Goal: Entertainment & Leisure: Browse casually

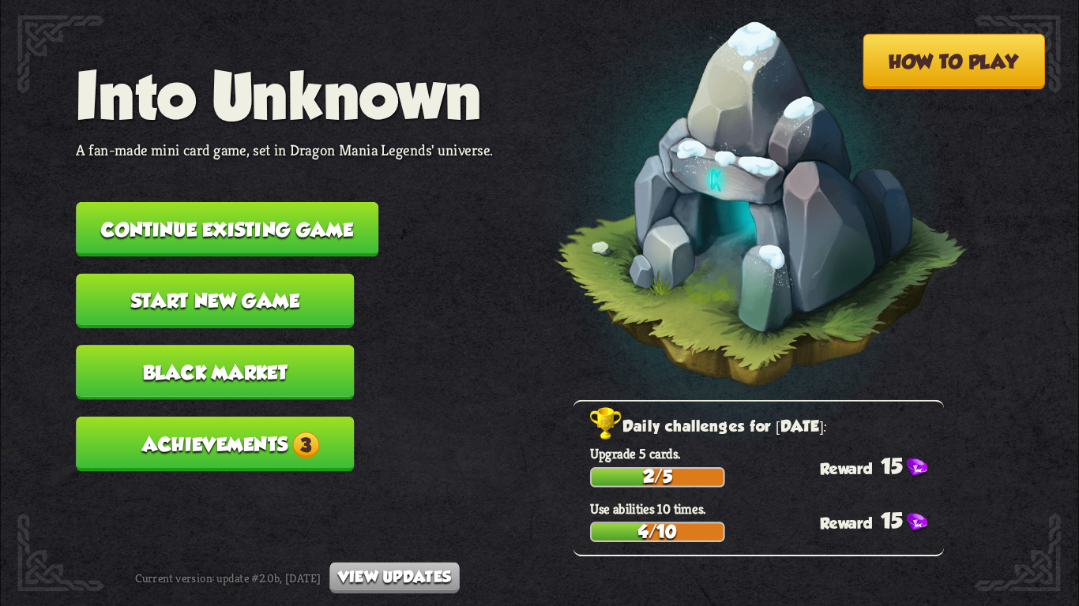
click at [301, 432] on span "3" at bounding box center [305, 445] width 27 height 27
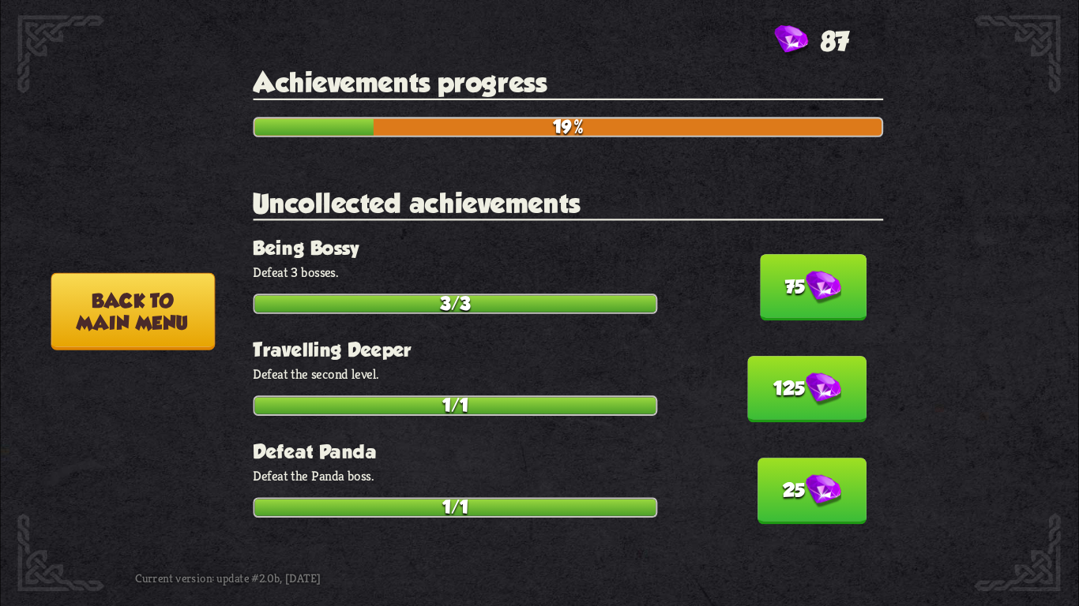
click at [764, 281] on button "75" at bounding box center [813, 287] width 107 height 66
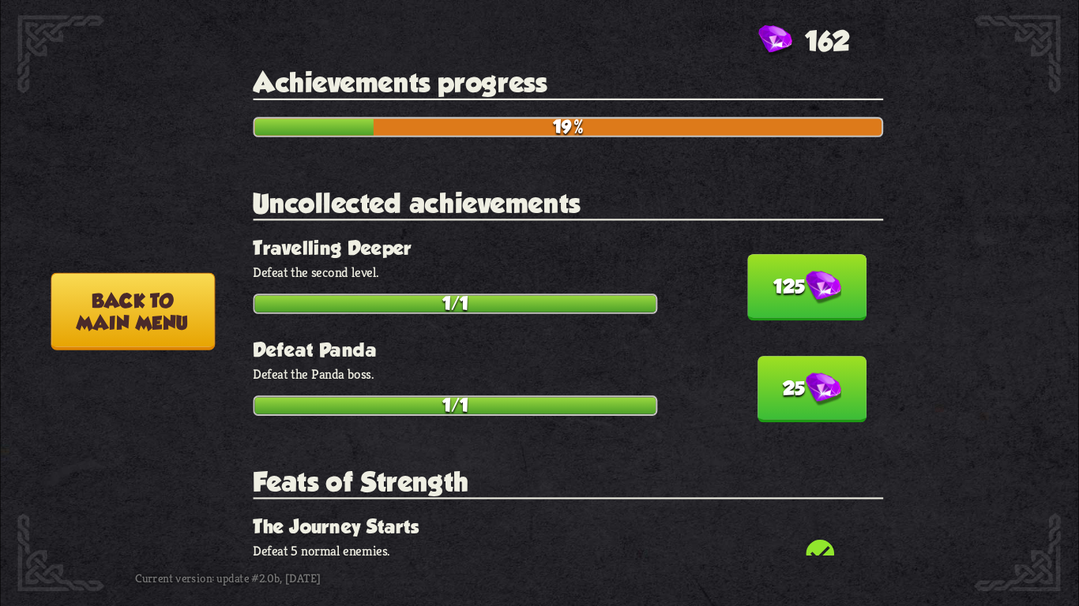
click at [764, 282] on button "125" at bounding box center [807, 287] width 118 height 66
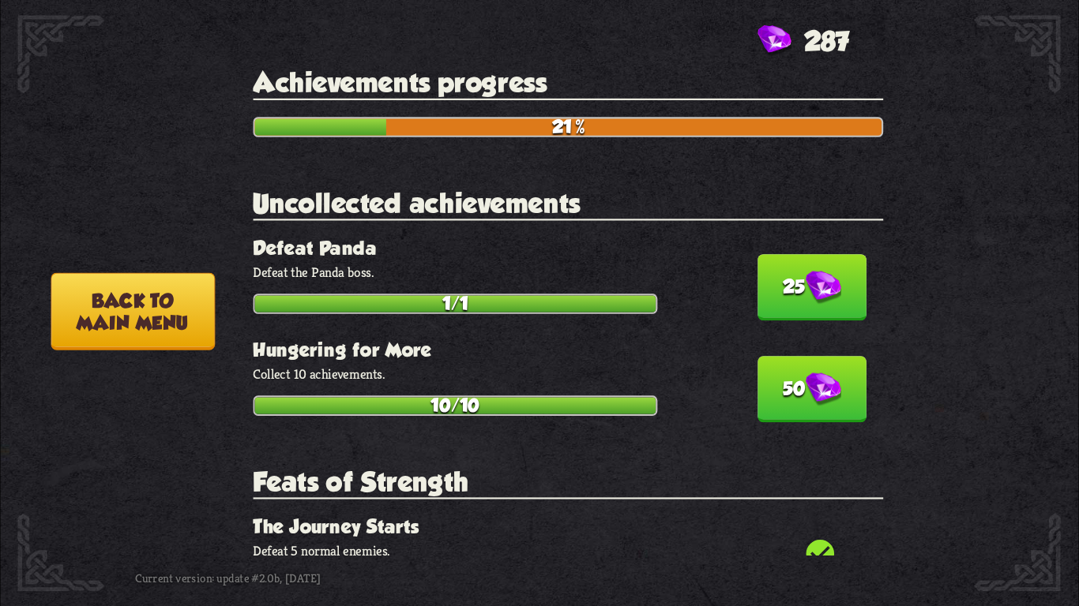
click at [764, 282] on button "25" at bounding box center [811, 287] width 109 height 66
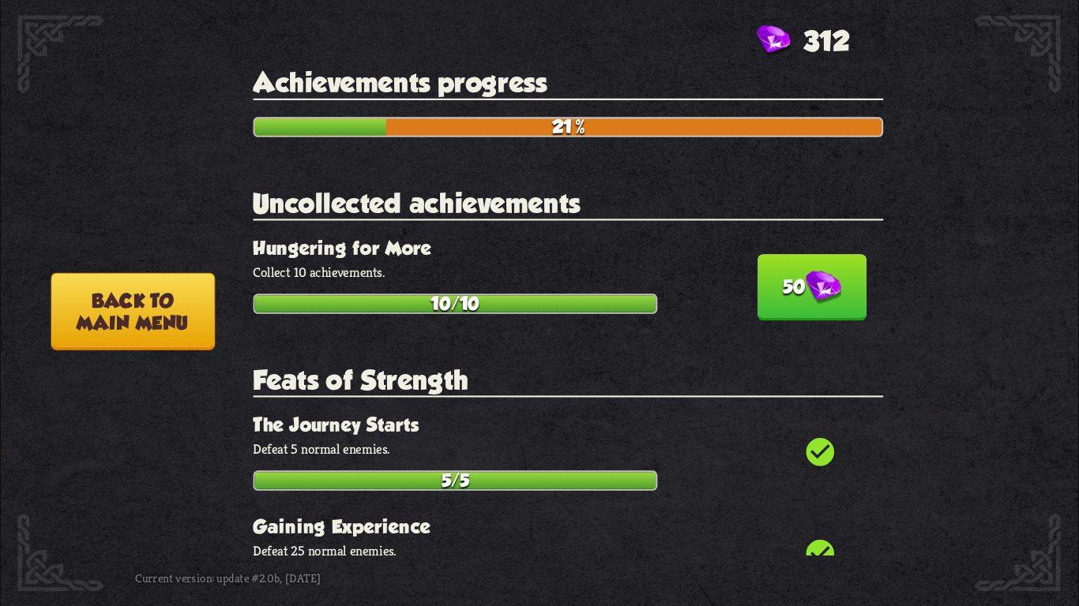
click at [764, 282] on button "50" at bounding box center [811, 287] width 109 height 66
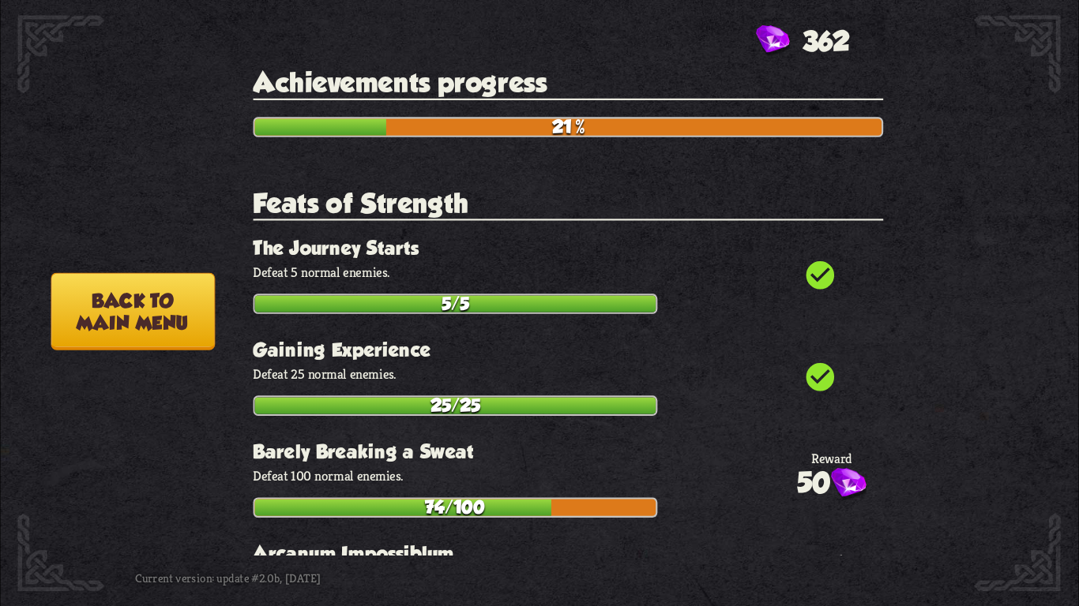
click at [711, 264] on p "Defeat 5 normal enemies." at bounding box center [568, 272] width 630 height 17
click at [171, 317] on button "Back to main menu" at bounding box center [132, 311] width 163 height 77
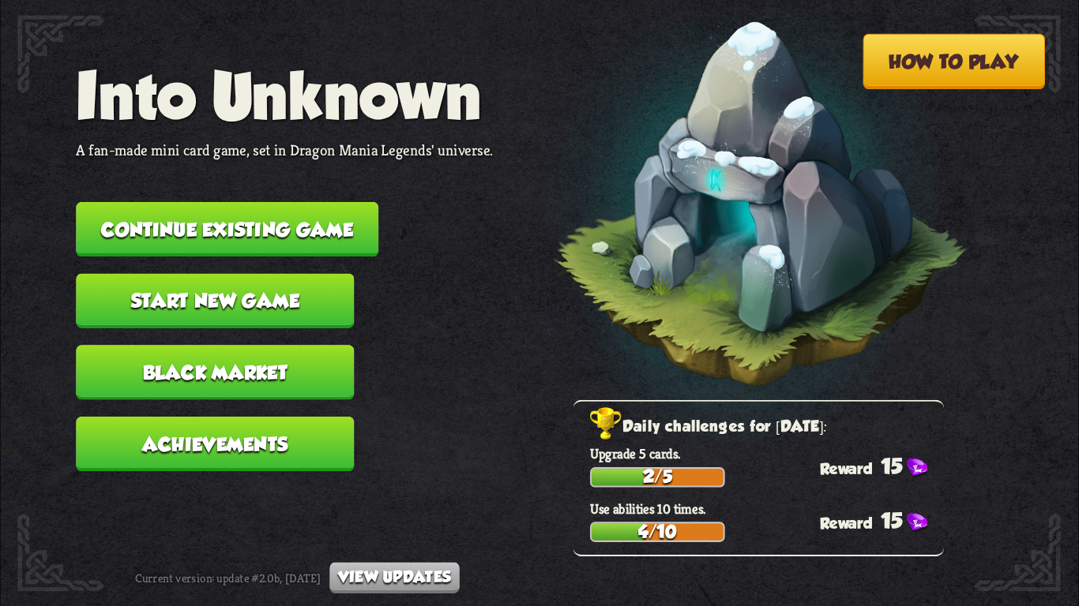
click at [257, 220] on button "Continue existing game" at bounding box center [227, 229] width 302 height 54
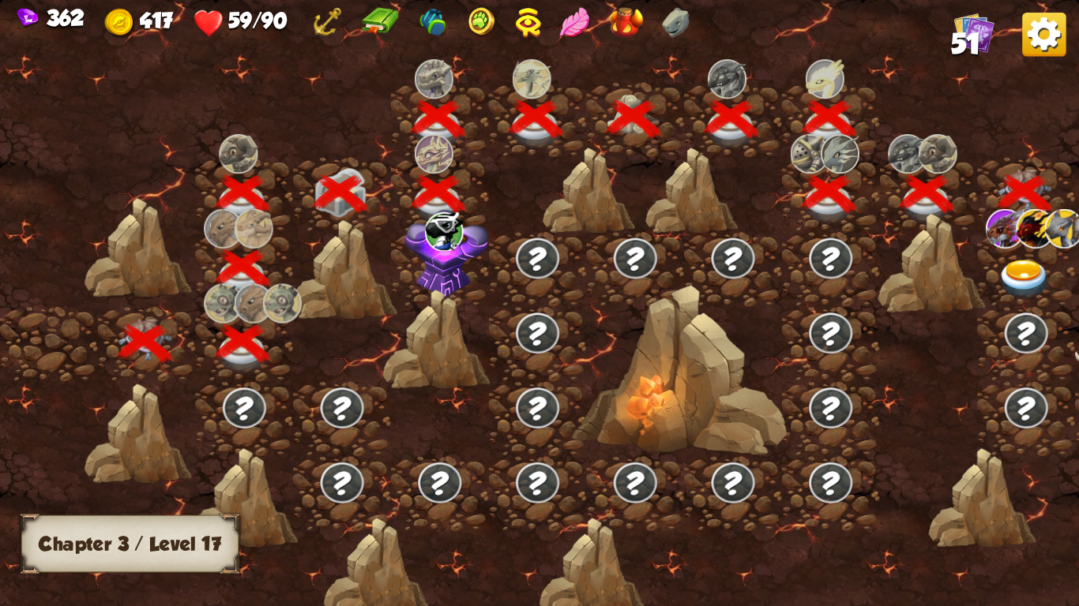
scroll to position [0, 240]
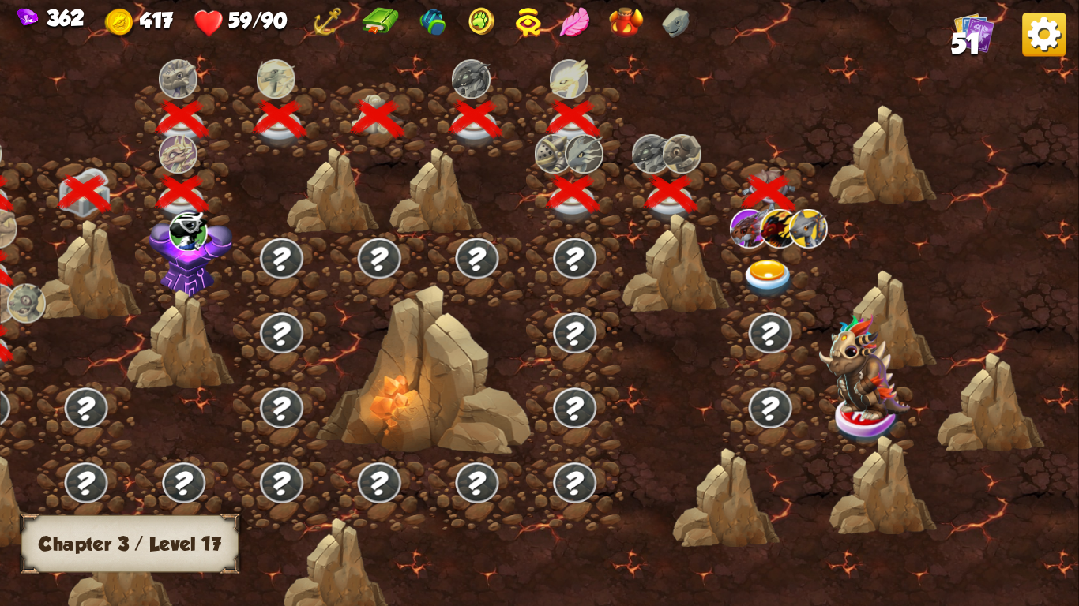
click at [766, 261] on img at bounding box center [768, 279] width 54 height 39
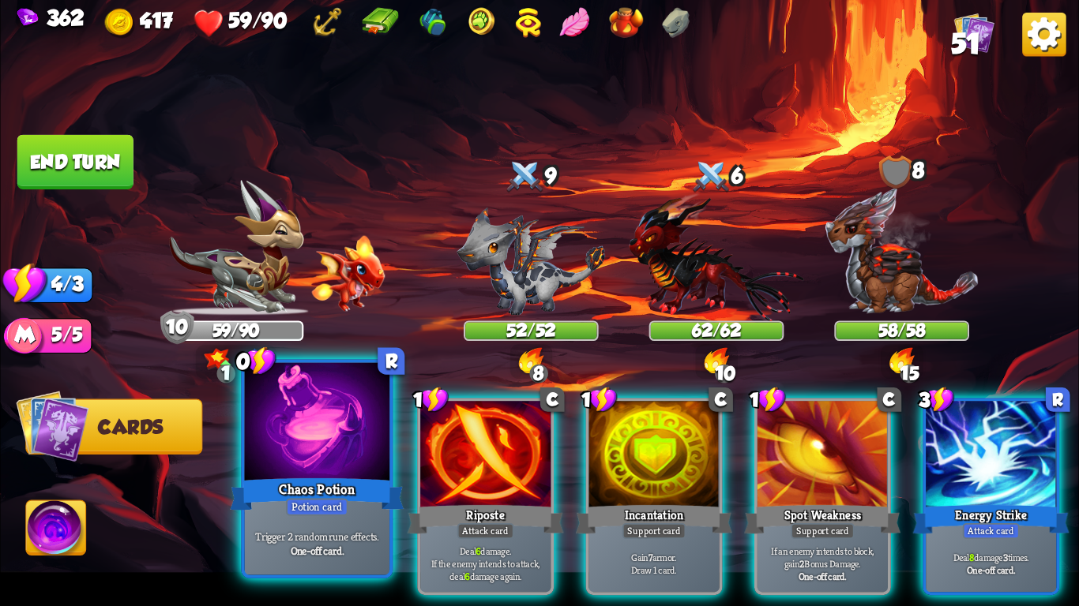
click at [366, 398] on div at bounding box center [317, 424] width 144 height 122
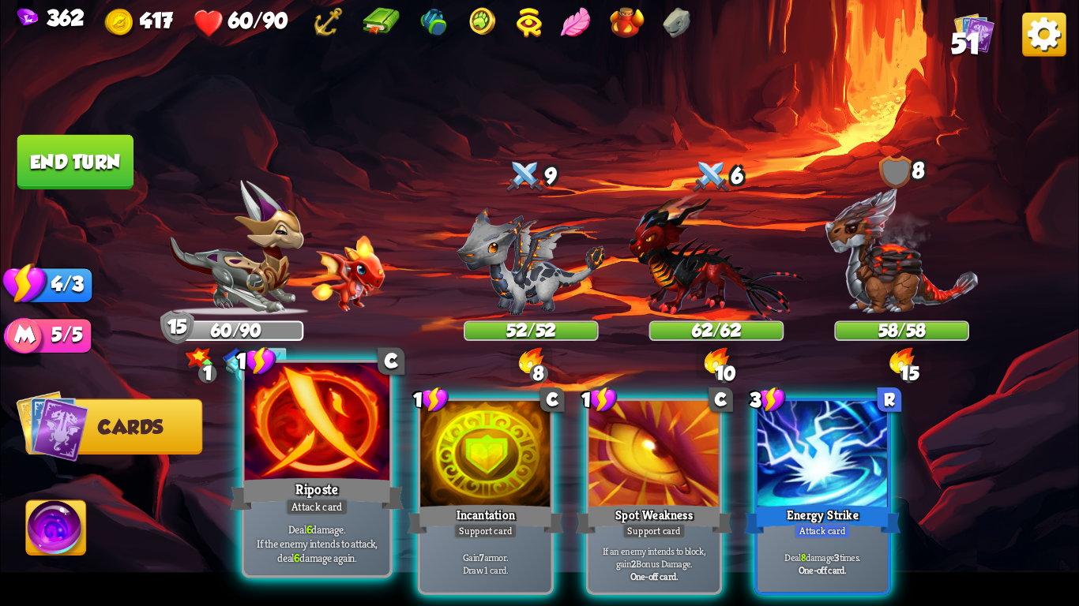
click at [298, 519] on div "Deal 6 damage. If the enemy intends to attack, deal 6 damage again." at bounding box center [317, 543] width 144 height 63
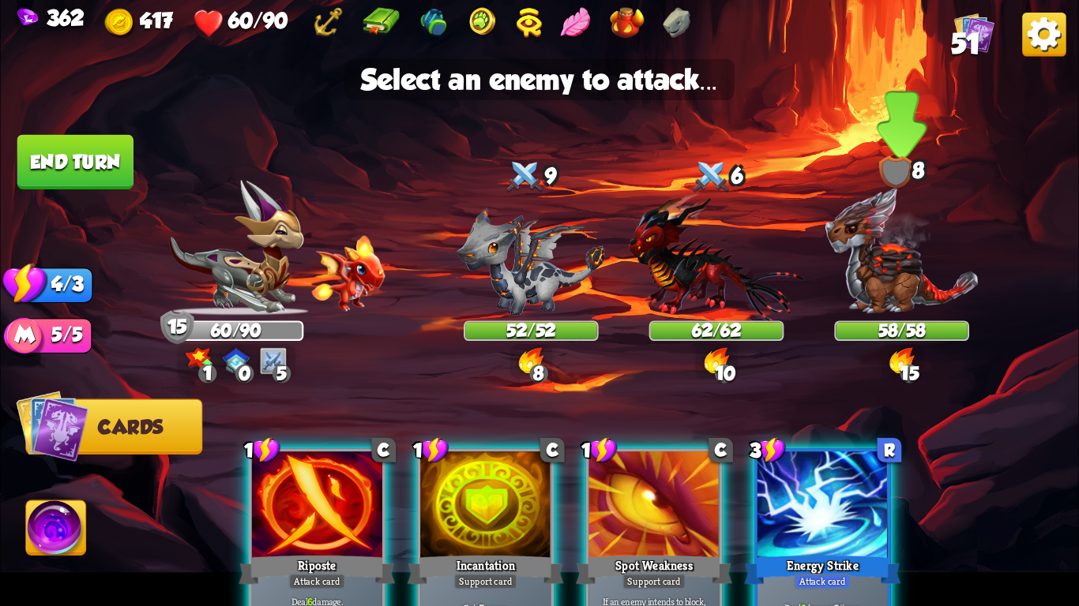
click at [893, 310] on img at bounding box center [901, 250] width 155 height 129
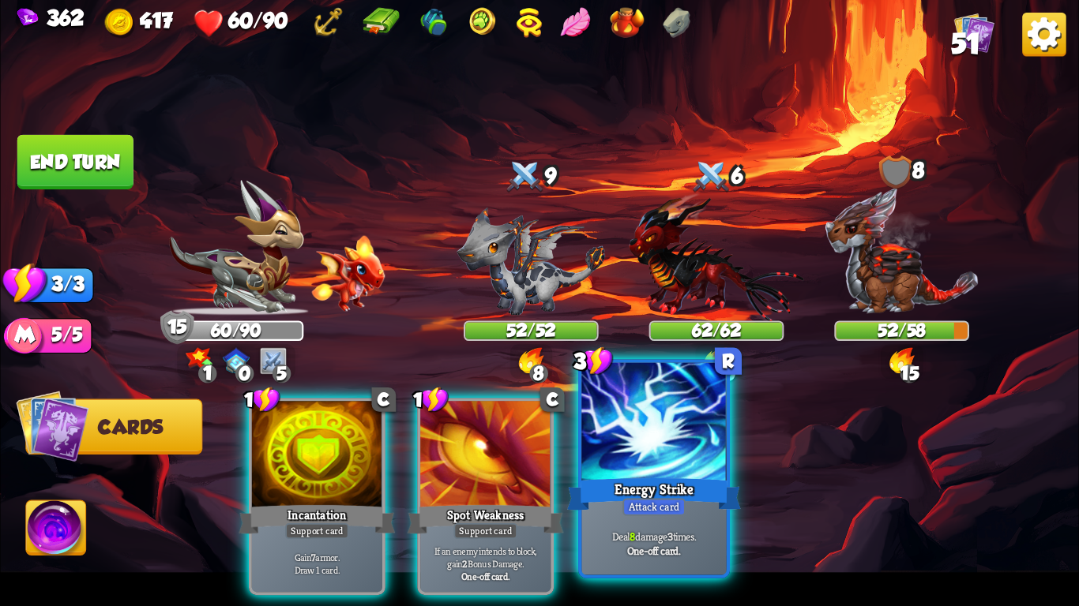
click at [690, 488] on div "Energy Strike" at bounding box center [654, 494] width 174 height 39
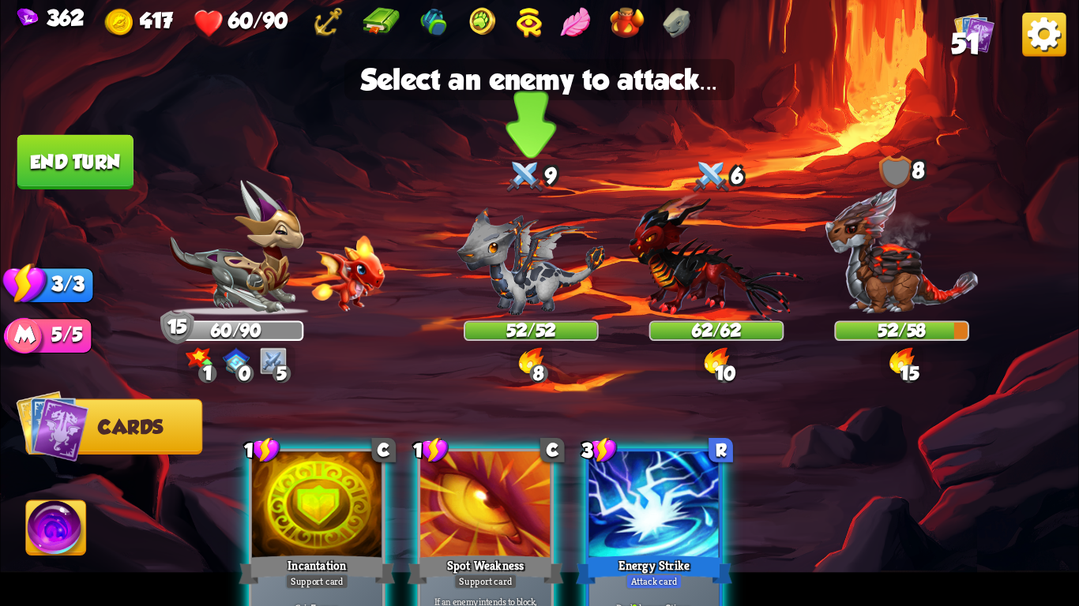
click at [536, 274] on img at bounding box center [530, 262] width 148 height 108
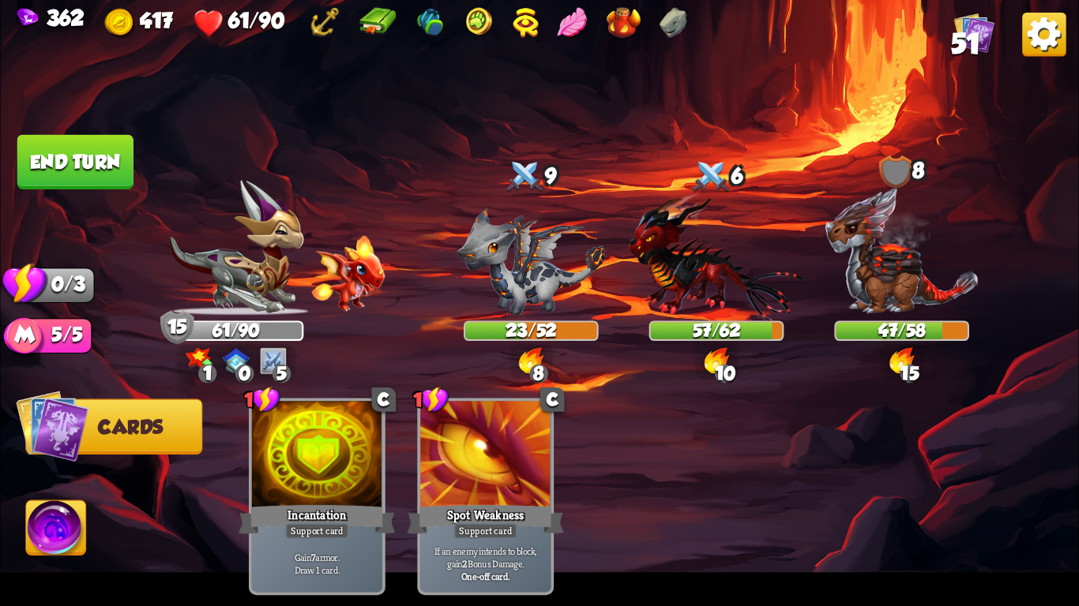
click at [92, 158] on button "End turn" at bounding box center [75, 162] width 116 height 54
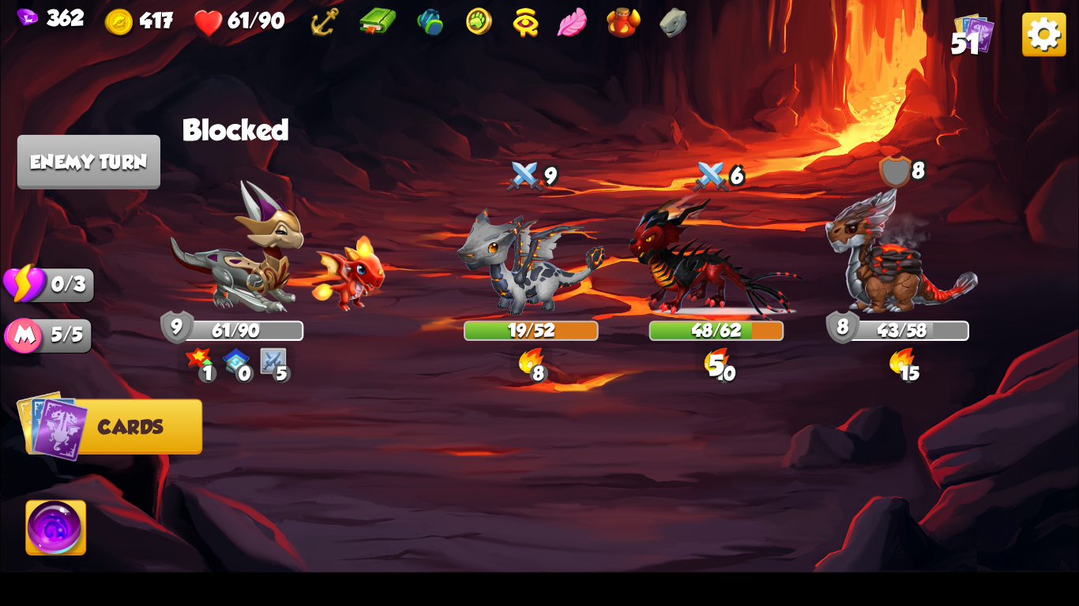
click at [1040, 58] on img at bounding box center [539, 303] width 1078 height 606
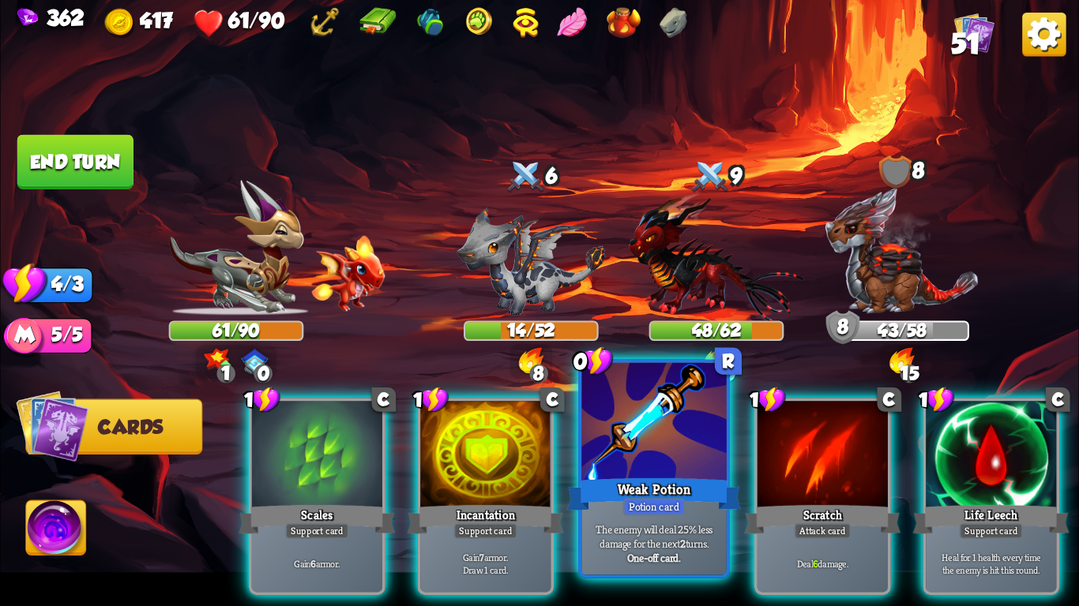
click at [633, 475] on div "Weak Potion" at bounding box center [654, 494] width 174 height 39
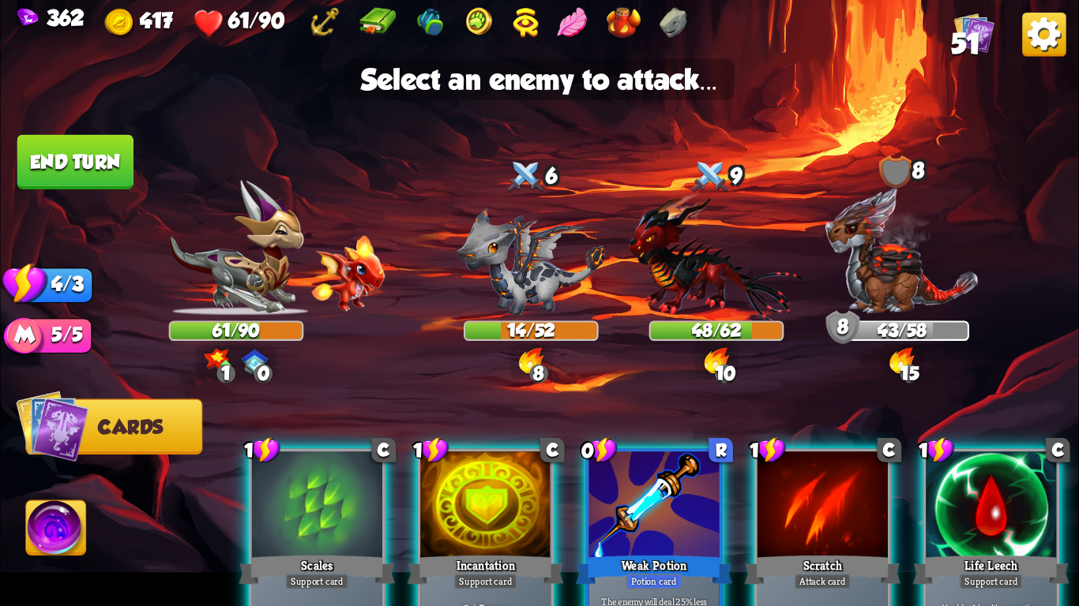
click at [614, 554] on div "Weak Potion" at bounding box center [654, 570] width 156 height 35
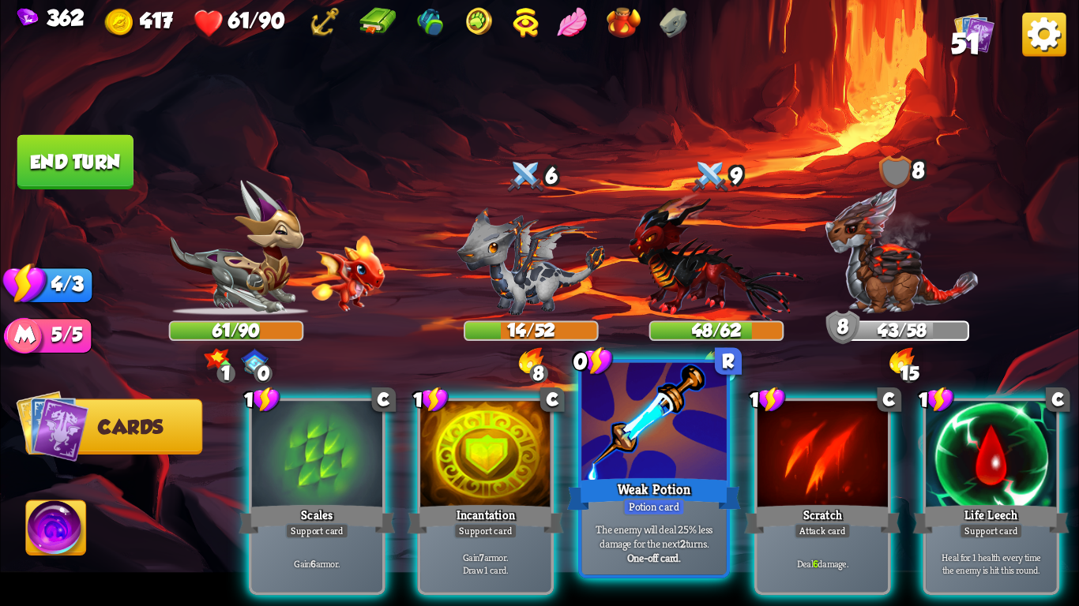
click at [614, 554] on div "One-off card." at bounding box center [653, 558] width 137 height 14
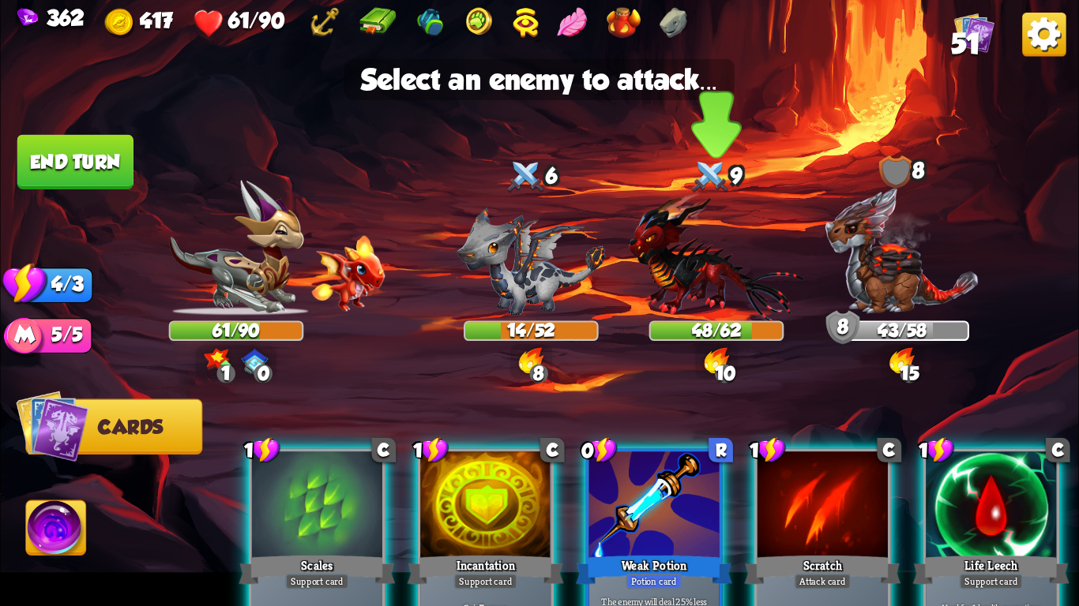
click at [694, 271] on img at bounding box center [716, 257] width 175 height 129
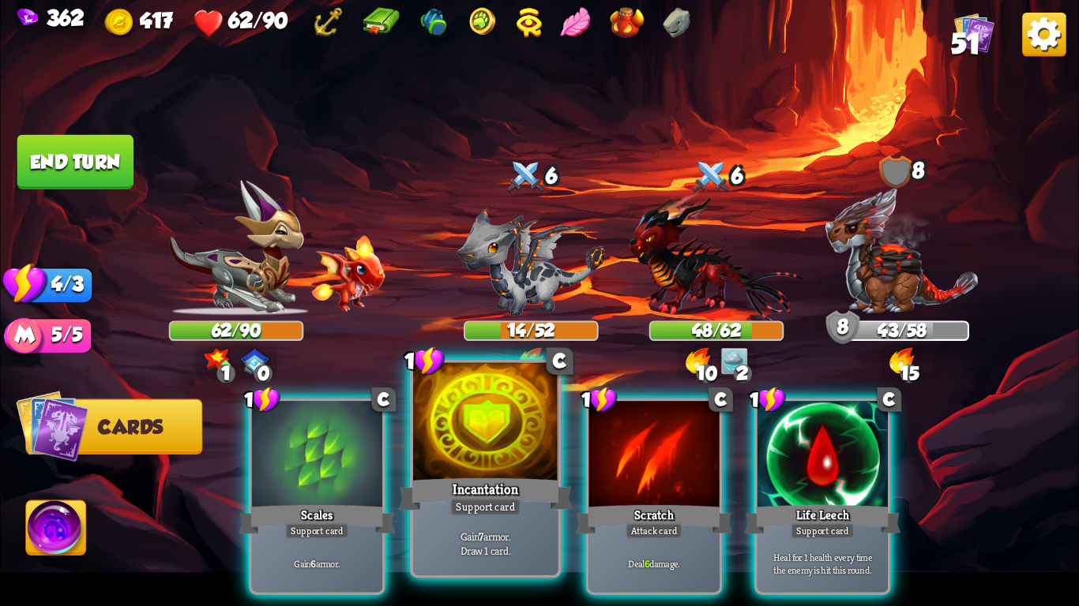
click at [478, 474] on div at bounding box center [485, 424] width 144 height 122
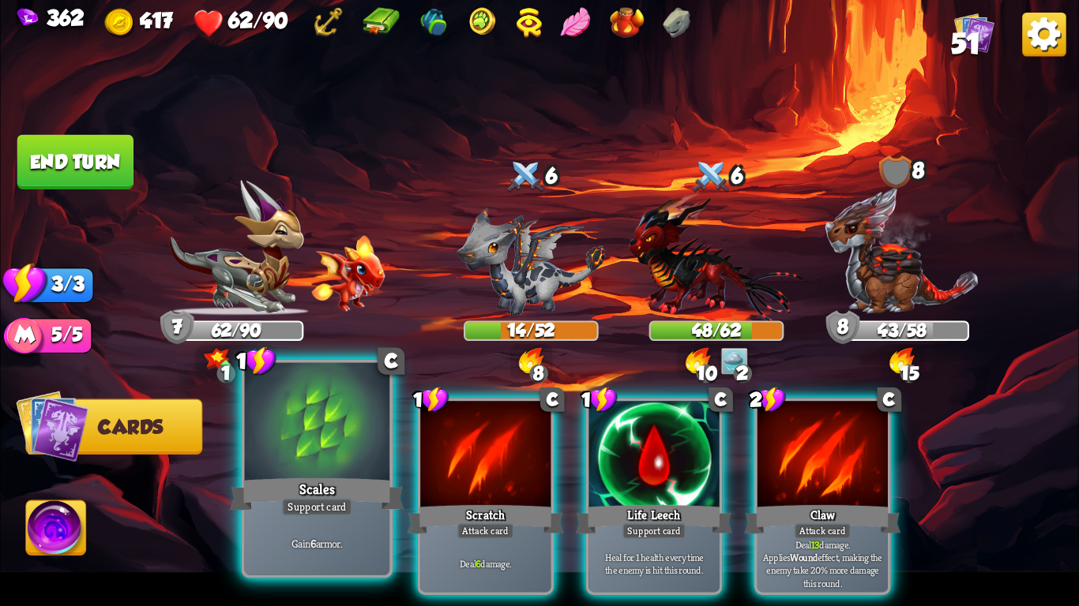
click at [335, 480] on div "Scales" at bounding box center [317, 494] width 174 height 39
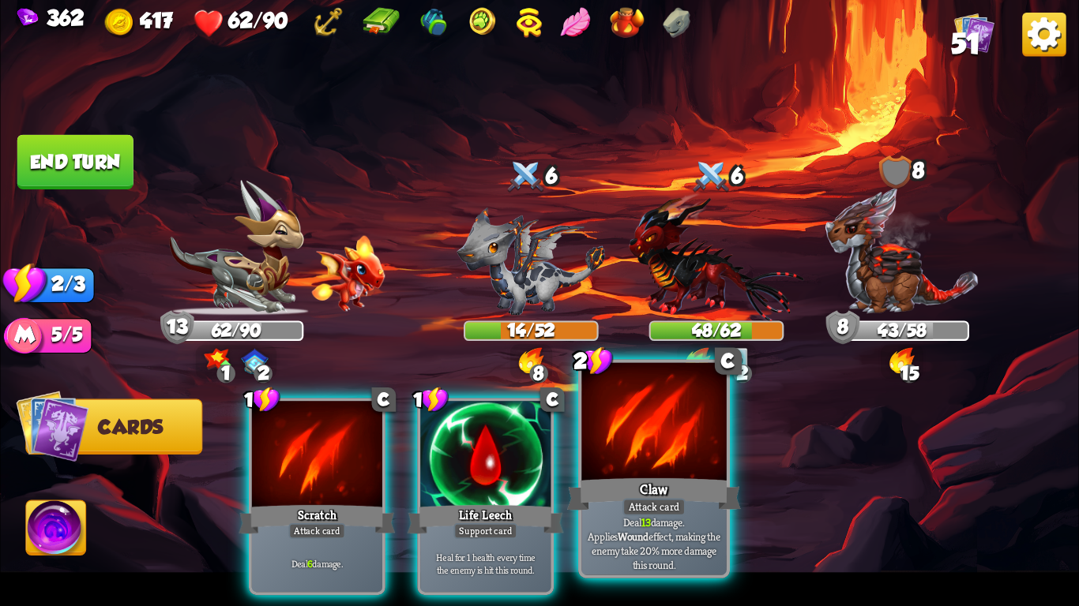
click at [682, 500] on div "Attack card" at bounding box center [653, 506] width 63 height 17
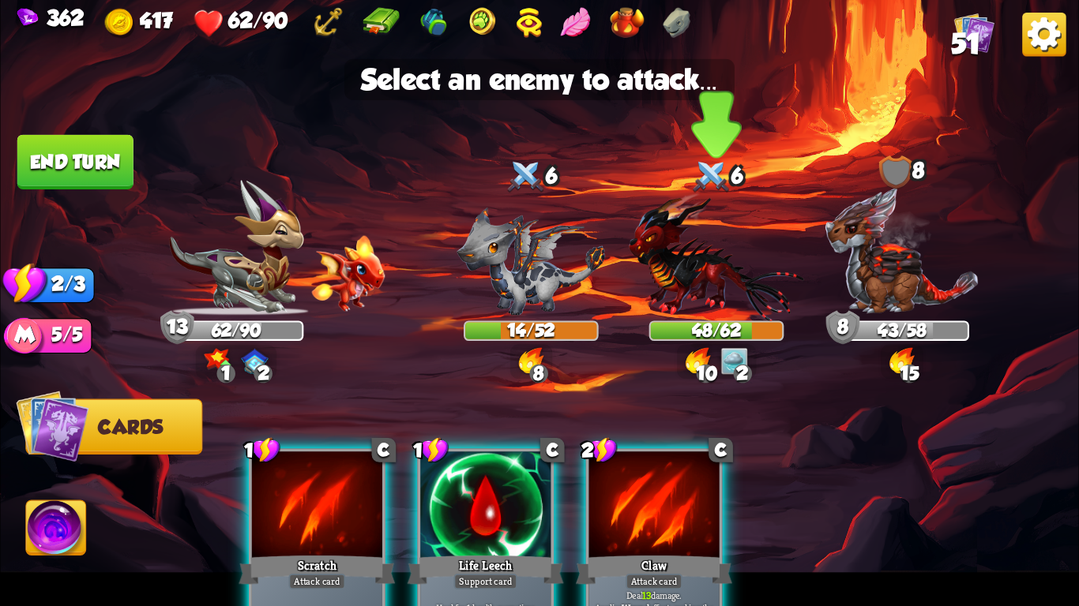
click at [719, 285] on img at bounding box center [716, 257] width 175 height 129
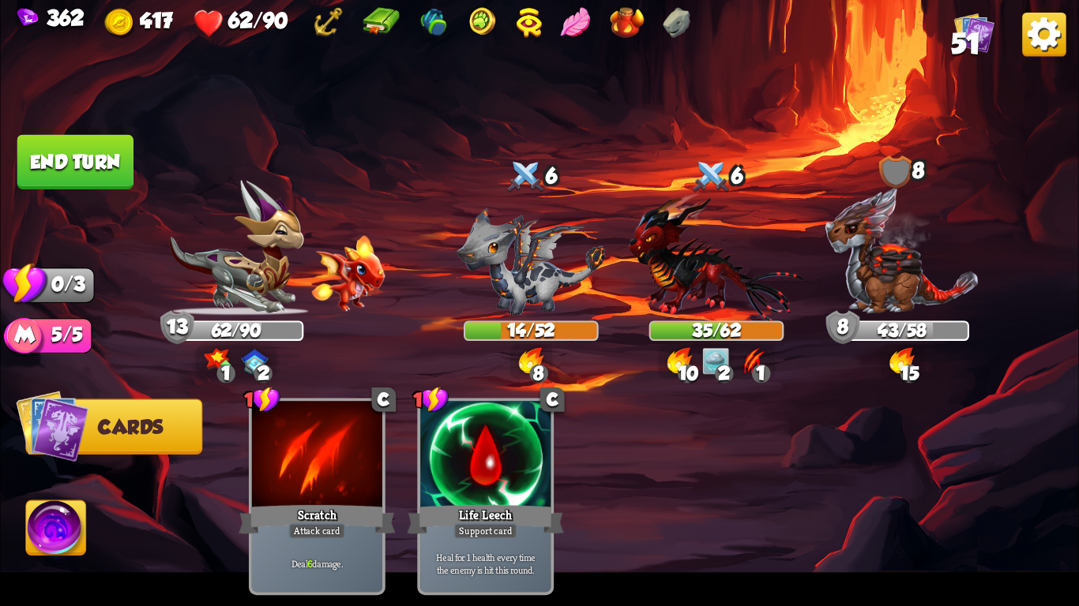
click at [106, 150] on button "End turn" at bounding box center [75, 162] width 116 height 54
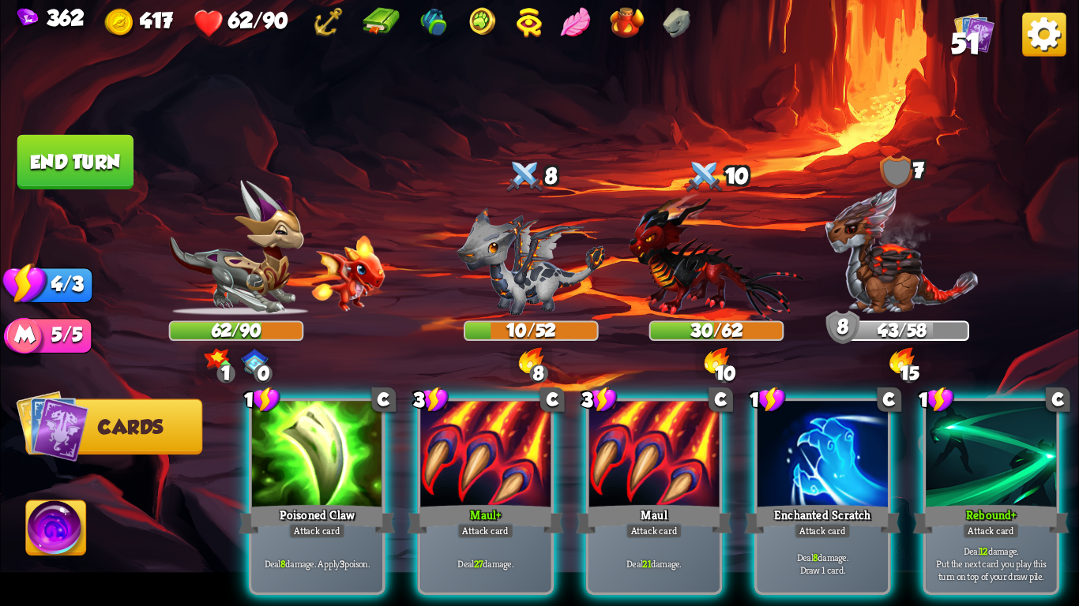
click at [420, 426] on div at bounding box center [485, 456] width 130 height 110
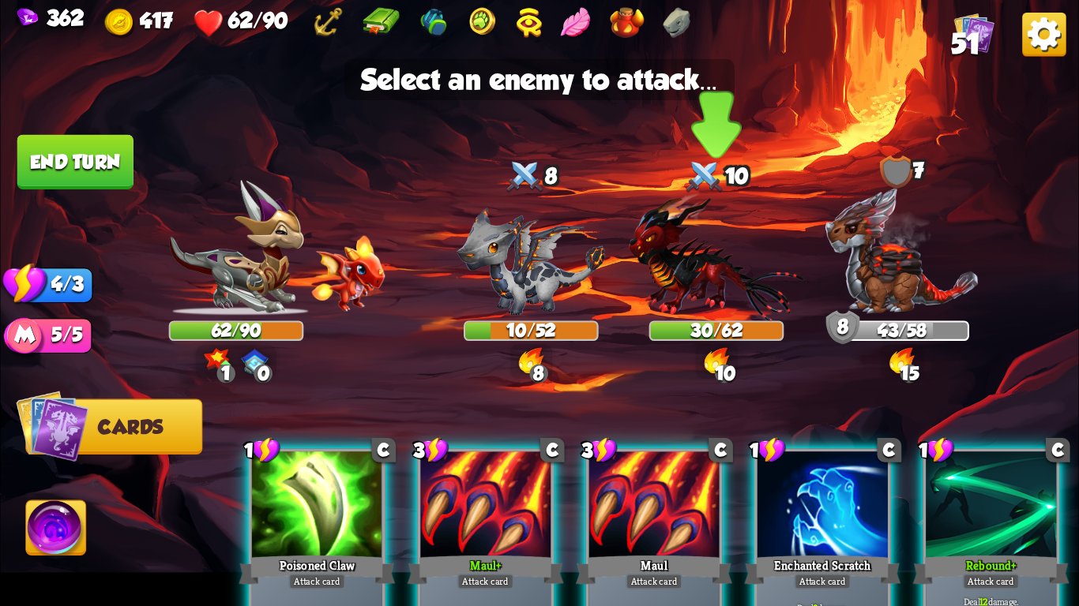
click at [709, 295] on img at bounding box center [716, 257] width 175 height 129
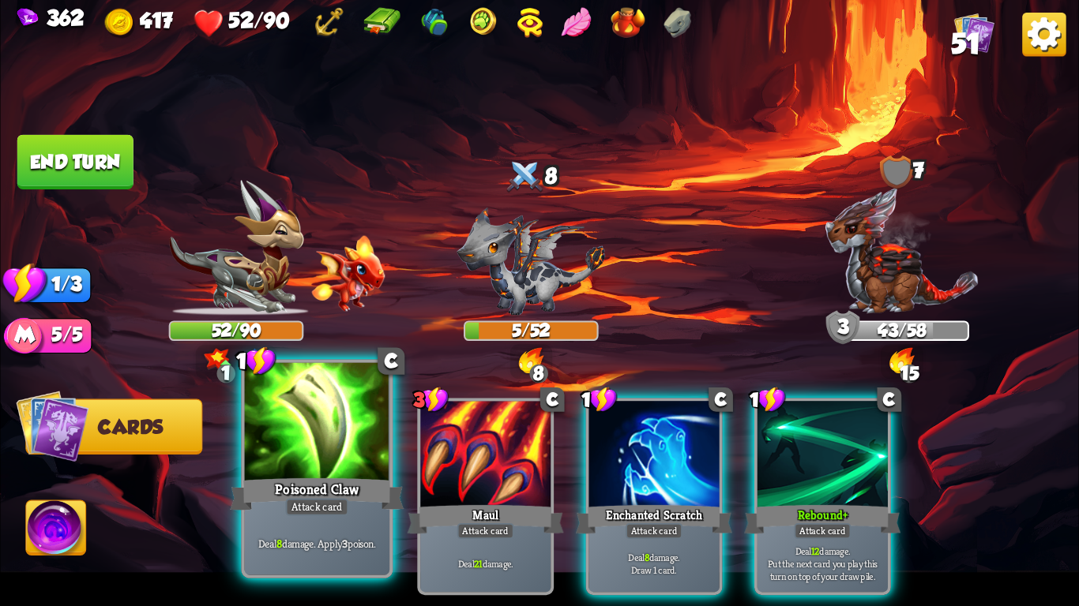
click at [249, 494] on div "Poisoned Claw" at bounding box center [317, 494] width 174 height 39
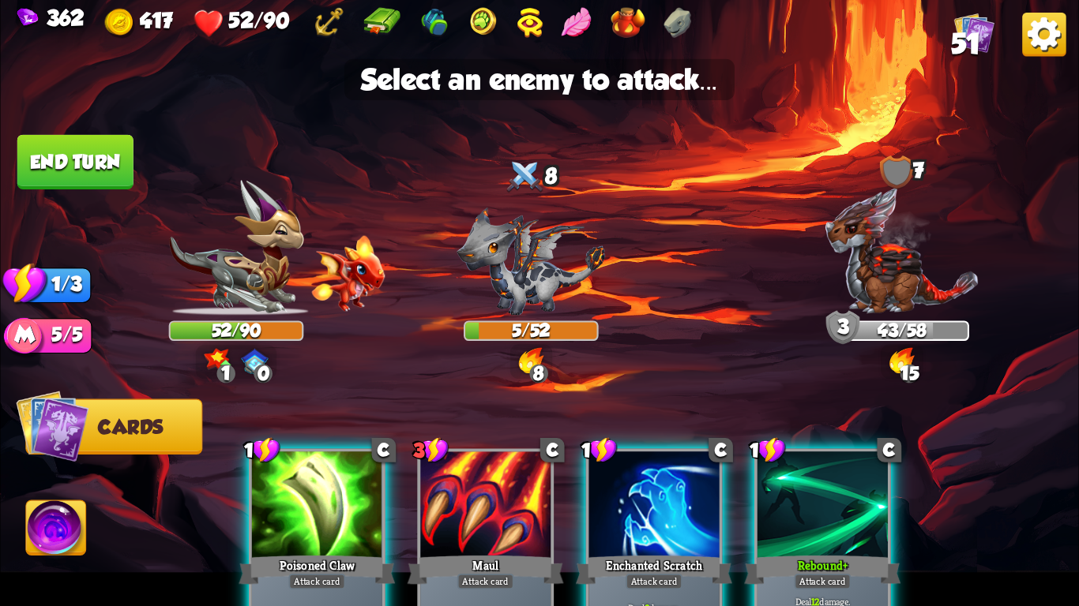
click at [313, 527] on div at bounding box center [317, 507] width 130 height 110
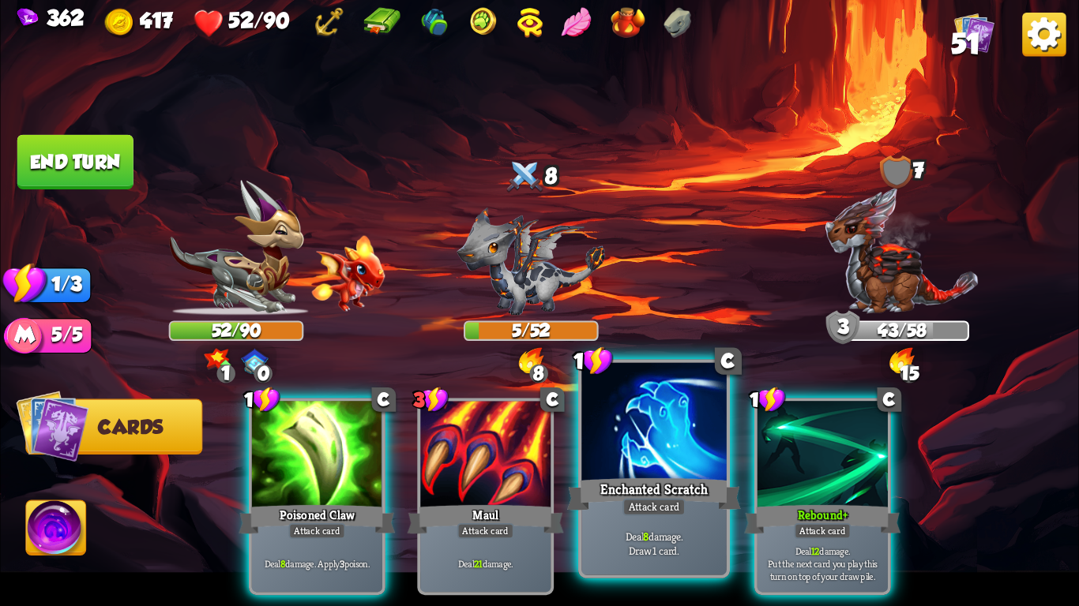
click at [693, 497] on div "Enchanted Scratch" at bounding box center [654, 494] width 174 height 39
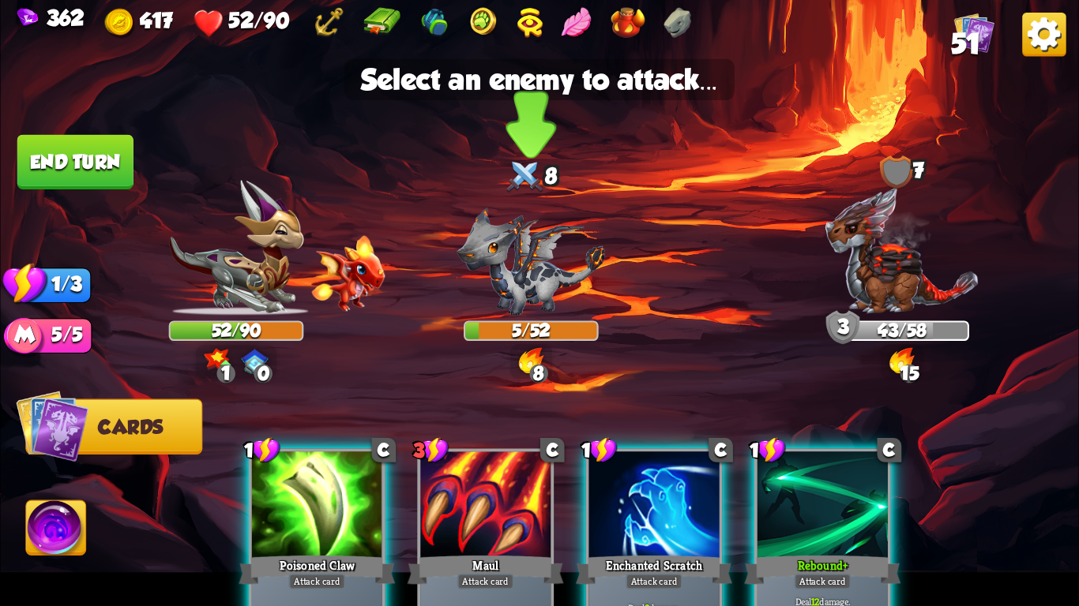
click at [525, 287] on img at bounding box center [530, 262] width 148 height 108
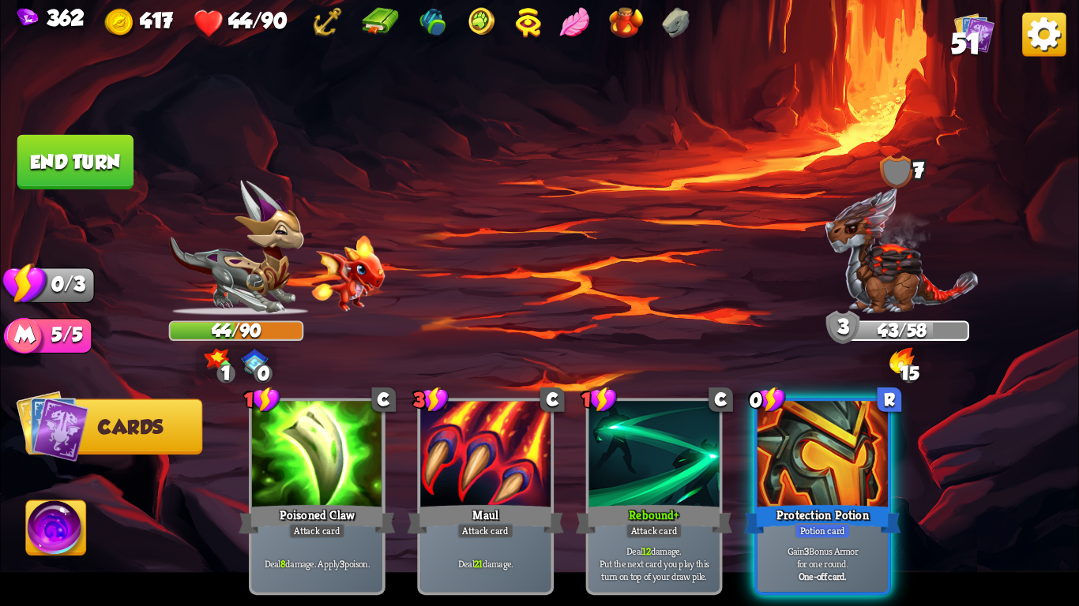
click at [88, 171] on button "End turn" at bounding box center [75, 162] width 116 height 54
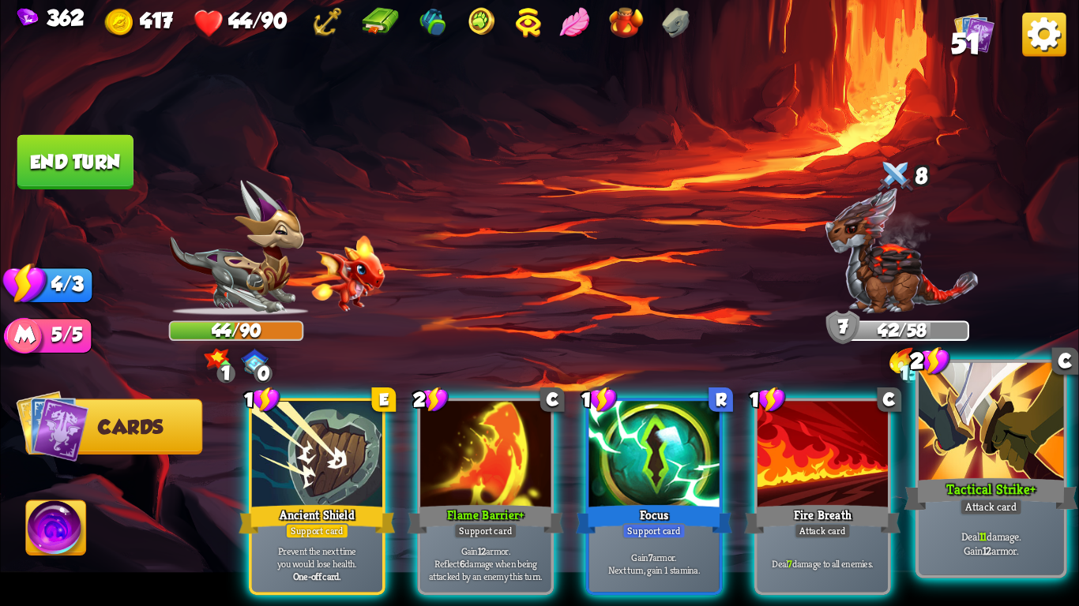
click at [993, 441] on div at bounding box center [990, 424] width 144 height 122
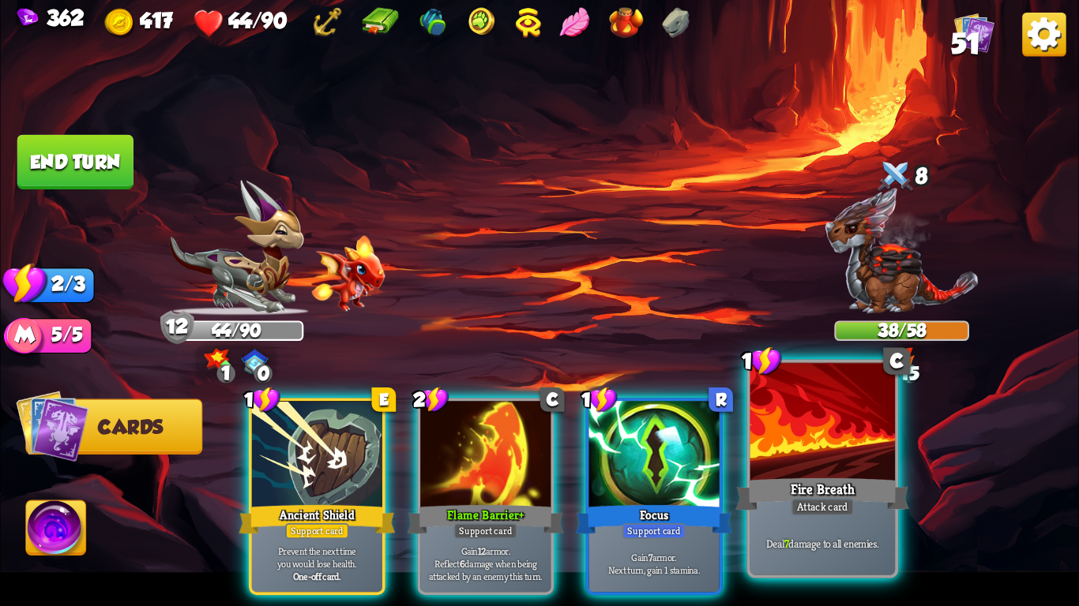
click at [785, 430] on div at bounding box center [822, 424] width 144 height 122
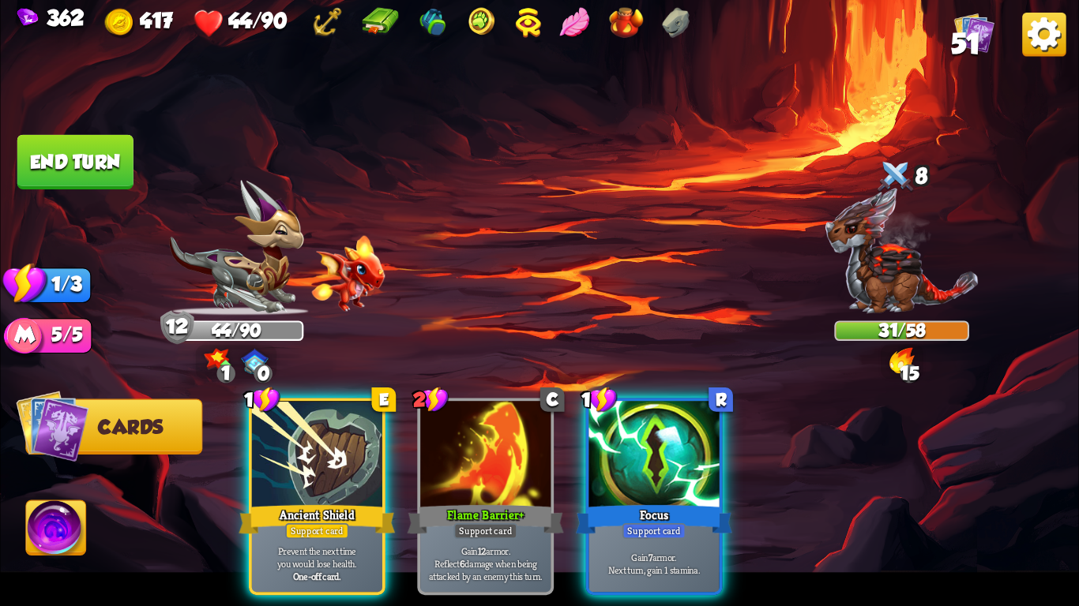
click at [85, 160] on button "End turn" at bounding box center [75, 162] width 116 height 54
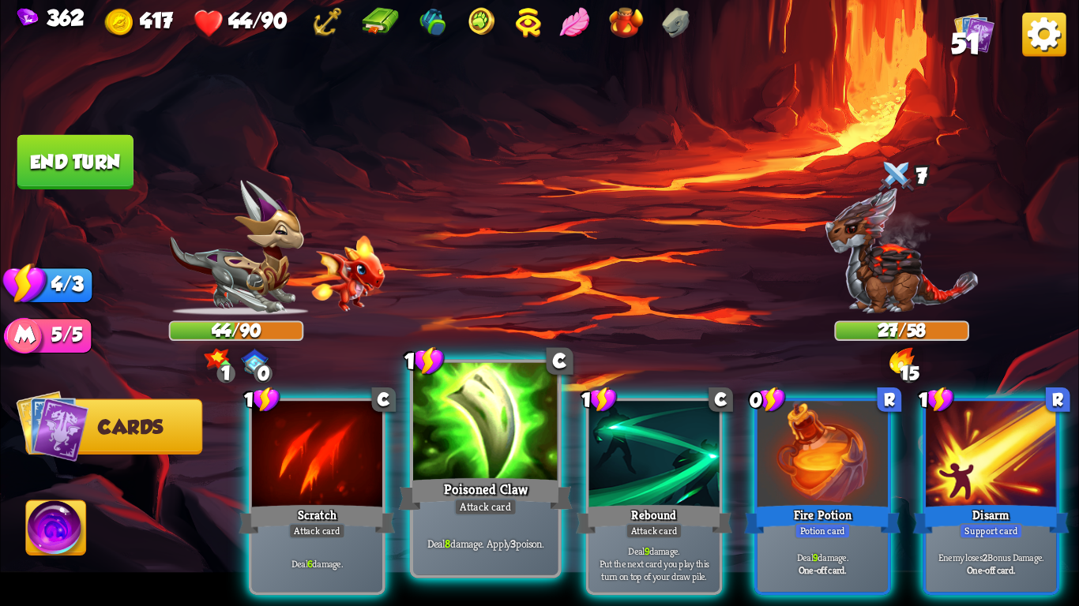
click at [502, 492] on div "Poisoned Claw" at bounding box center [486, 494] width 174 height 39
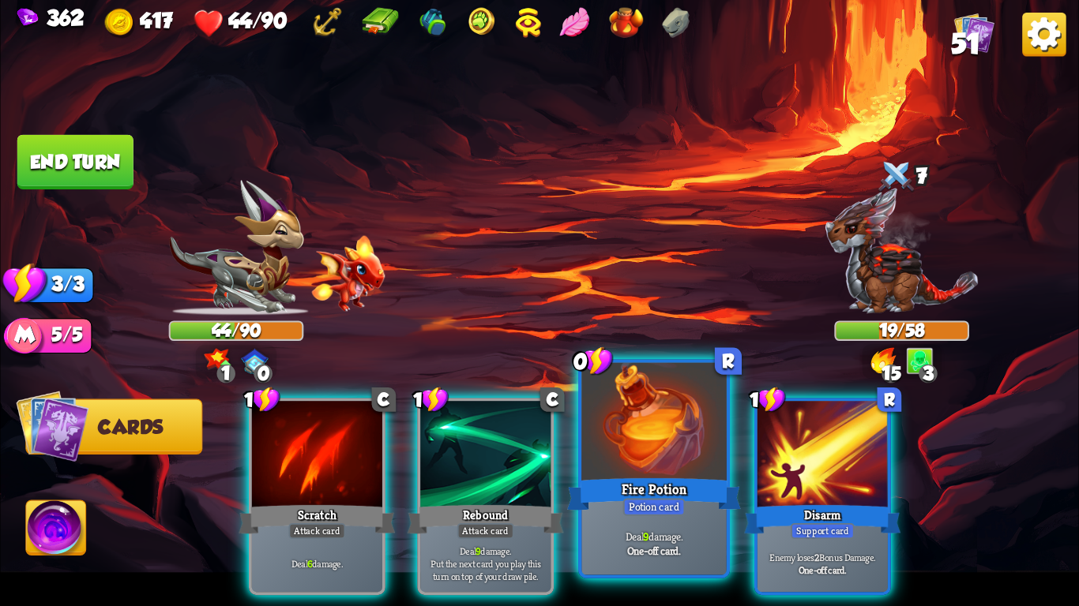
click at [648, 457] on div at bounding box center [653, 424] width 144 height 122
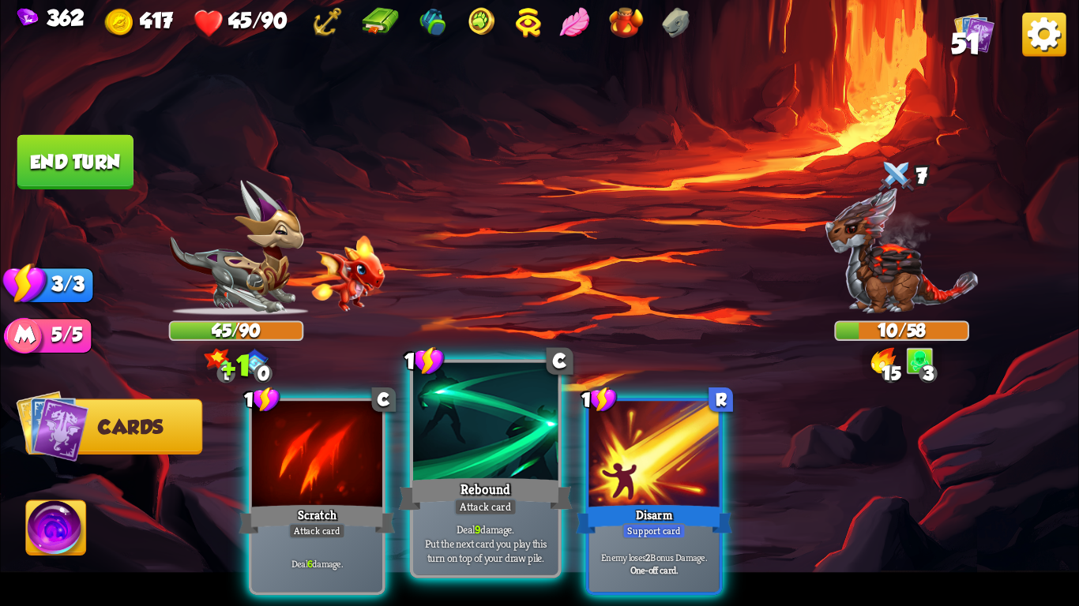
click at [502, 483] on div "Rebound" at bounding box center [486, 494] width 174 height 39
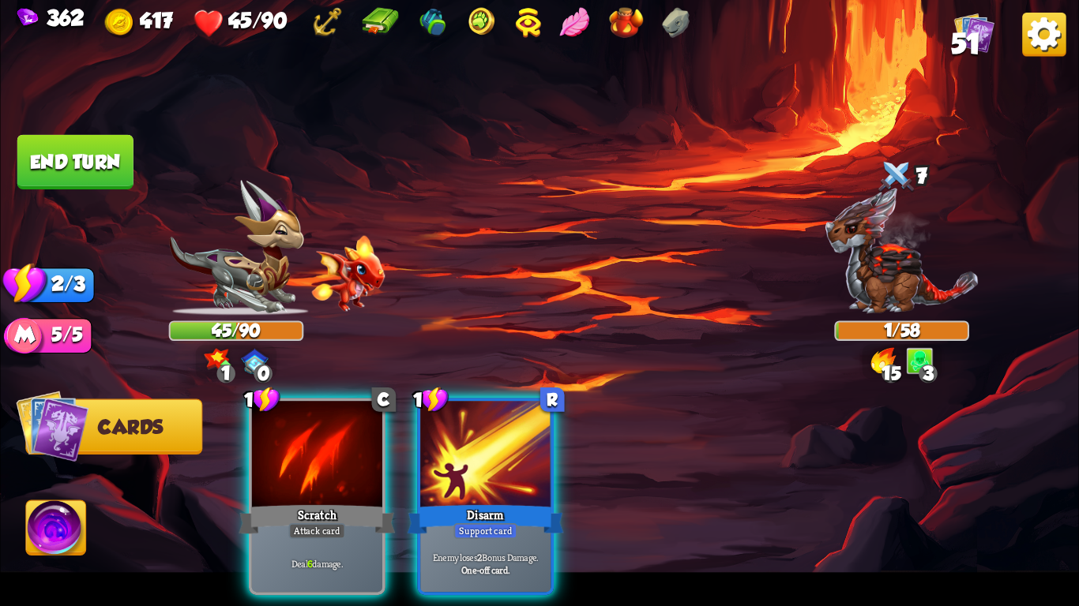
click at [41, 546] on img at bounding box center [56, 531] width 60 height 61
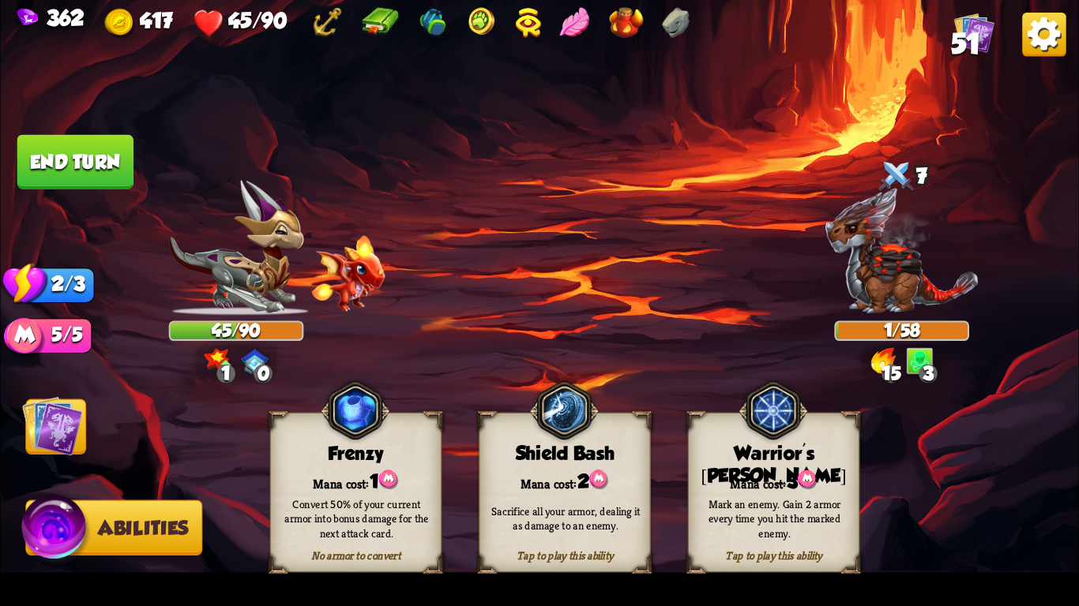
click at [76, 422] on img at bounding box center [52, 426] width 61 height 61
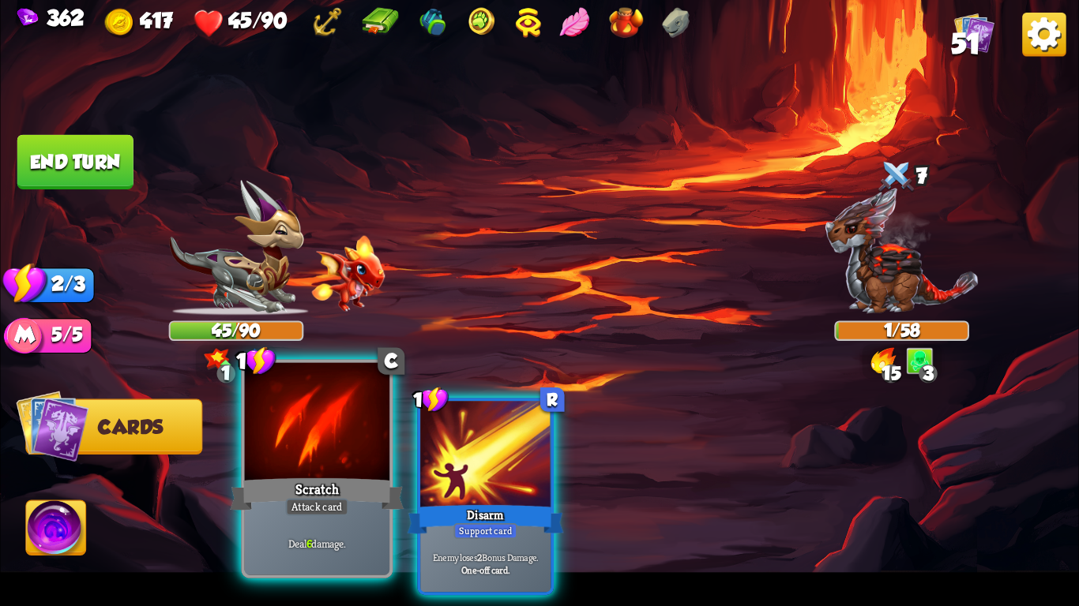
click at [335, 451] on div at bounding box center [317, 424] width 144 height 122
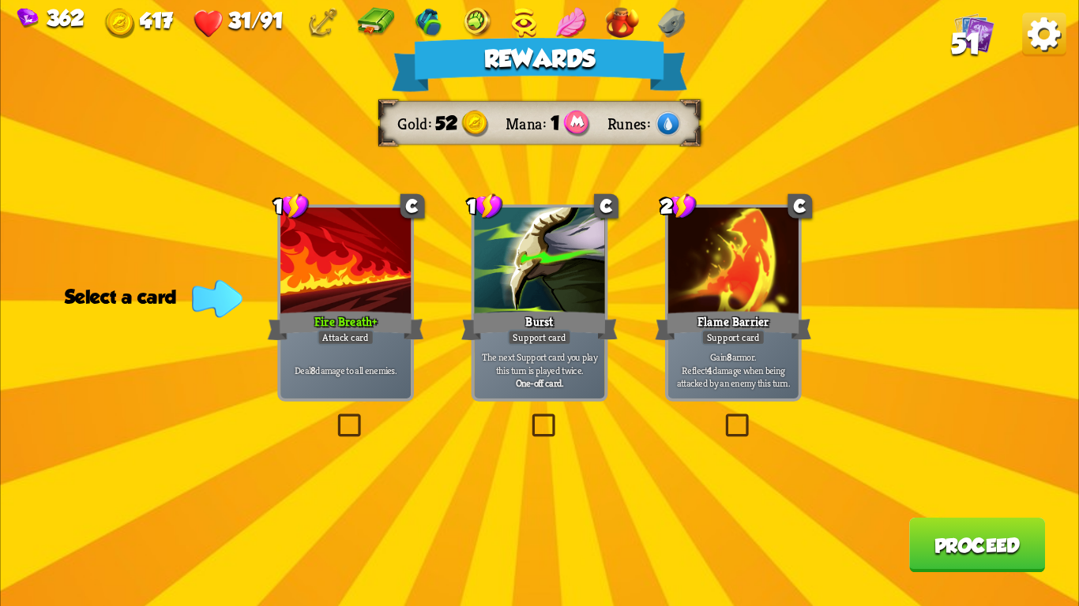
click at [290, 287] on div at bounding box center [345, 263] width 130 height 110
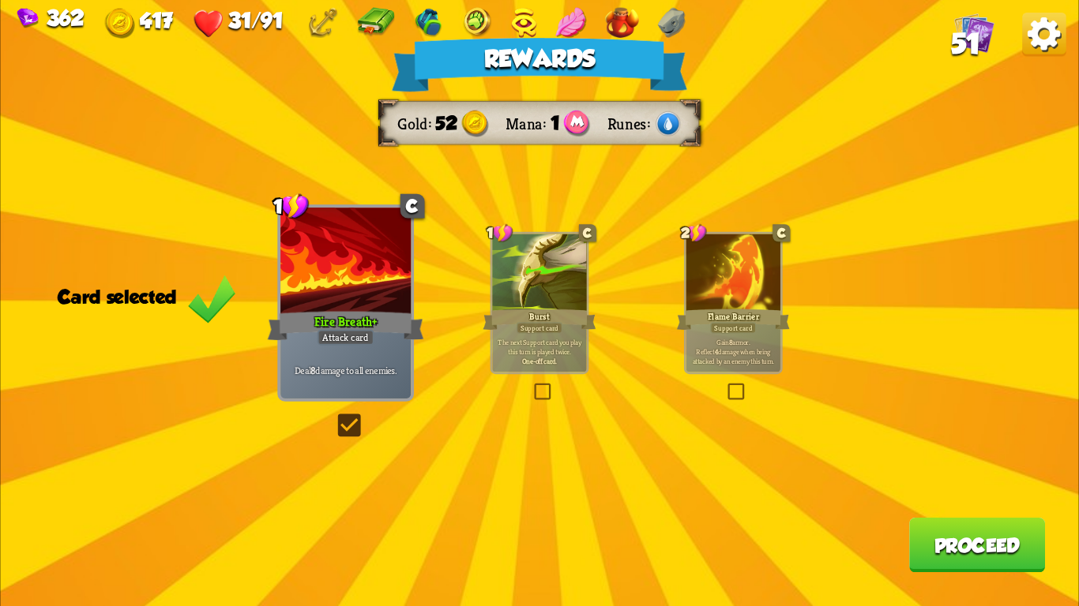
click at [932, 544] on button "Proceed" at bounding box center [977, 545] width 136 height 54
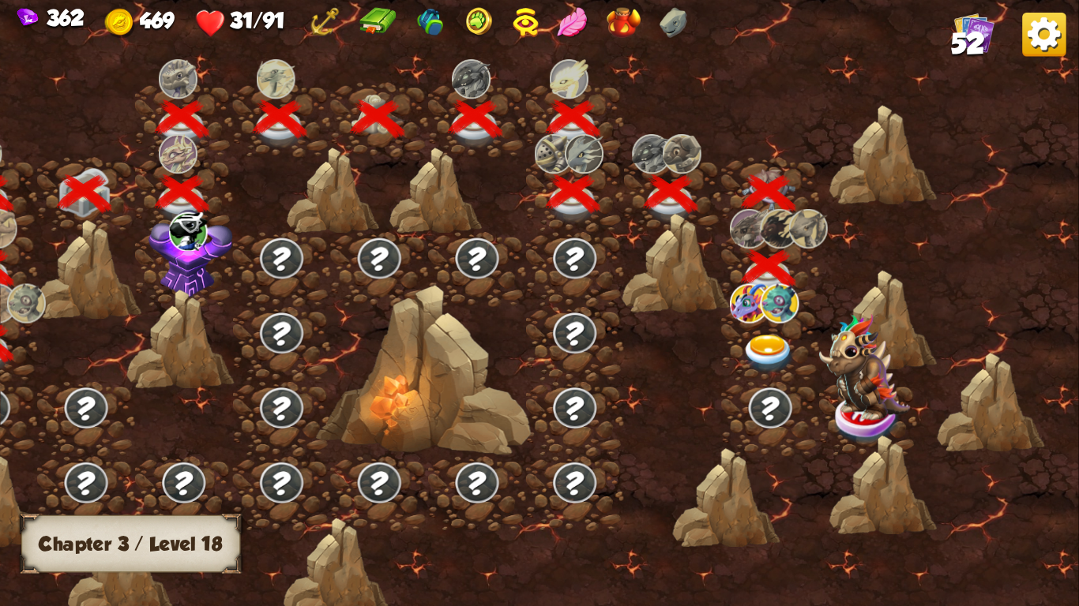
click at [768, 341] on img at bounding box center [768, 354] width 54 height 39
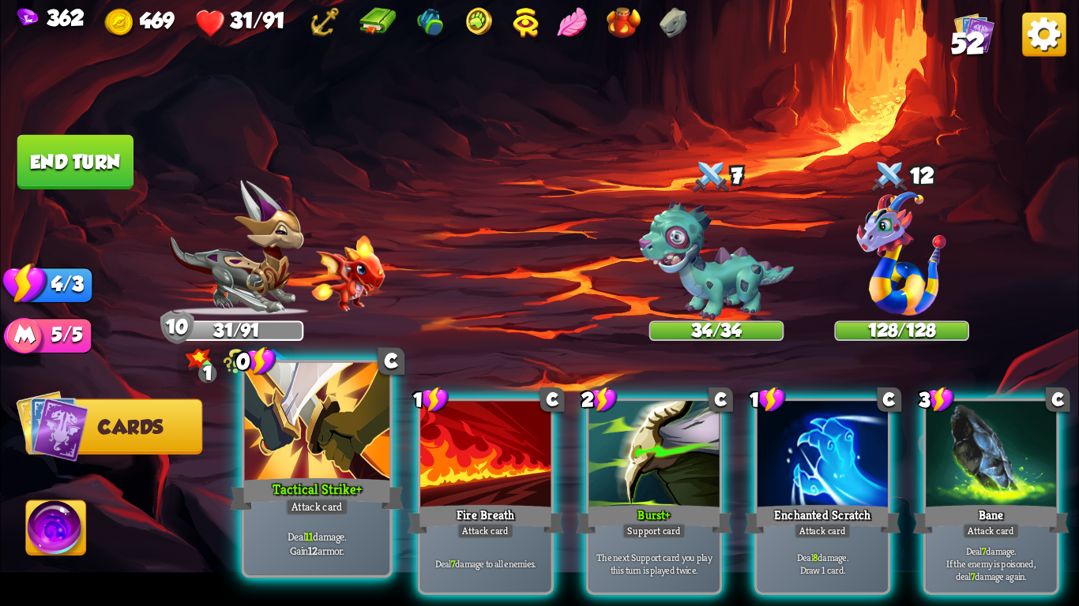
click at [304, 472] on div at bounding box center [317, 424] width 144 height 122
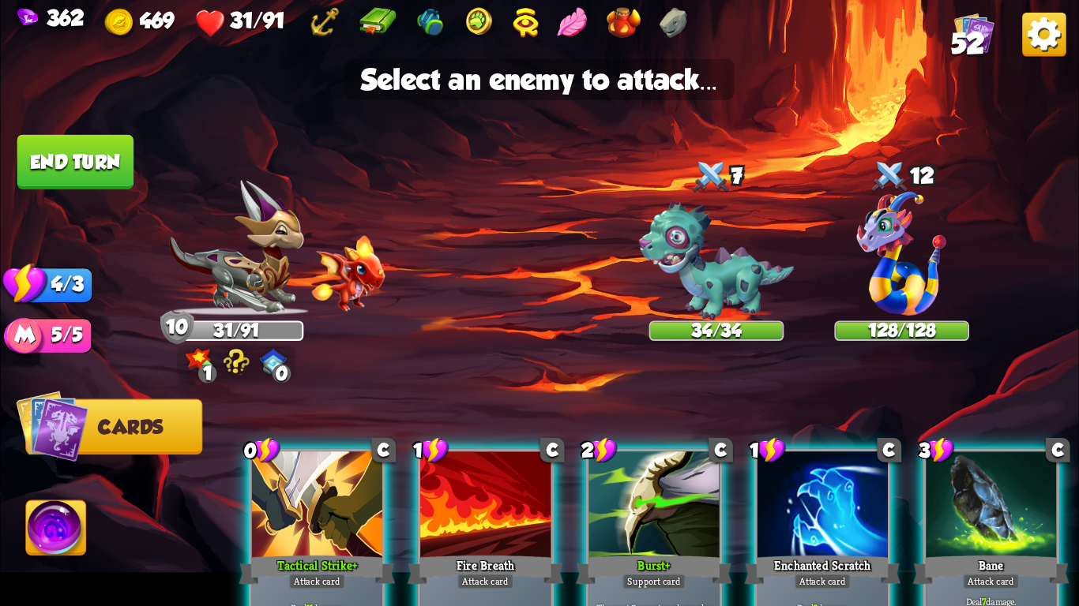
click at [280, 546] on div at bounding box center [317, 507] width 130 height 110
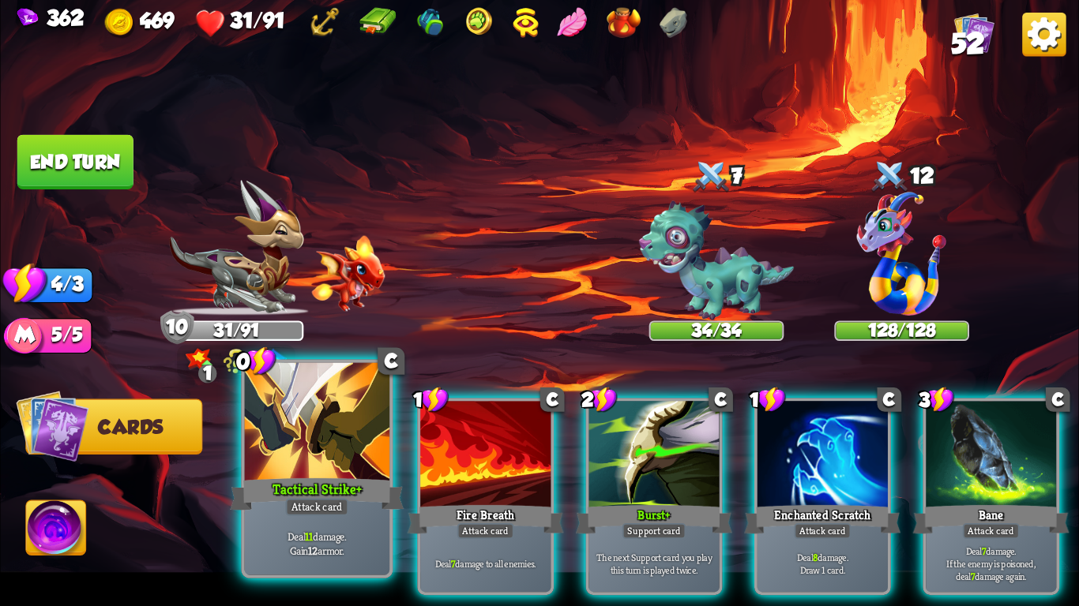
click at [280, 546] on p "Deal 11 damage. Gain 12 armor." at bounding box center [316, 543] width 137 height 28
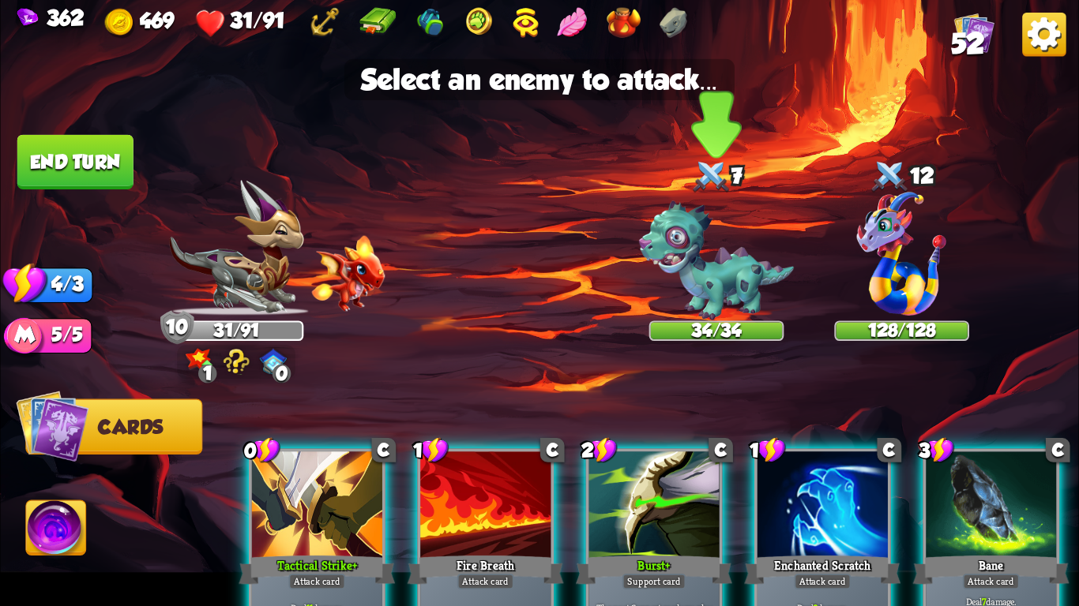
click at [746, 283] on img at bounding box center [716, 261] width 155 height 120
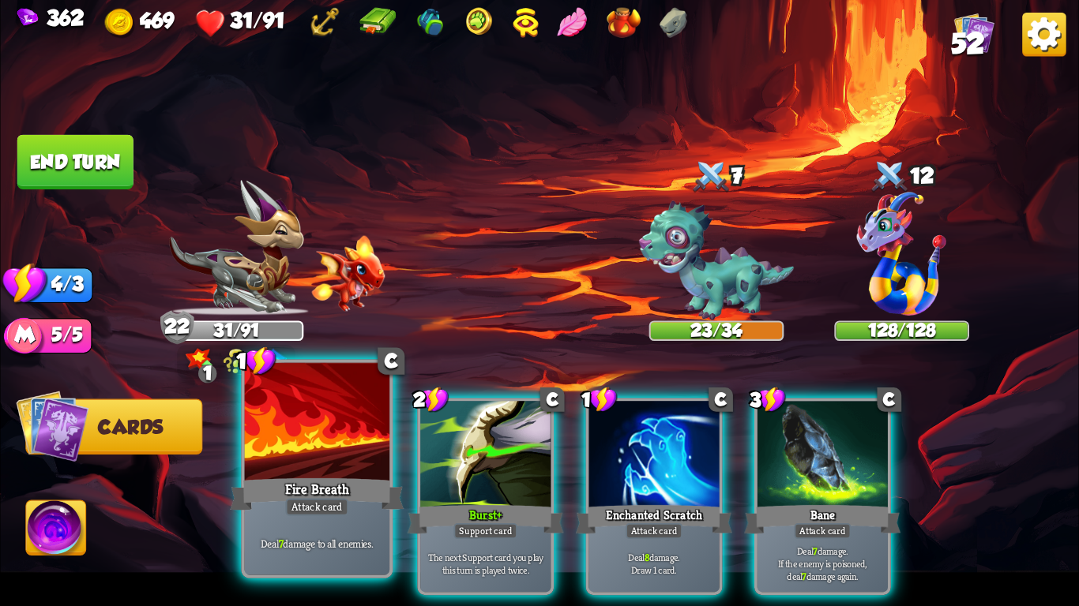
click at [275, 478] on div "Fire Breath" at bounding box center [317, 494] width 174 height 39
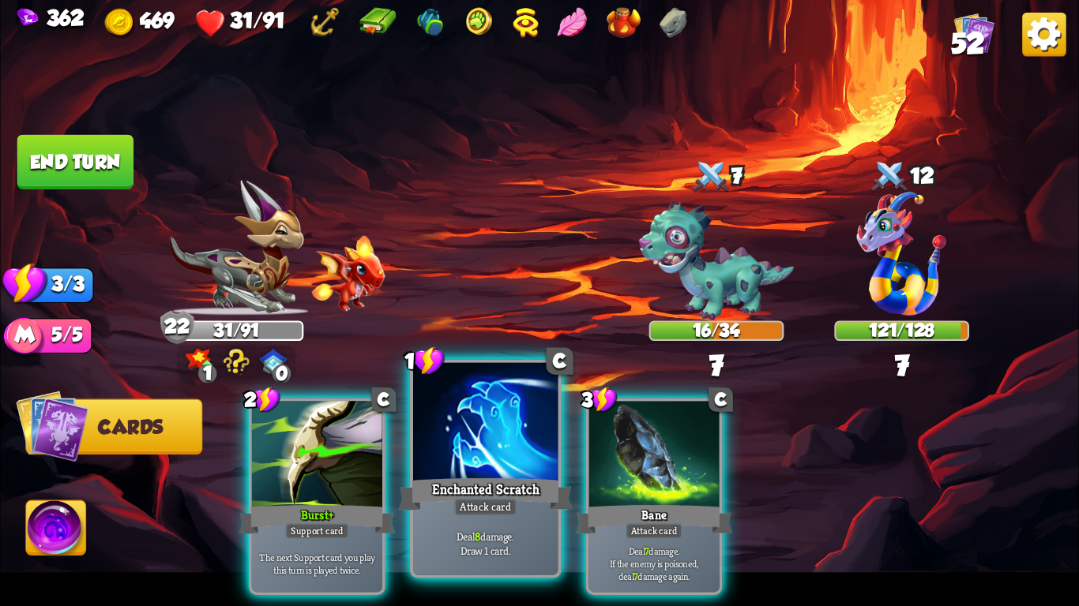
click at [479, 476] on div "Enchanted Scratch" at bounding box center [486, 494] width 174 height 39
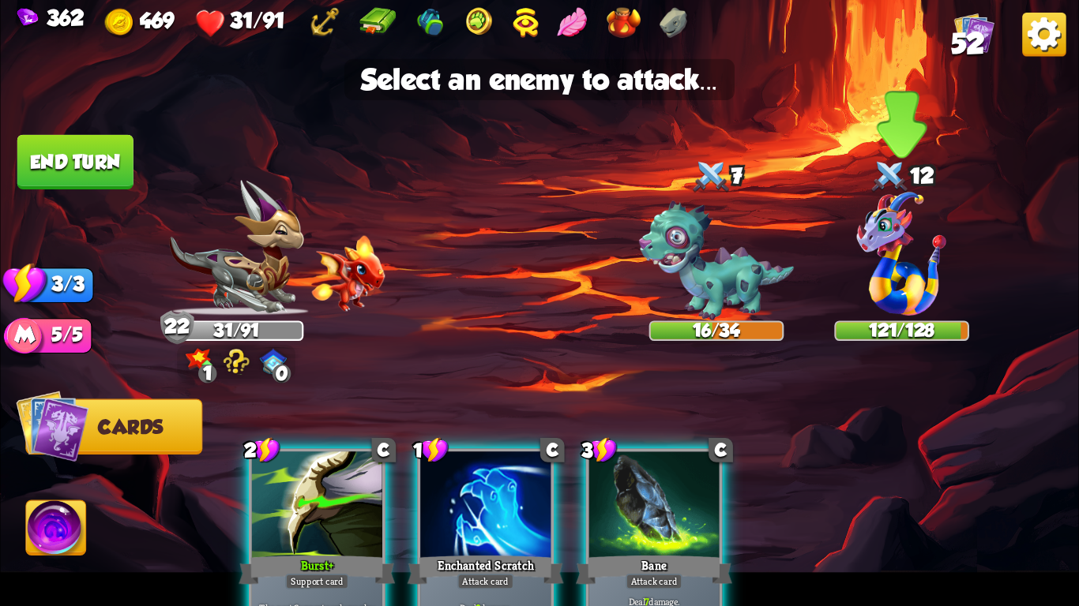
click at [891, 295] on img at bounding box center [901, 254] width 89 height 124
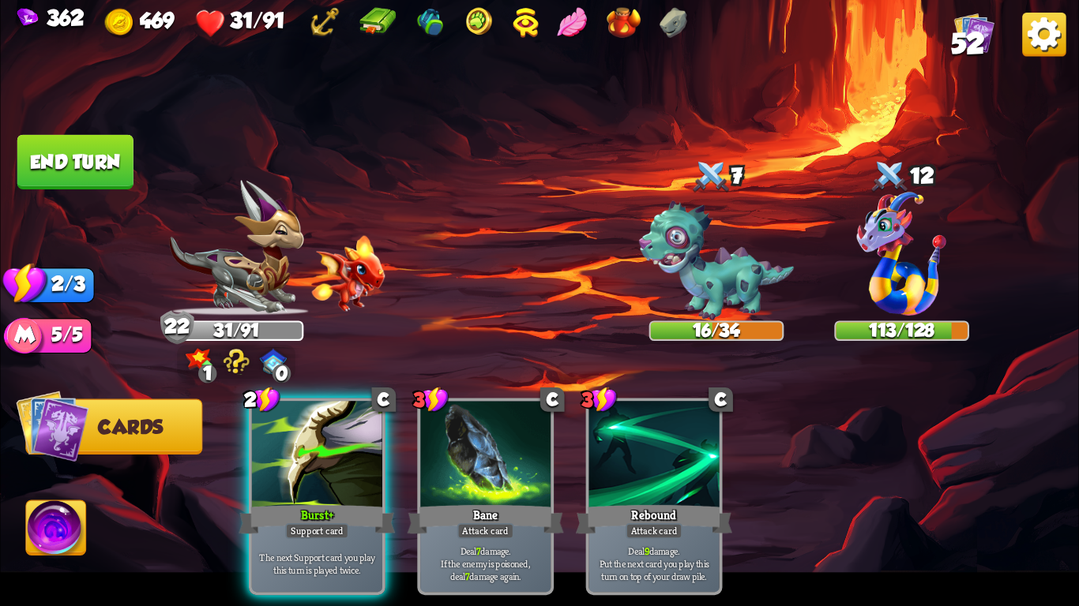
click at [62, 159] on button "End turn" at bounding box center [75, 162] width 116 height 54
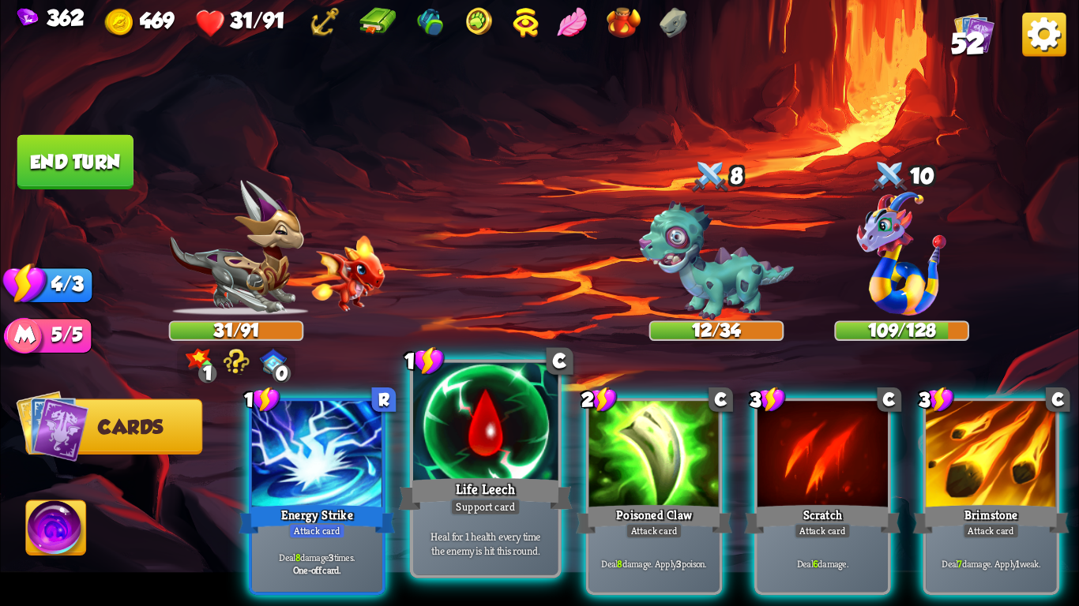
click at [521, 429] on div at bounding box center [485, 424] width 144 height 122
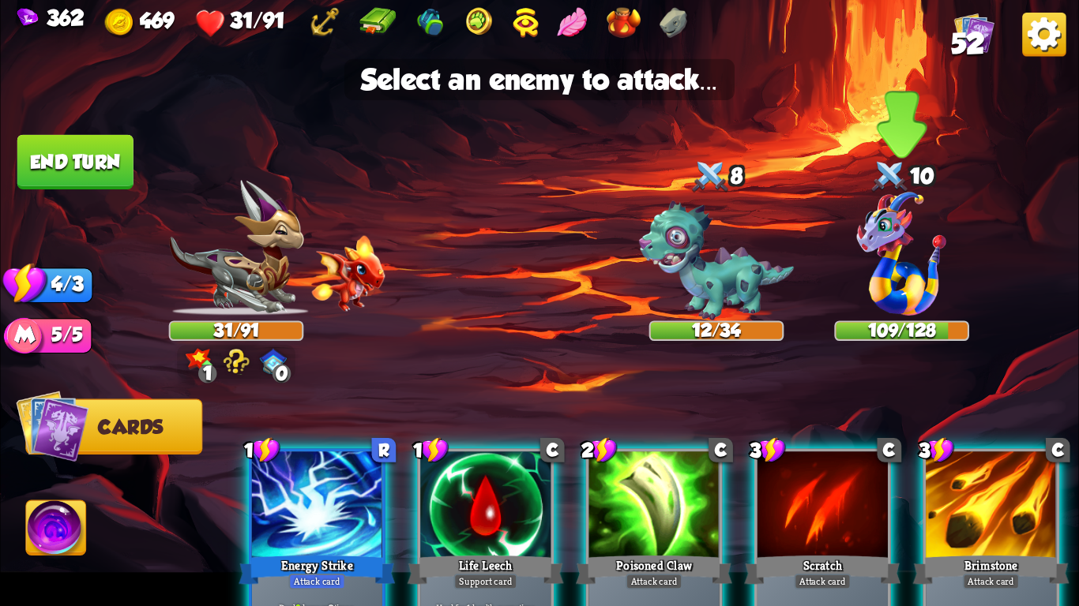
click at [884, 241] on img at bounding box center [901, 254] width 89 height 124
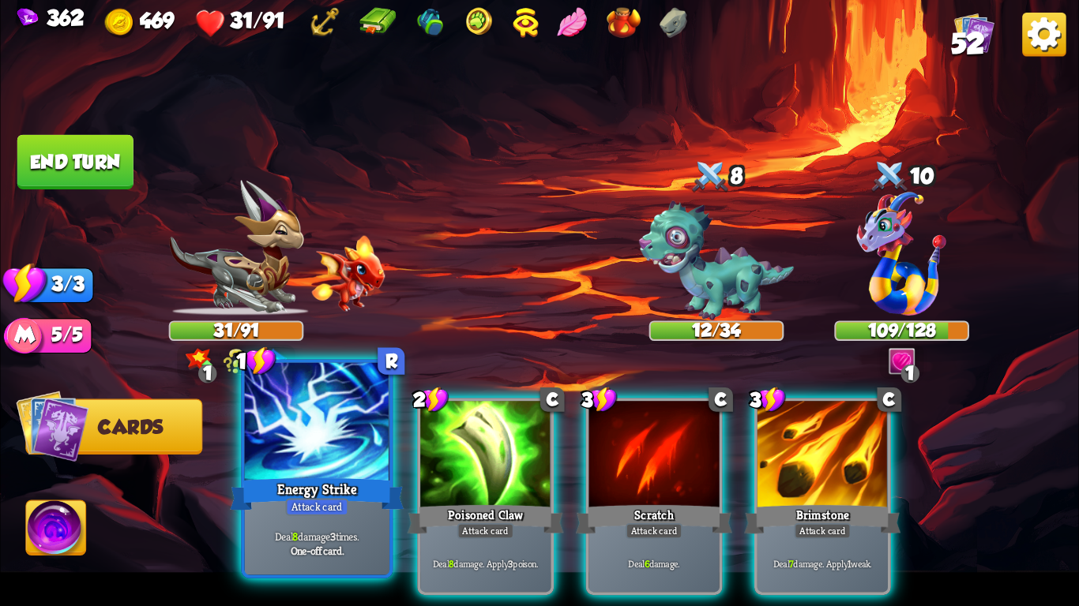
click at [318, 464] on div at bounding box center [317, 424] width 144 height 122
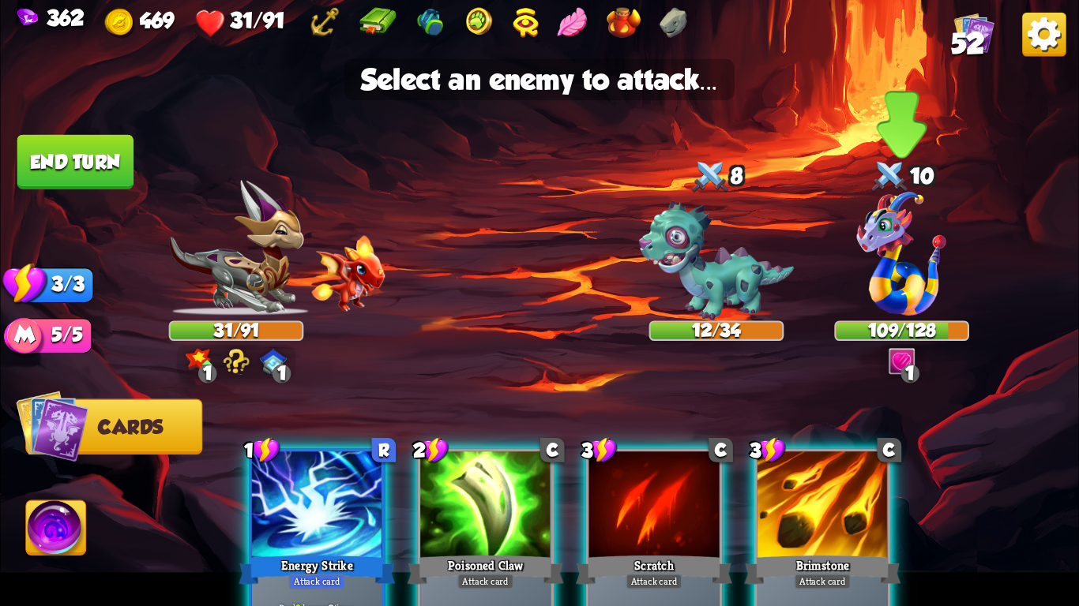
click at [922, 247] on img at bounding box center [901, 254] width 89 height 124
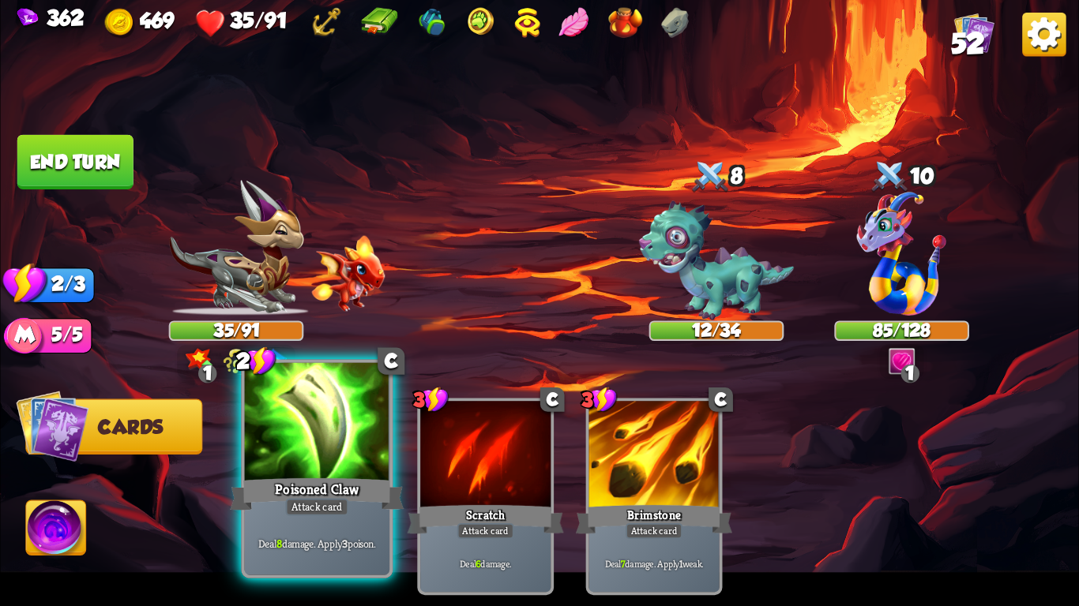
click at [292, 407] on div at bounding box center [317, 424] width 144 height 122
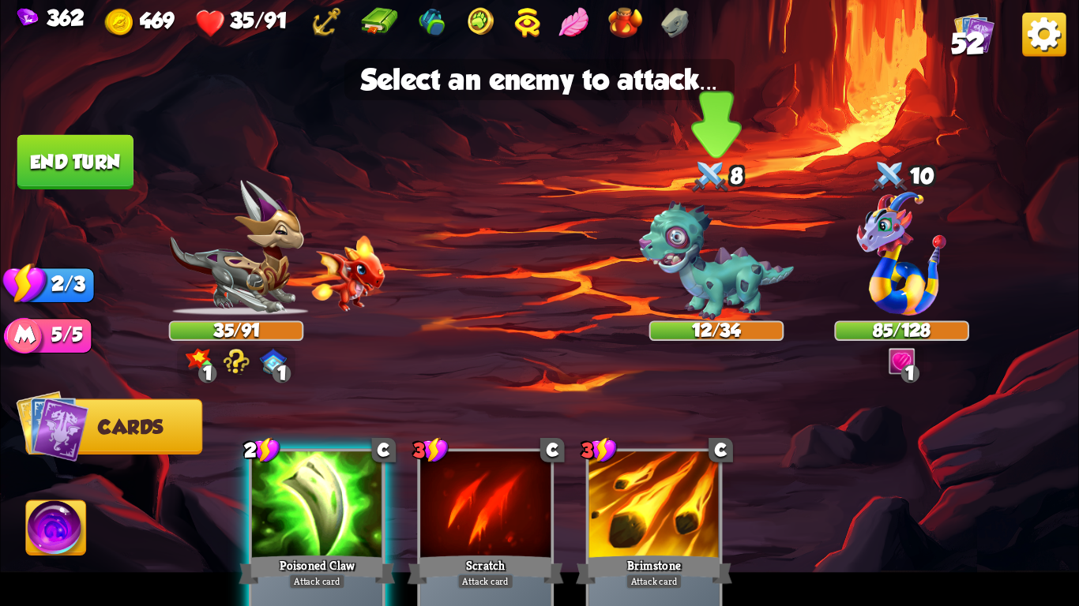
click at [721, 272] on img at bounding box center [716, 261] width 155 height 120
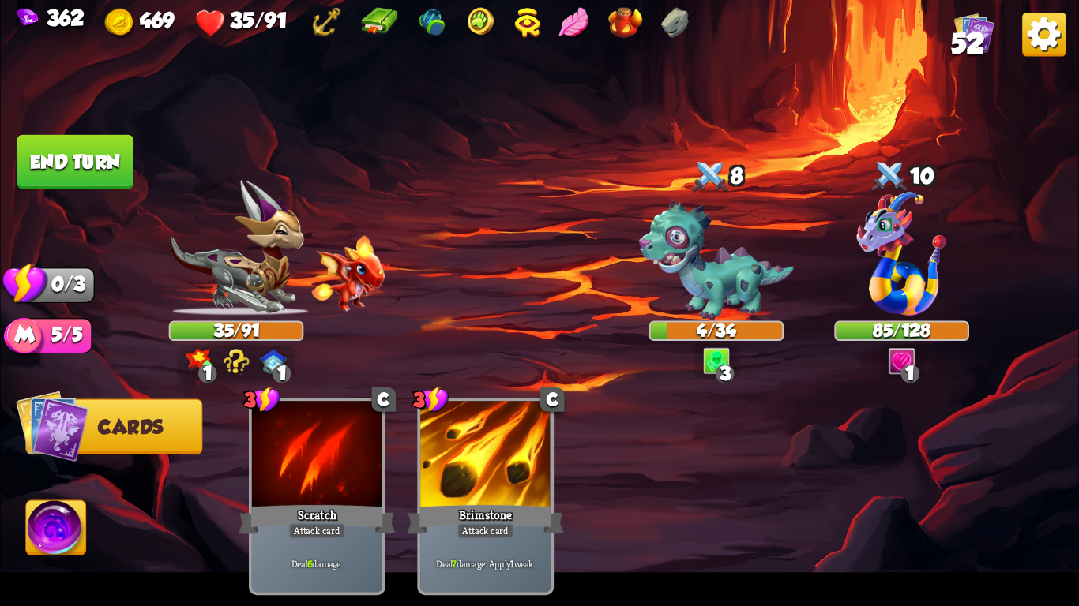
click at [20, 138] on button "End turn" at bounding box center [75, 162] width 116 height 54
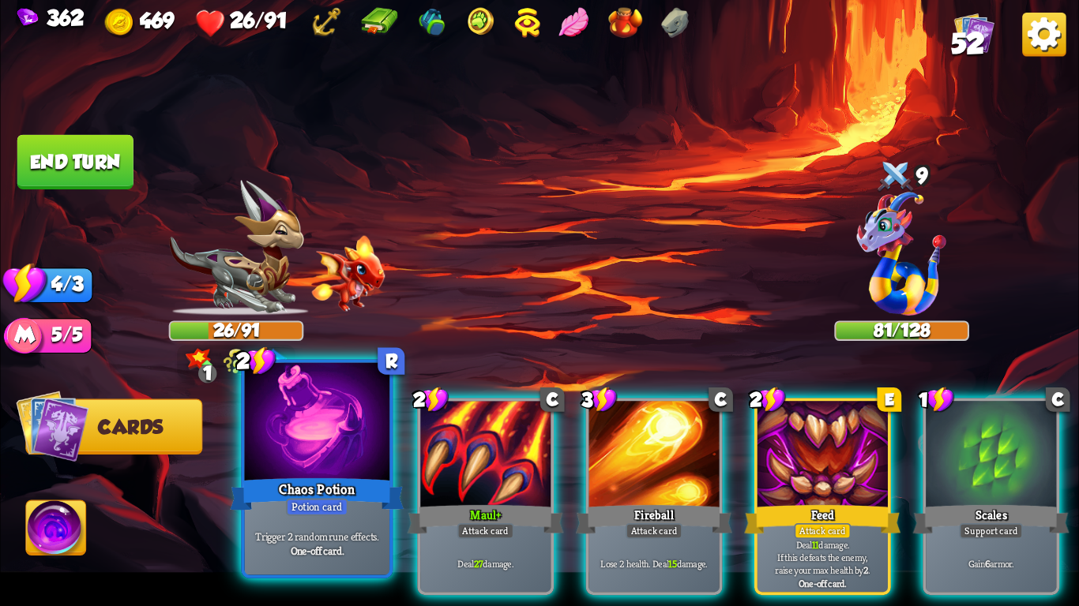
click at [258, 451] on div at bounding box center [317, 424] width 144 height 122
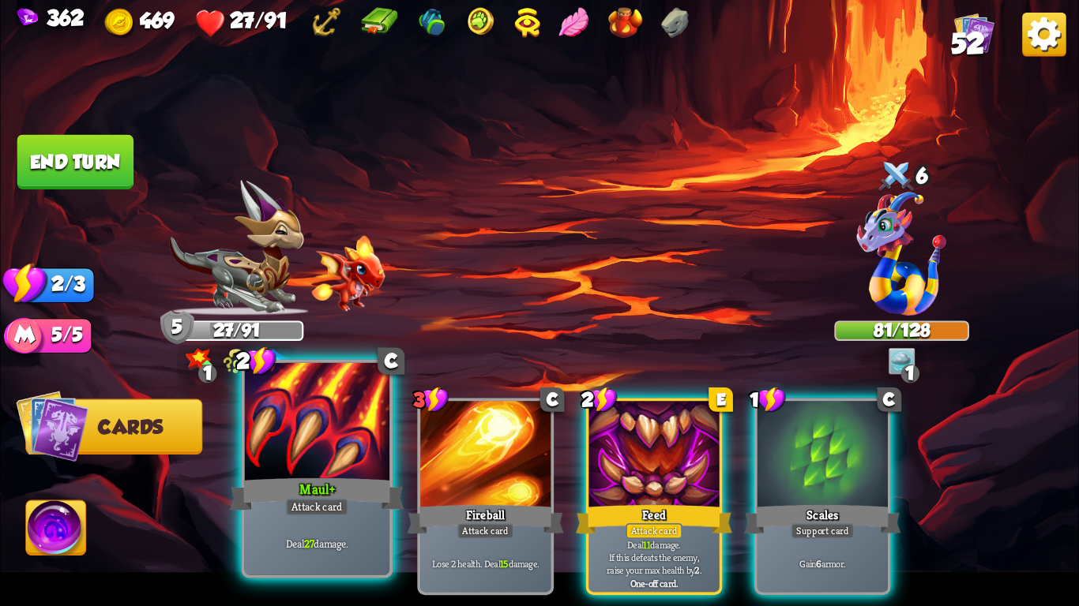
click at [268, 514] on div "Deal 27 damage." at bounding box center [317, 543] width 144 height 63
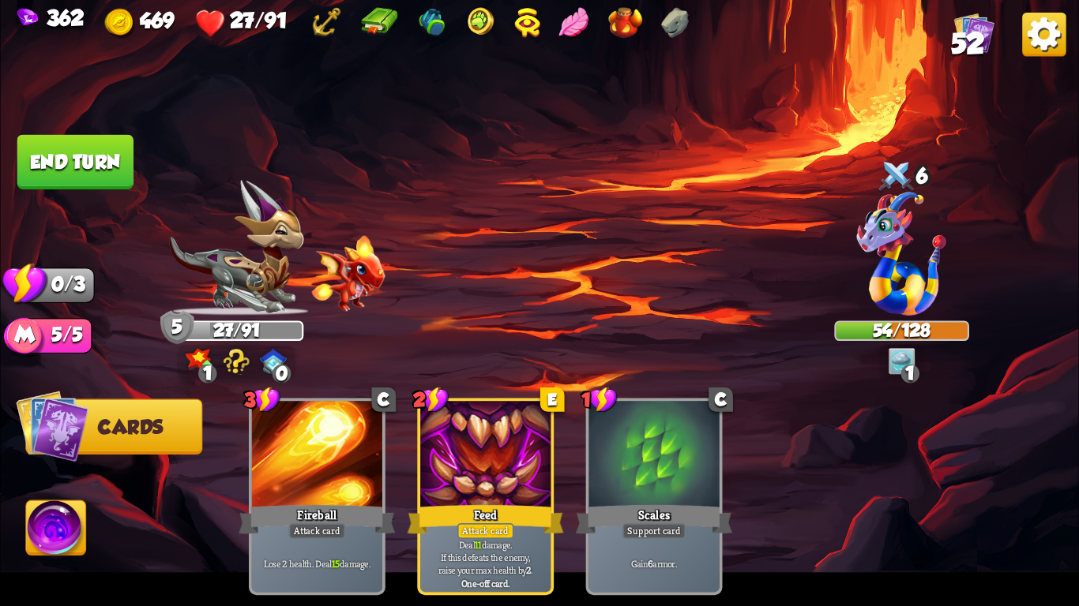
click at [106, 161] on button "End turn" at bounding box center [75, 162] width 116 height 54
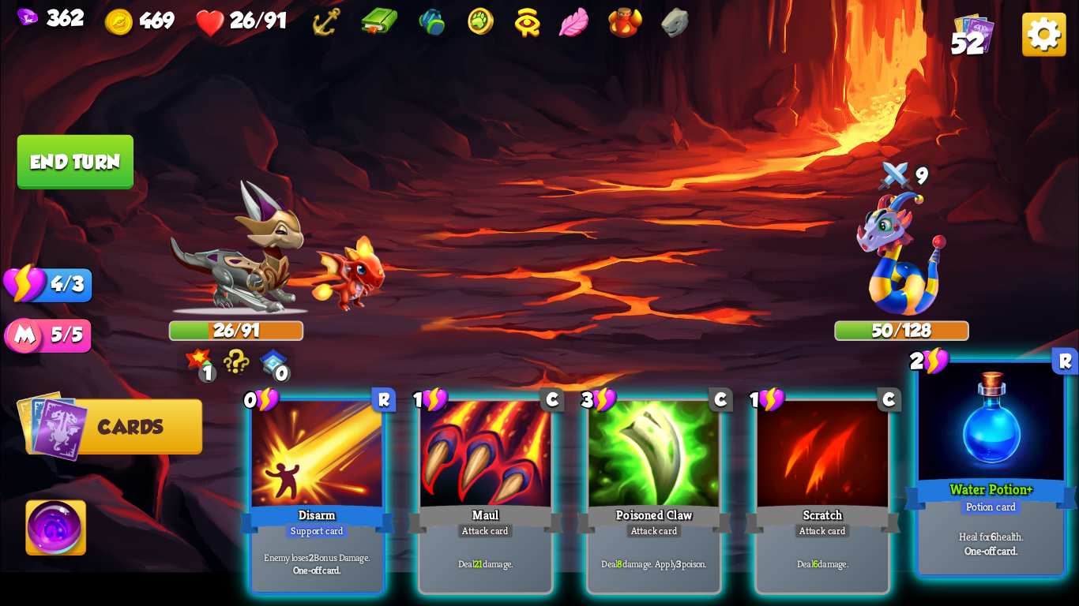
click at [998, 439] on div at bounding box center [990, 424] width 144 height 122
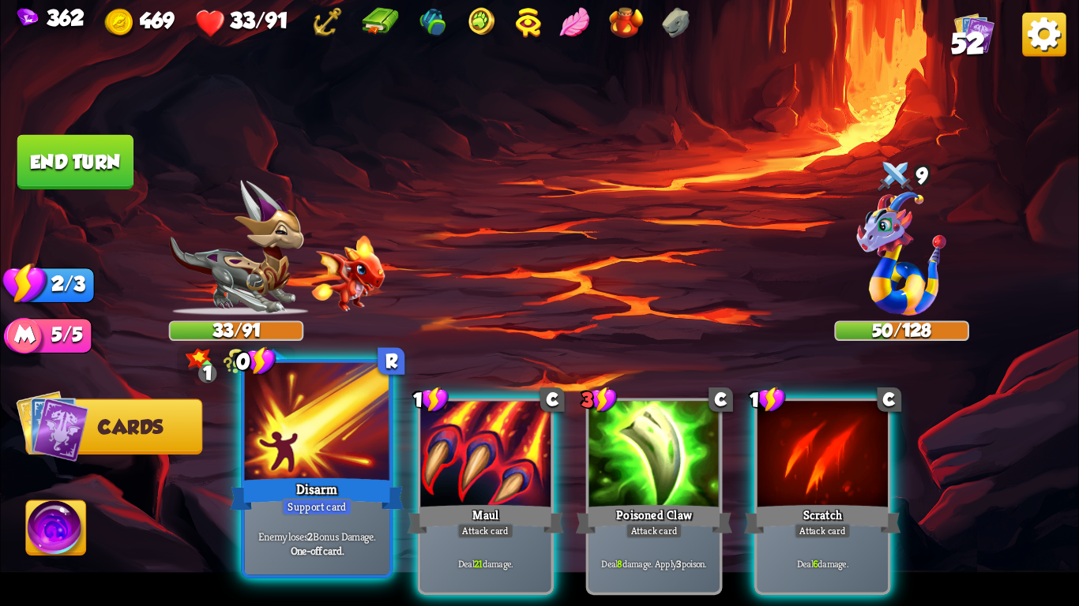
click at [347, 455] on div at bounding box center [317, 424] width 144 height 122
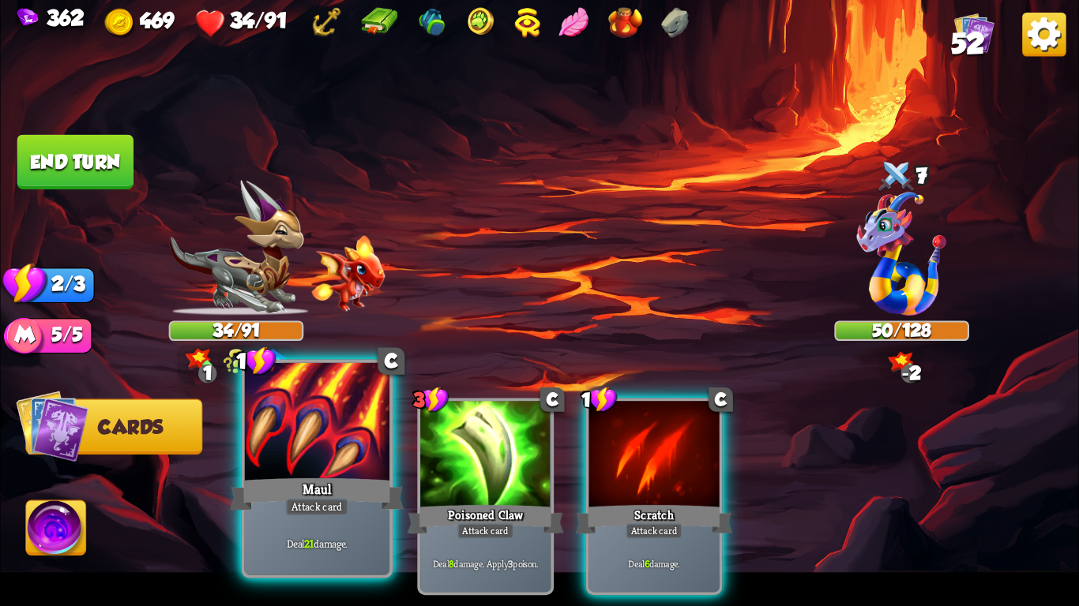
click at [325, 456] on div at bounding box center [317, 424] width 144 height 122
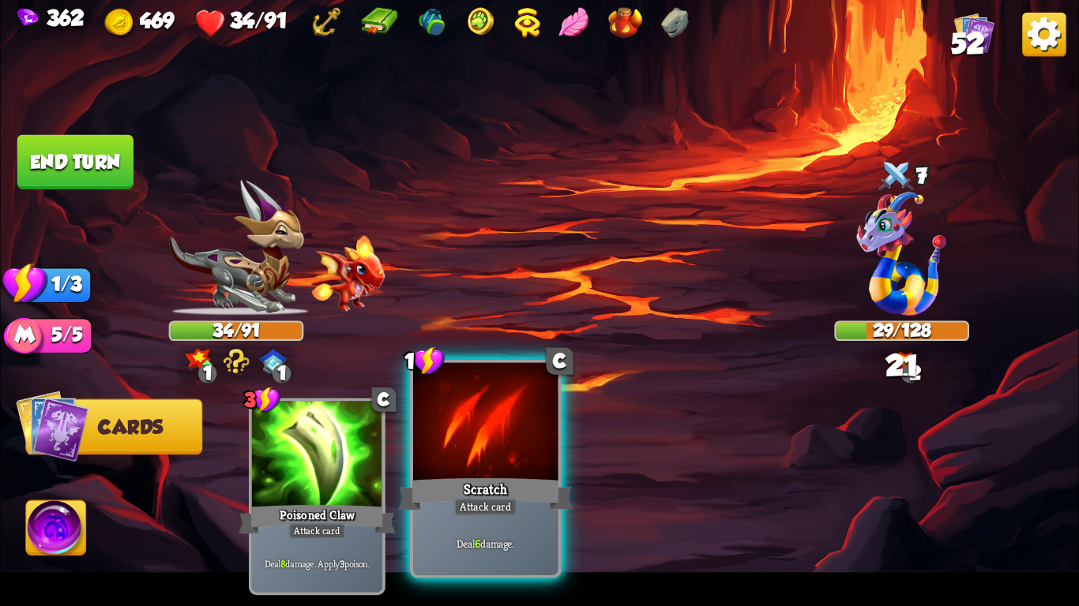
click at [467, 466] on div at bounding box center [485, 424] width 144 height 122
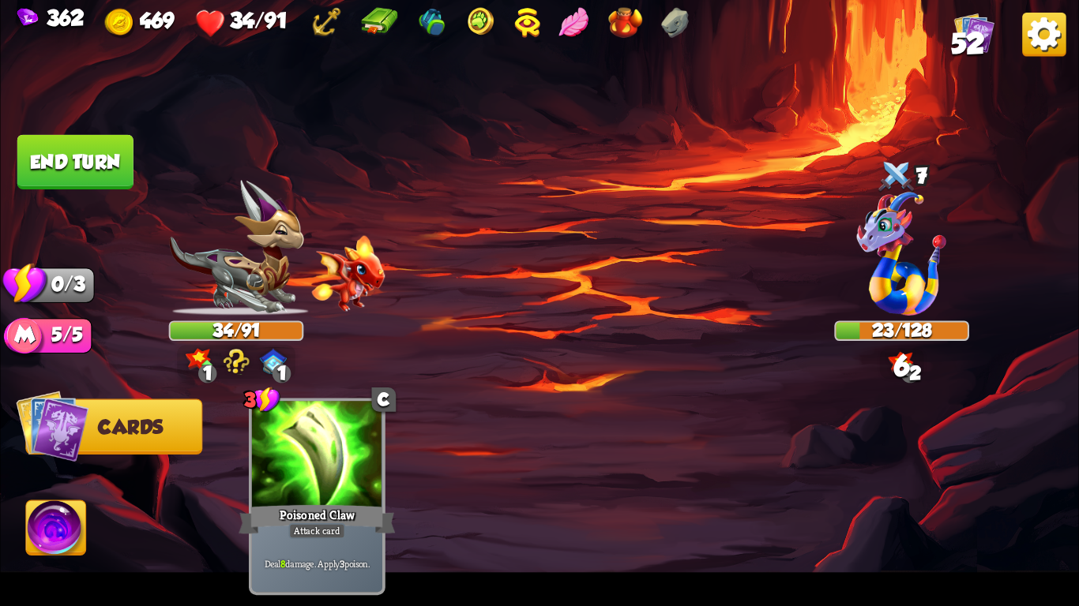
click at [53, 146] on button "End turn" at bounding box center [75, 162] width 116 height 54
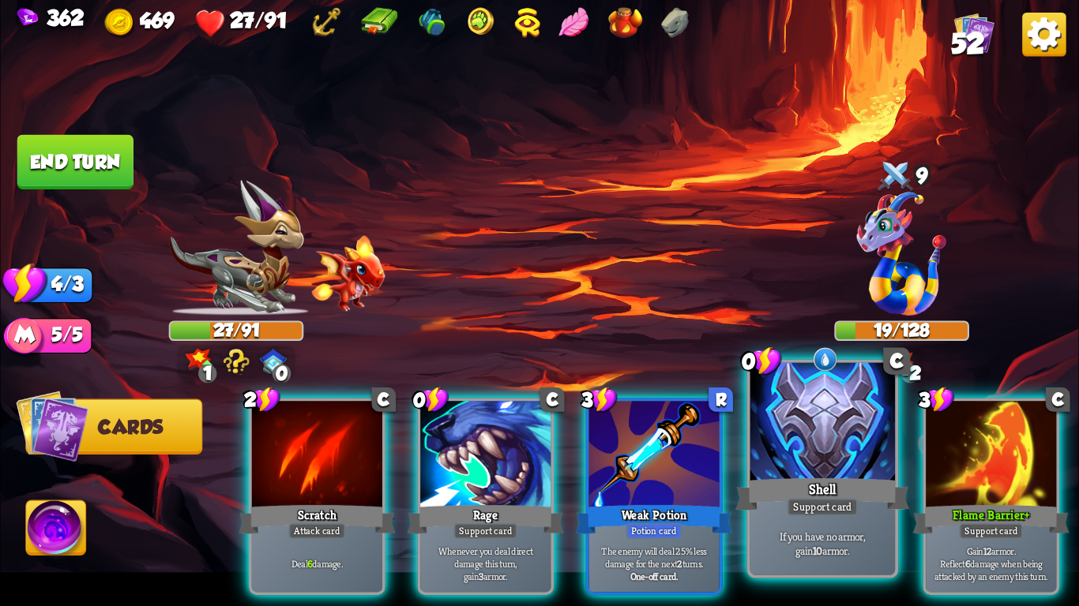
click at [789, 431] on div at bounding box center [822, 424] width 144 height 122
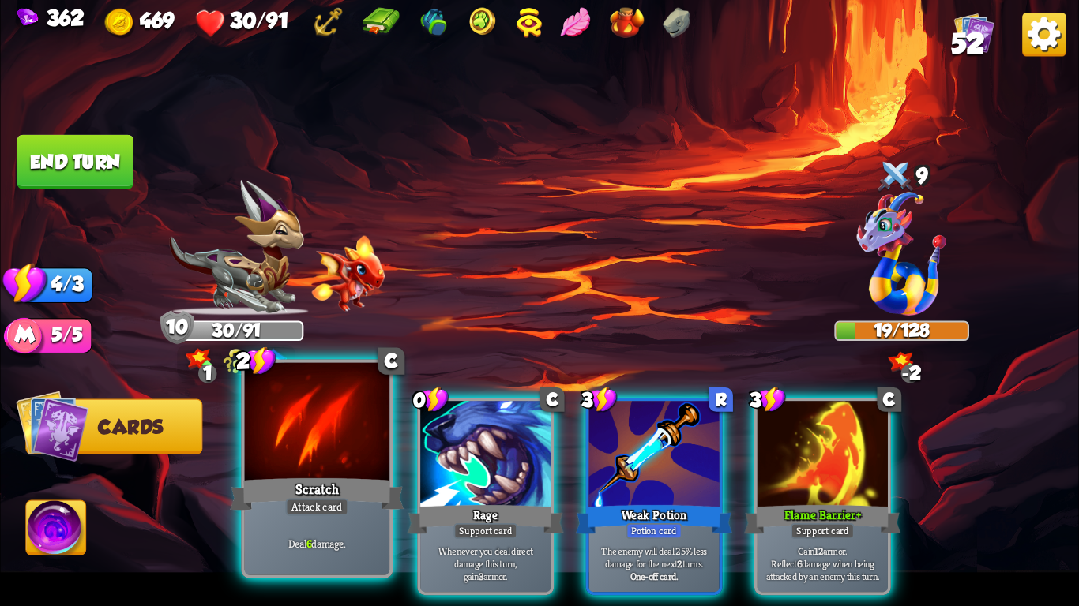
click at [270, 478] on div "Scratch" at bounding box center [317, 494] width 174 height 39
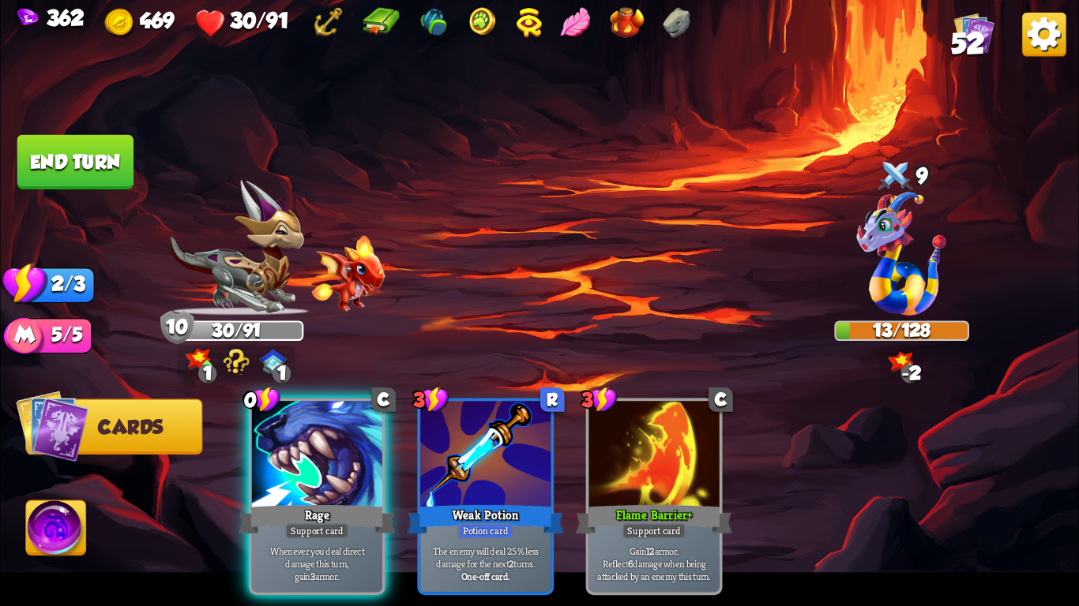
click at [62, 156] on button "End turn" at bounding box center [75, 162] width 116 height 54
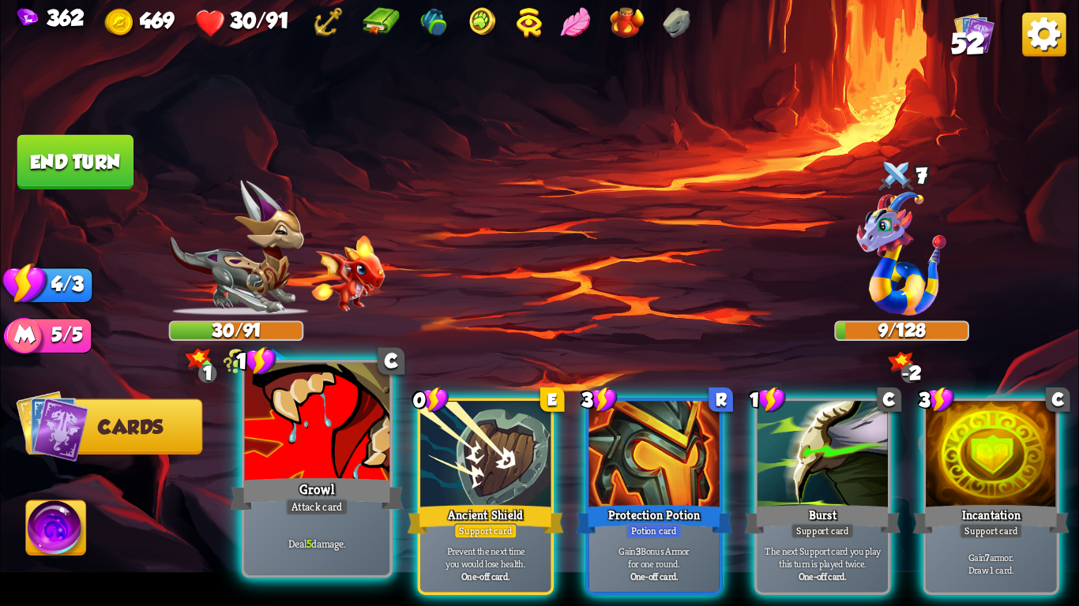
click at [331, 468] on div at bounding box center [317, 424] width 144 height 122
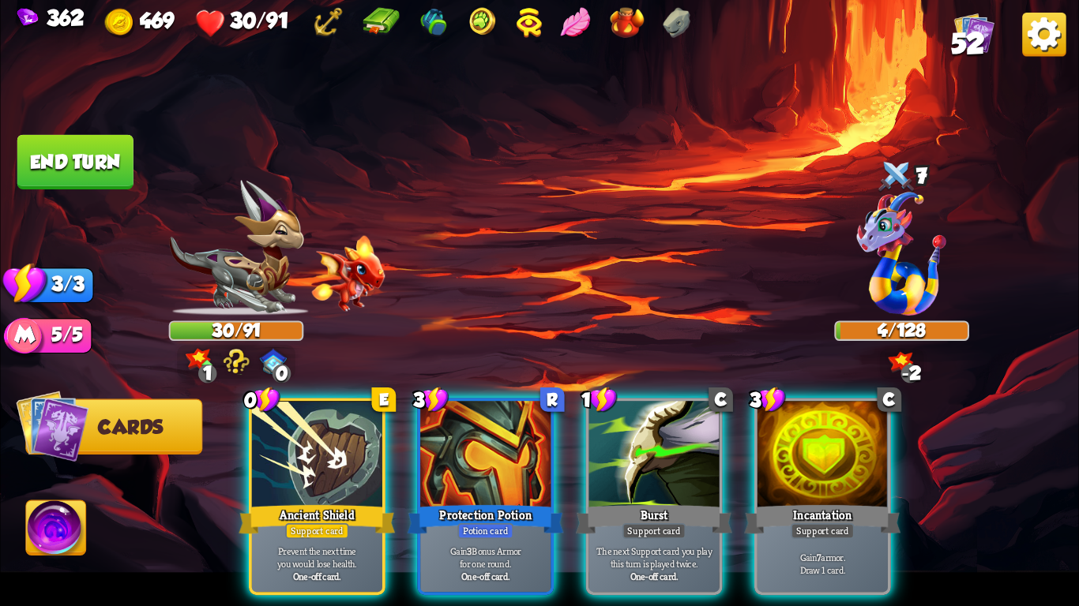
click at [73, 166] on button "End turn" at bounding box center [75, 162] width 116 height 54
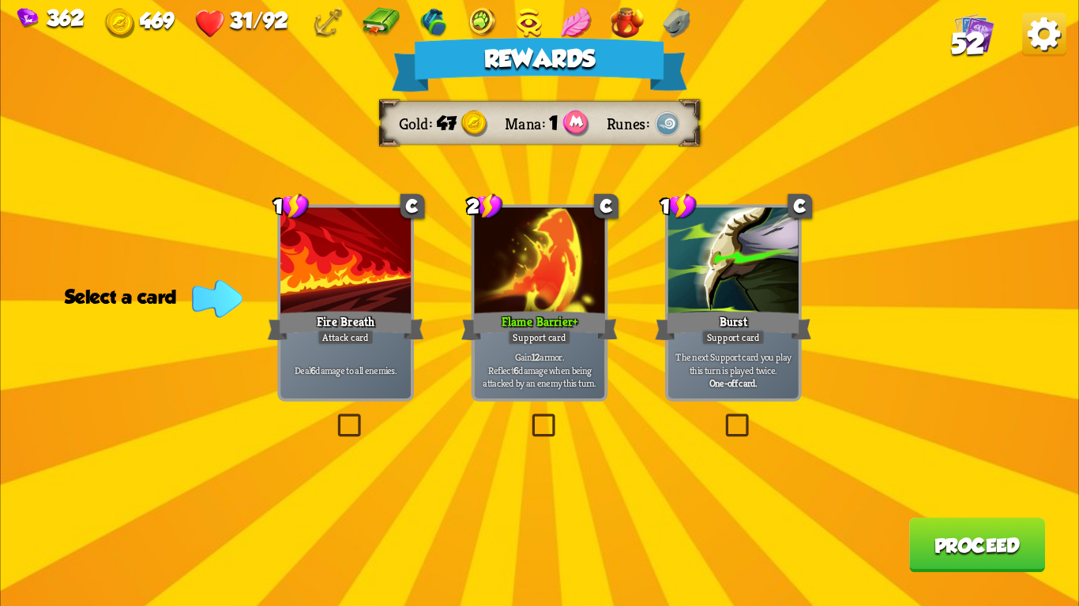
click at [544, 306] on div at bounding box center [539, 263] width 130 height 110
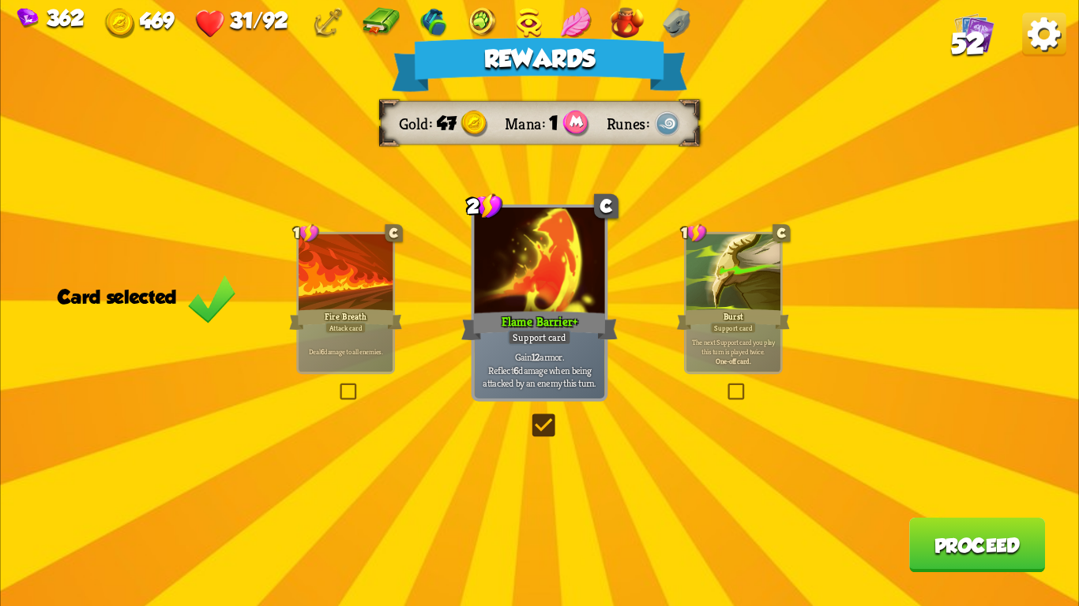
click at [942, 544] on button "Proceed" at bounding box center [977, 545] width 136 height 54
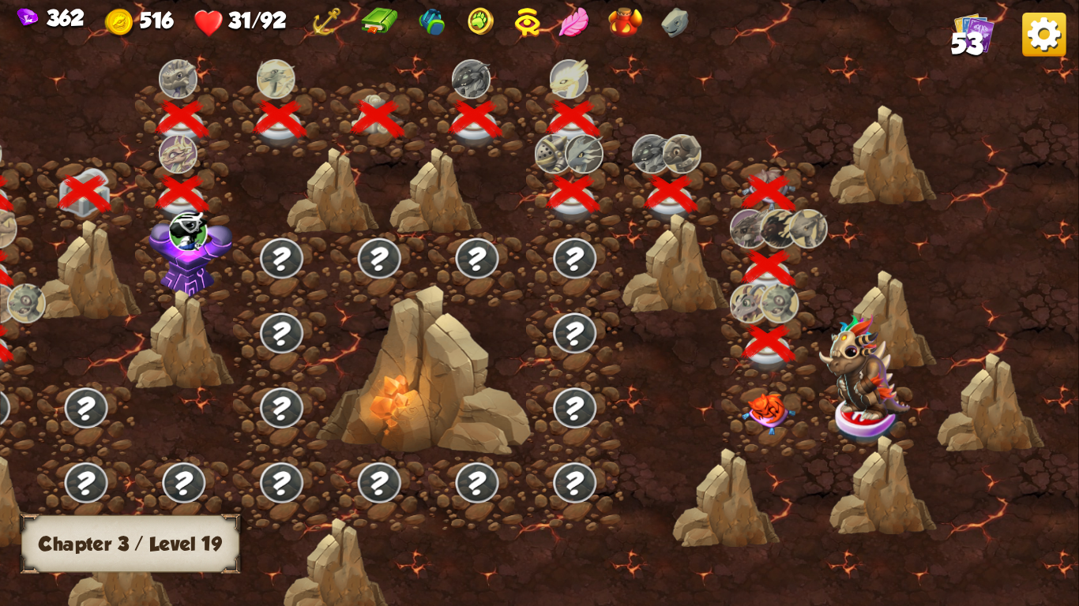
click at [749, 414] on img at bounding box center [768, 414] width 54 height 42
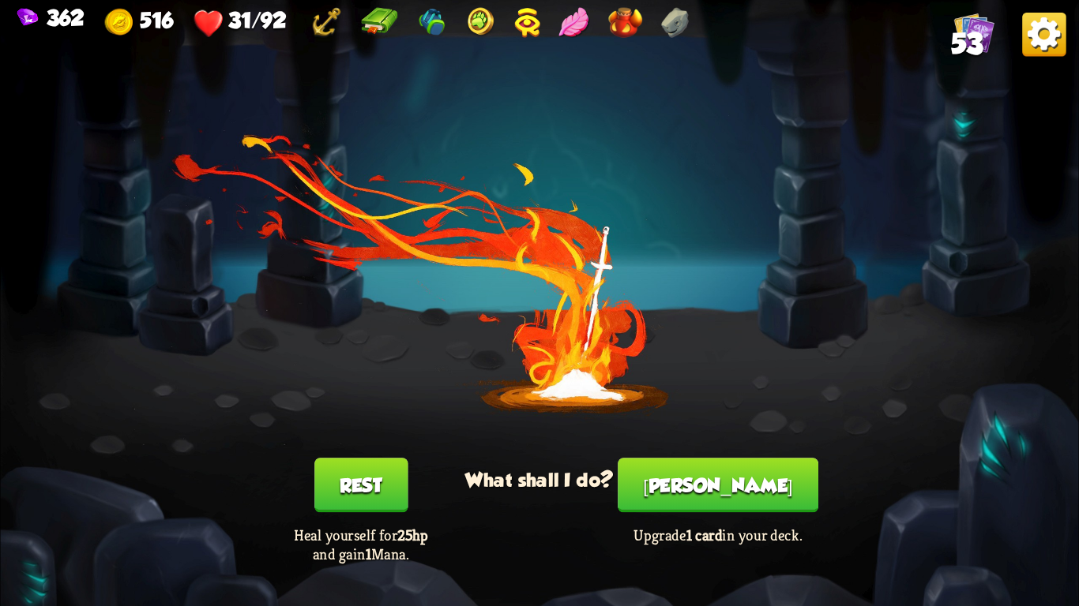
click at [360, 479] on button "Rest" at bounding box center [360, 485] width 93 height 54
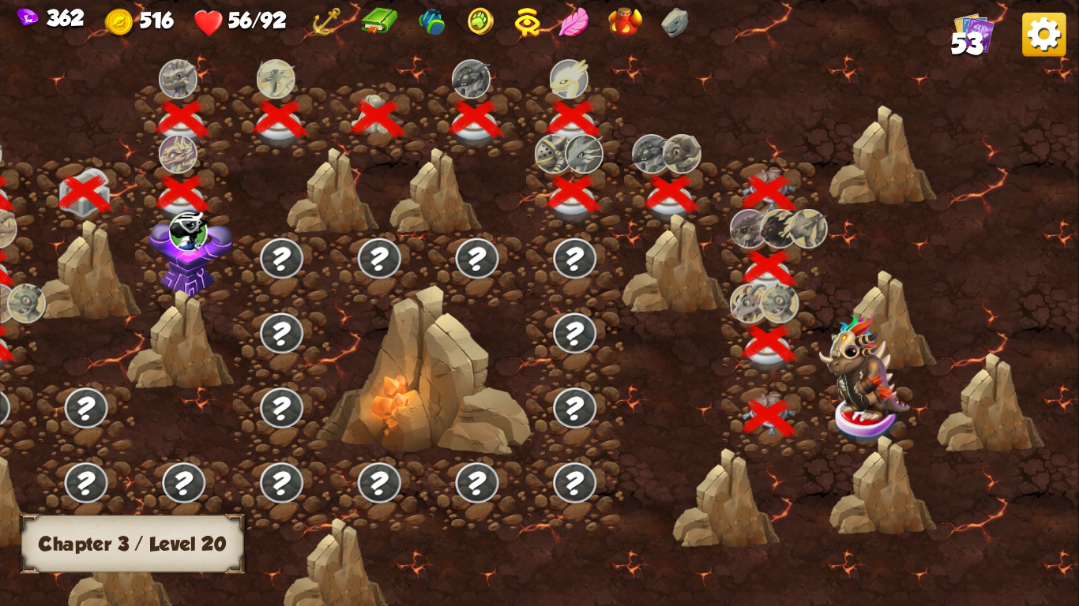
click at [870, 418] on img at bounding box center [864, 366] width 91 height 107
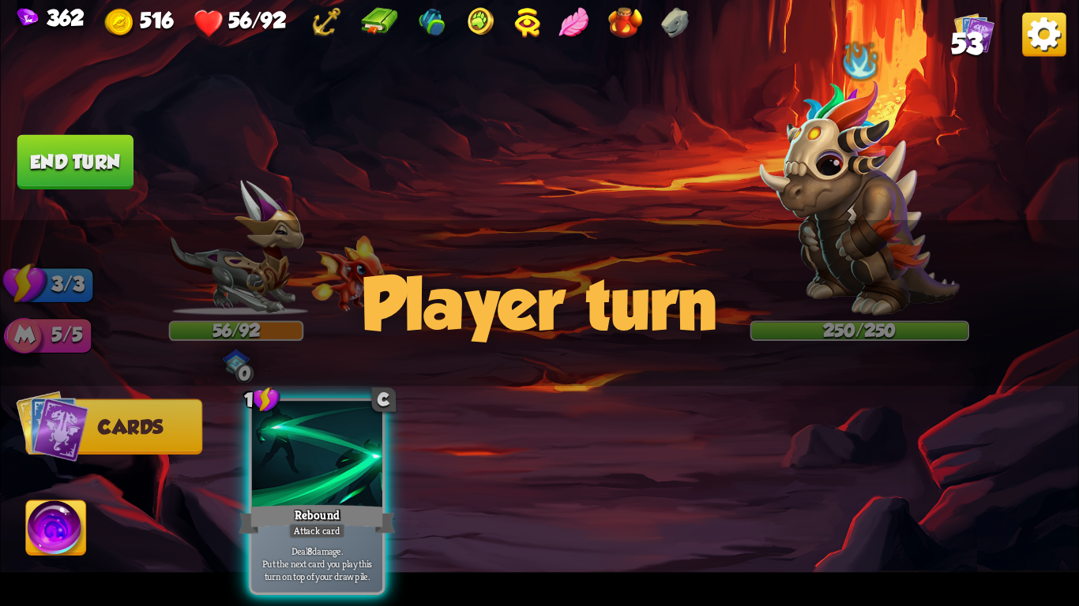
click at [797, 133] on img at bounding box center [860, 198] width 200 height 236
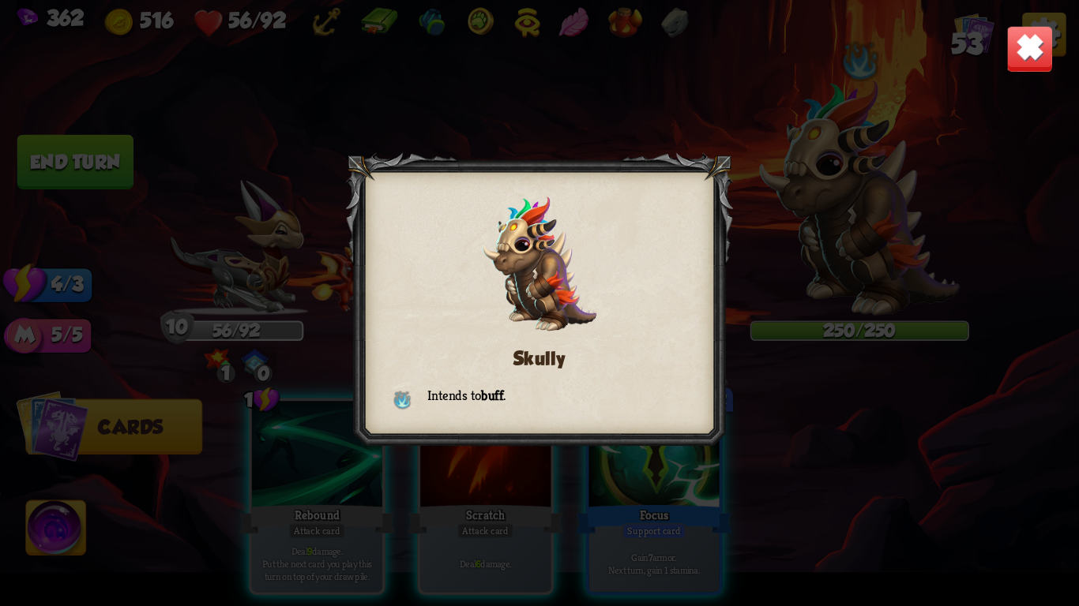
click at [1017, 54] on img at bounding box center [1029, 48] width 47 height 47
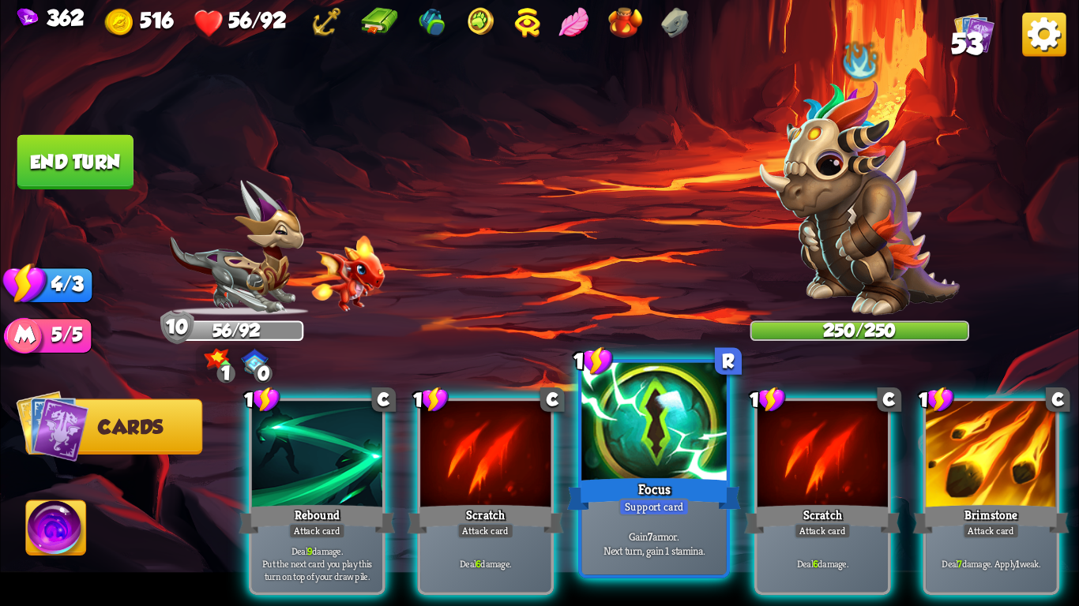
click at [609, 473] on div at bounding box center [653, 424] width 144 height 122
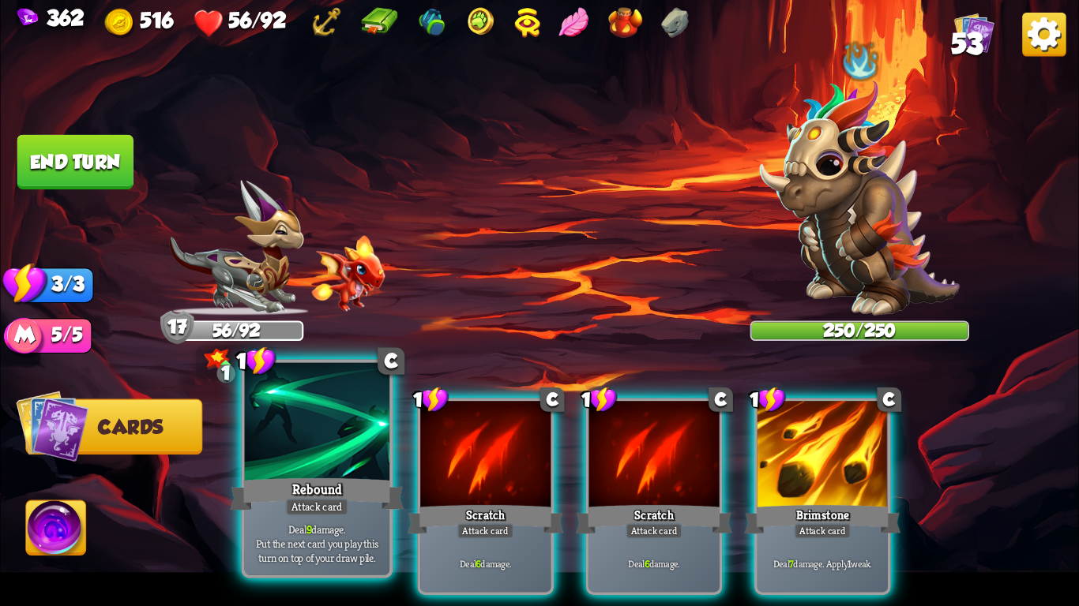
click at [332, 491] on div "Rebound" at bounding box center [317, 494] width 174 height 39
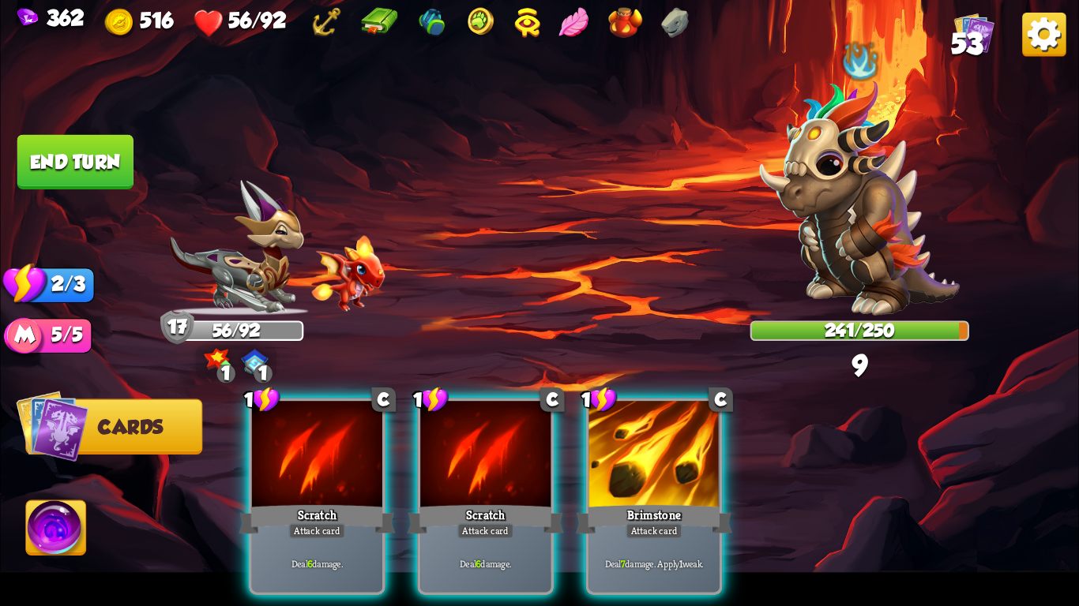
click at [332, 502] on div "Scratch" at bounding box center [316, 519] width 156 height 35
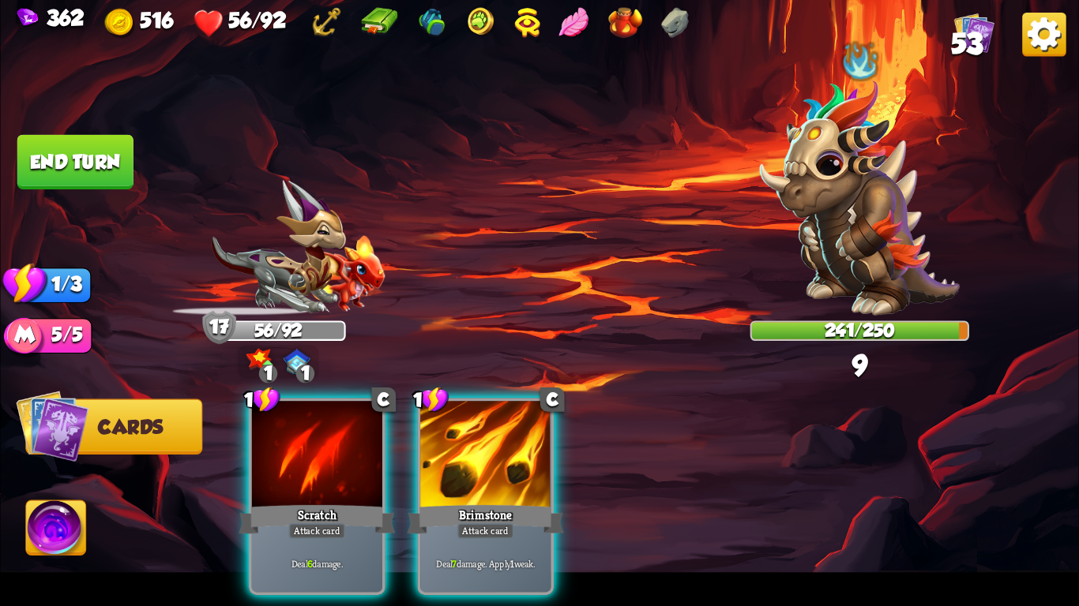
click at [332, 502] on div "Scratch" at bounding box center [316, 519] width 156 height 35
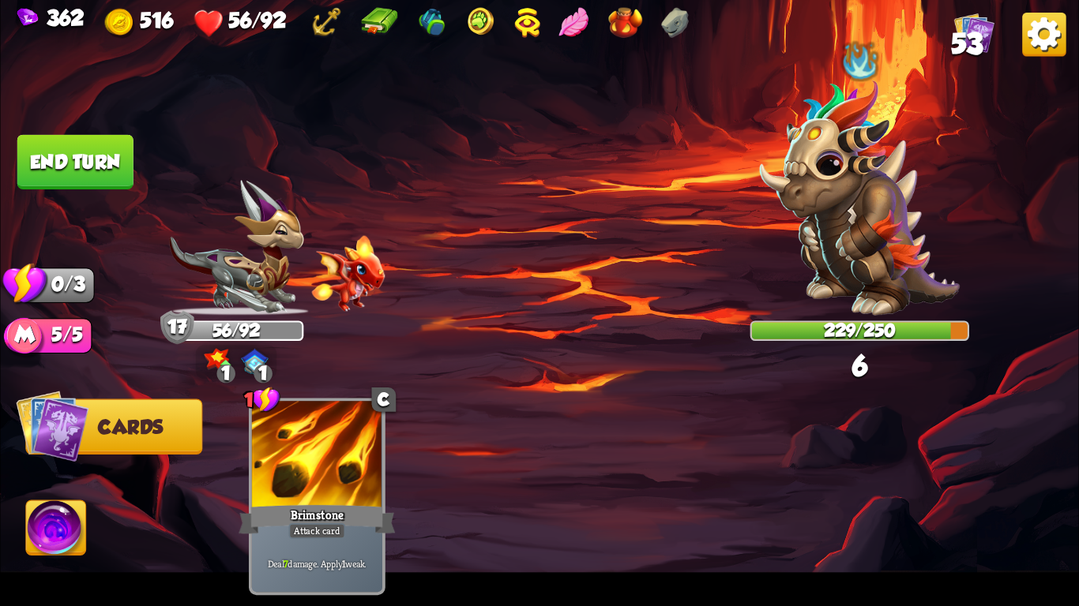
click at [97, 168] on button "End turn" at bounding box center [75, 162] width 116 height 54
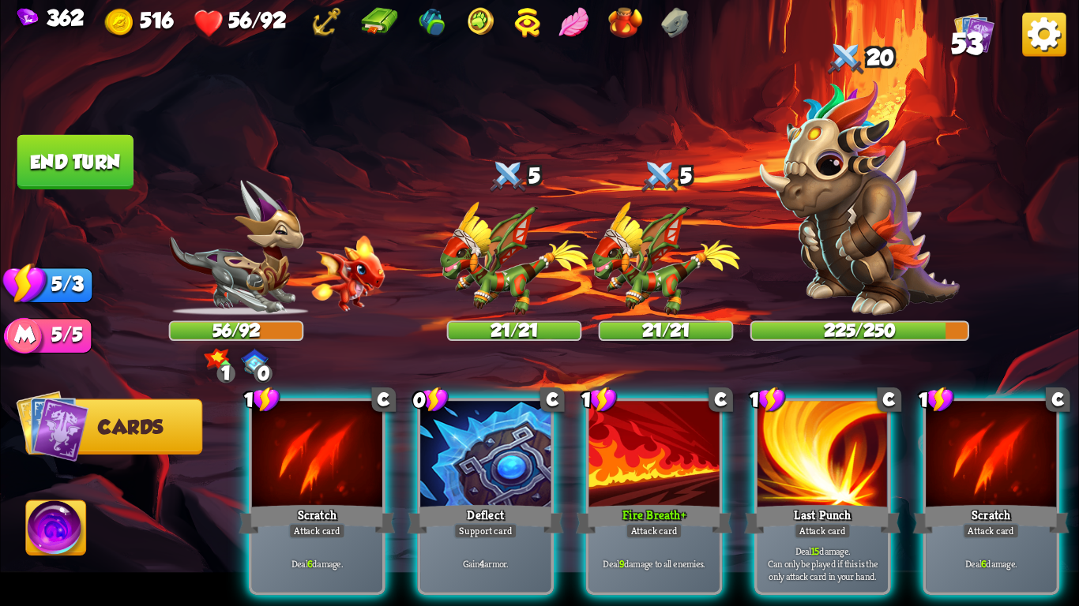
click at [462, 272] on img at bounding box center [514, 259] width 148 height 114
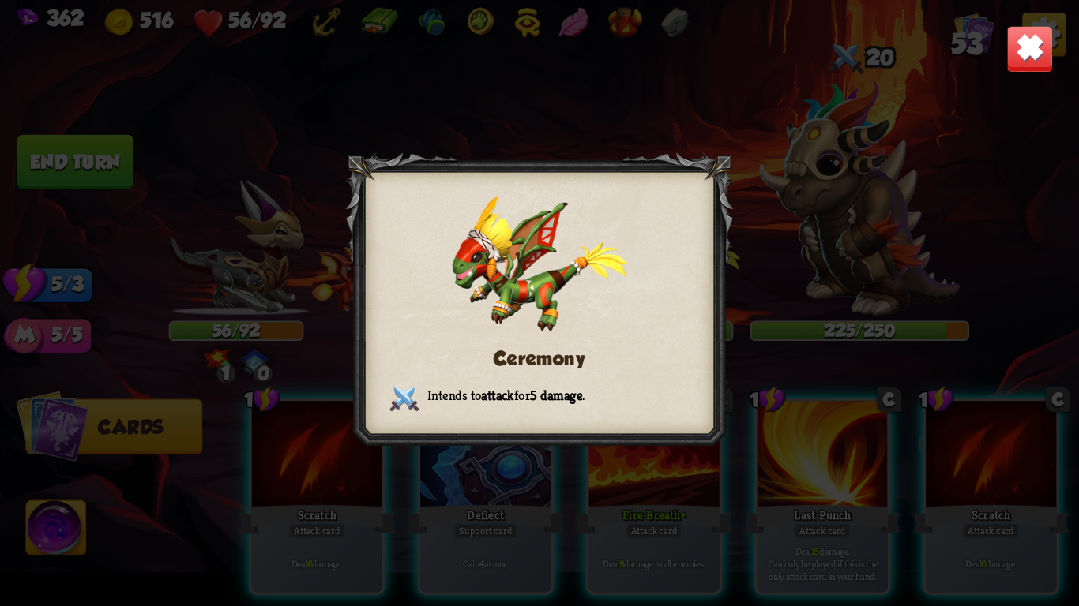
click at [1023, 58] on img at bounding box center [1029, 48] width 47 height 47
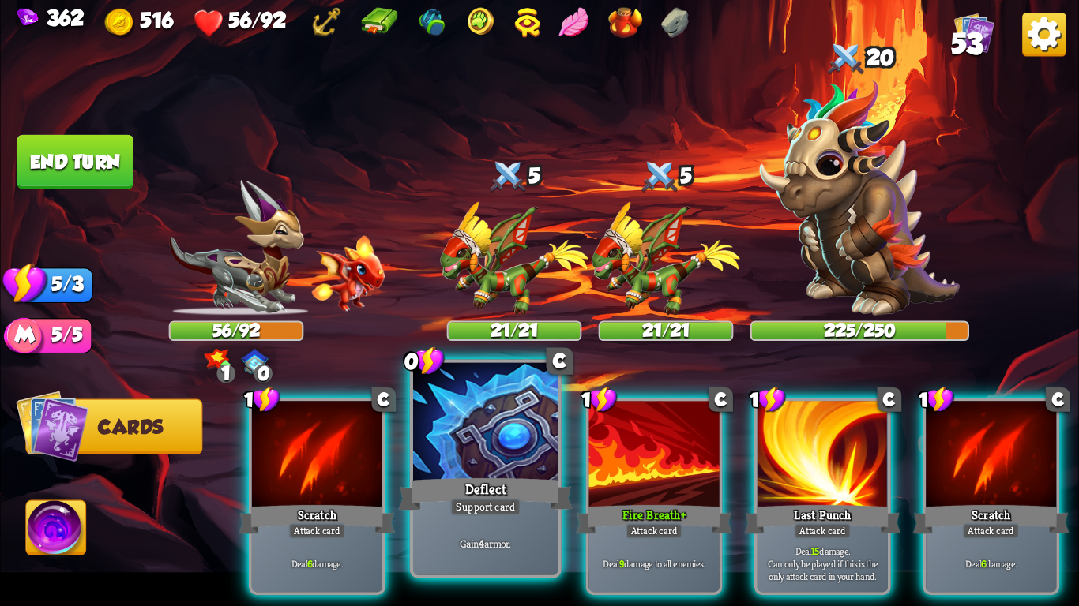
click at [469, 464] on div at bounding box center [485, 424] width 144 height 122
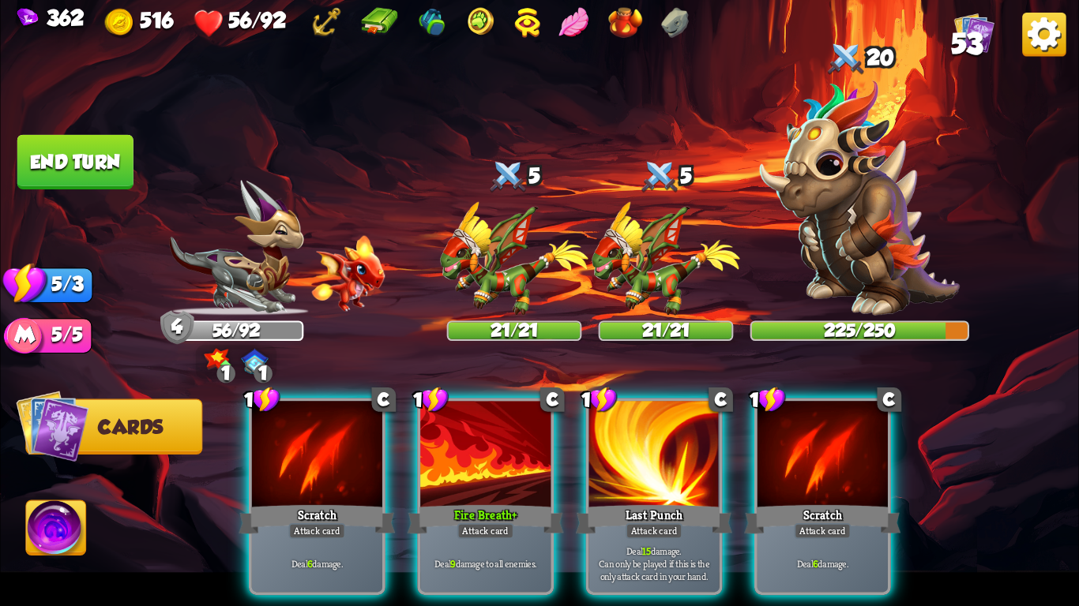
click at [469, 464] on div at bounding box center [485, 456] width 130 height 110
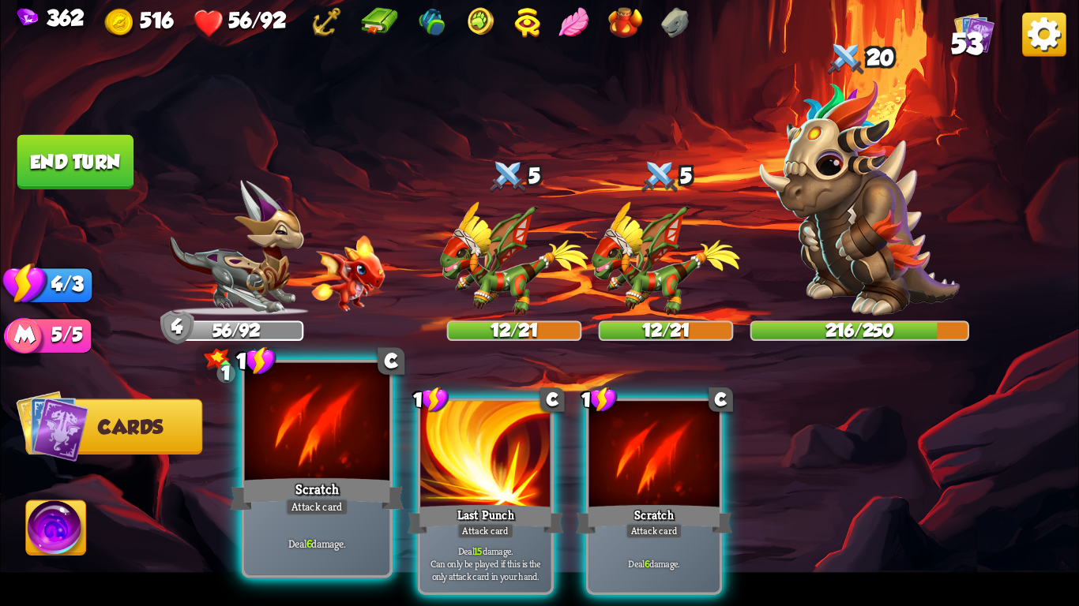
click at [271, 510] on div "Scratch" at bounding box center [317, 494] width 174 height 39
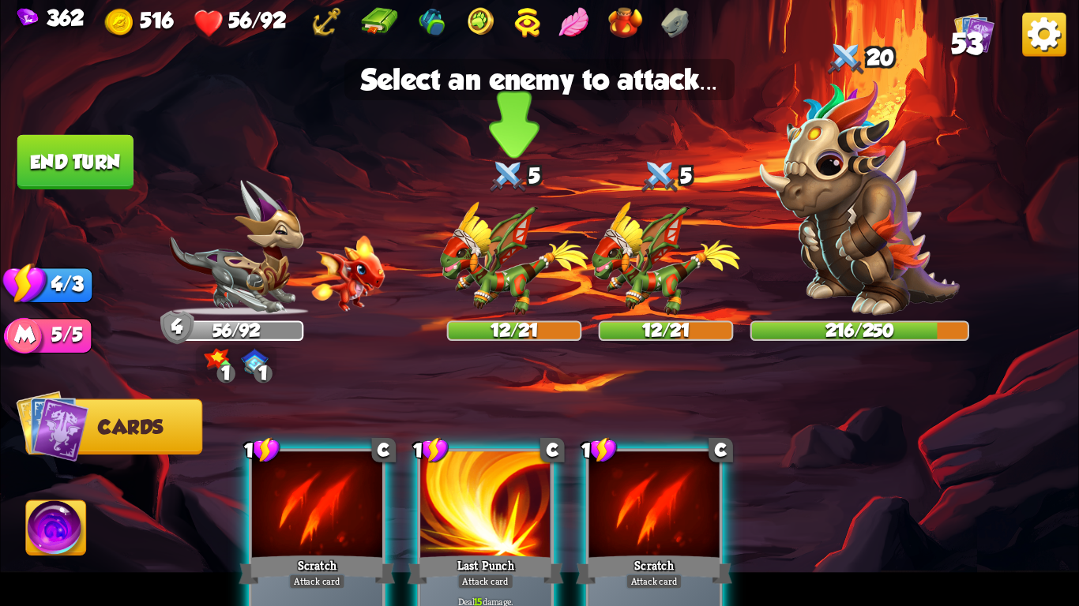
click at [494, 298] on img at bounding box center [514, 259] width 148 height 114
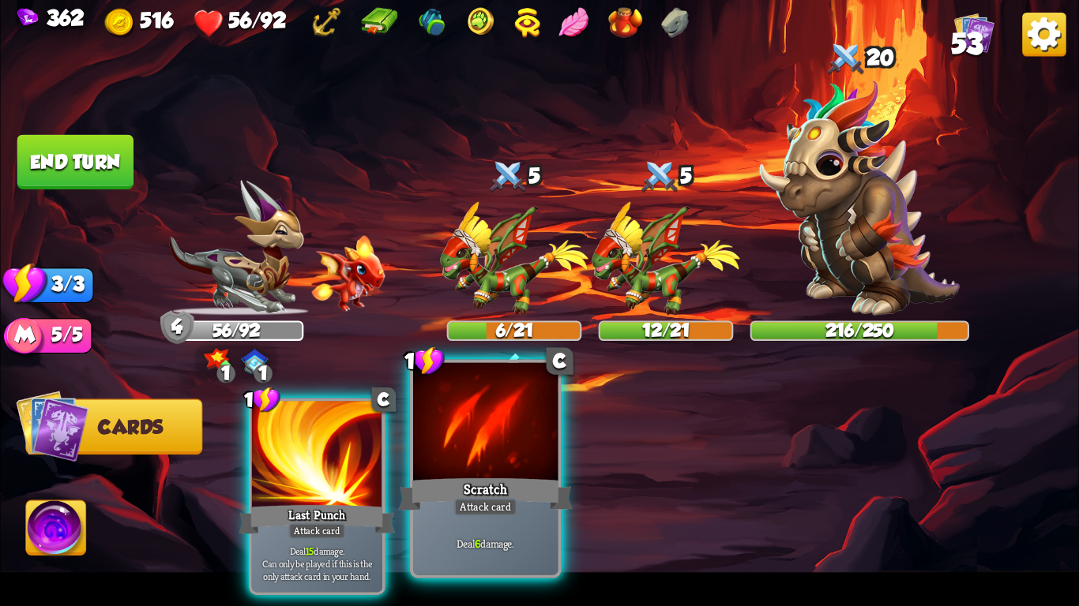
click at [516, 488] on div "Scratch" at bounding box center [486, 494] width 174 height 39
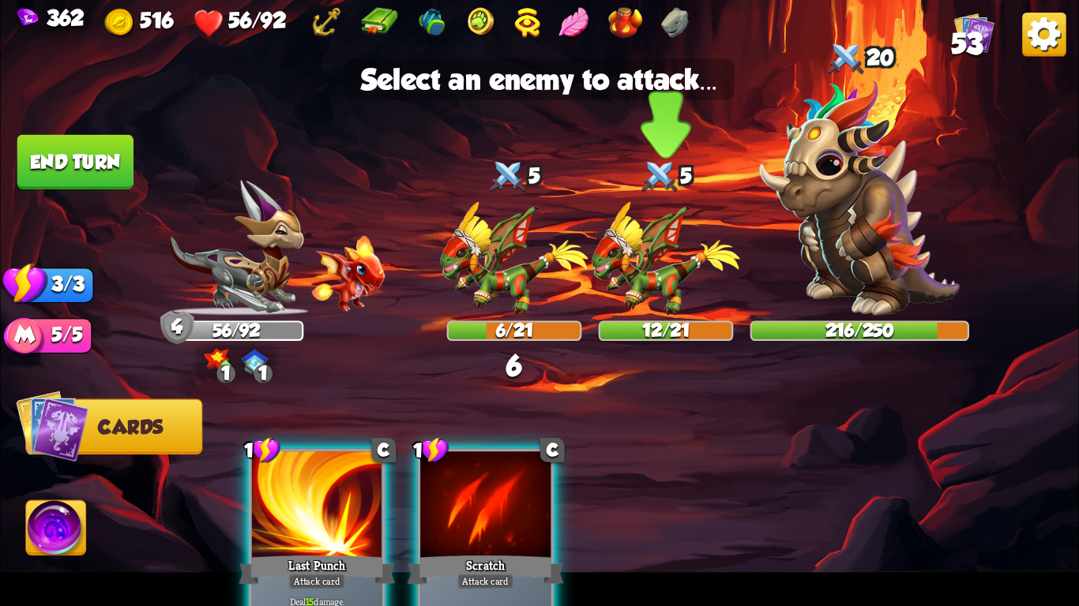
click at [686, 225] on img at bounding box center [665, 259] width 148 height 114
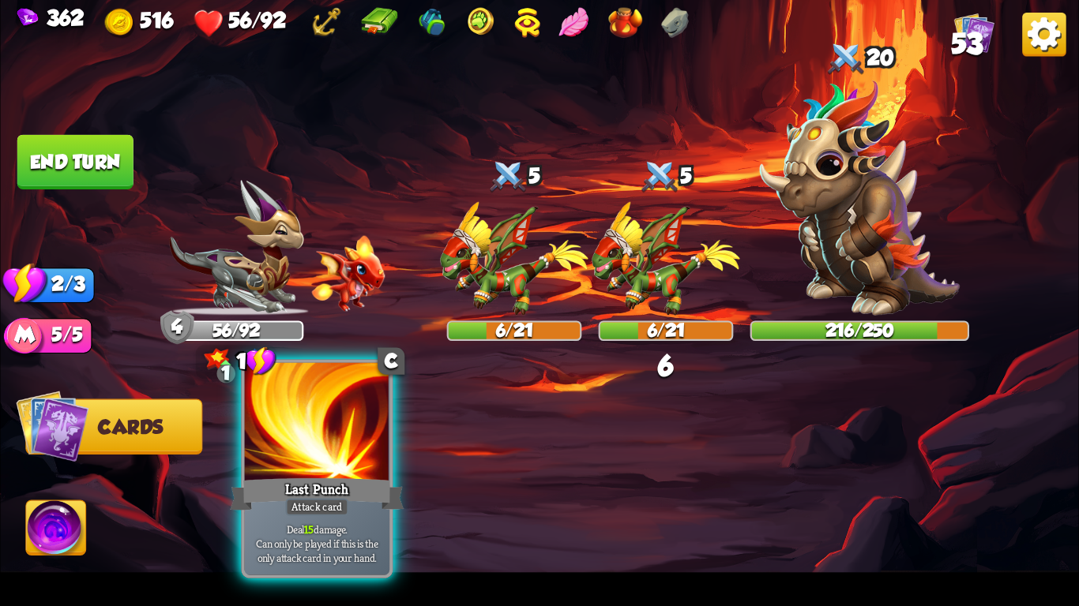
click at [357, 475] on div "Last Punch" at bounding box center [317, 494] width 174 height 39
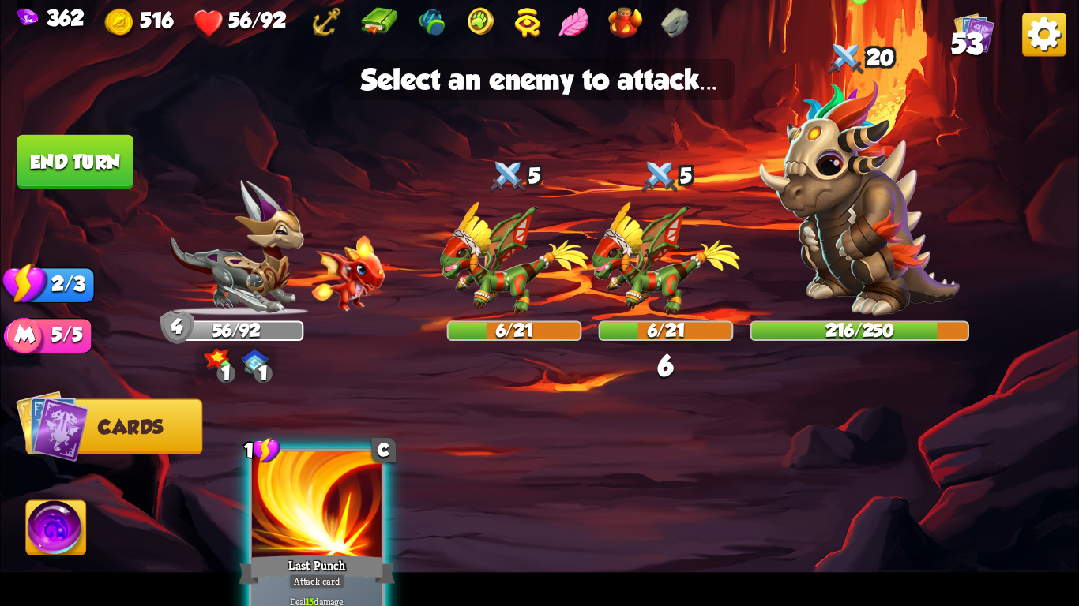
click at [861, 214] on img at bounding box center [860, 198] width 200 height 236
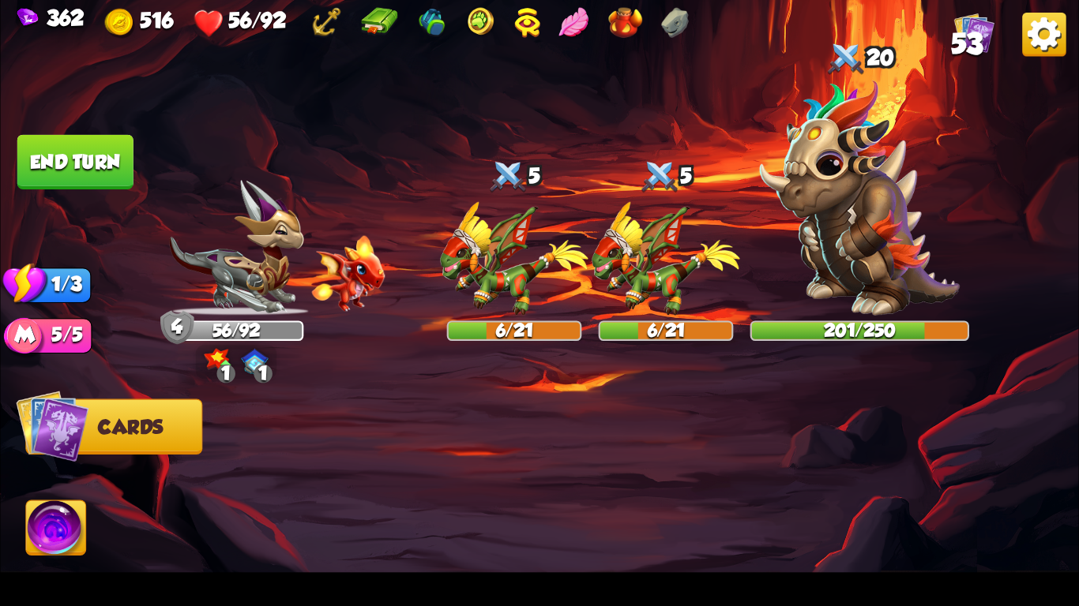
click at [127, 174] on button "End turn" at bounding box center [75, 162] width 116 height 54
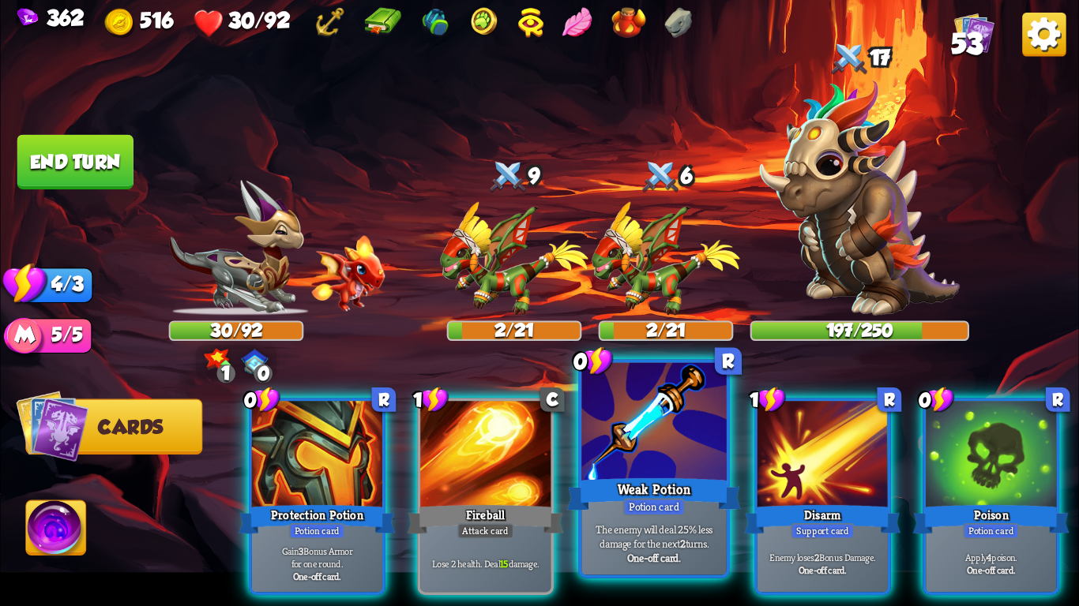
click at [681, 465] on div at bounding box center [653, 424] width 144 height 122
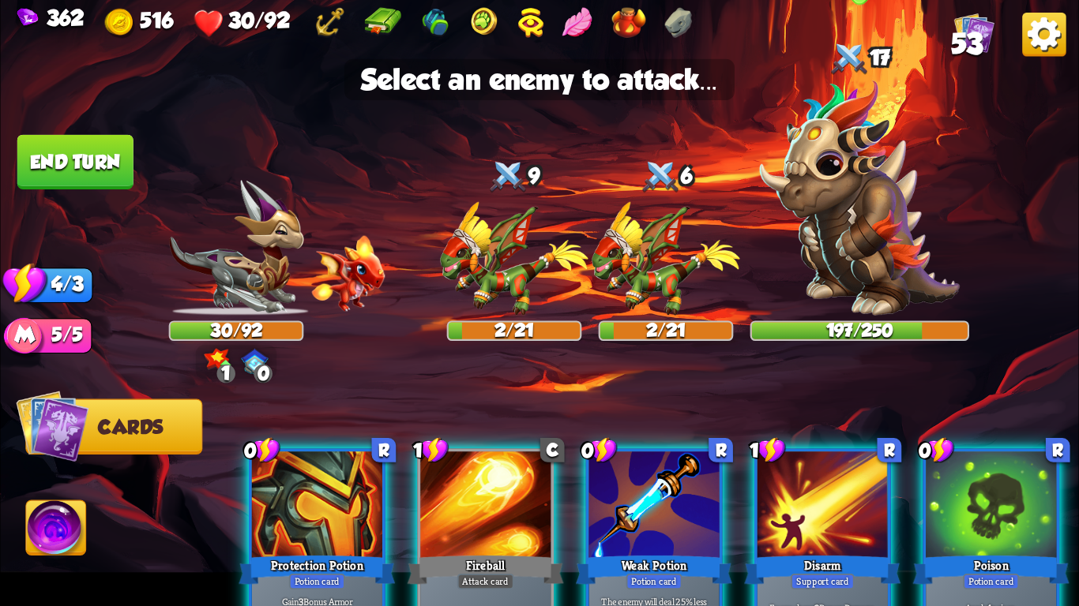
click at [856, 227] on img at bounding box center [860, 198] width 200 height 236
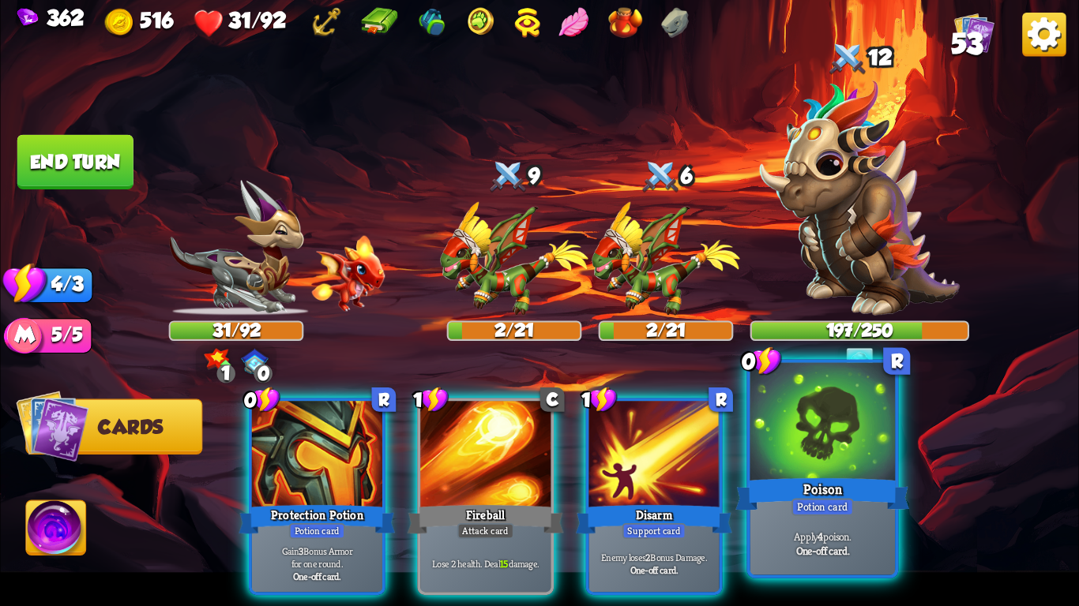
click at [842, 466] on div at bounding box center [822, 424] width 144 height 122
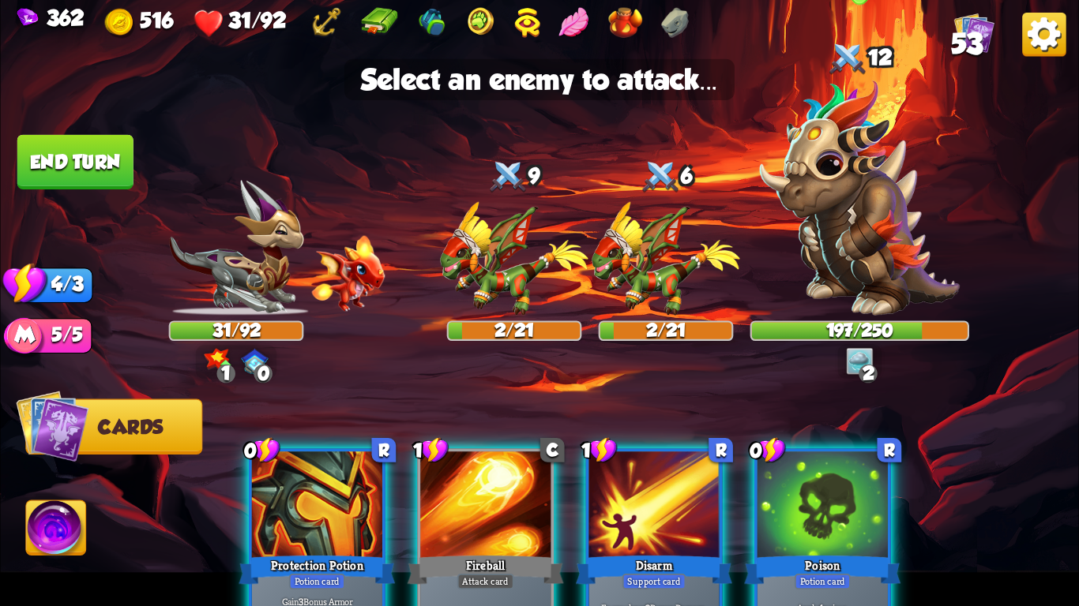
click at [855, 206] on img at bounding box center [860, 198] width 200 height 236
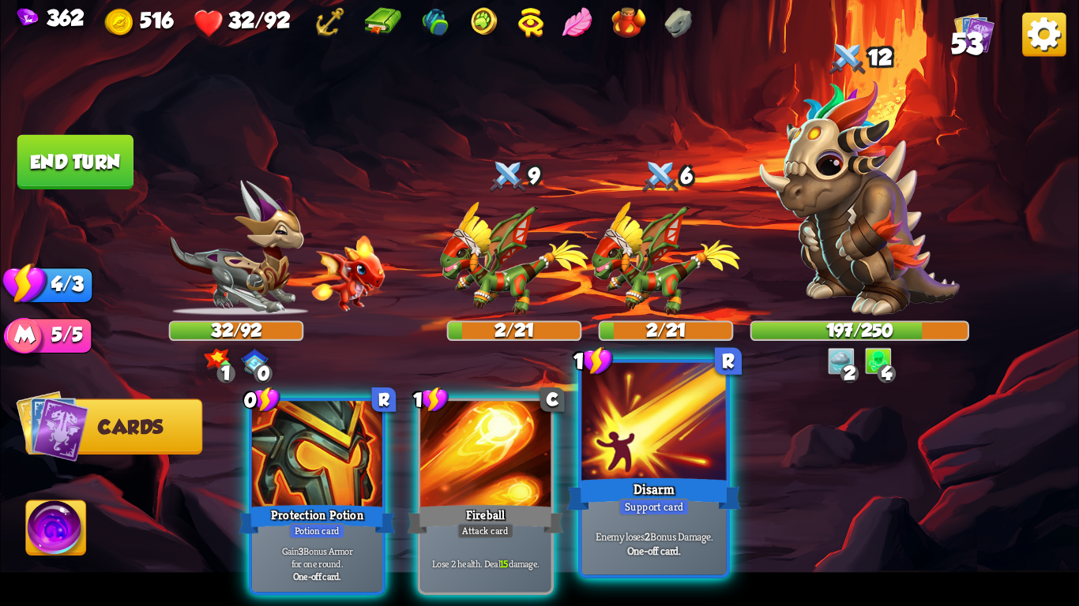
click at [621, 484] on div "Disarm" at bounding box center [654, 494] width 174 height 39
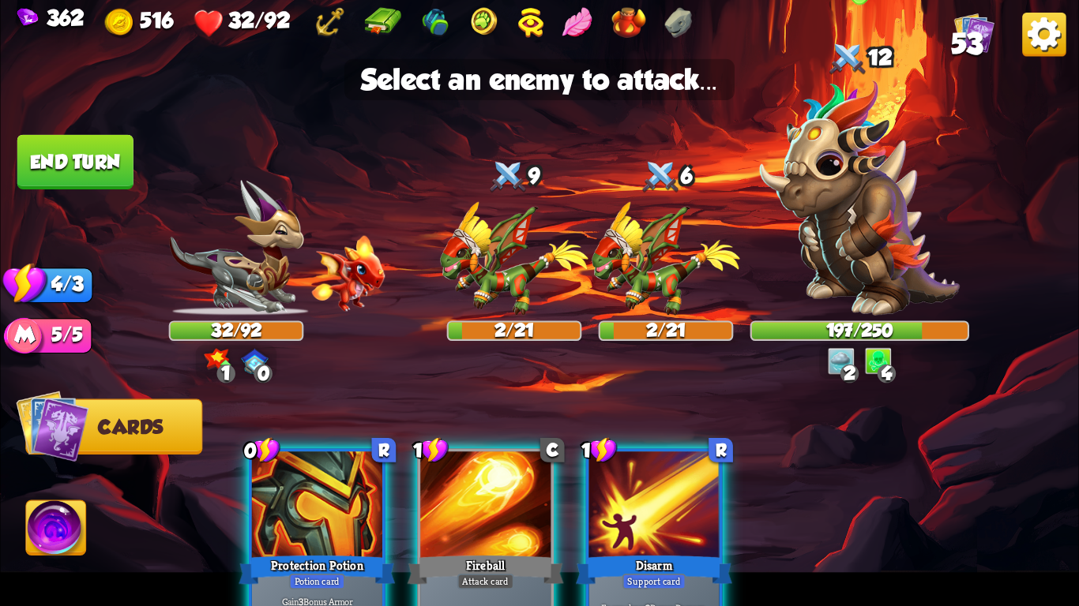
click at [843, 235] on img at bounding box center [860, 198] width 200 height 236
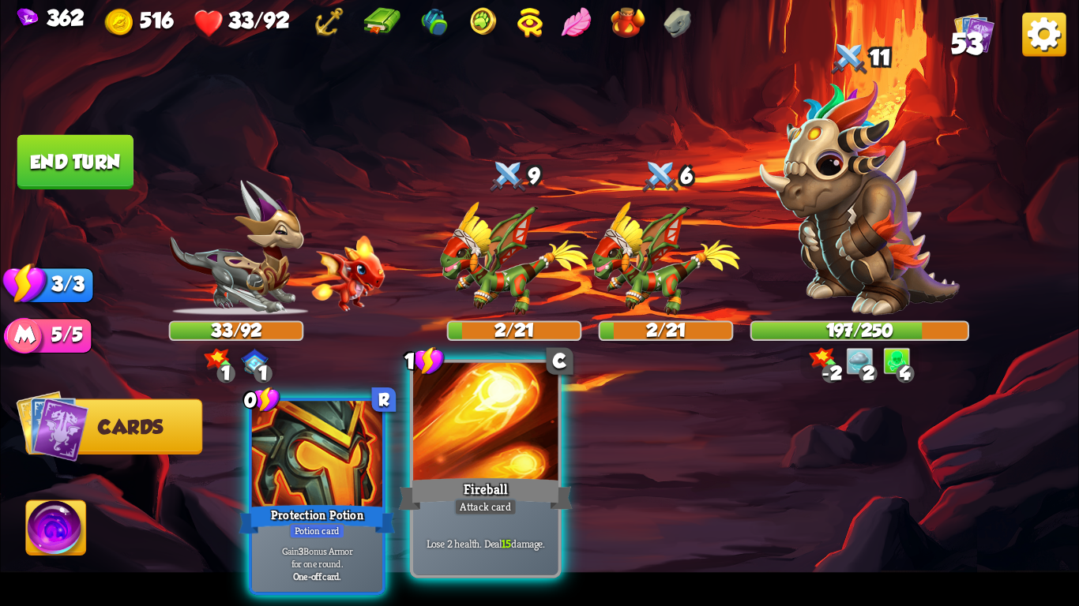
click at [497, 460] on div at bounding box center [485, 424] width 144 height 122
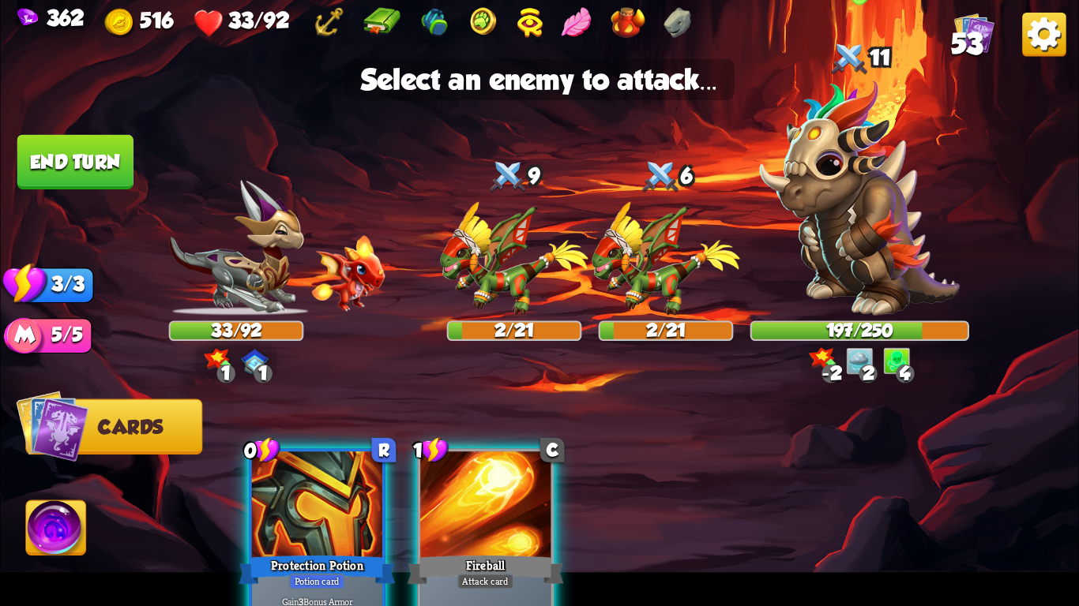
click at [906, 180] on img at bounding box center [860, 198] width 200 height 236
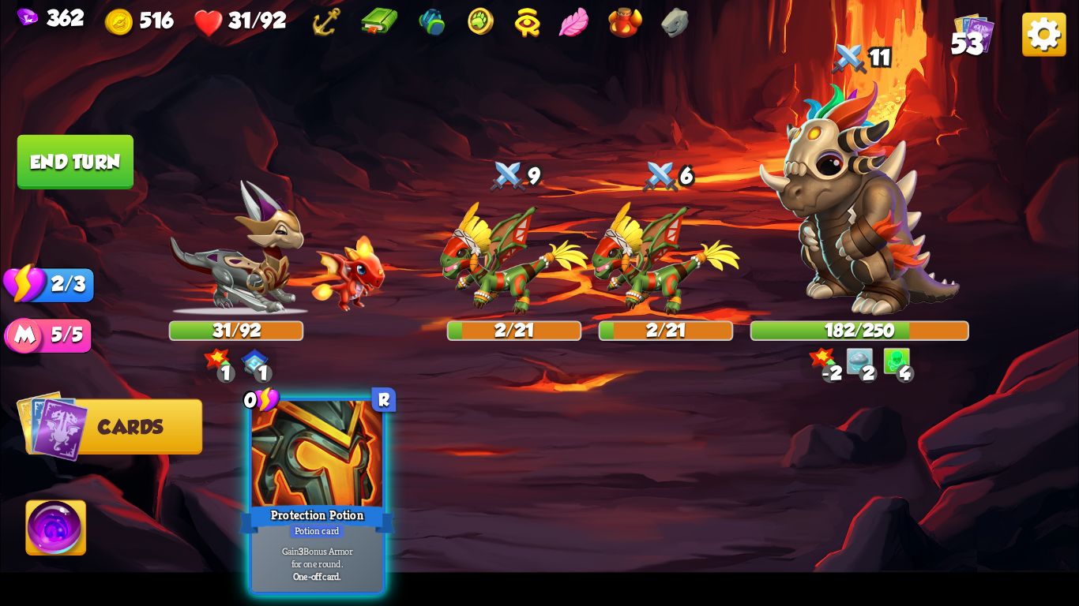
click at [85, 167] on button "End turn" at bounding box center [75, 162] width 116 height 54
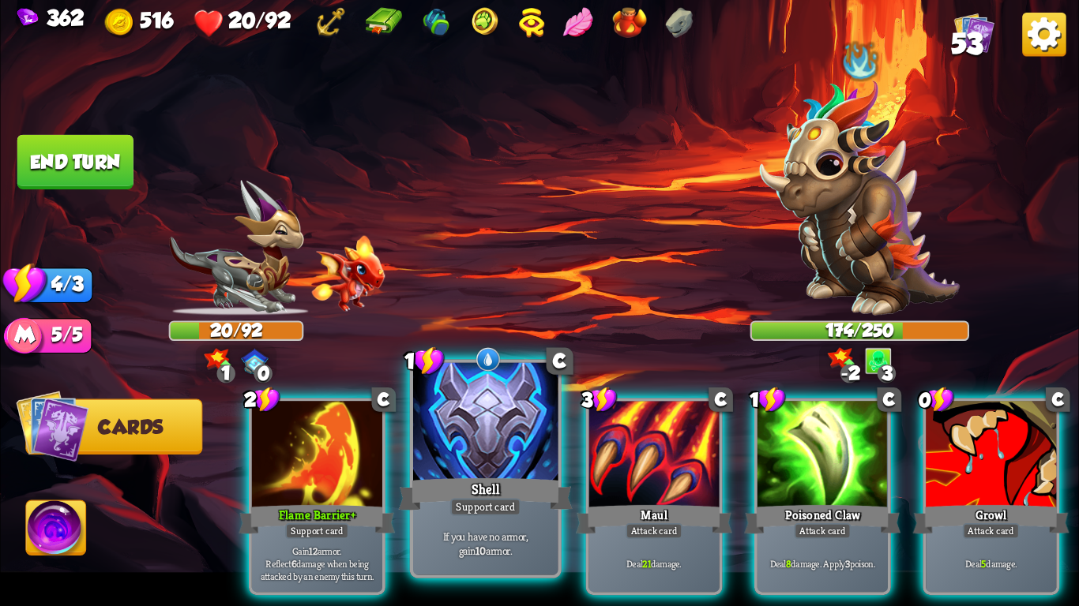
click at [502, 459] on div at bounding box center [485, 424] width 144 height 122
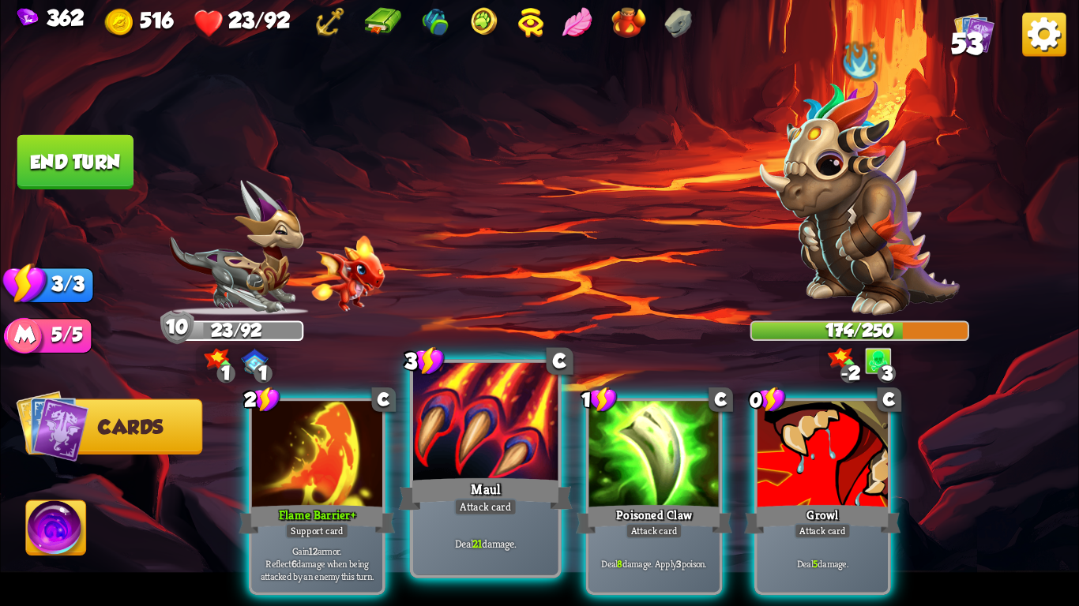
click at [471, 482] on div "Maul" at bounding box center [486, 494] width 174 height 39
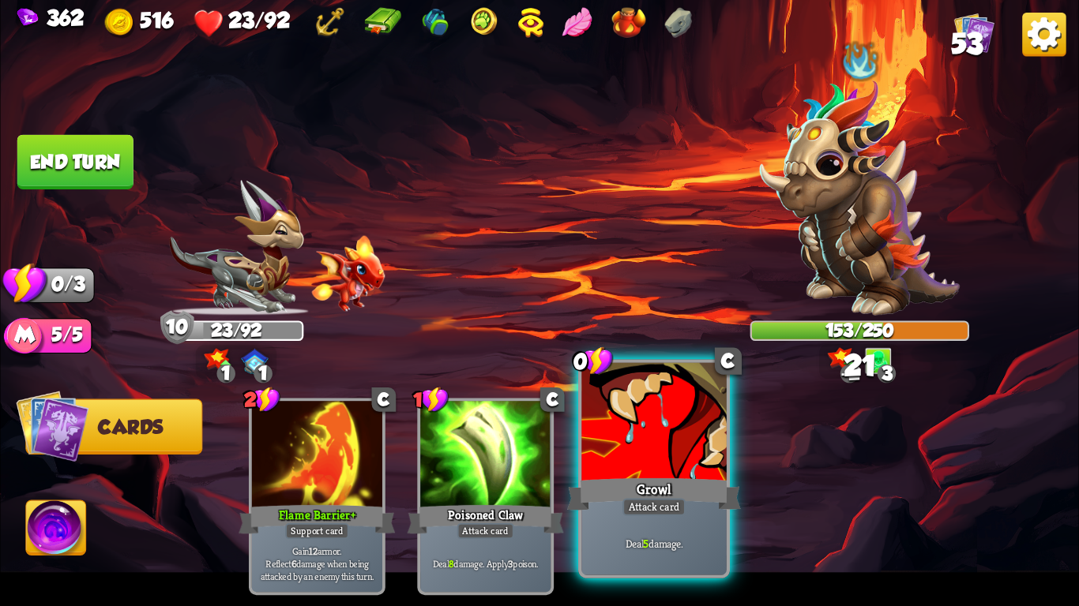
click at [631, 491] on div "Growl" at bounding box center [654, 494] width 174 height 39
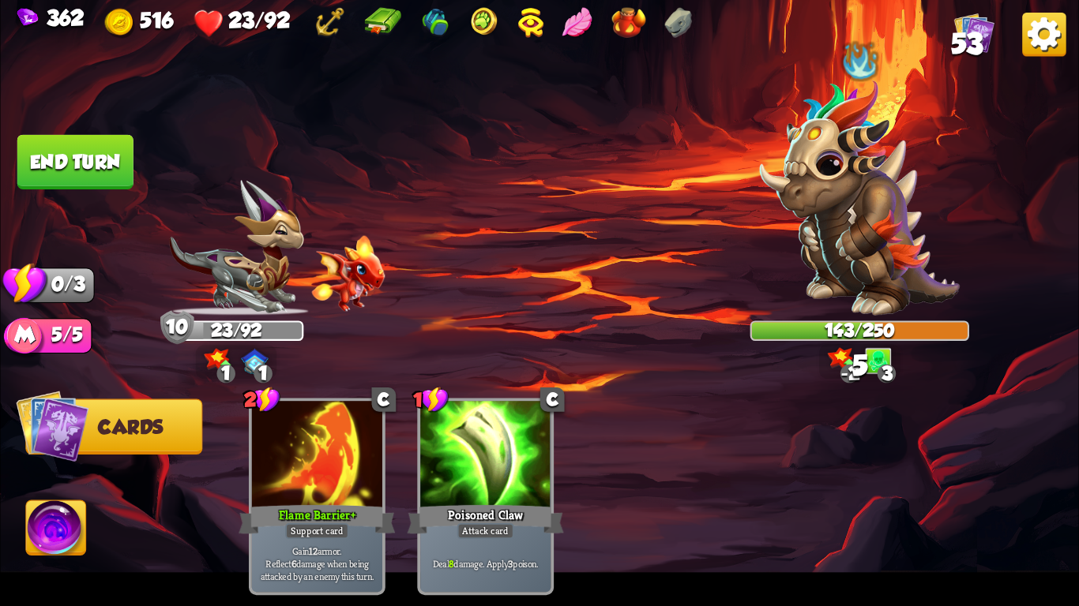
click at [56, 157] on button "End turn" at bounding box center [75, 162] width 116 height 54
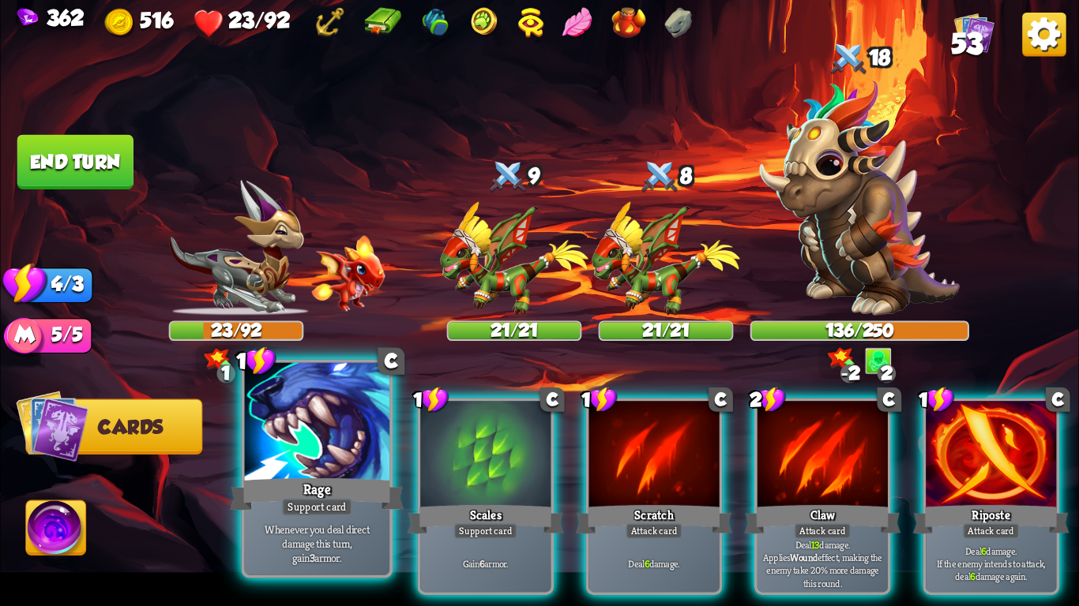
click at [369, 507] on div "Rage" at bounding box center [317, 494] width 174 height 39
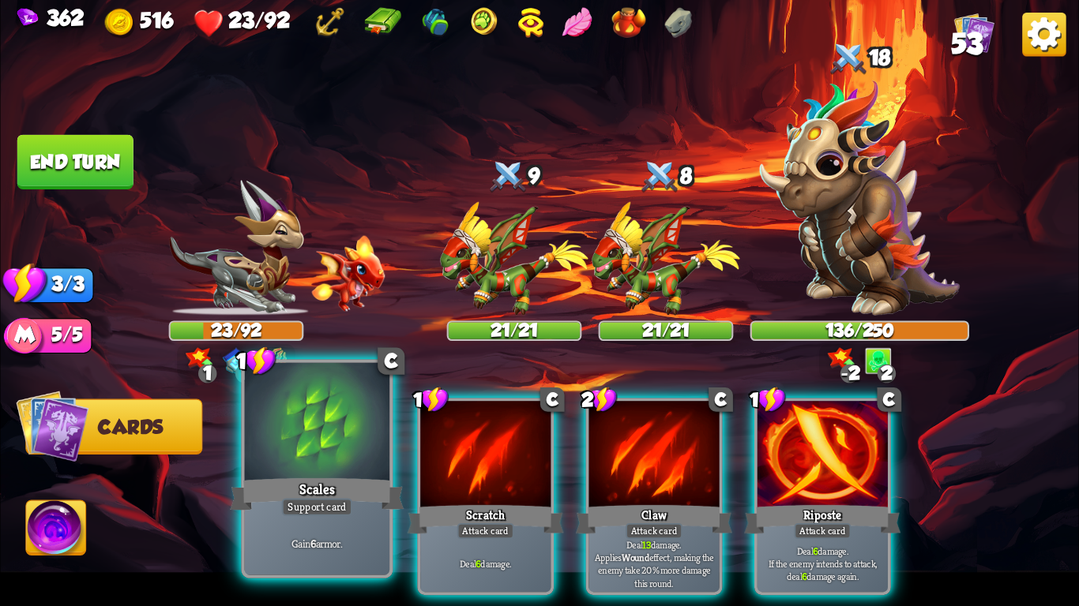
click at [315, 500] on div "Support card" at bounding box center [317, 506] width 71 height 17
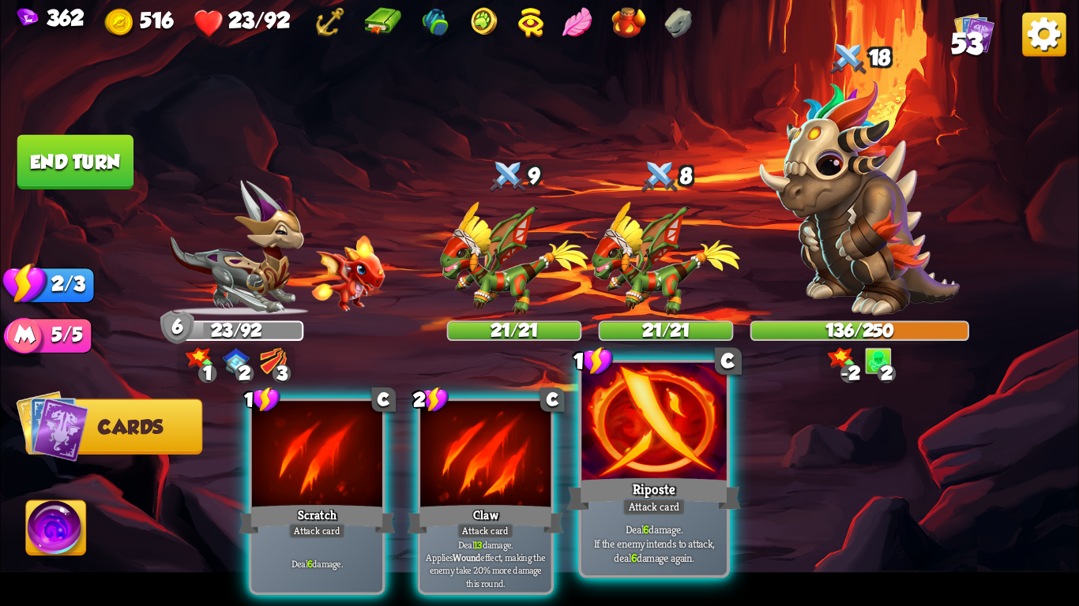
click at [704, 479] on div "Riposte" at bounding box center [654, 494] width 174 height 39
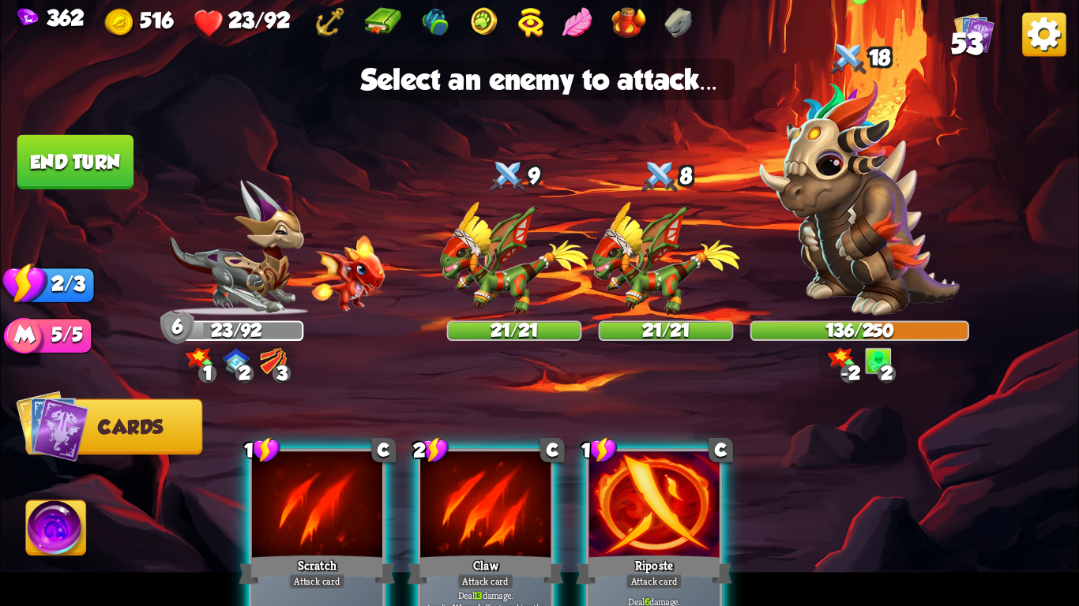
click at [820, 267] on img at bounding box center [860, 198] width 200 height 236
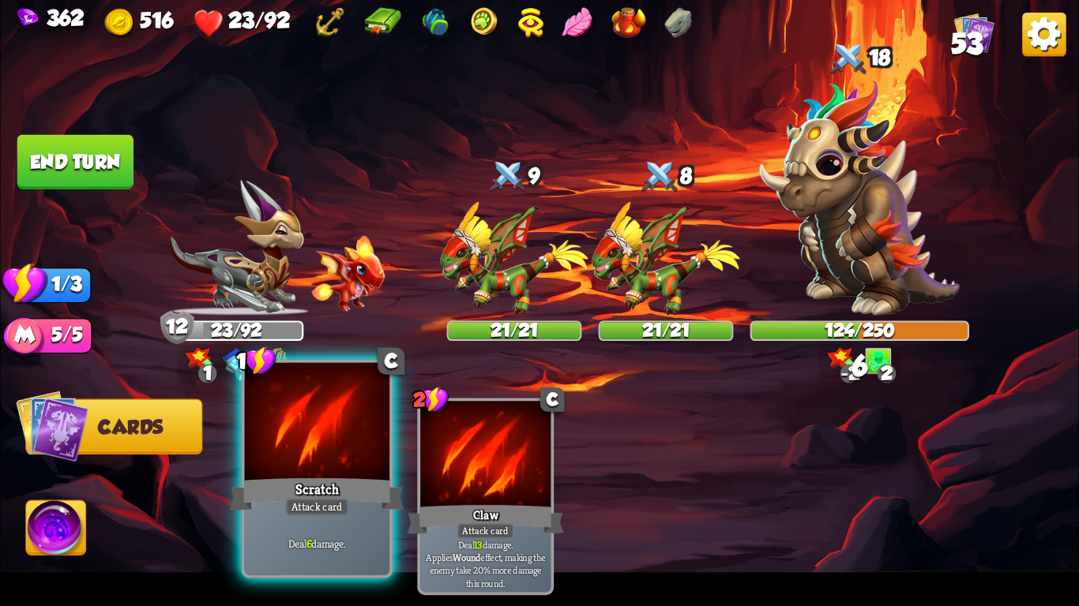
click at [330, 488] on div "Scratch" at bounding box center [317, 494] width 174 height 39
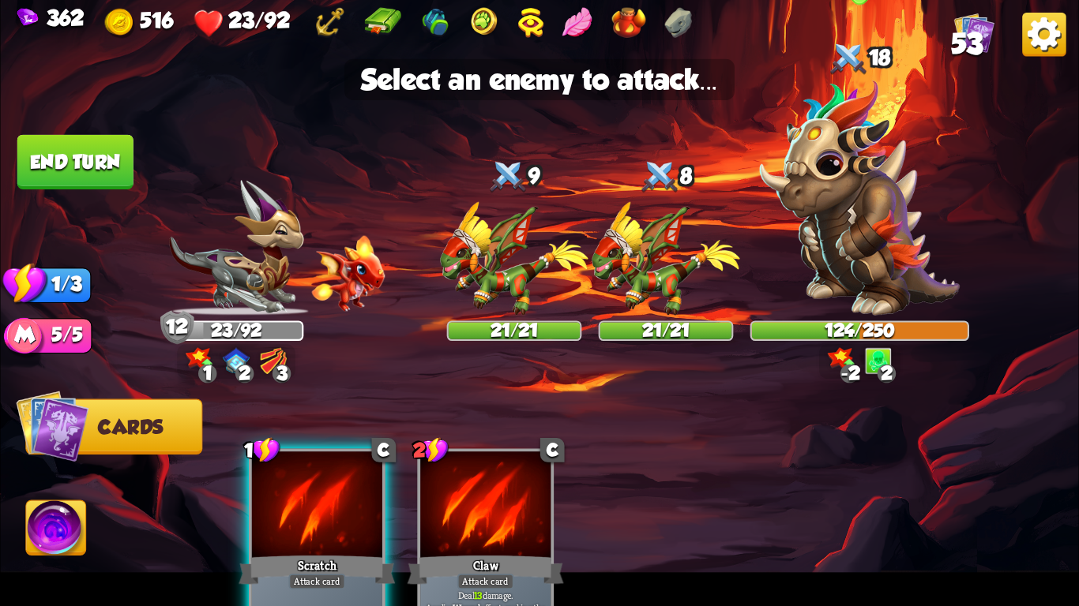
click at [865, 236] on img at bounding box center [860, 198] width 200 height 236
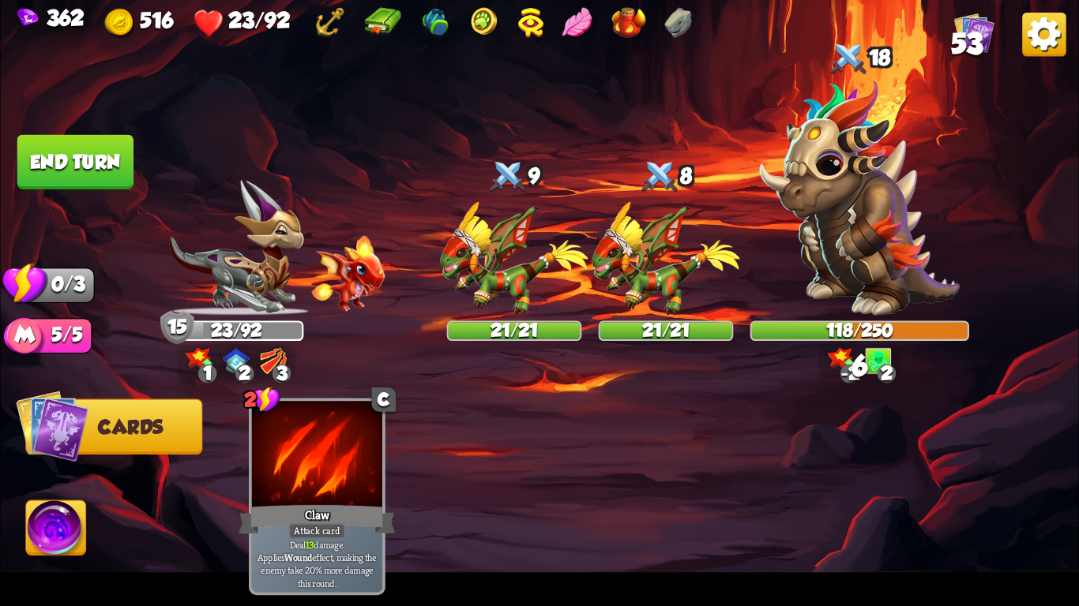
click at [73, 165] on button "End turn" at bounding box center [75, 162] width 116 height 54
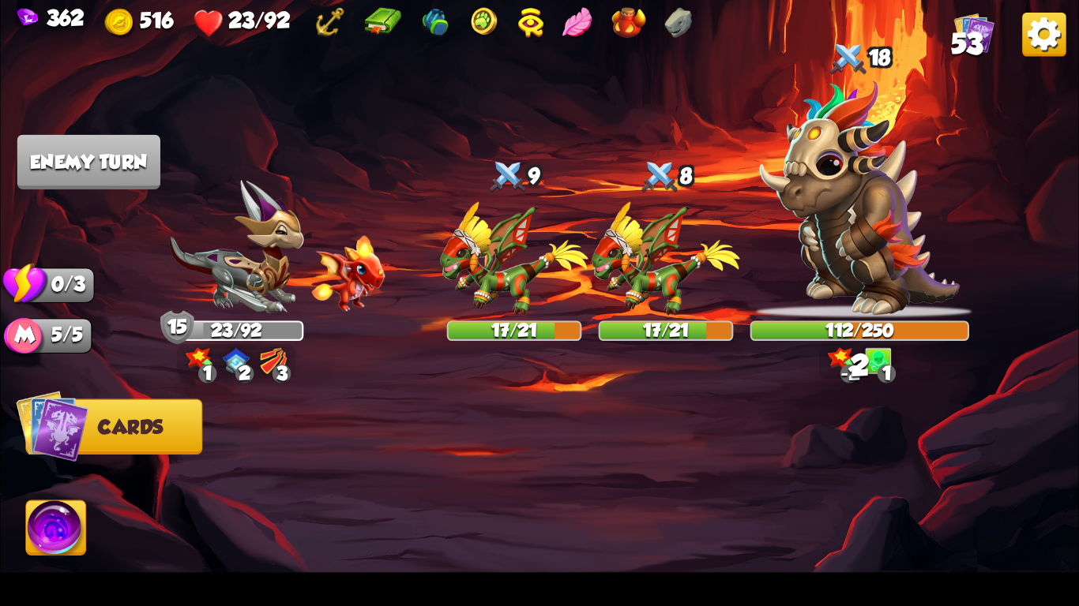
click at [1027, 33] on img at bounding box center [1043, 34] width 43 height 43
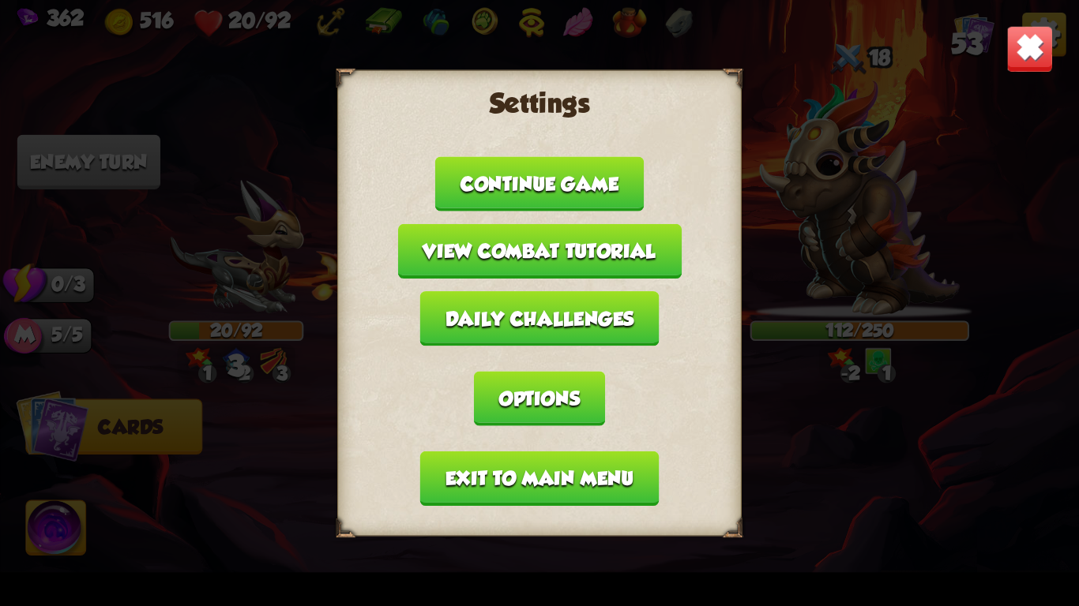
click at [497, 394] on button "Options" at bounding box center [539, 398] width 131 height 54
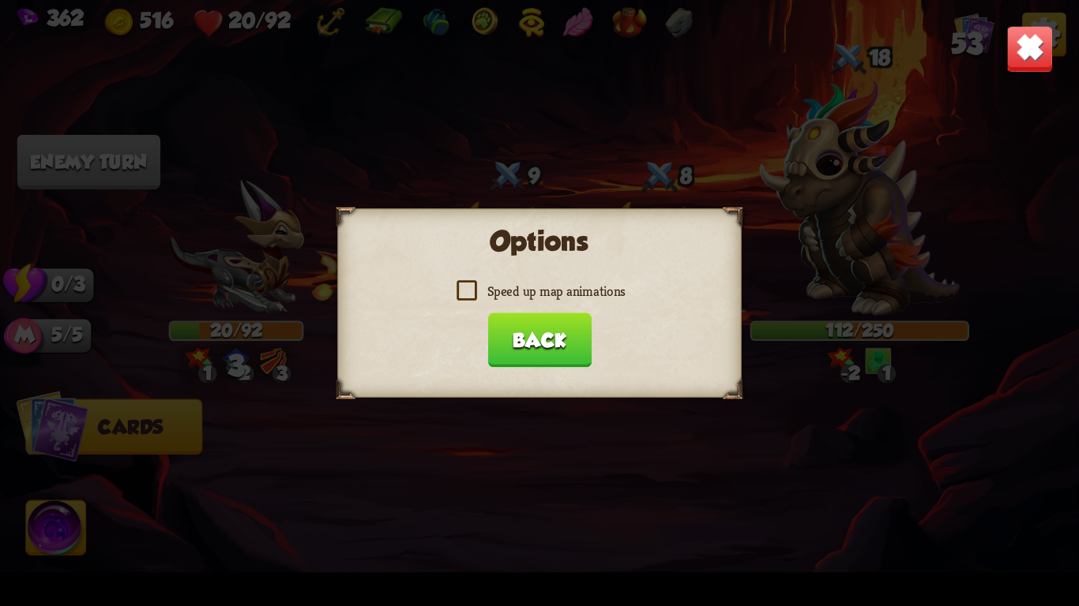
click at [470, 284] on label "Speed up map animations" at bounding box center [539, 291] width 172 height 17
click at [0, 0] on input "Speed up map animations" at bounding box center [0, 0] width 0 height 0
click at [553, 330] on button "Back" at bounding box center [538, 340] width 103 height 54
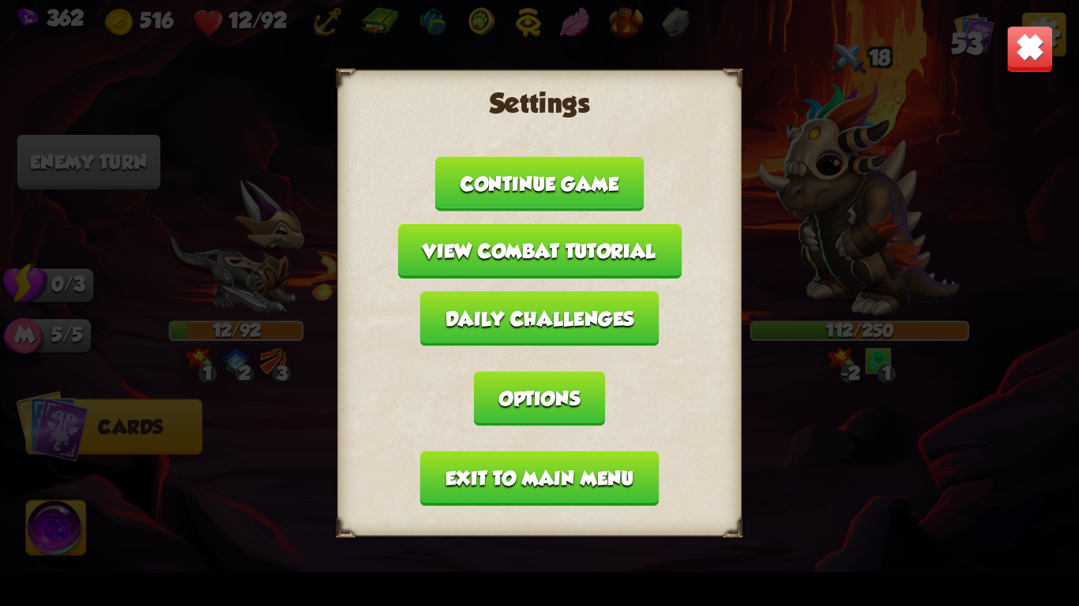
click at [617, 184] on button "Continue game" at bounding box center [539, 183] width 208 height 54
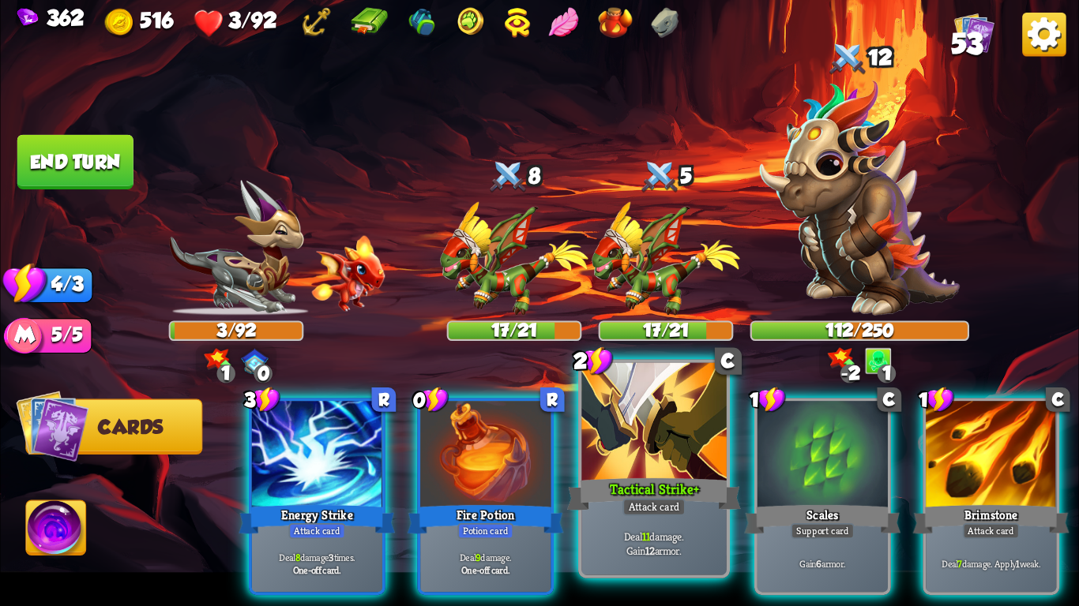
click at [662, 498] on div "Attack card" at bounding box center [653, 506] width 63 height 17
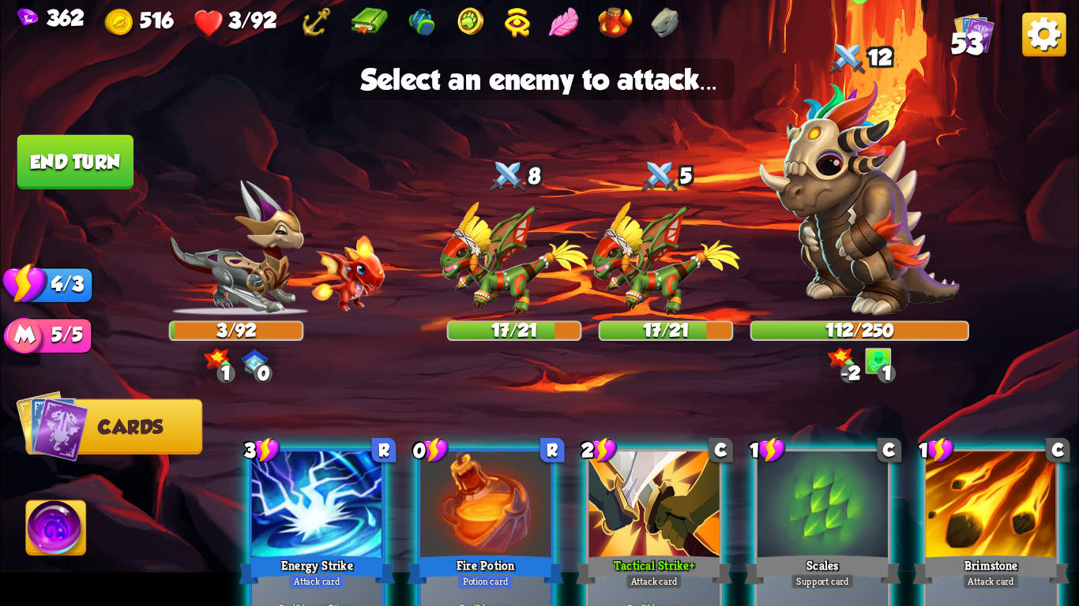
click at [835, 199] on img at bounding box center [860, 198] width 200 height 236
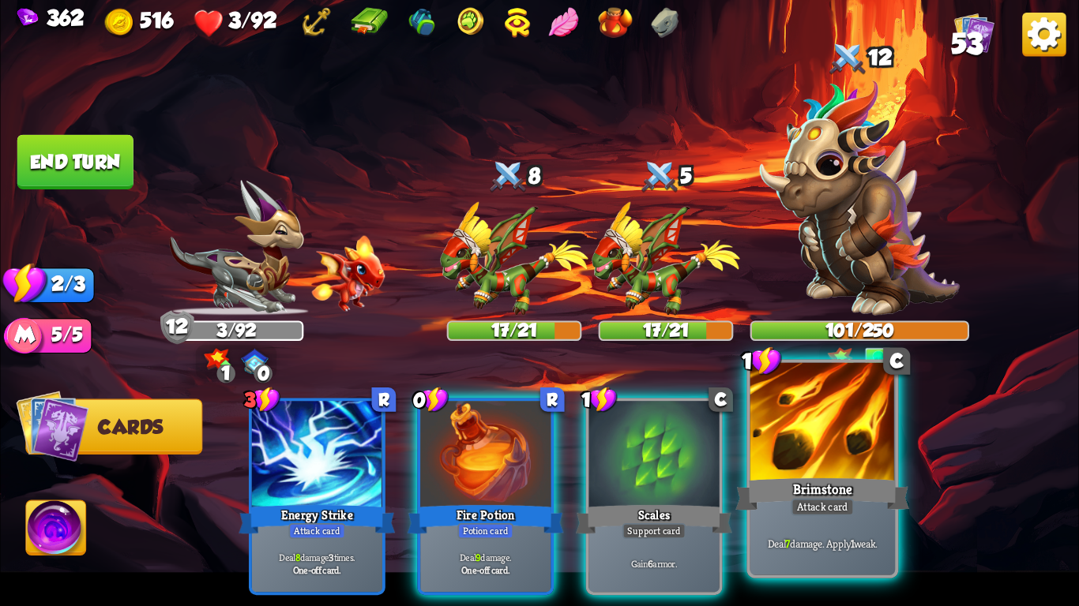
click at [808, 484] on div "Brimstone" at bounding box center [822, 494] width 174 height 39
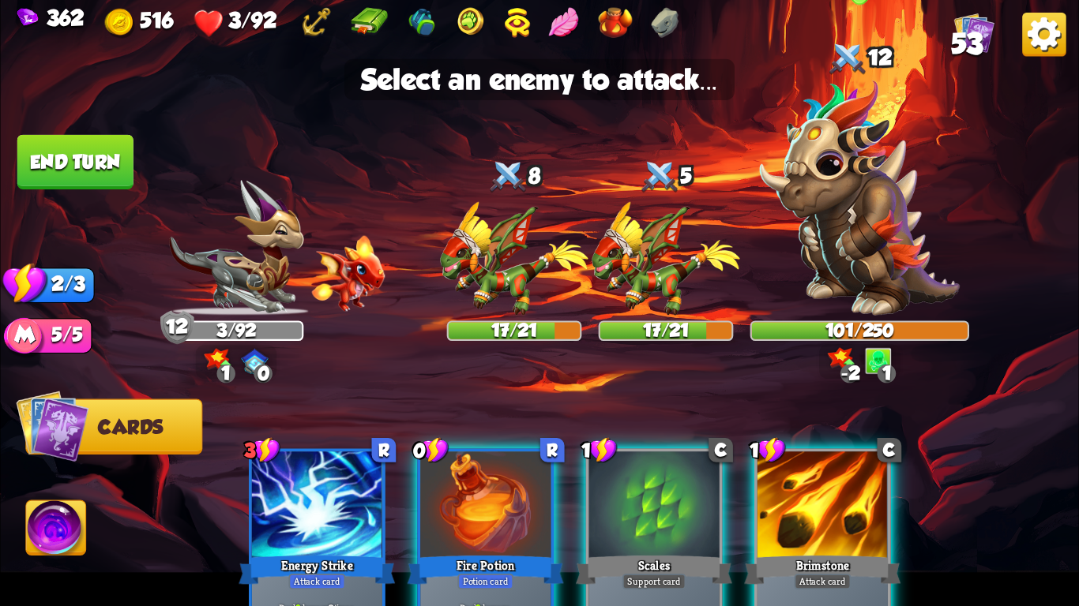
click at [851, 179] on img at bounding box center [860, 198] width 200 height 236
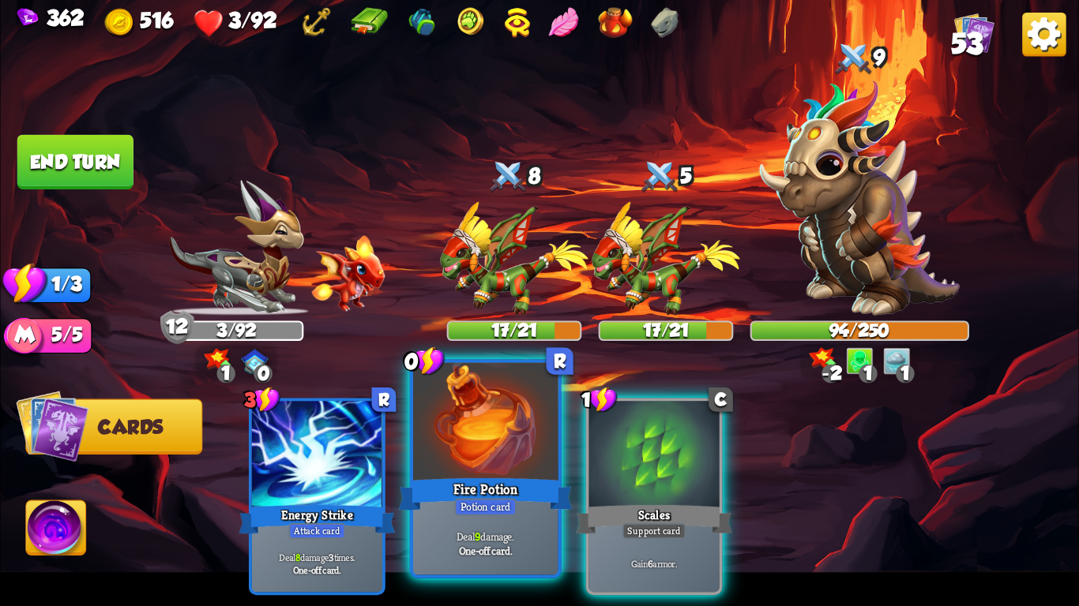
click at [453, 475] on div "Fire Potion" at bounding box center [486, 494] width 174 height 39
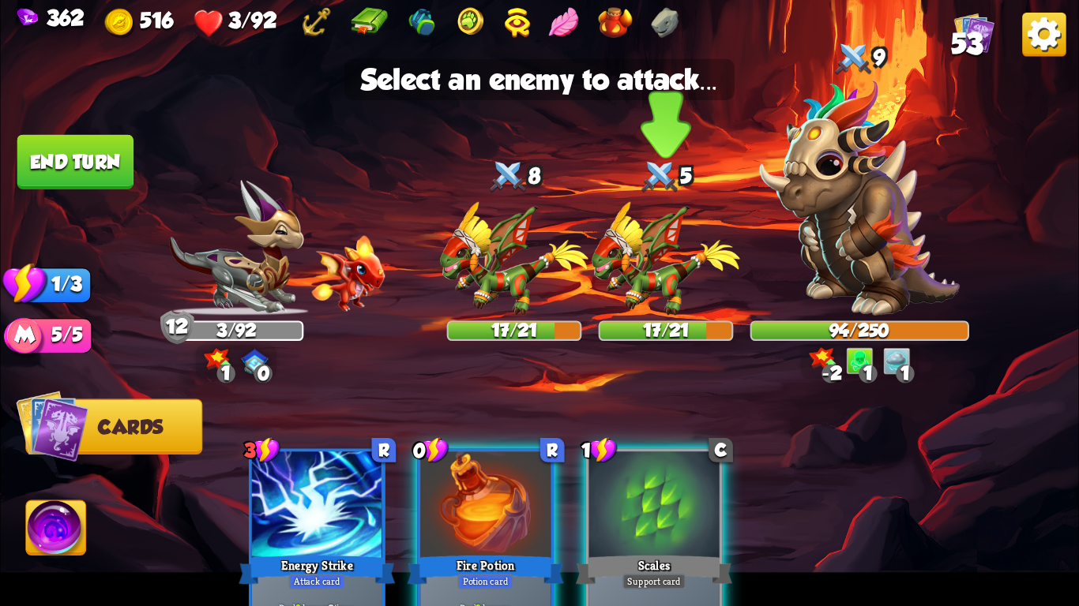
click at [660, 265] on img at bounding box center [665, 259] width 148 height 114
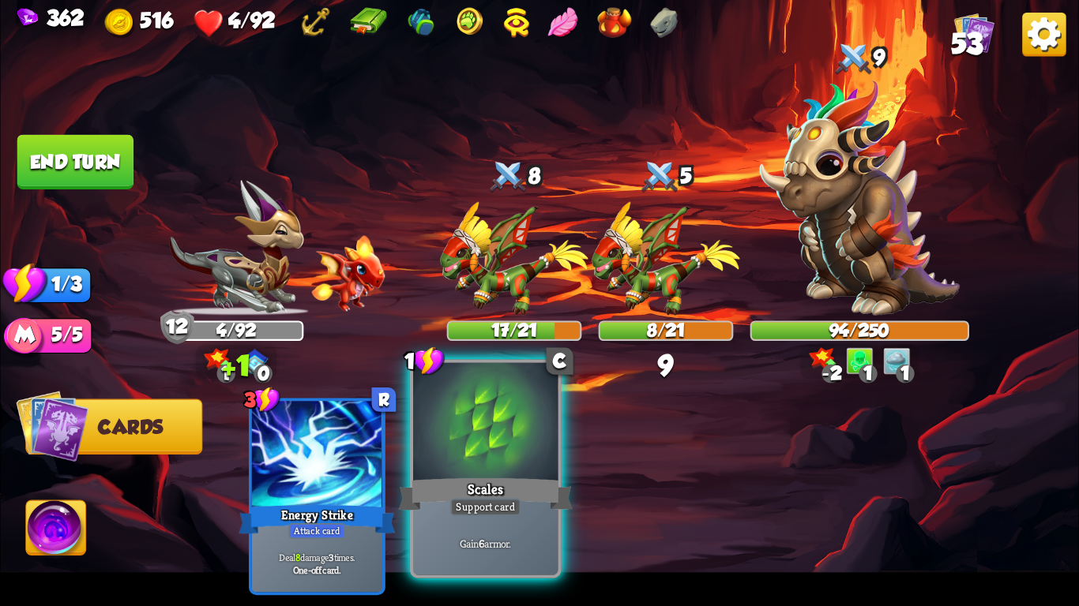
click at [520, 488] on div "Scales" at bounding box center [486, 494] width 174 height 39
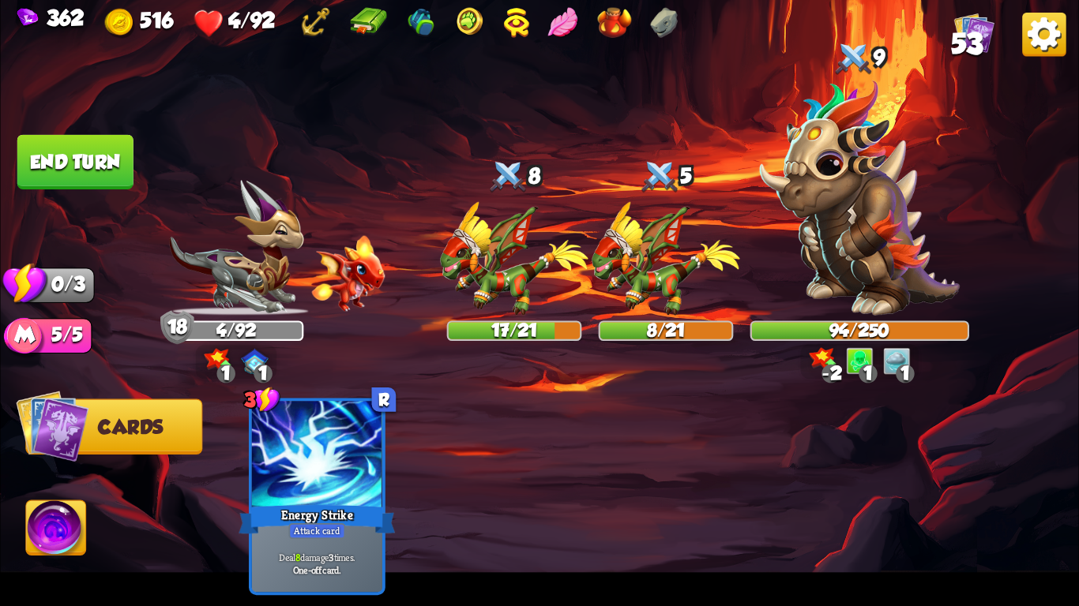
click at [104, 146] on button "End turn" at bounding box center [75, 162] width 116 height 54
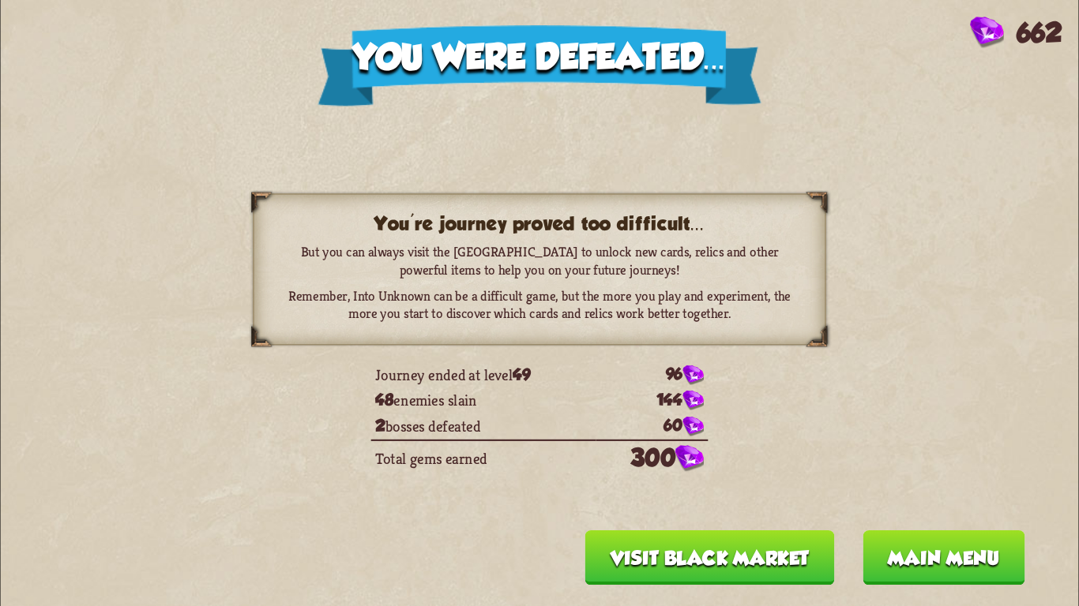
click at [722, 566] on button "Visit Black Market" at bounding box center [710, 558] width 250 height 54
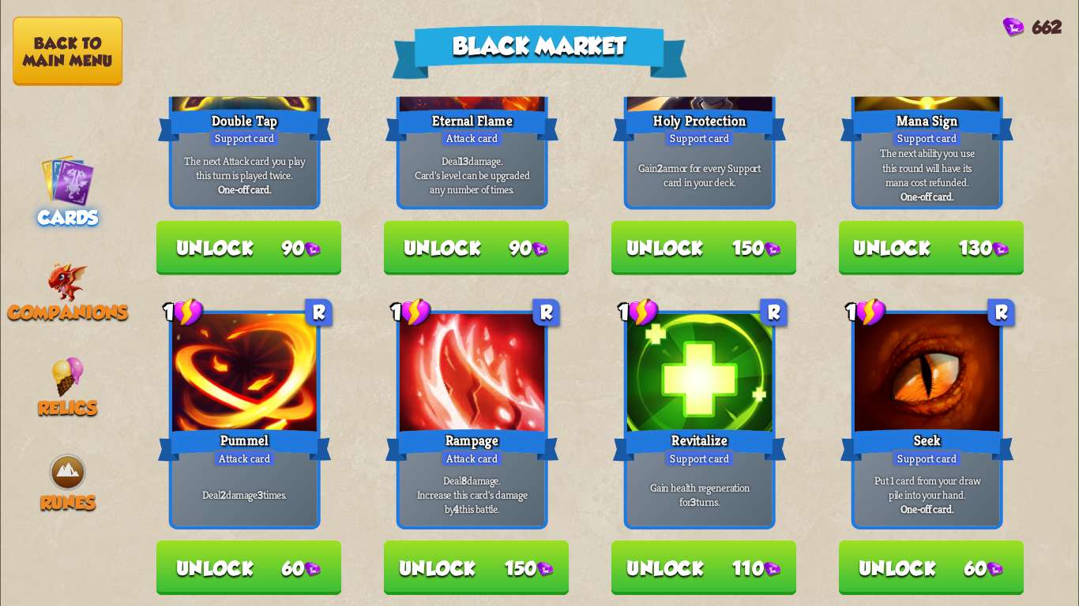
scroll to position [439, 0]
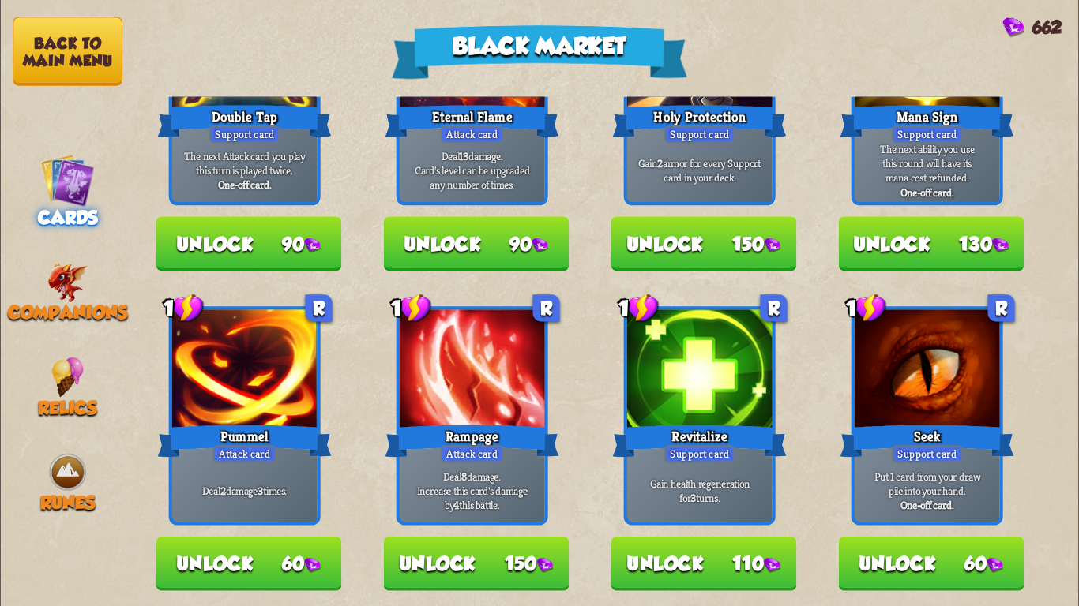
click at [637, 546] on button "Unlock 110" at bounding box center [704, 563] width 186 height 54
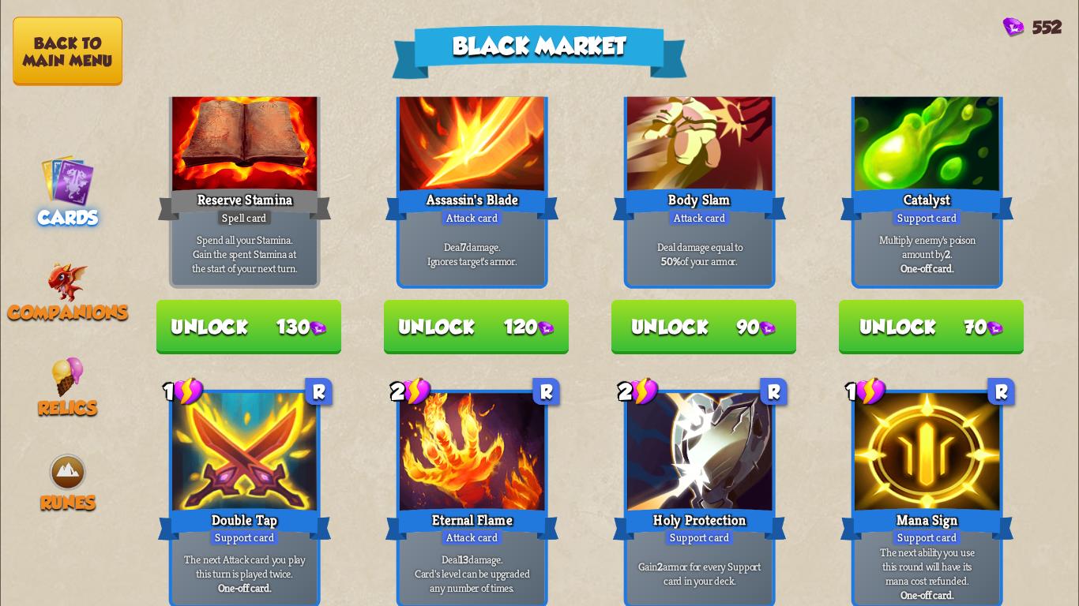
scroll to position [62, 0]
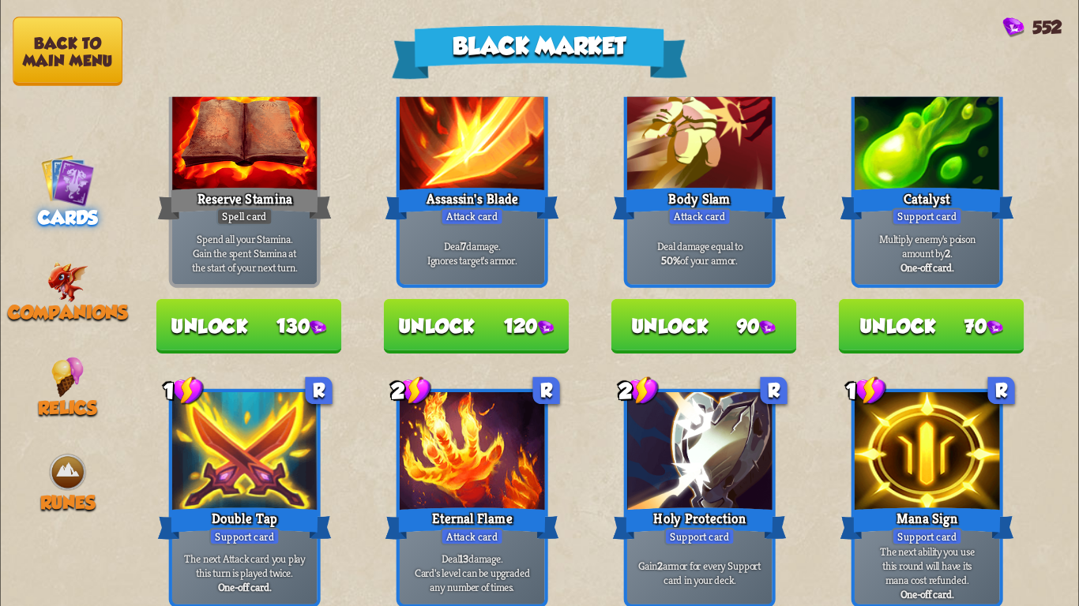
click at [528, 339] on button "Unlock 120" at bounding box center [477, 326] width 186 height 54
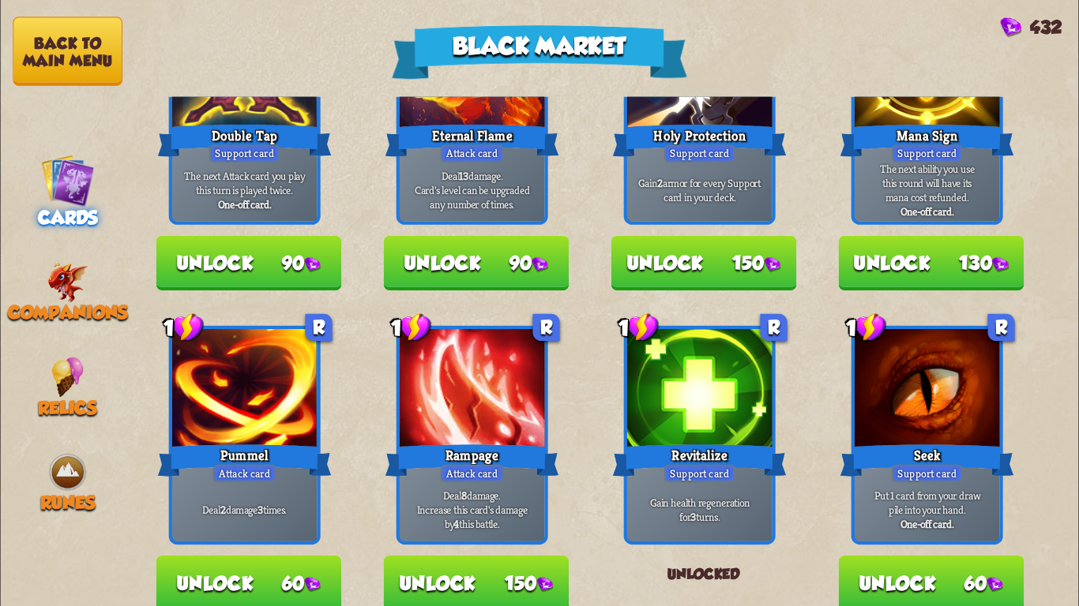
scroll to position [423, 0]
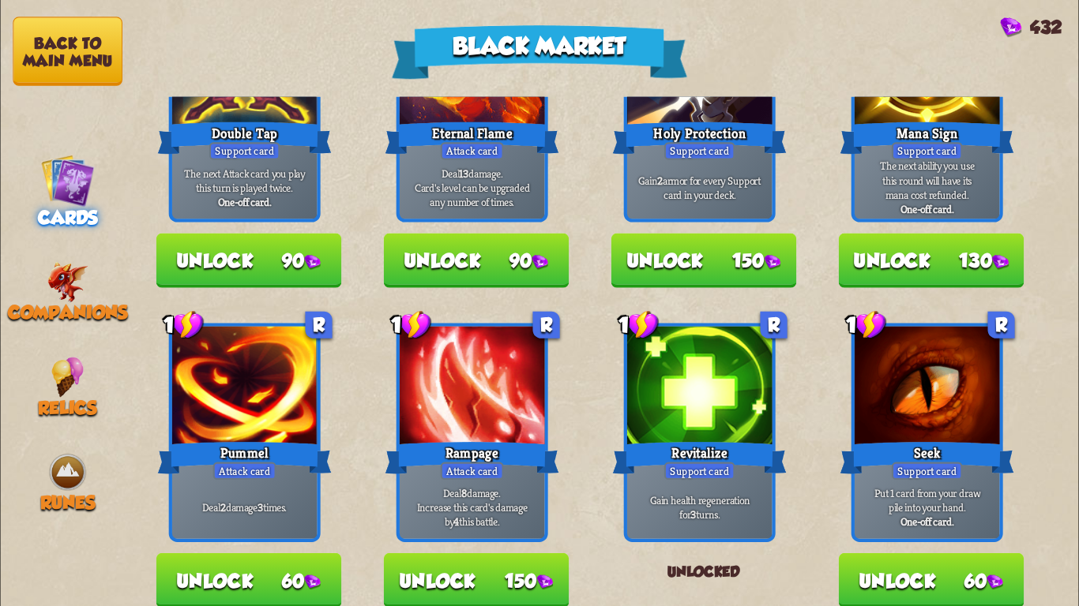
click at [48, 283] on img at bounding box center [67, 282] width 41 height 40
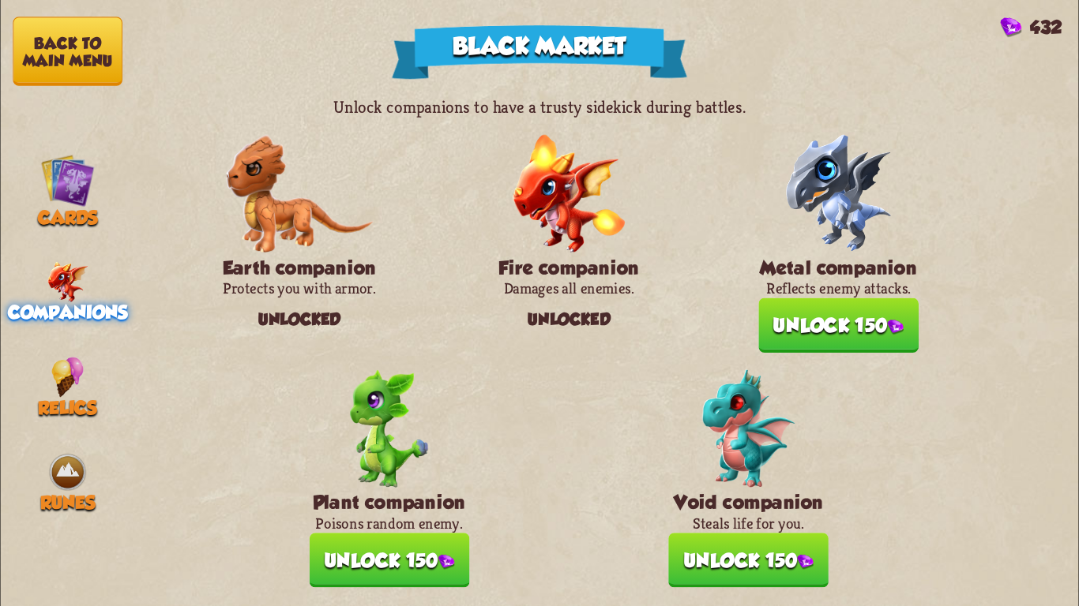
click at [801, 306] on button "Unlock 150" at bounding box center [838, 325] width 160 height 54
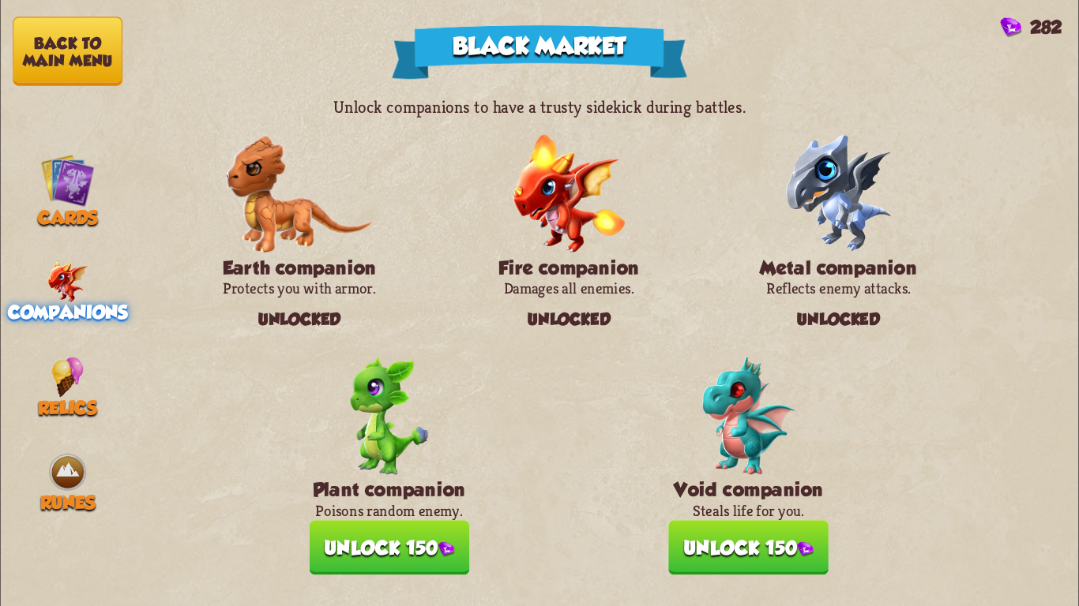
click at [373, 538] on button "Unlock 150" at bounding box center [389, 547] width 160 height 54
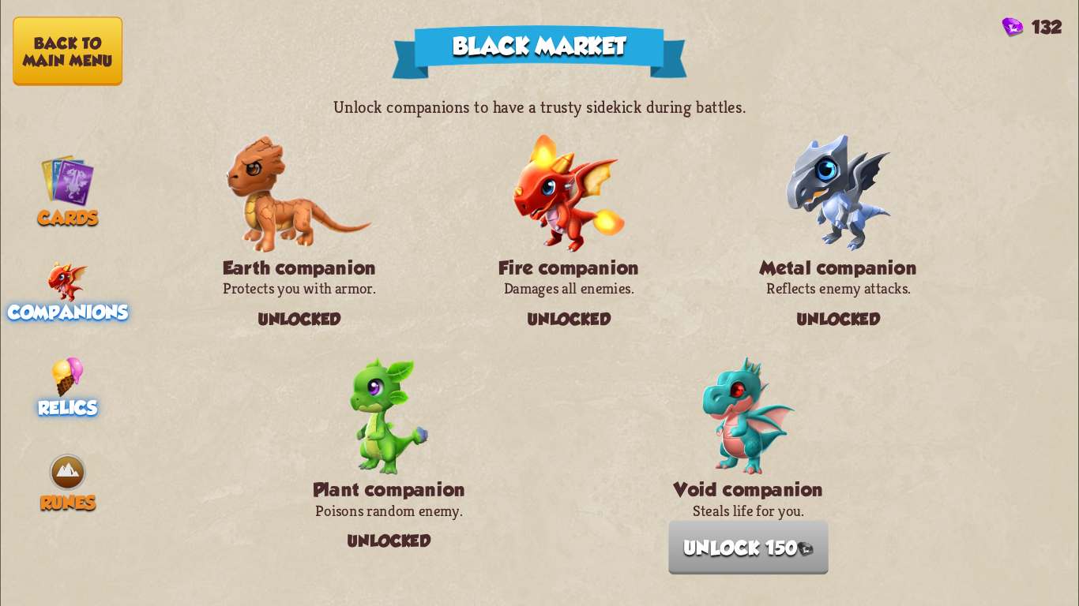
click at [51, 397] on span "Relics" at bounding box center [67, 407] width 59 height 21
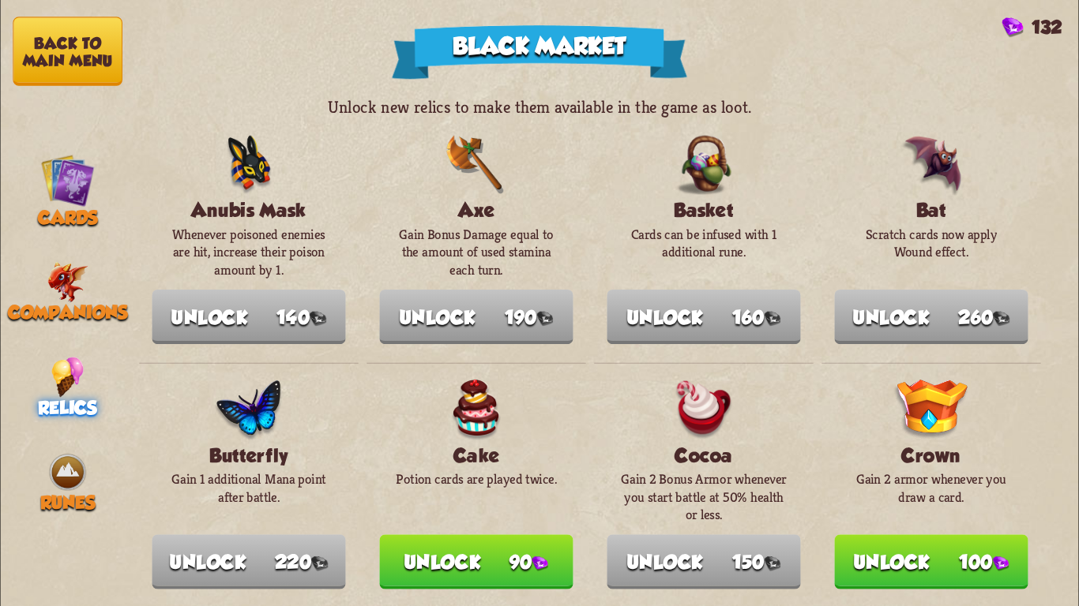
click at [77, 505] on nav "Back to main menu Cards Companions Relics Runes" at bounding box center [67, 303] width 135 height 606
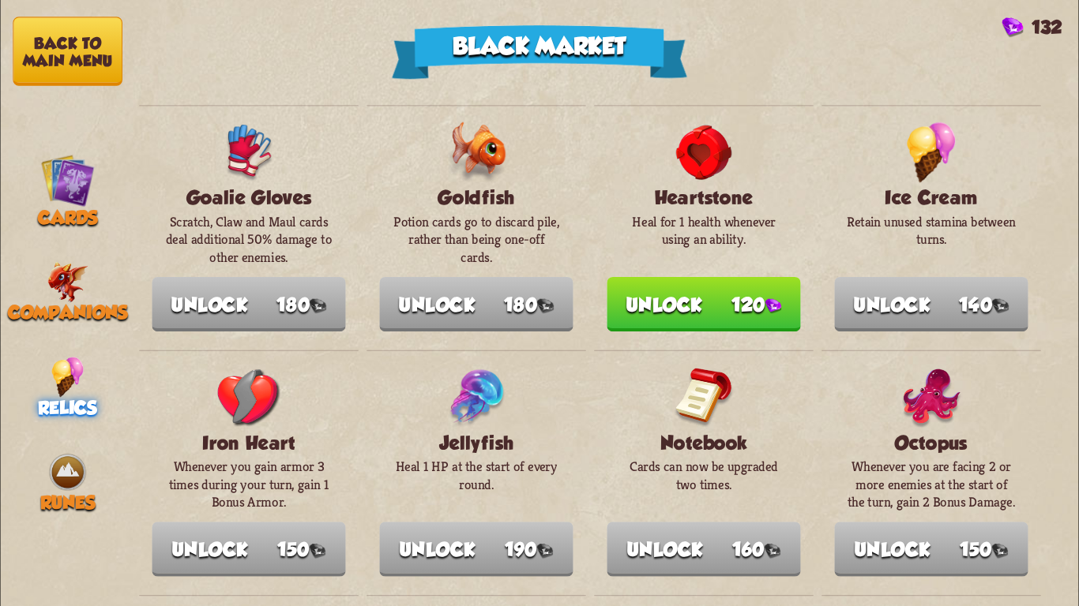
scroll to position [704, 0]
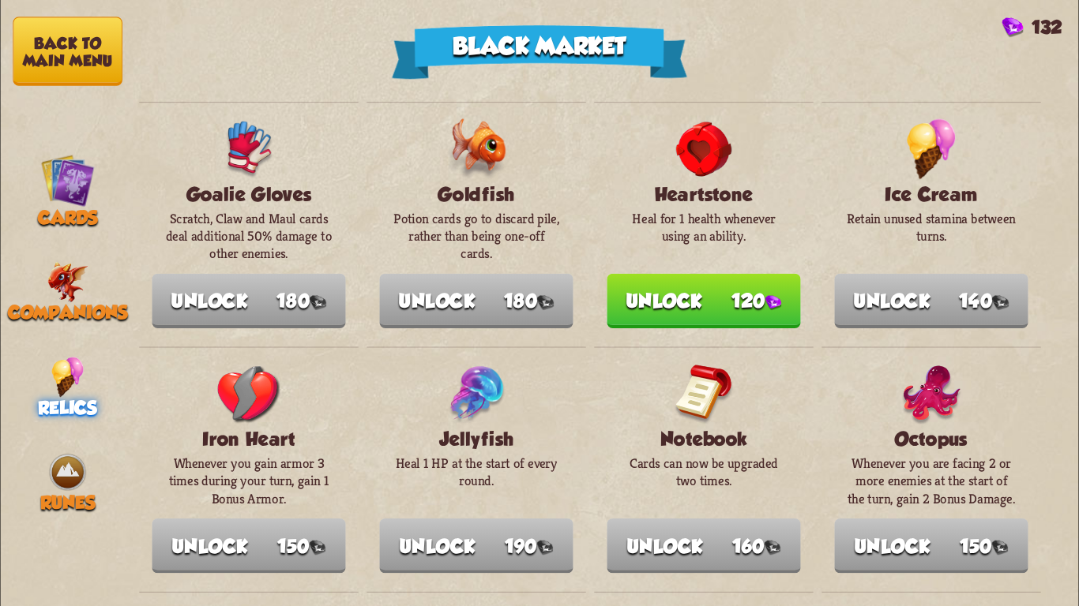
click at [656, 280] on button "Unlock 120" at bounding box center [702, 301] width 193 height 54
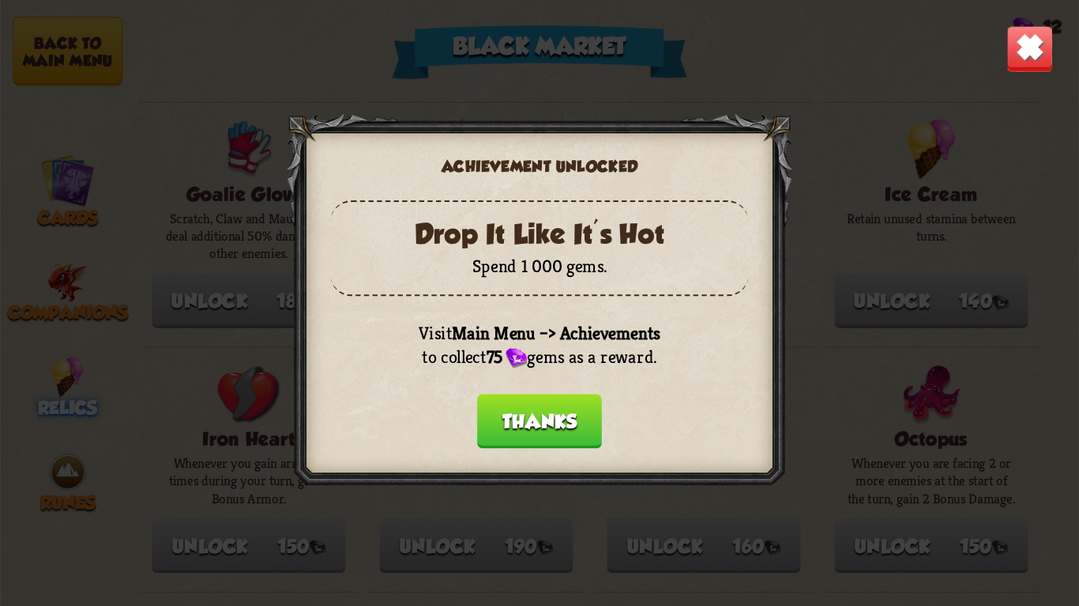
click at [501, 414] on button "Thanks" at bounding box center [539, 421] width 125 height 54
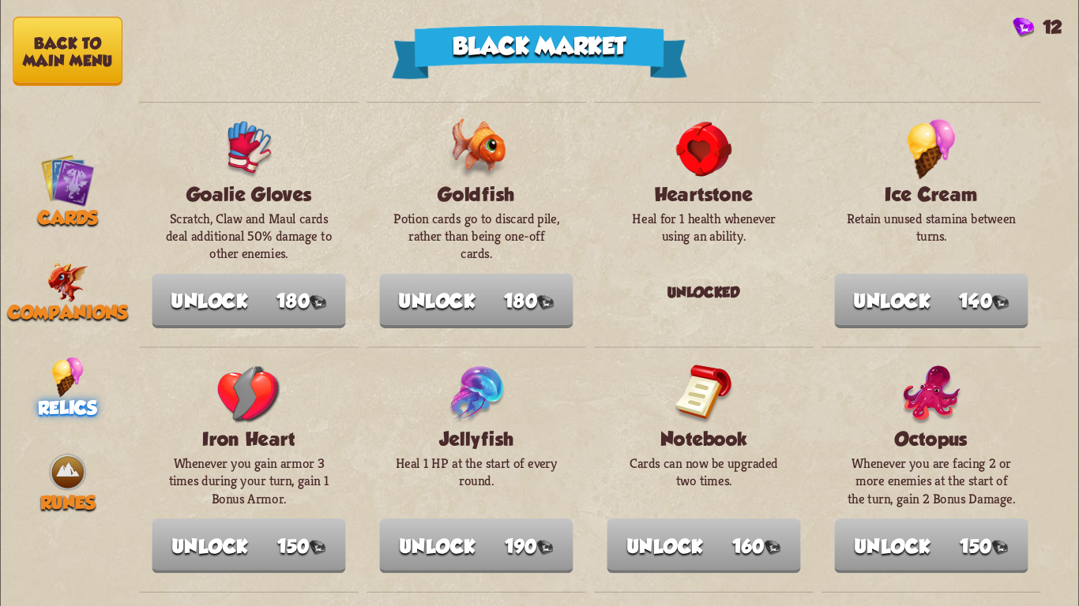
click at [50, 75] on button "Back to main menu" at bounding box center [68, 51] width 110 height 69
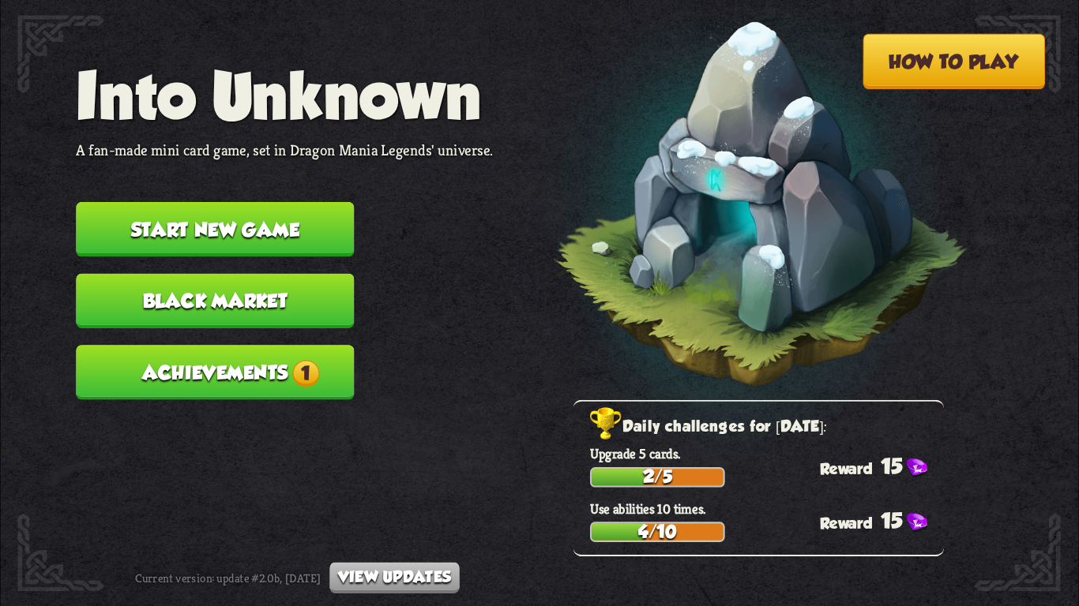
click at [208, 351] on button "Achievements 1" at bounding box center [215, 372] width 278 height 54
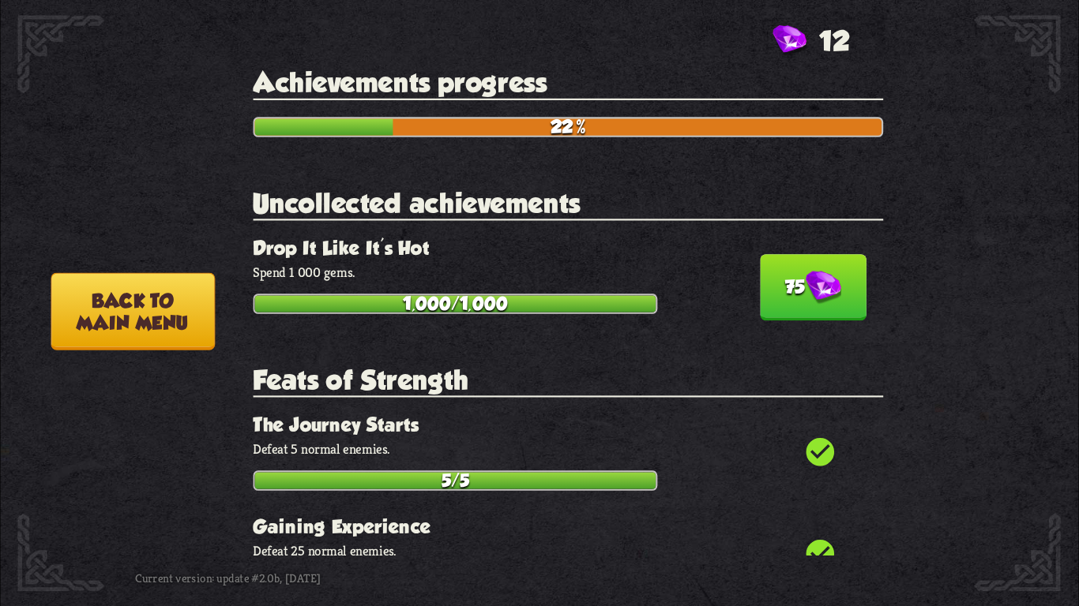
click at [847, 268] on button "75" at bounding box center [813, 287] width 107 height 66
click at [805, 271] on img at bounding box center [823, 288] width 36 height 34
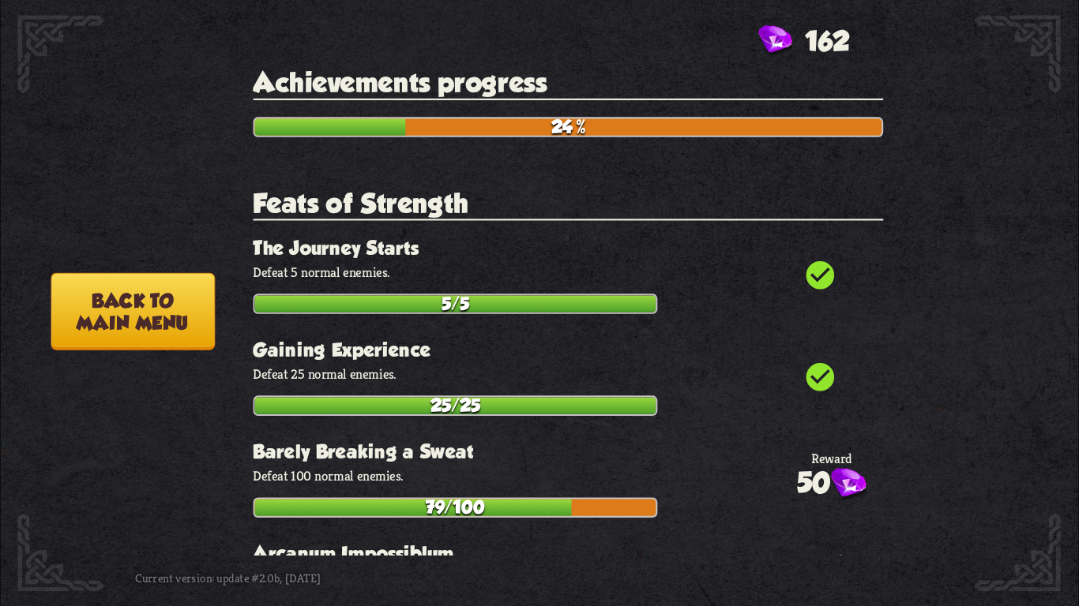
click at [125, 322] on button "Back to main menu" at bounding box center [132, 311] width 163 height 77
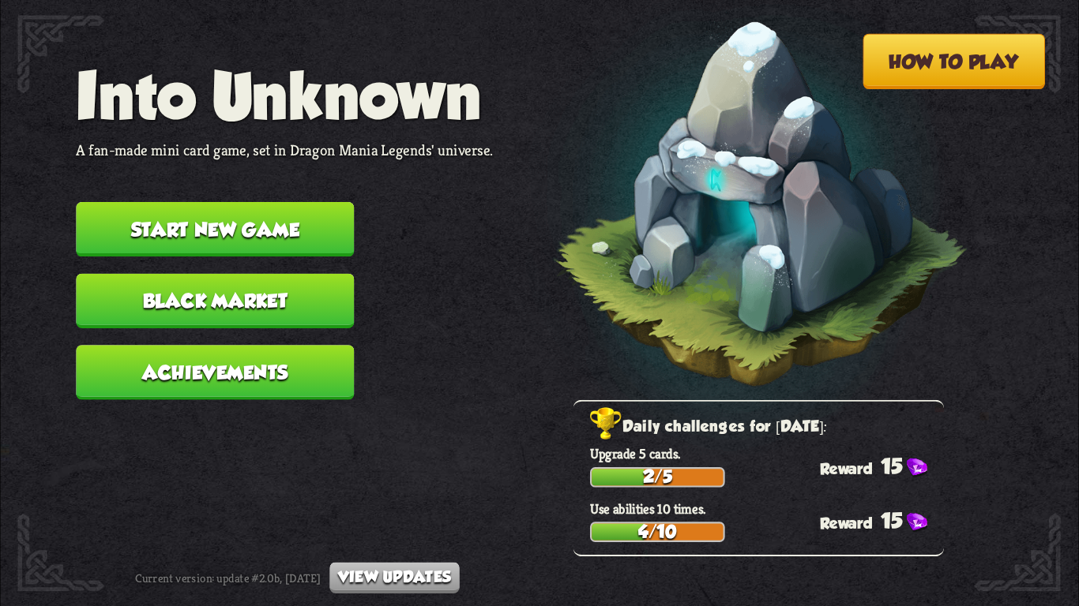
click at [238, 277] on button "Black Market" at bounding box center [215, 301] width 278 height 54
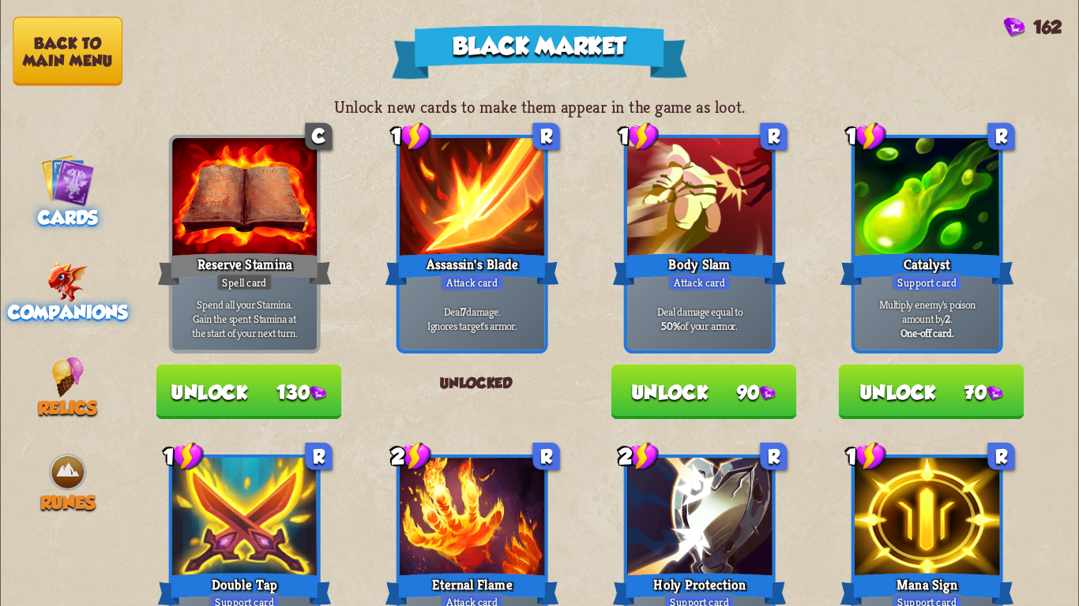
click at [73, 304] on span "Companions" at bounding box center [67, 312] width 119 height 21
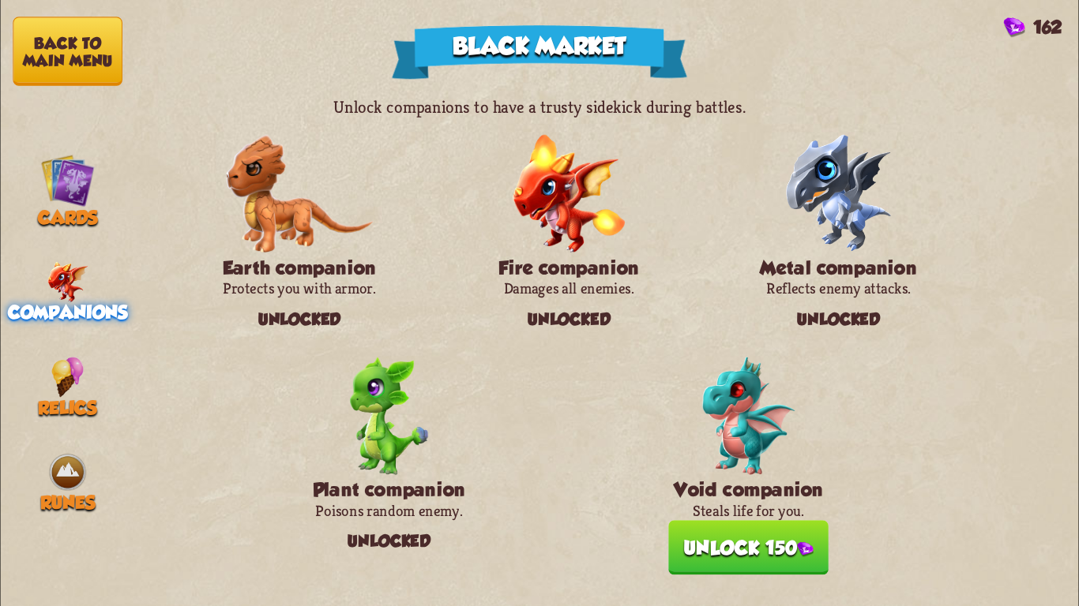
click at [751, 534] on button "Unlock 150" at bounding box center [749, 547] width 160 height 54
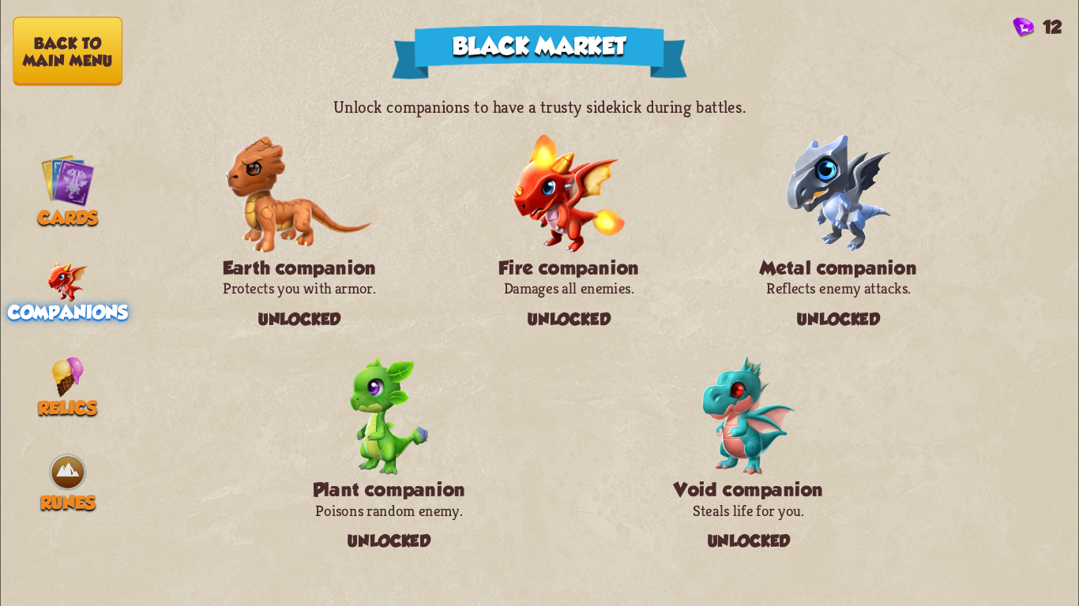
click at [52, 44] on button "Back to main menu" at bounding box center [68, 51] width 110 height 69
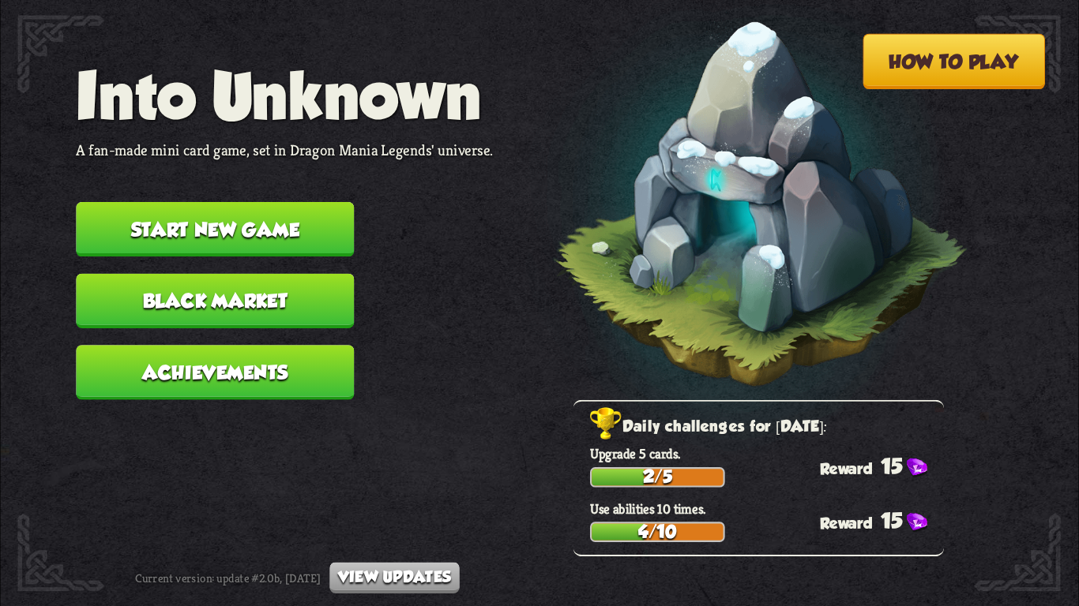
click at [245, 232] on button "Start new game" at bounding box center [215, 229] width 278 height 54
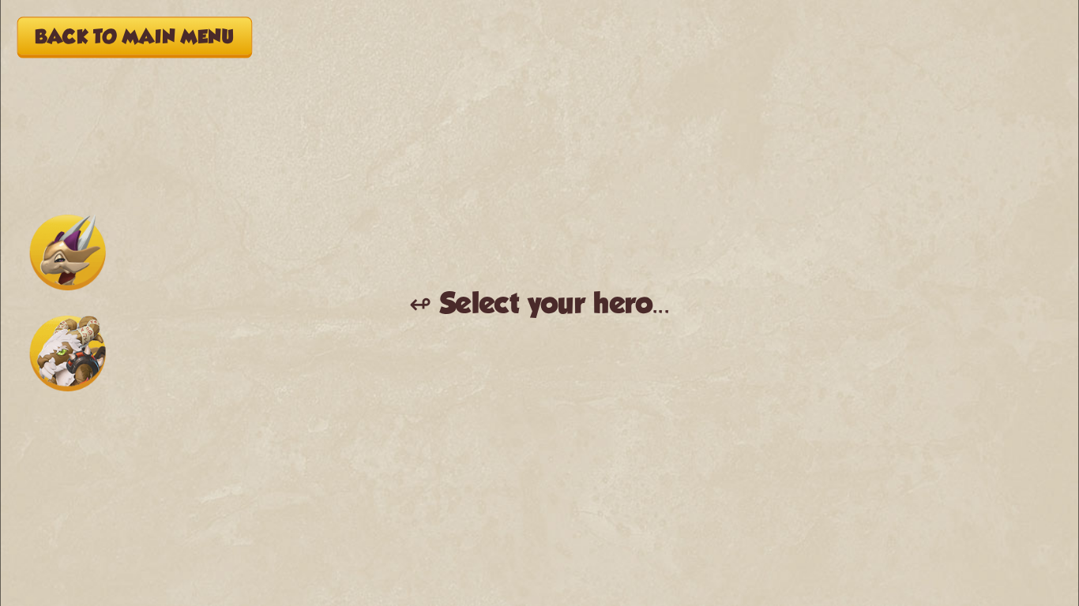
click at [43, 268] on img at bounding box center [68, 253] width 76 height 76
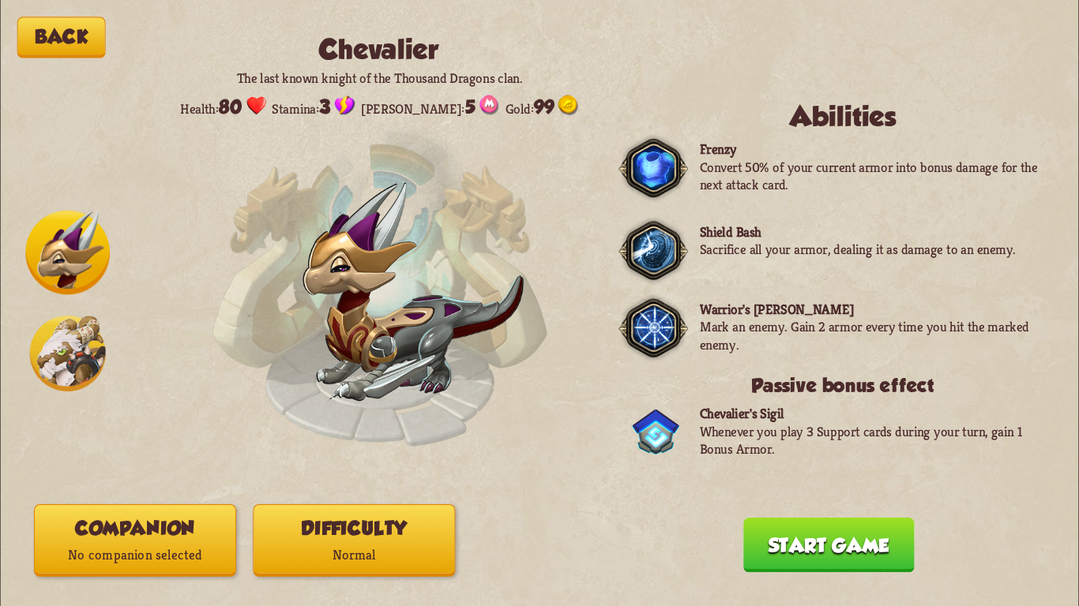
click at [131, 529] on button "Companion No companion selected" at bounding box center [135, 541] width 202 height 73
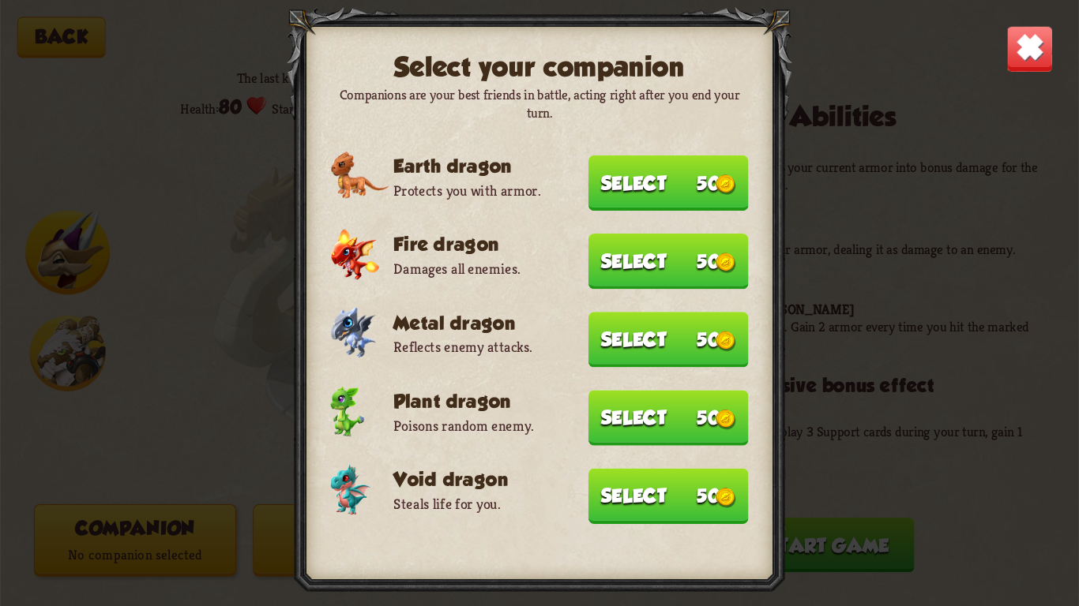
click at [615, 497] on button "Select 50" at bounding box center [668, 496] width 160 height 55
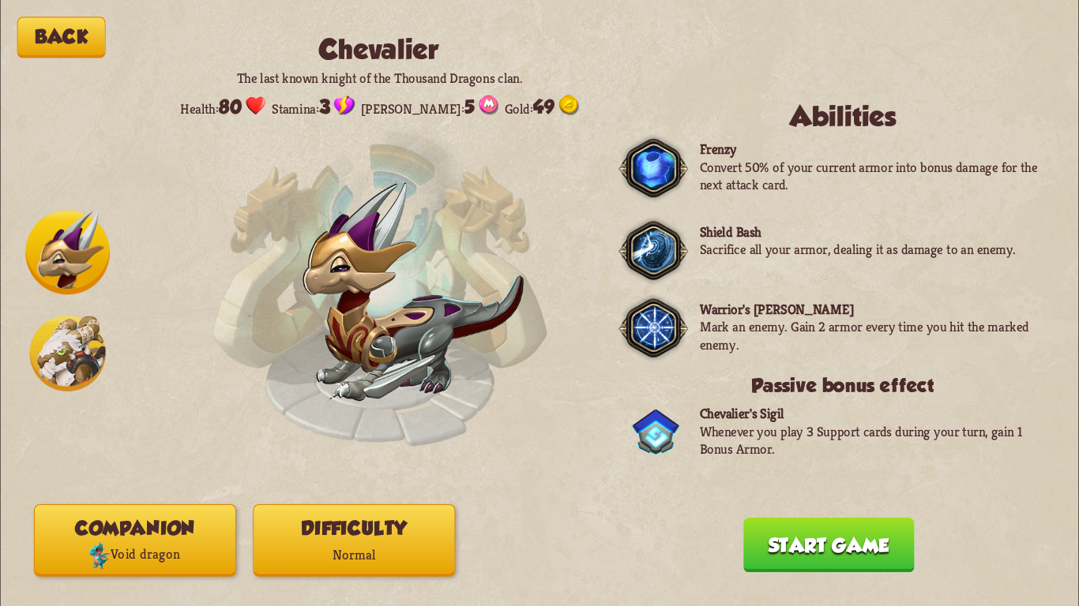
click at [891, 549] on button "Start game" at bounding box center [828, 545] width 171 height 54
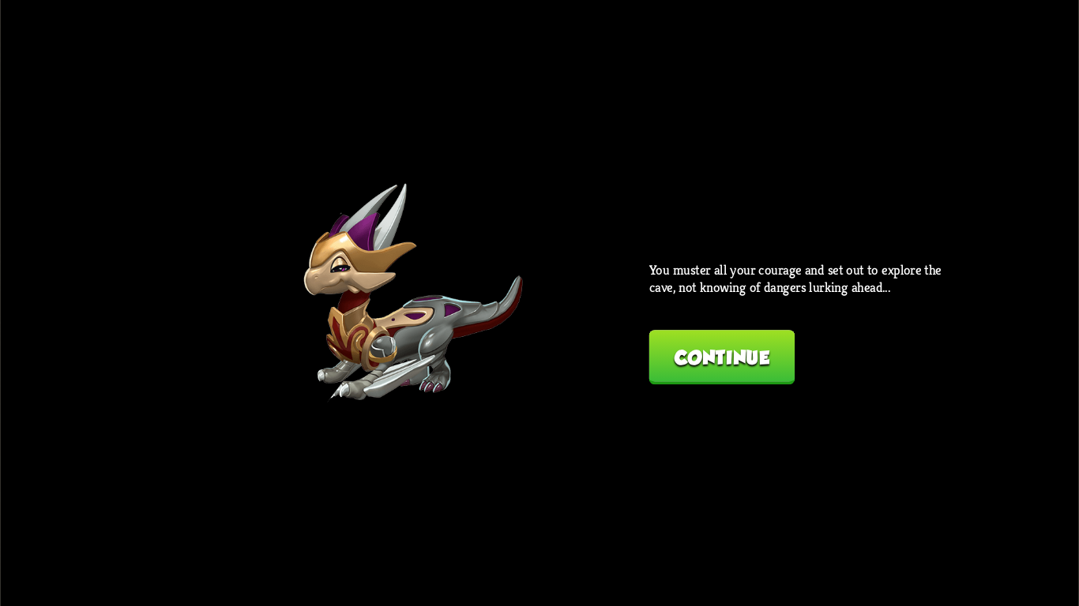
click at [692, 337] on button "Continue" at bounding box center [722, 357] width 146 height 54
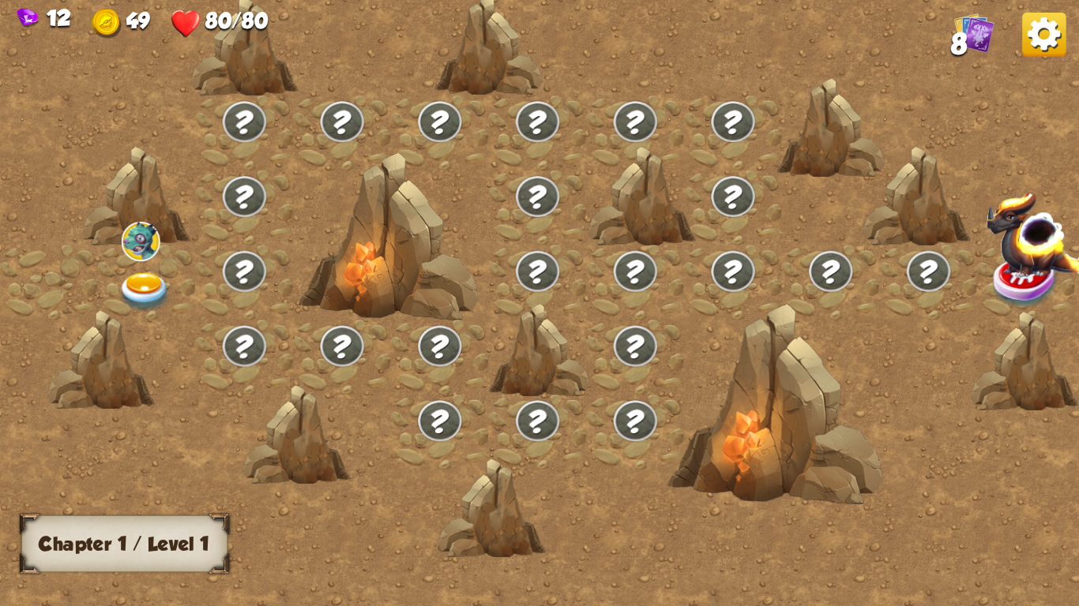
click at [143, 283] on img at bounding box center [145, 291] width 54 height 39
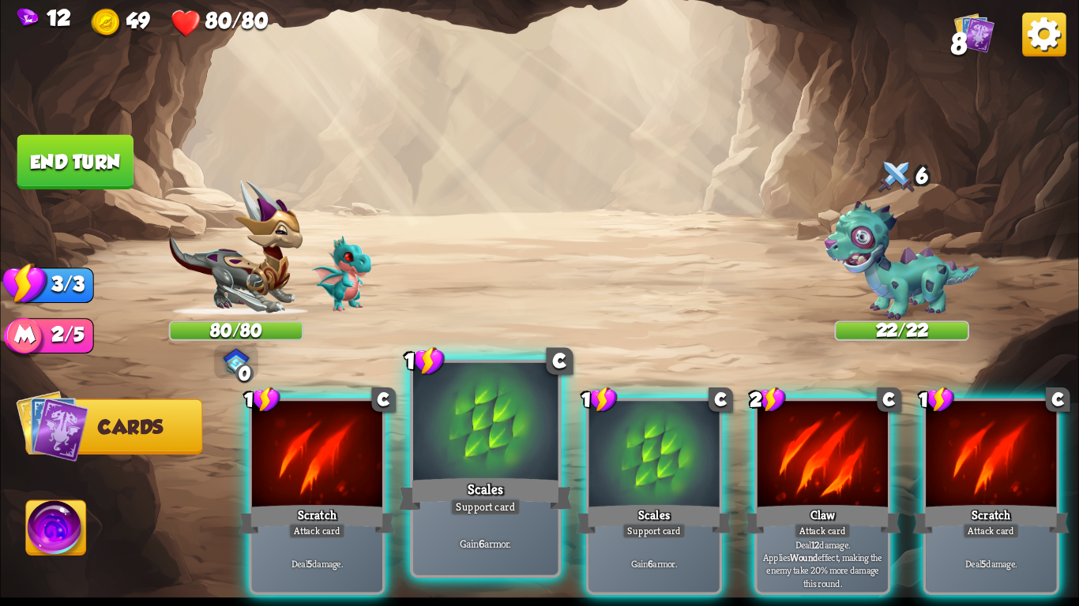
click at [474, 512] on div "Support card" at bounding box center [485, 506] width 71 height 17
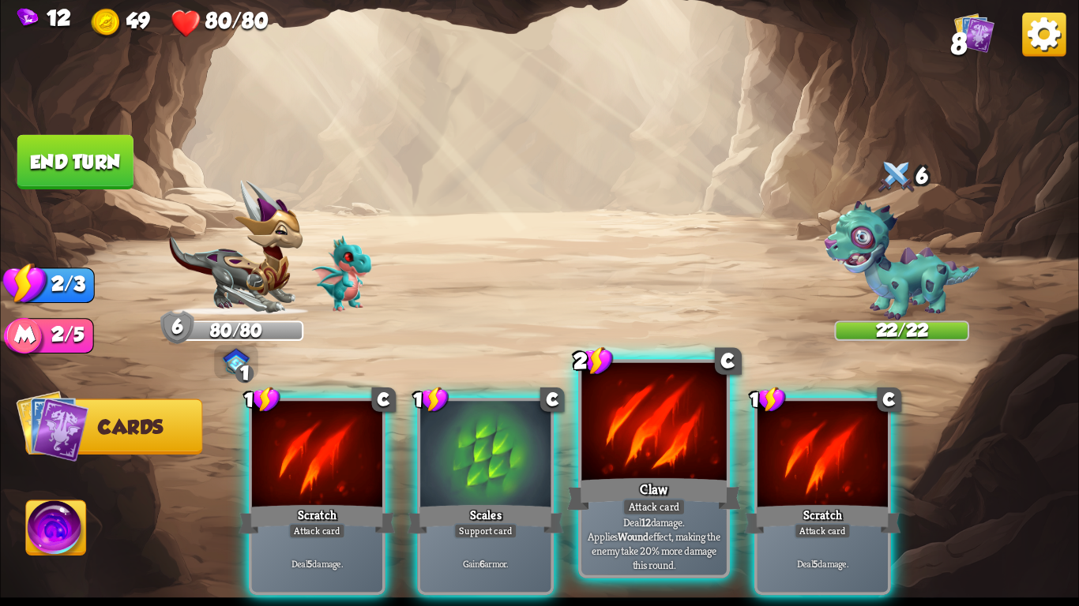
click at [665, 479] on div "Claw" at bounding box center [654, 494] width 174 height 39
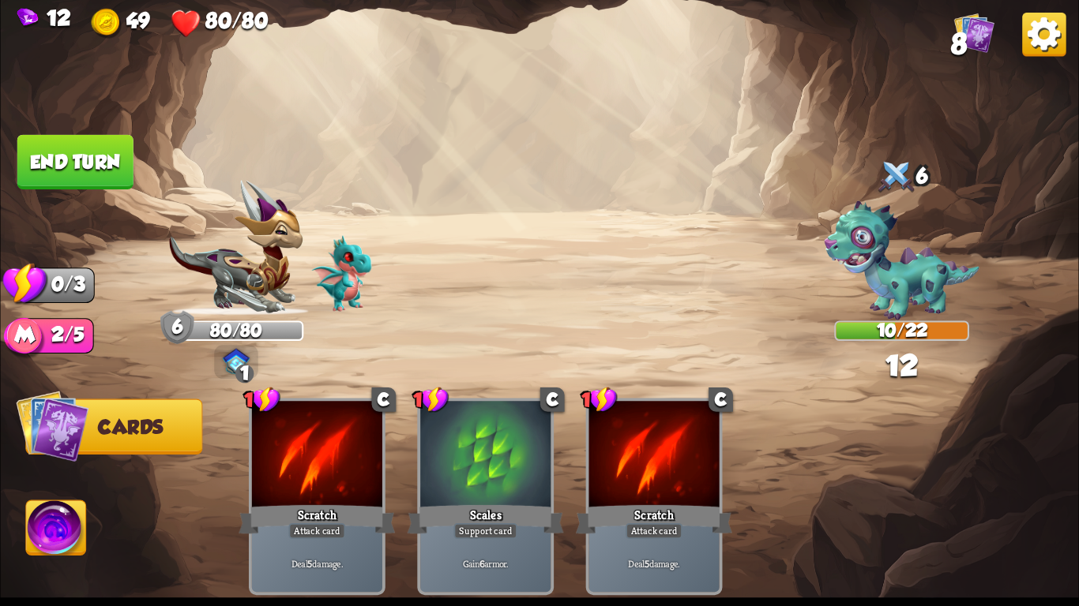
click at [74, 156] on button "End turn" at bounding box center [75, 162] width 116 height 54
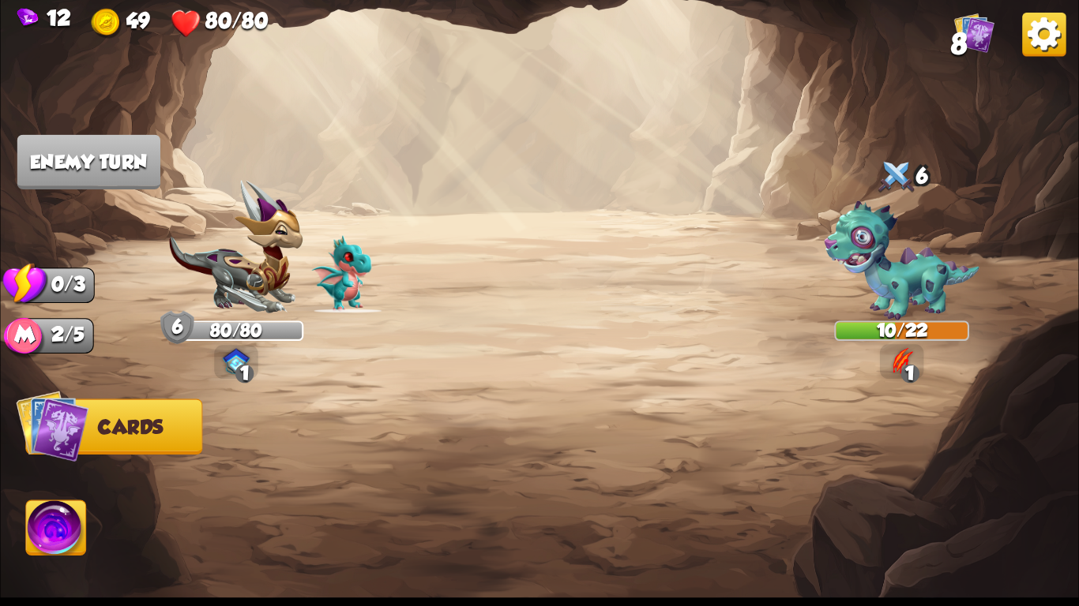
click at [437, 174] on img at bounding box center [539, 303] width 1078 height 606
click at [411, 172] on img at bounding box center [539, 303] width 1078 height 606
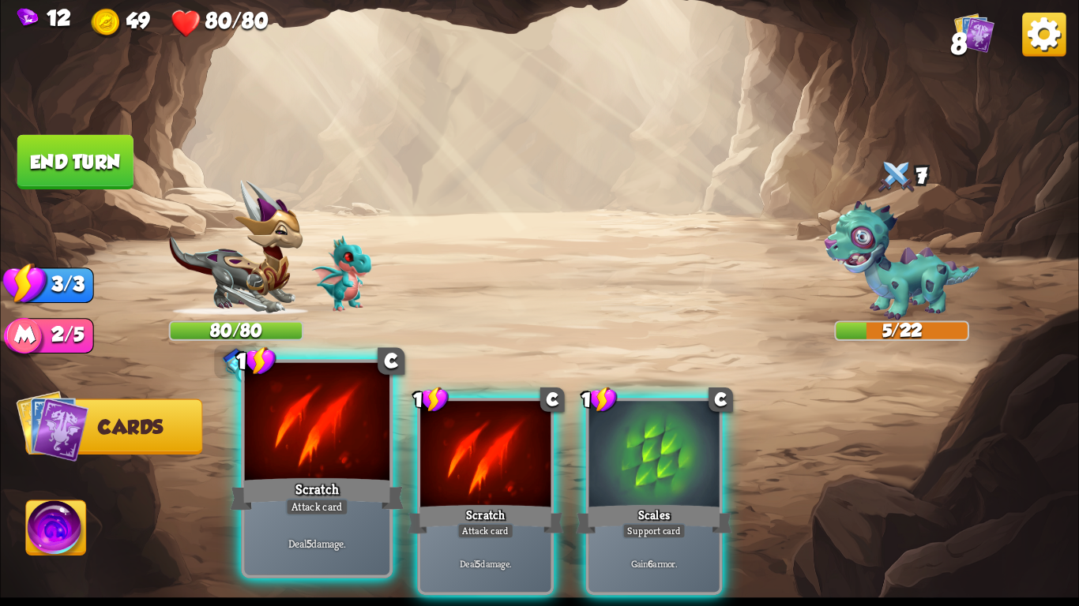
click at [325, 464] on div at bounding box center [317, 424] width 144 height 122
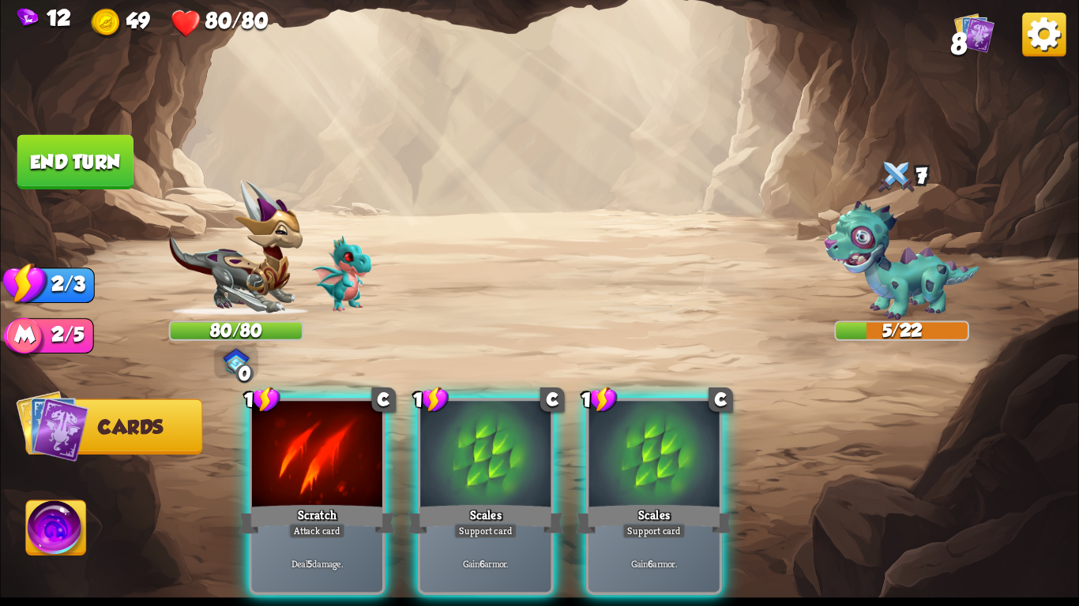
click at [325, 464] on div at bounding box center [317, 456] width 130 height 110
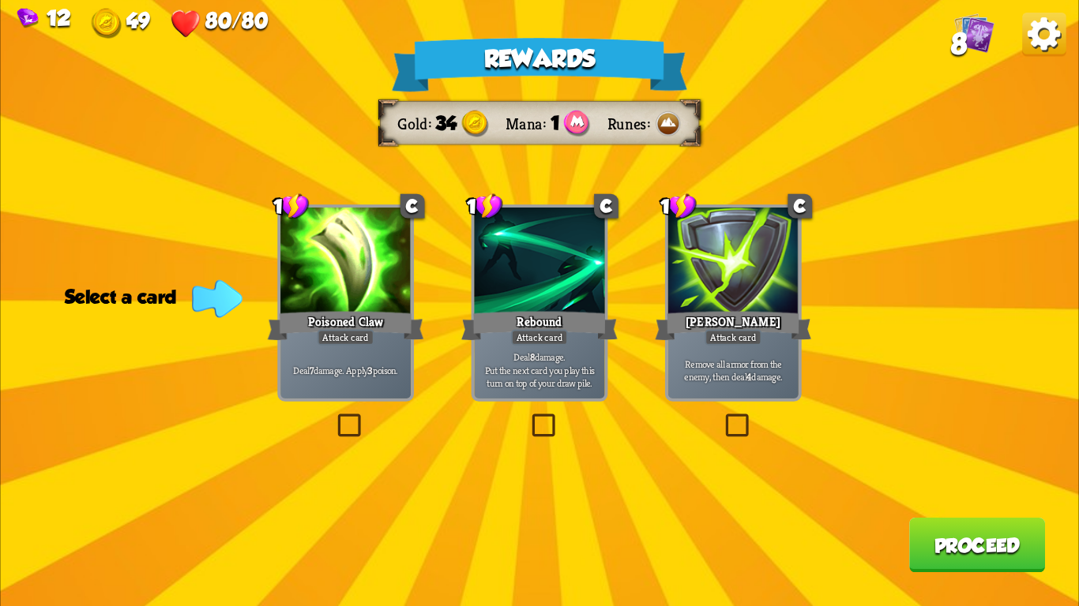
click at [730, 333] on div "Attack card" at bounding box center [732, 338] width 57 height 16
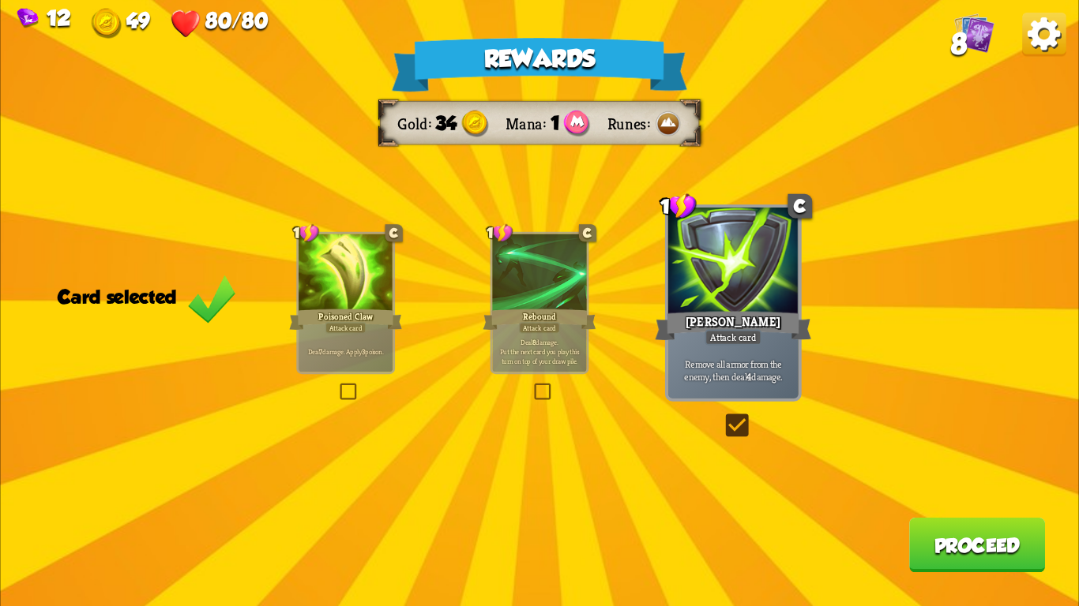
click at [957, 557] on button "Proceed" at bounding box center [977, 545] width 136 height 54
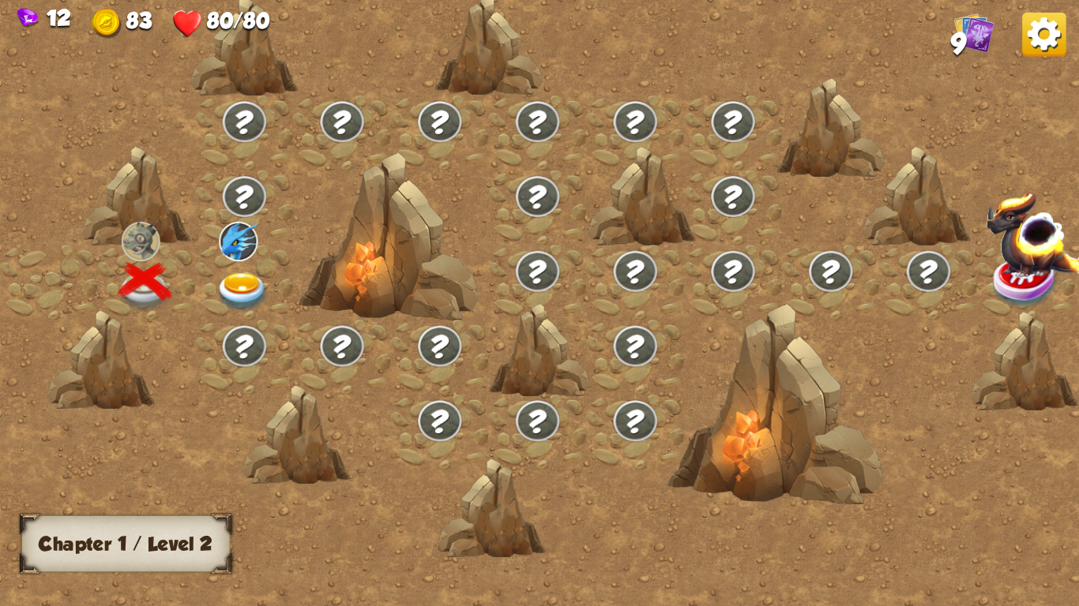
click at [246, 289] on img at bounding box center [243, 291] width 54 height 39
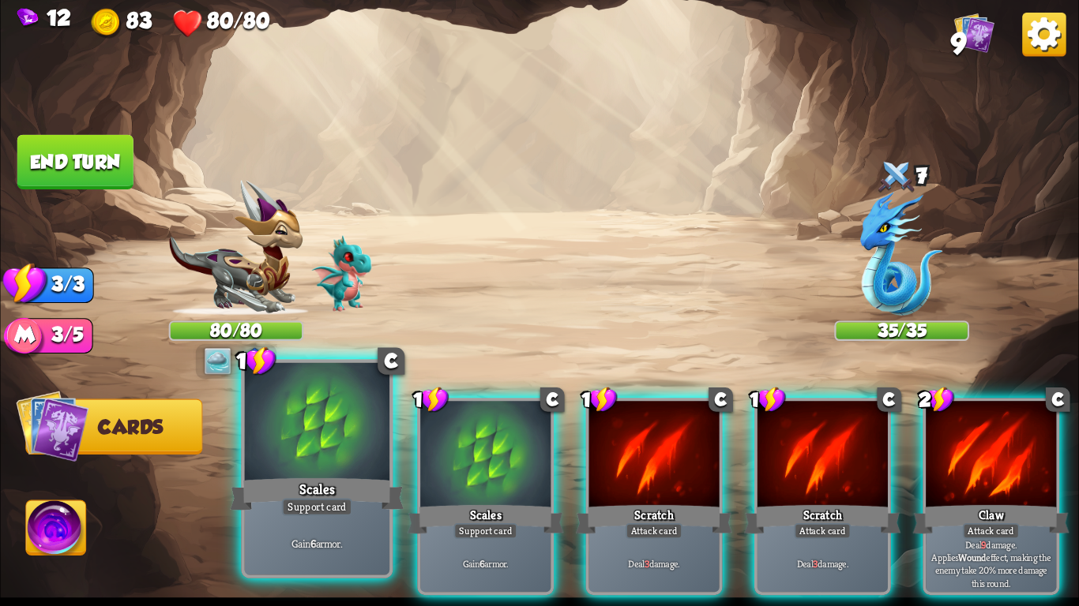
click at [306, 440] on div at bounding box center [317, 424] width 144 height 122
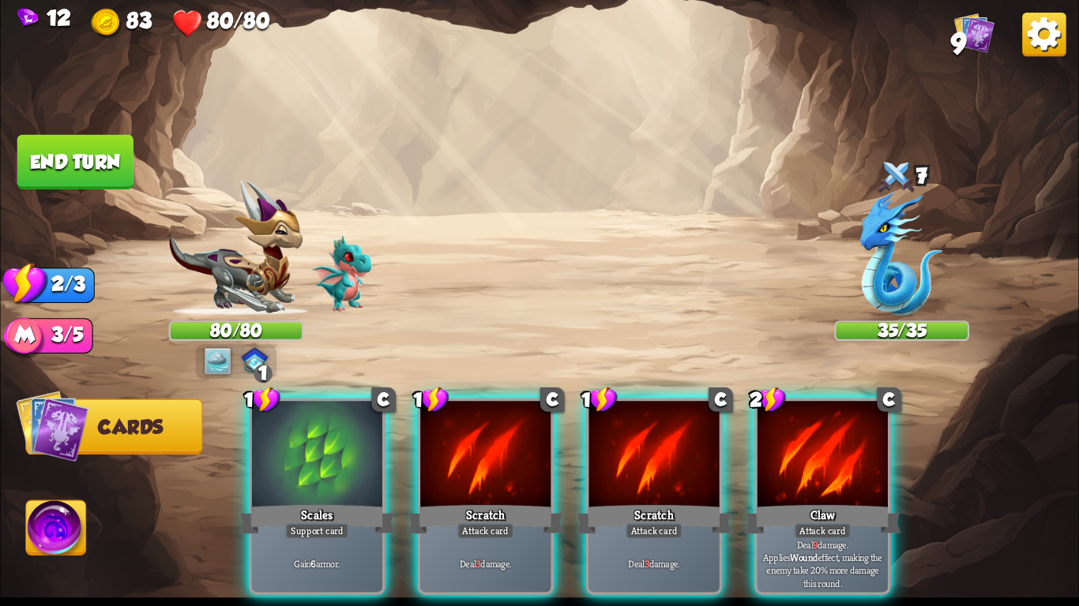
click at [306, 440] on div at bounding box center [317, 456] width 130 height 110
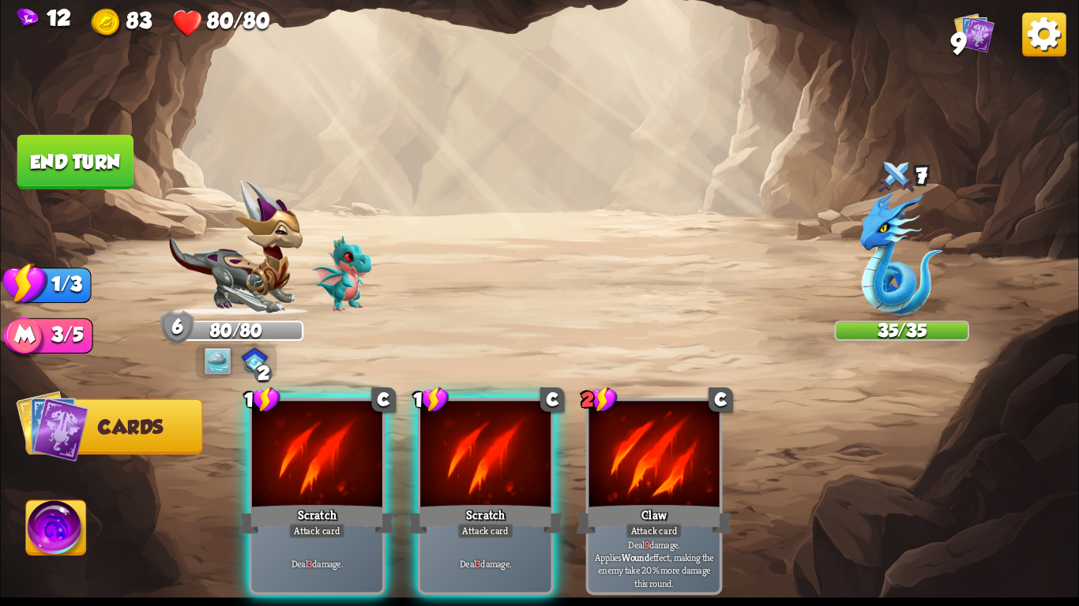
click at [306, 440] on div at bounding box center [317, 456] width 130 height 110
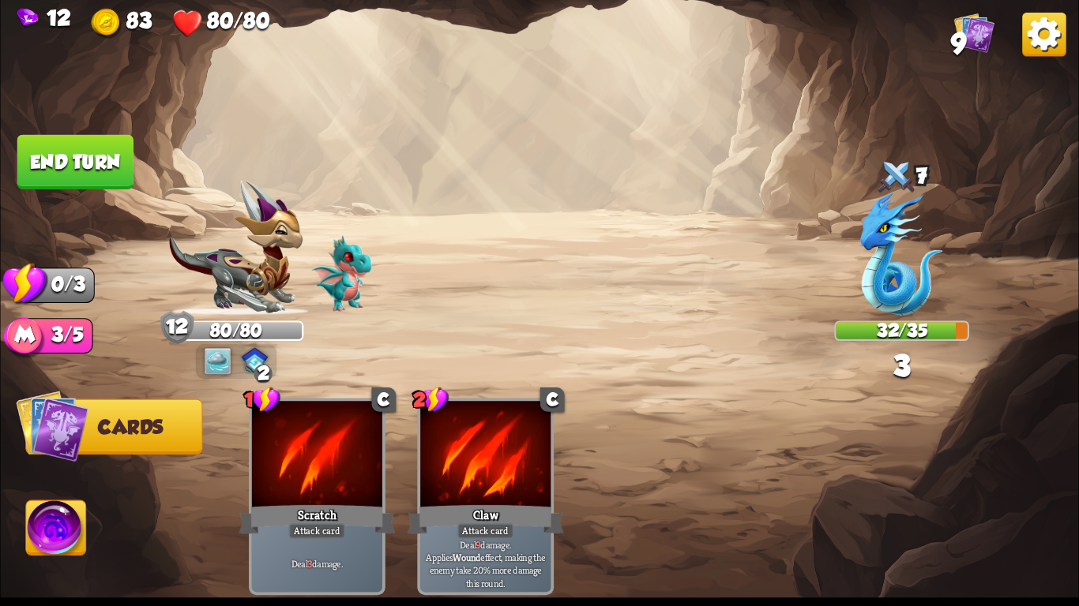
click at [85, 160] on button "End turn" at bounding box center [75, 162] width 116 height 54
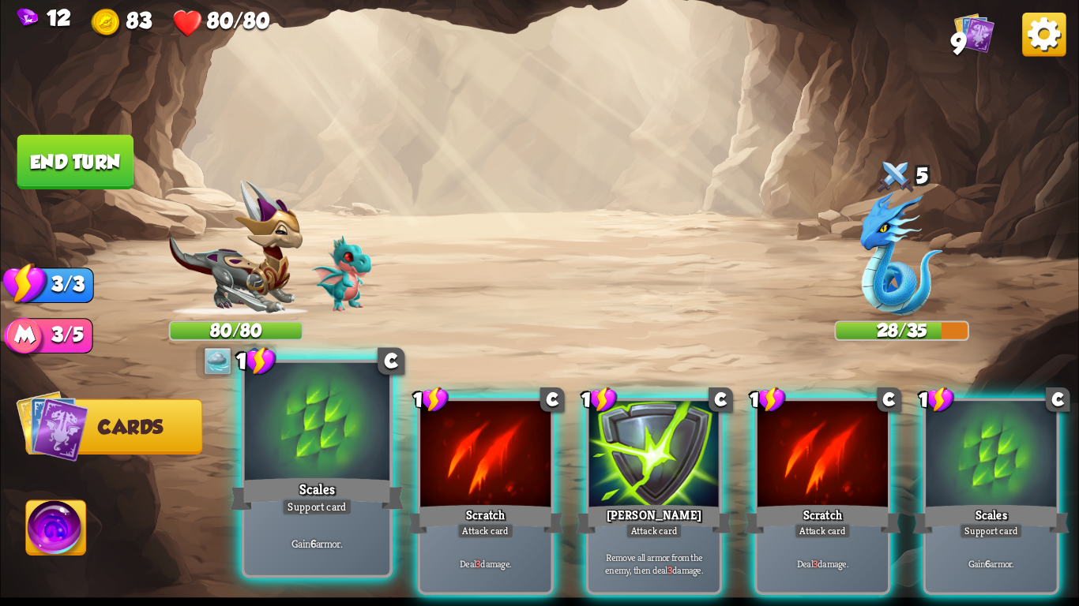
click at [291, 464] on div at bounding box center [317, 424] width 144 height 122
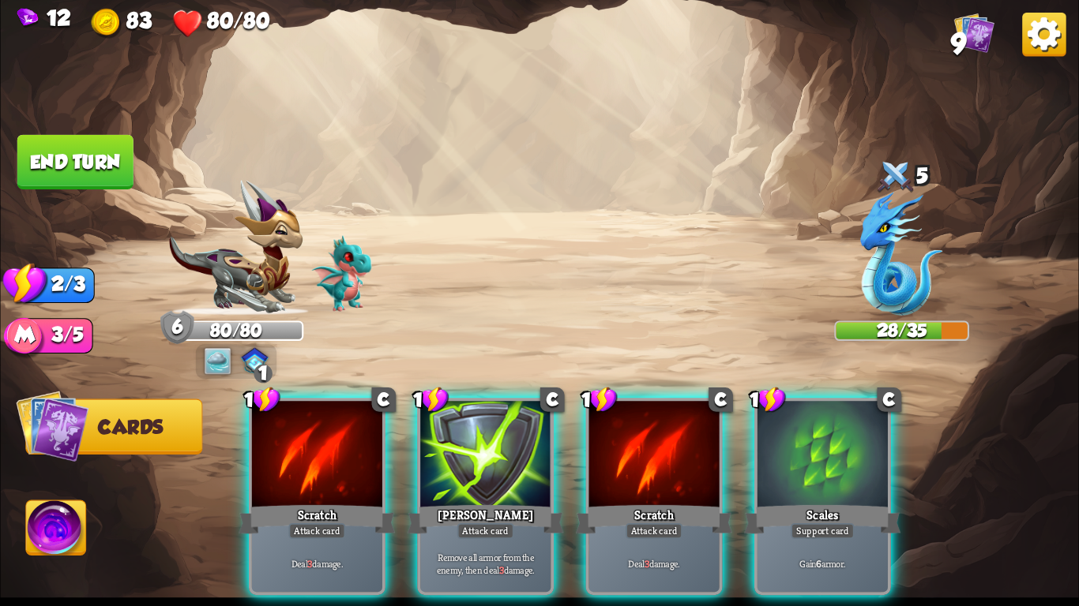
click at [291, 464] on div at bounding box center [317, 456] width 130 height 110
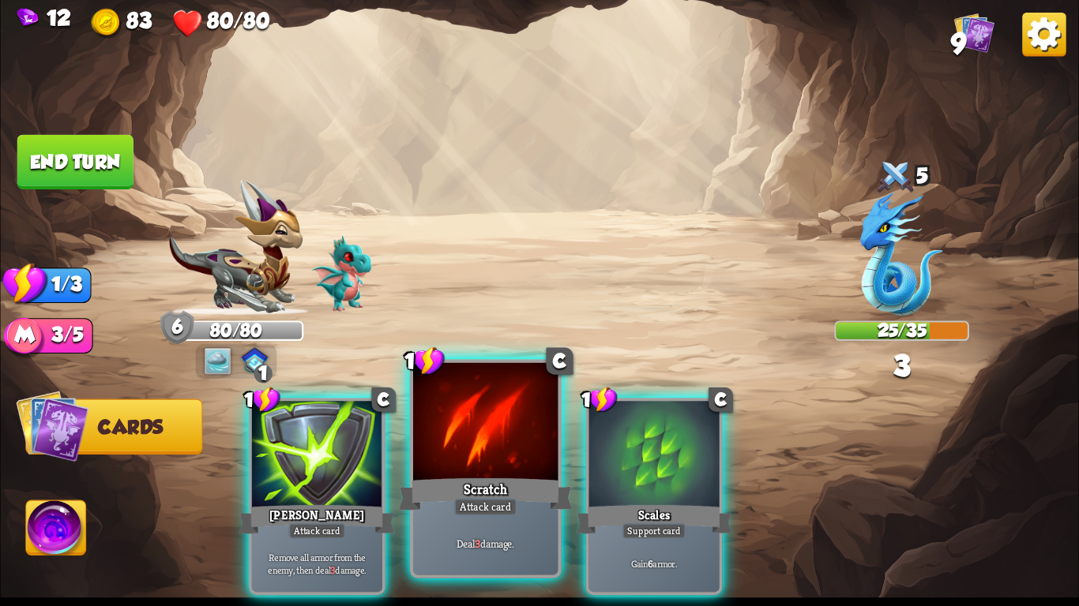
click at [473, 473] on div at bounding box center [485, 424] width 144 height 122
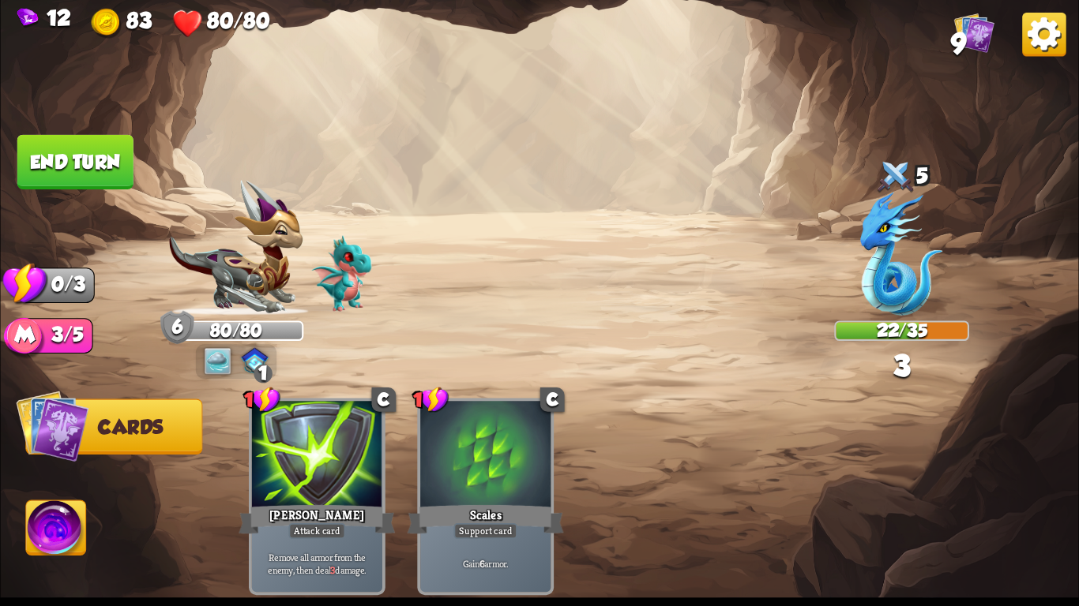
click at [126, 172] on button "End turn" at bounding box center [75, 162] width 116 height 54
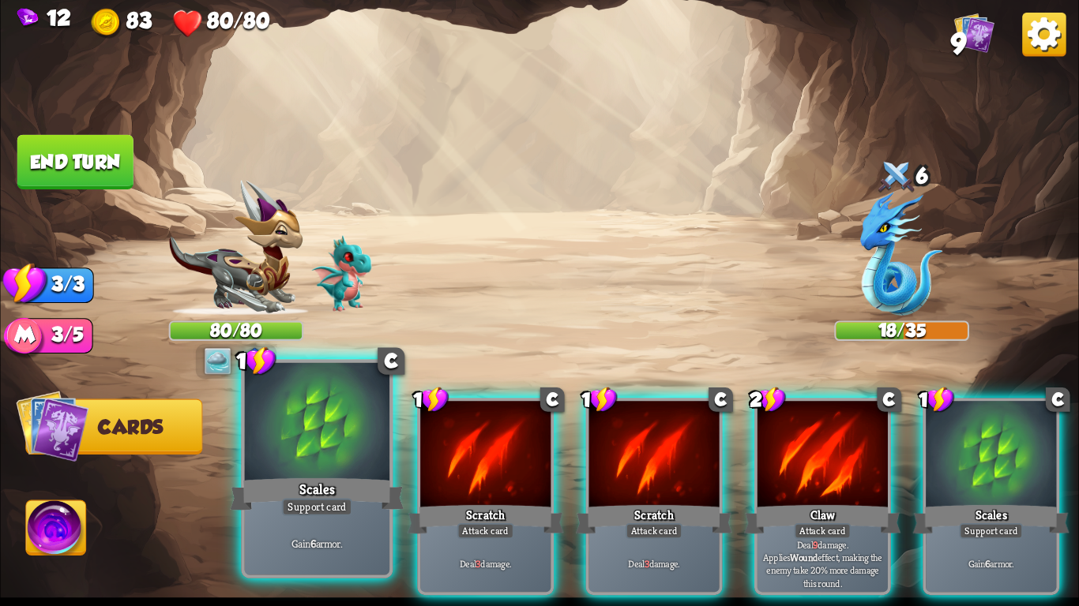
click at [296, 553] on div "Gain 6 armor." at bounding box center [317, 543] width 144 height 63
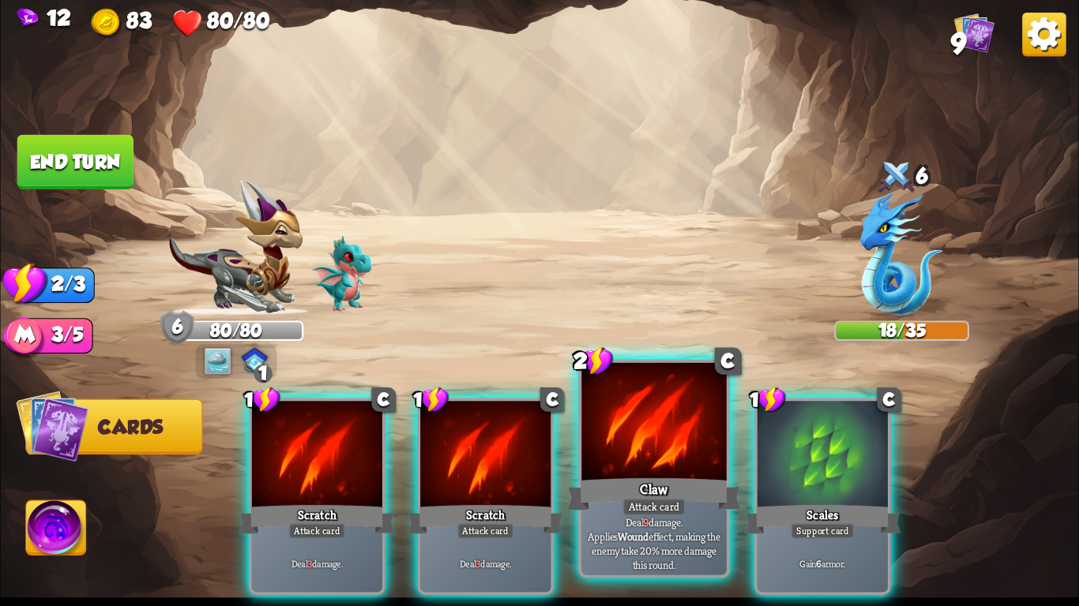
click at [658, 488] on div "Claw" at bounding box center [654, 494] width 174 height 39
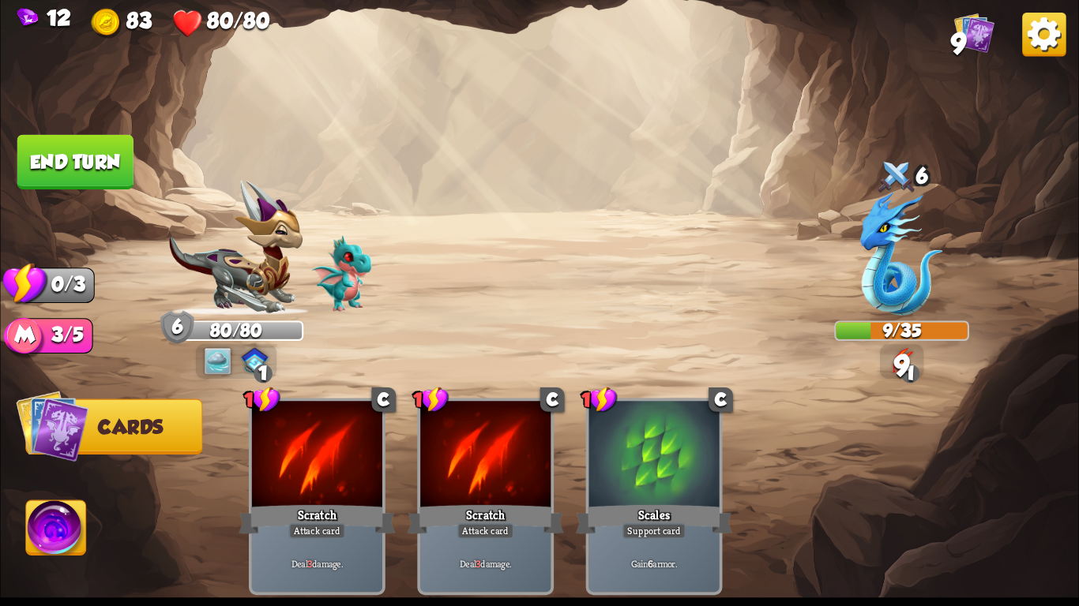
click at [39, 148] on button "End turn" at bounding box center [75, 162] width 116 height 54
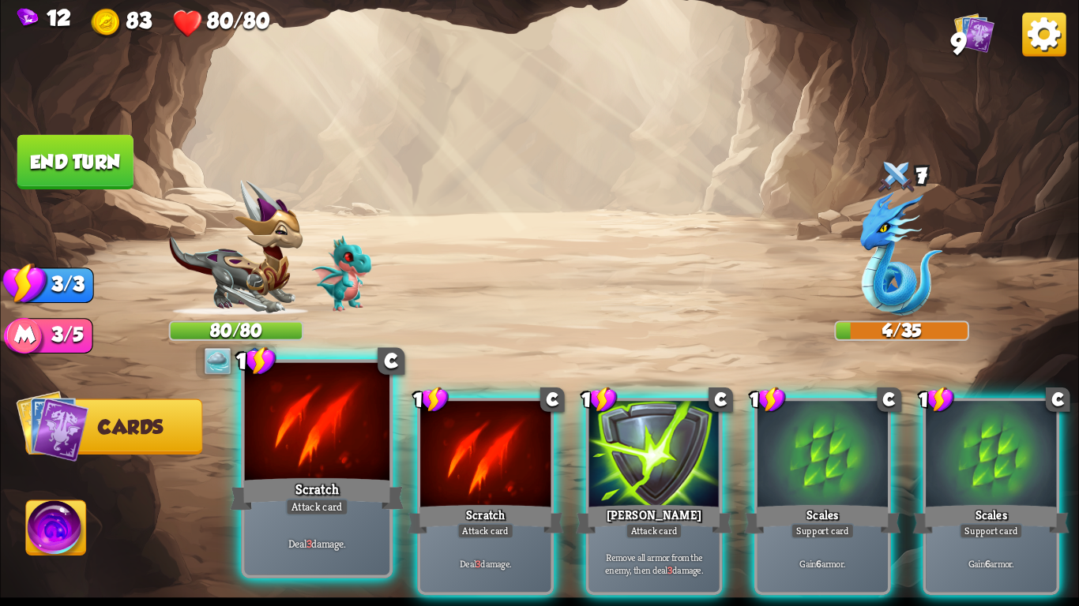
click at [325, 496] on div "Scratch" at bounding box center [317, 494] width 174 height 39
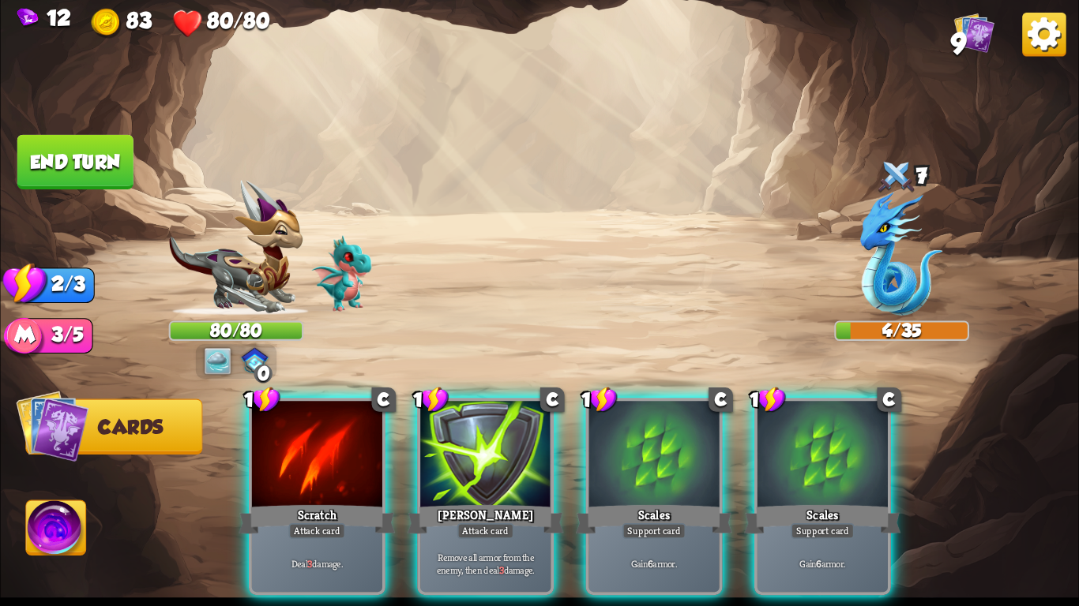
click at [325, 502] on div "Scratch" at bounding box center [316, 519] width 156 height 35
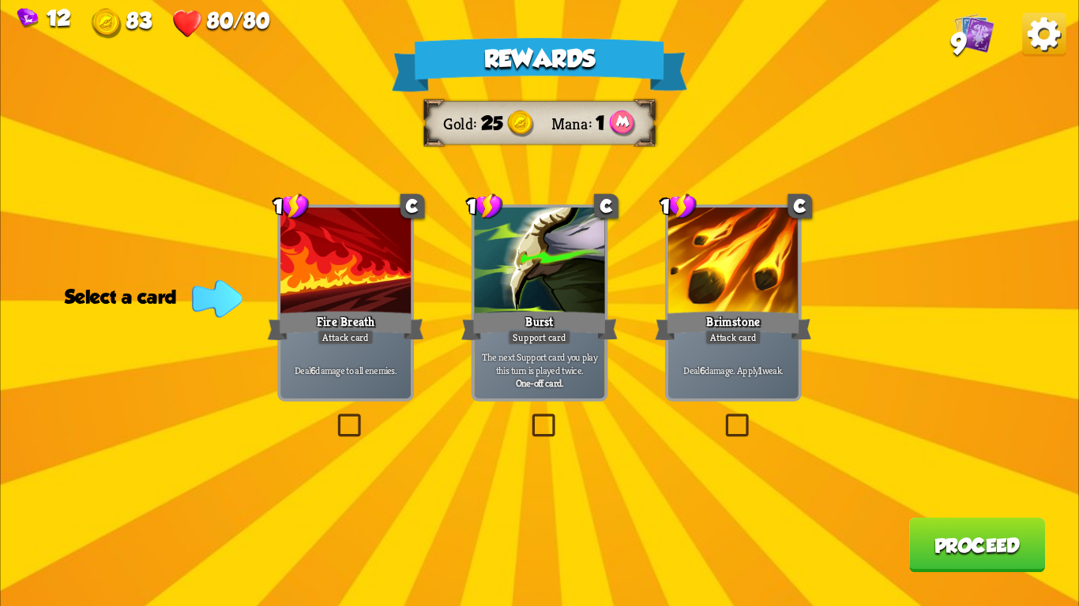
click at [523, 306] on div at bounding box center [539, 263] width 130 height 110
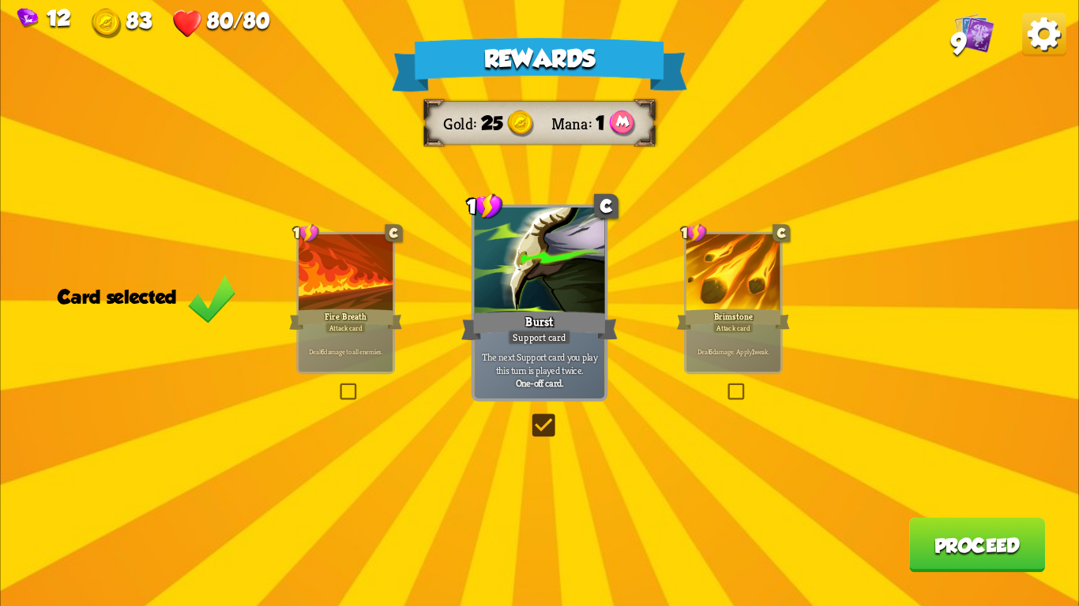
click at [945, 541] on button "Proceed" at bounding box center [977, 545] width 136 height 54
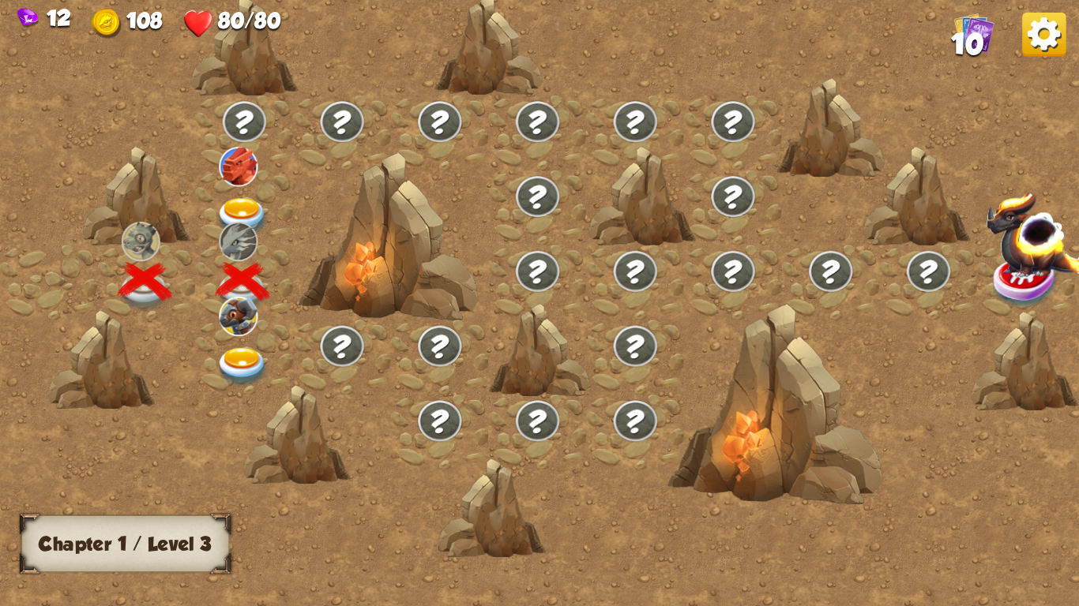
click at [242, 203] on img at bounding box center [243, 217] width 54 height 39
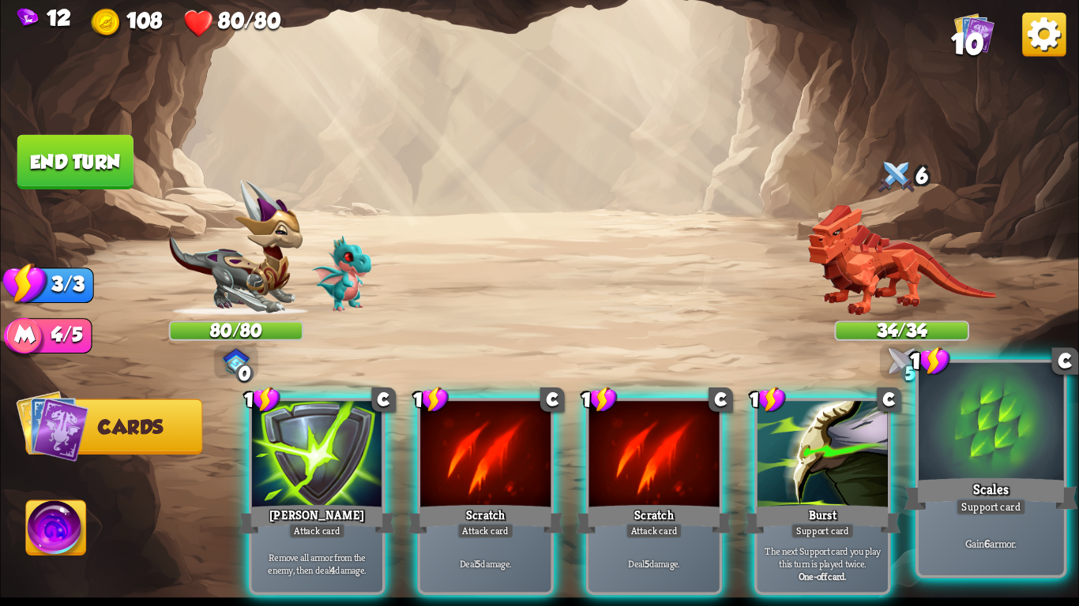
click at [965, 528] on div "Gain 6 armor." at bounding box center [990, 543] width 144 height 63
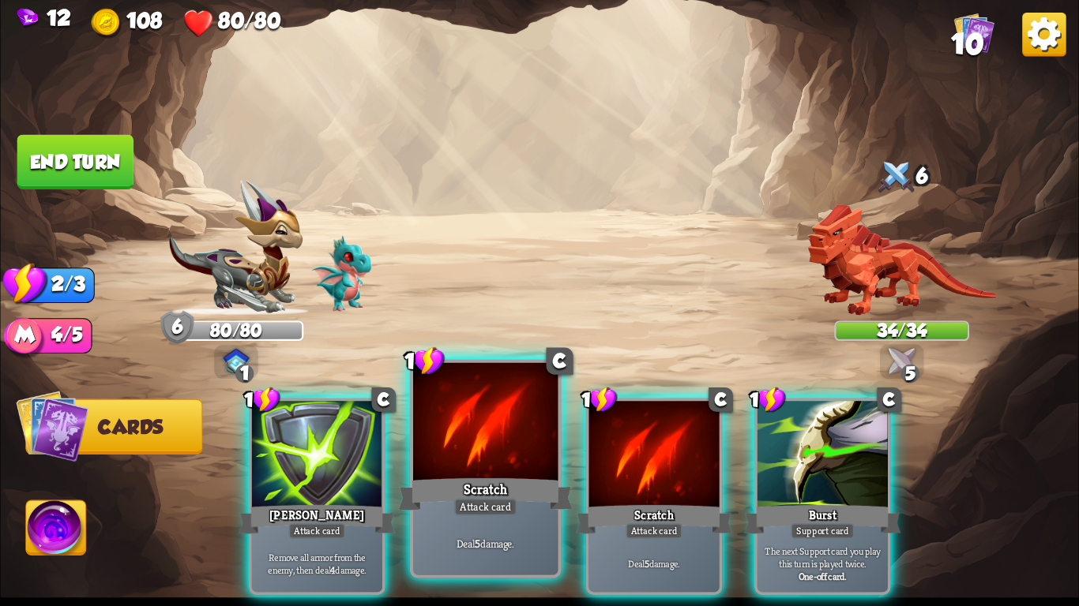
click at [430, 482] on div "Scratch" at bounding box center [486, 494] width 174 height 39
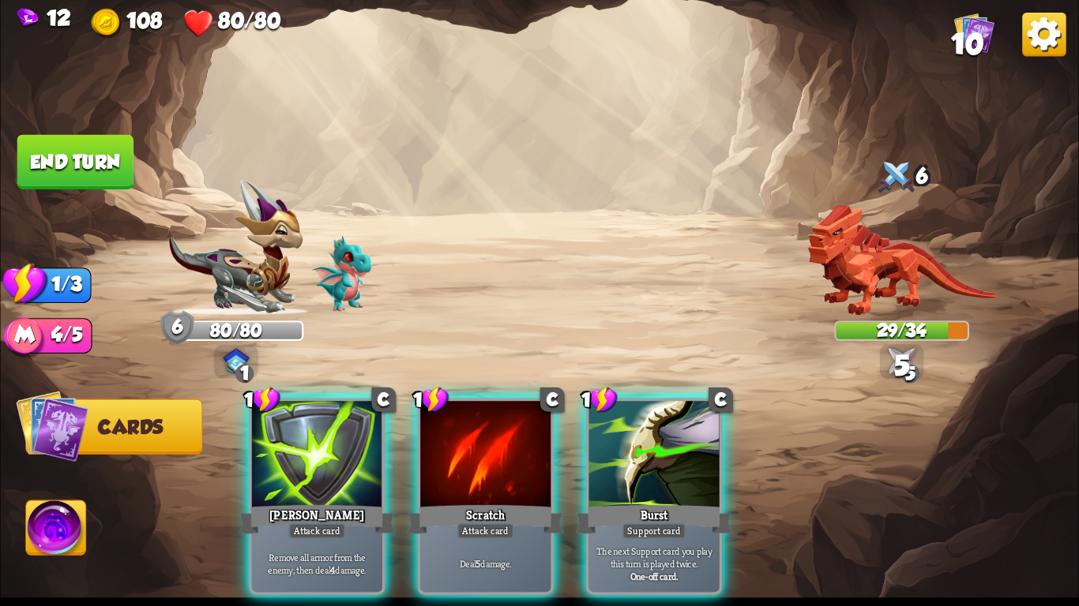
click at [430, 502] on div "Scratch" at bounding box center [485, 519] width 156 height 35
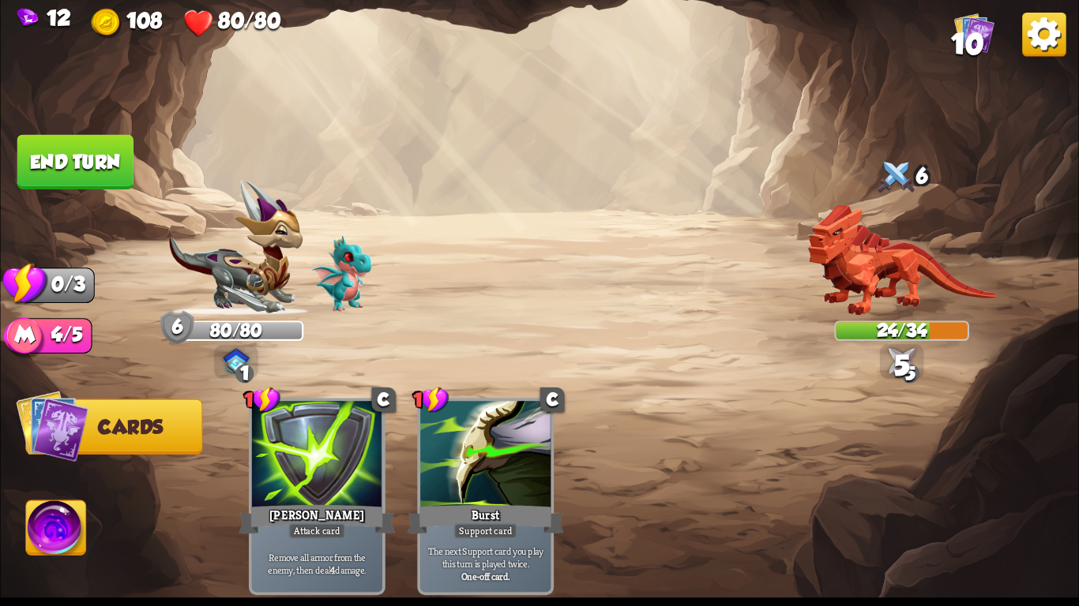
click at [102, 169] on button "End turn" at bounding box center [75, 162] width 116 height 54
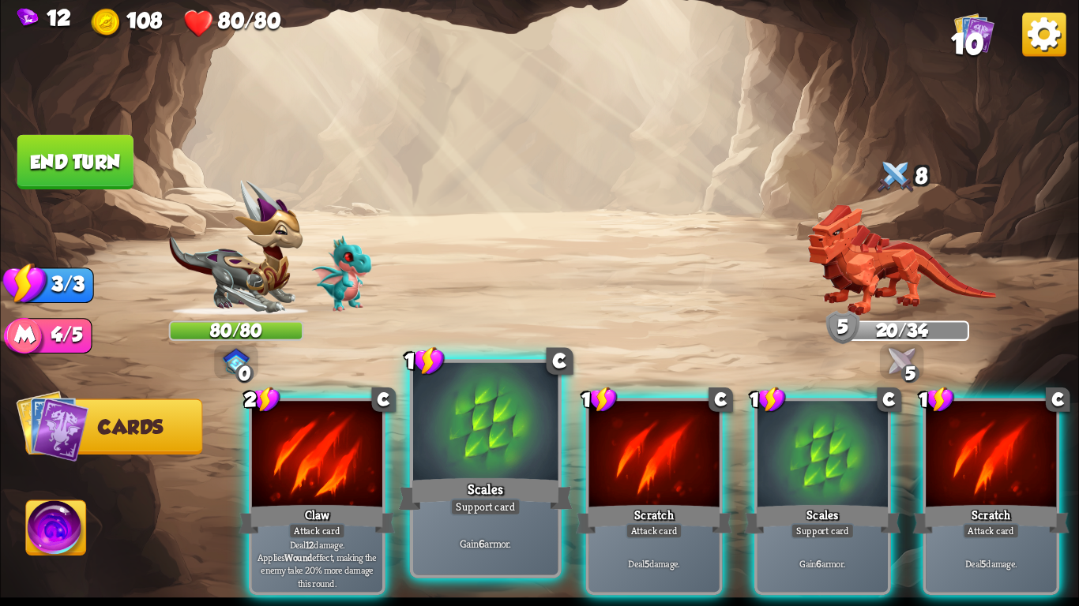
click at [479, 475] on div "Scales" at bounding box center [486, 494] width 174 height 39
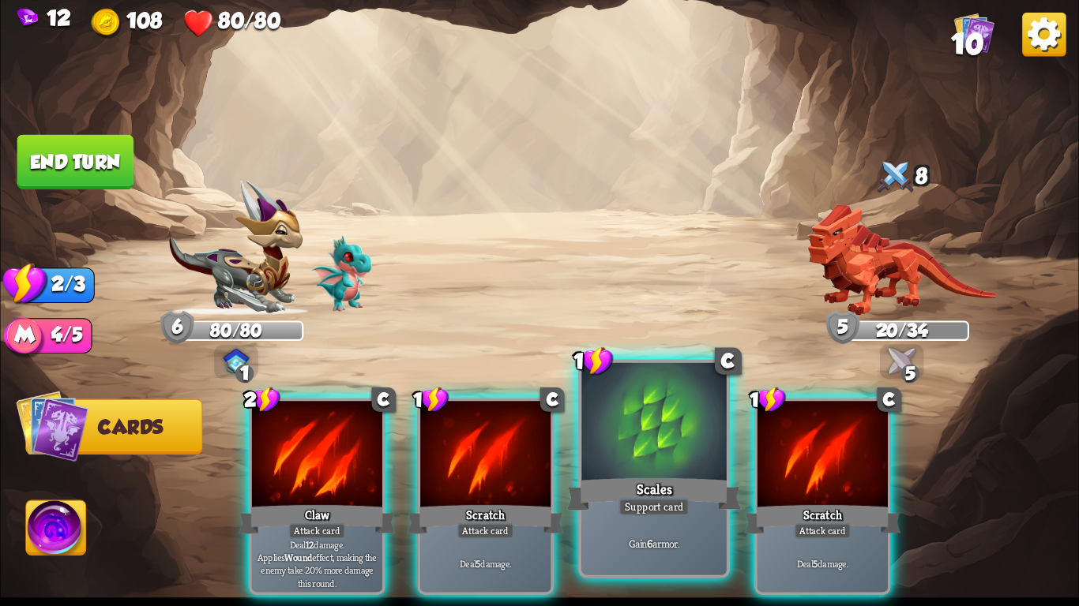
click at [629, 489] on div "Scales" at bounding box center [654, 494] width 174 height 39
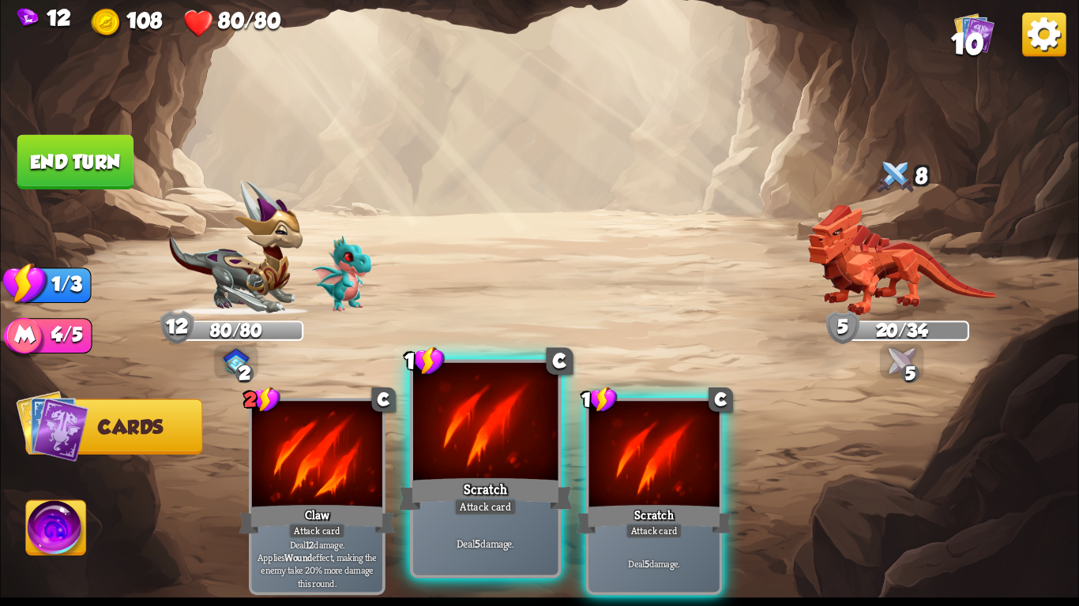
click at [505, 479] on div "Scratch" at bounding box center [486, 494] width 174 height 39
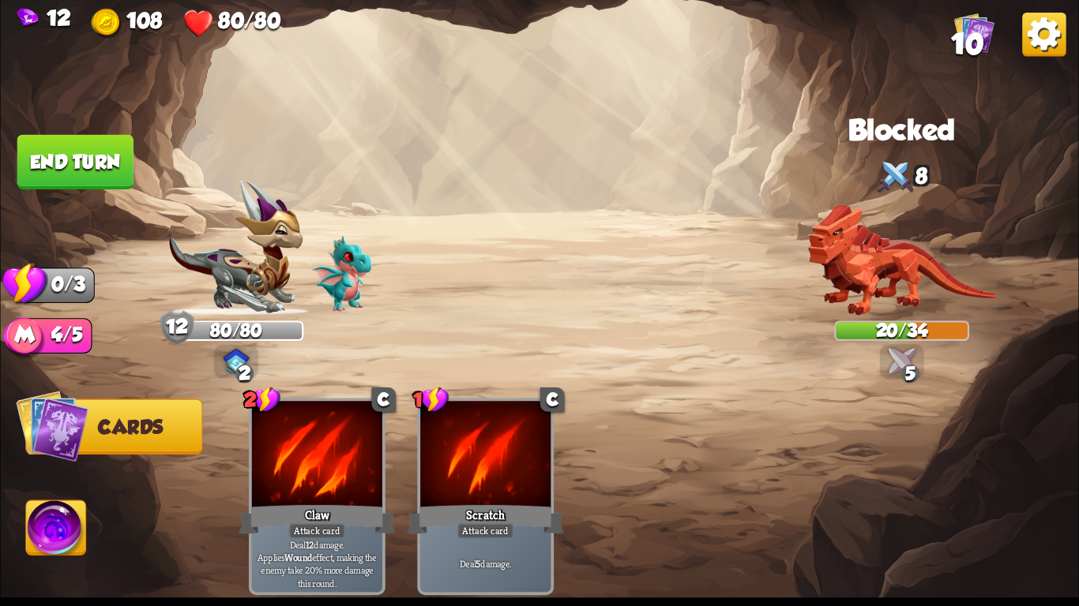
click at [75, 167] on button "End turn" at bounding box center [75, 162] width 116 height 54
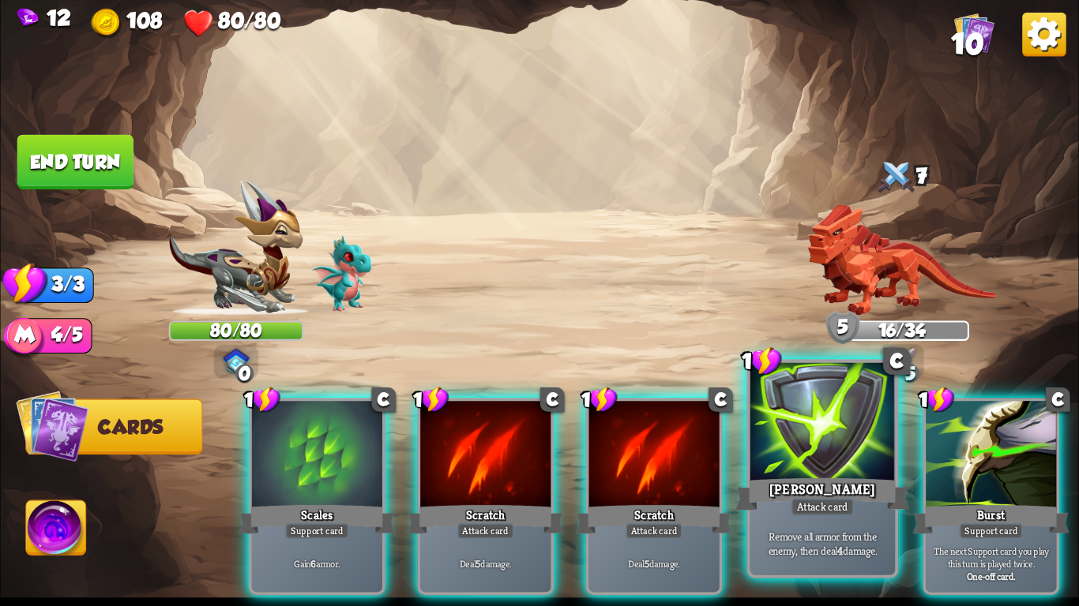
click at [831, 432] on div at bounding box center [822, 424] width 144 height 122
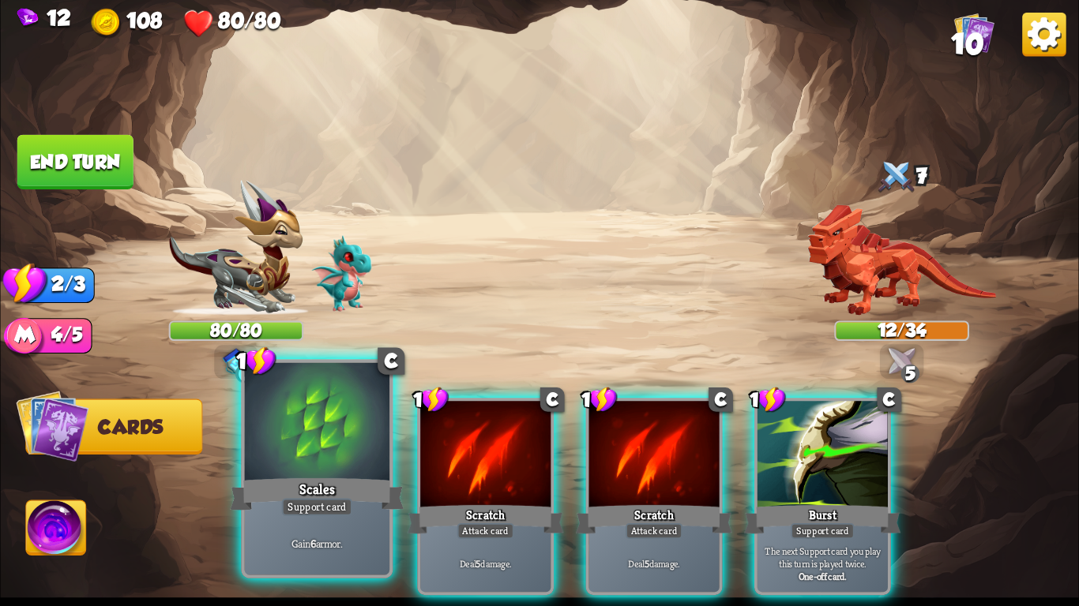
click at [343, 429] on div at bounding box center [317, 424] width 144 height 122
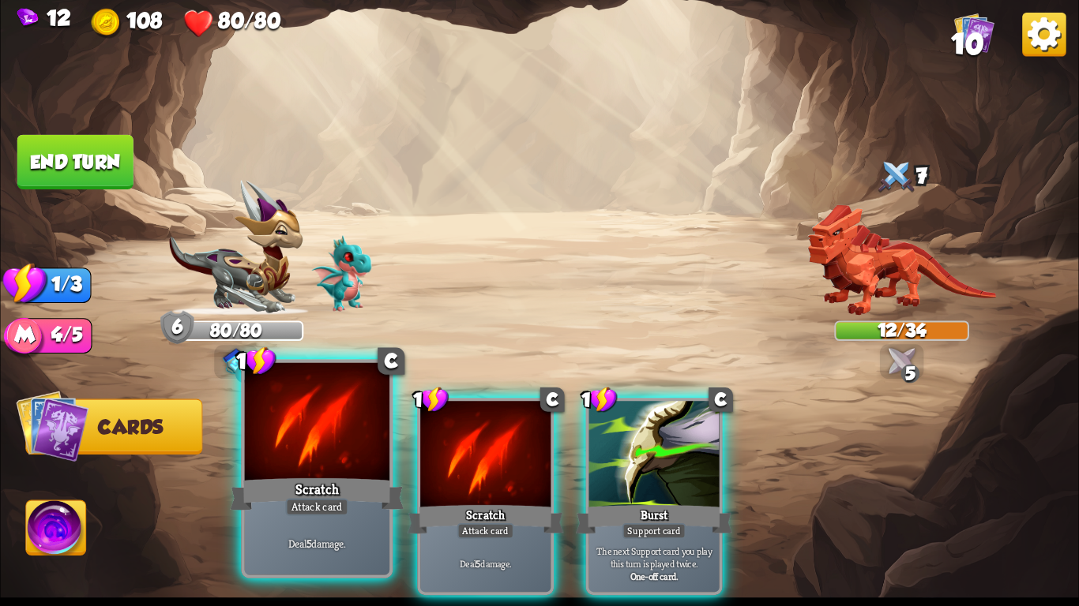
click at [313, 458] on div at bounding box center [317, 424] width 144 height 122
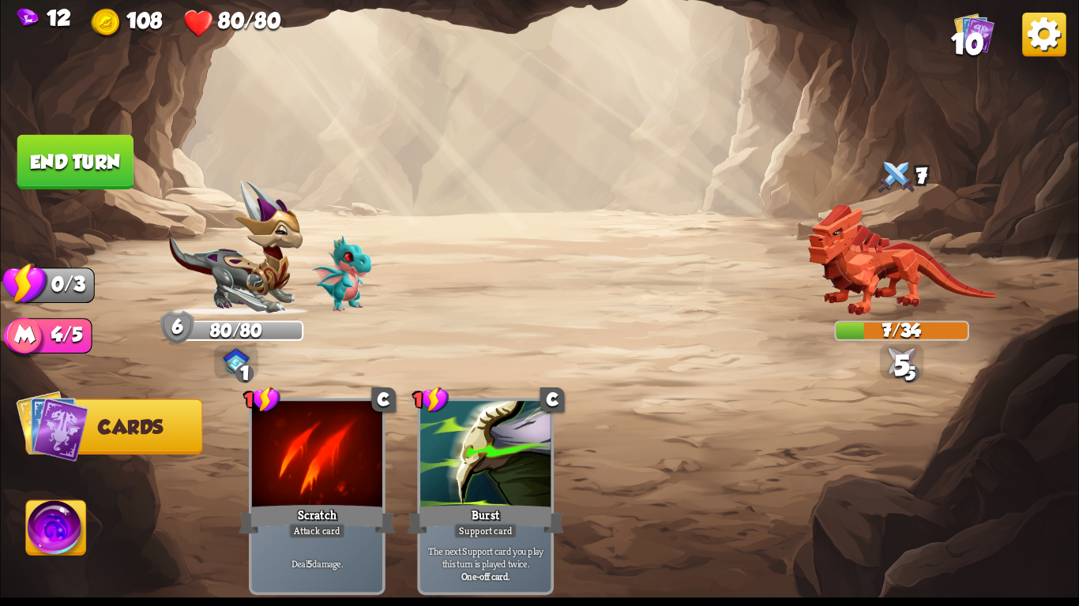
click at [114, 148] on button "End turn" at bounding box center [75, 162] width 116 height 54
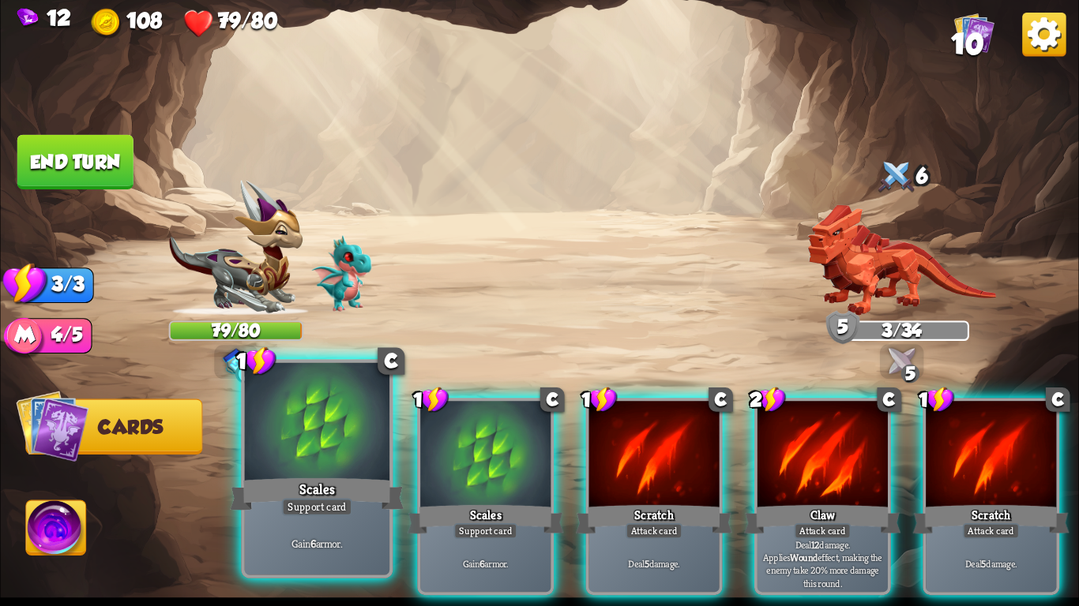
click at [313, 475] on div "Scales" at bounding box center [317, 494] width 174 height 39
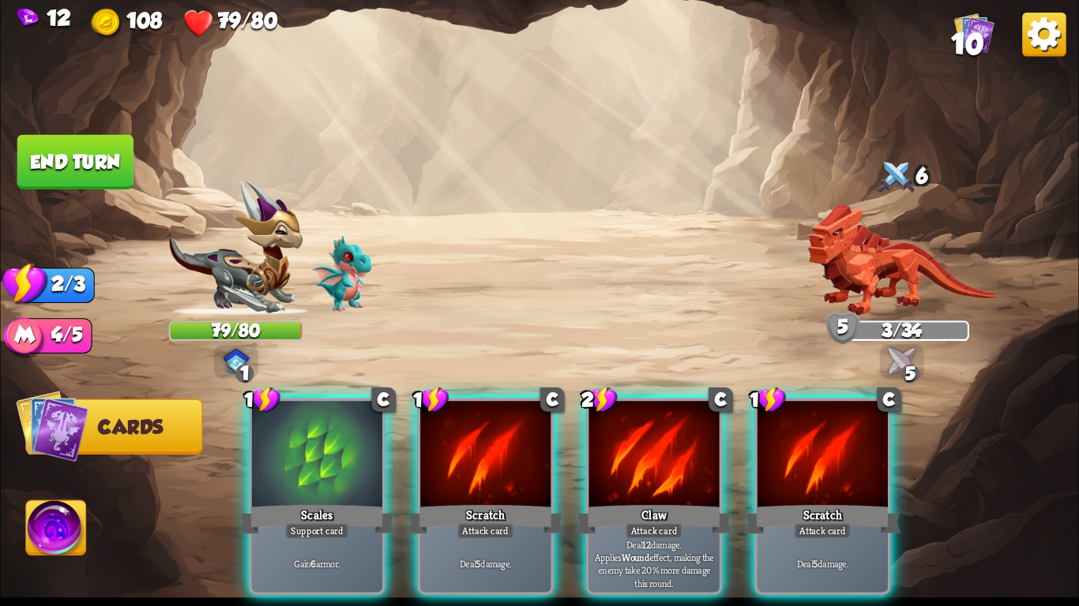
click at [313, 502] on div "Scales" at bounding box center [316, 519] width 156 height 35
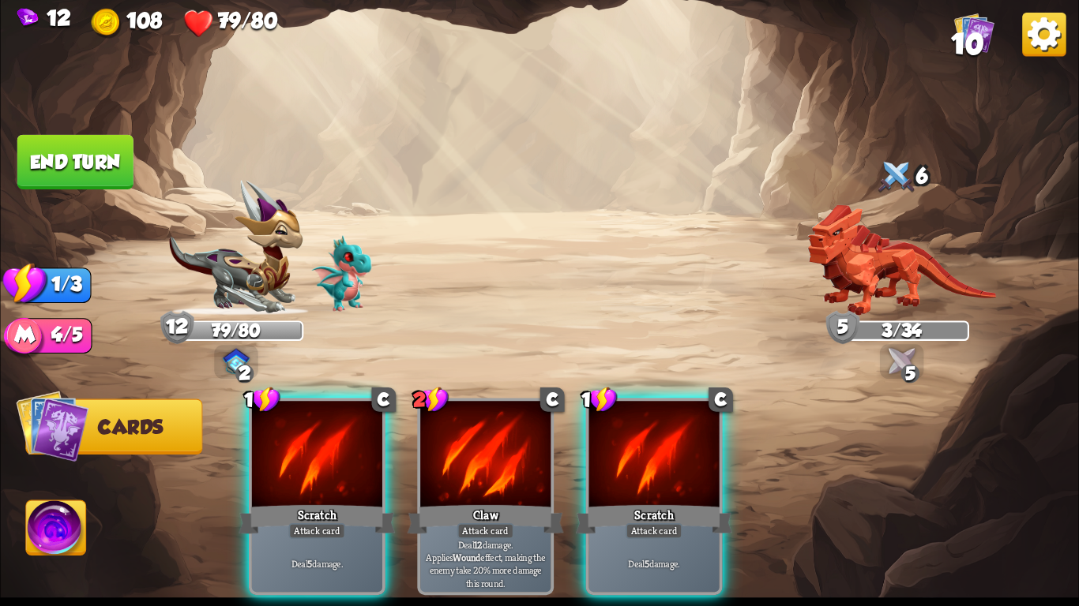
click at [113, 182] on button "End turn" at bounding box center [75, 162] width 116 height 54
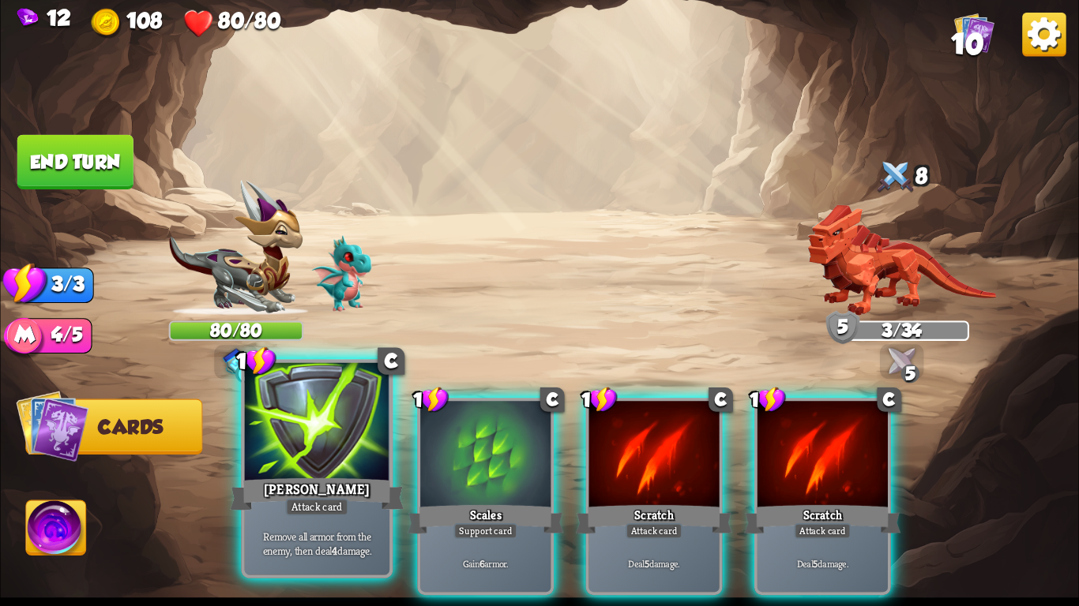
click at [294, 487] on div "[PERSON_NAME]" at bounding box center [317, 494] width 174 height 39
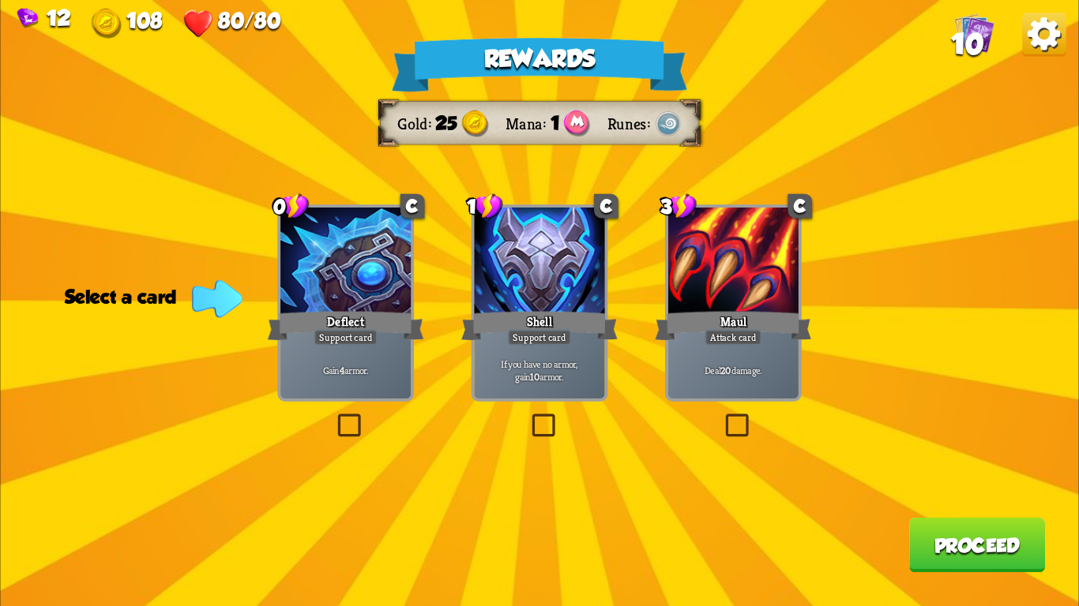
click at [531, 298] on div at bounding box center [539, 263] width 130 height 110
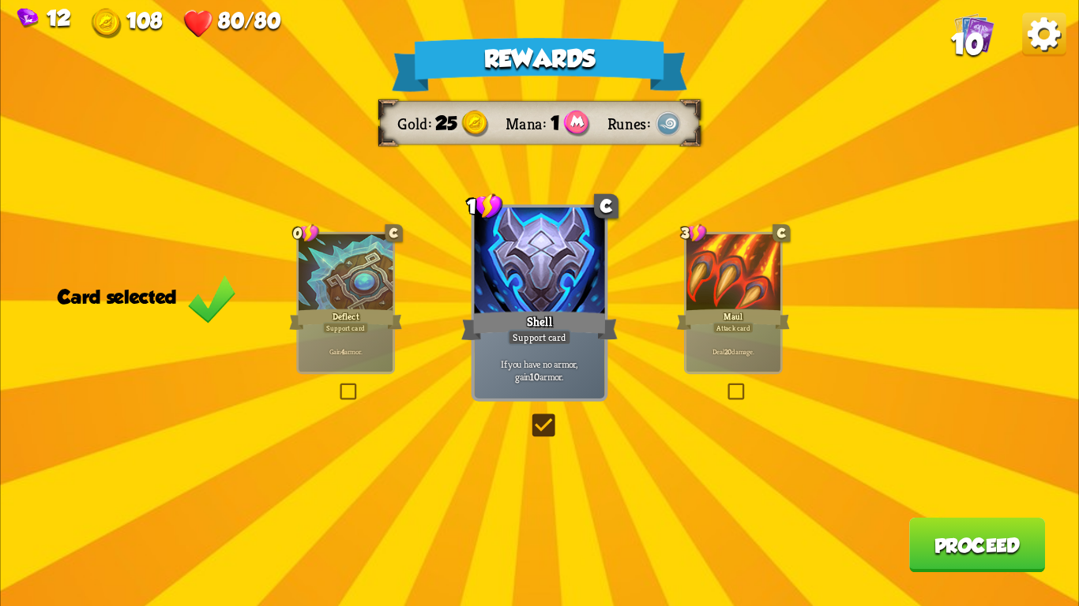
click at [975, 539] on button "Proceed" at bounding box center [977, 545] width 136 height 54
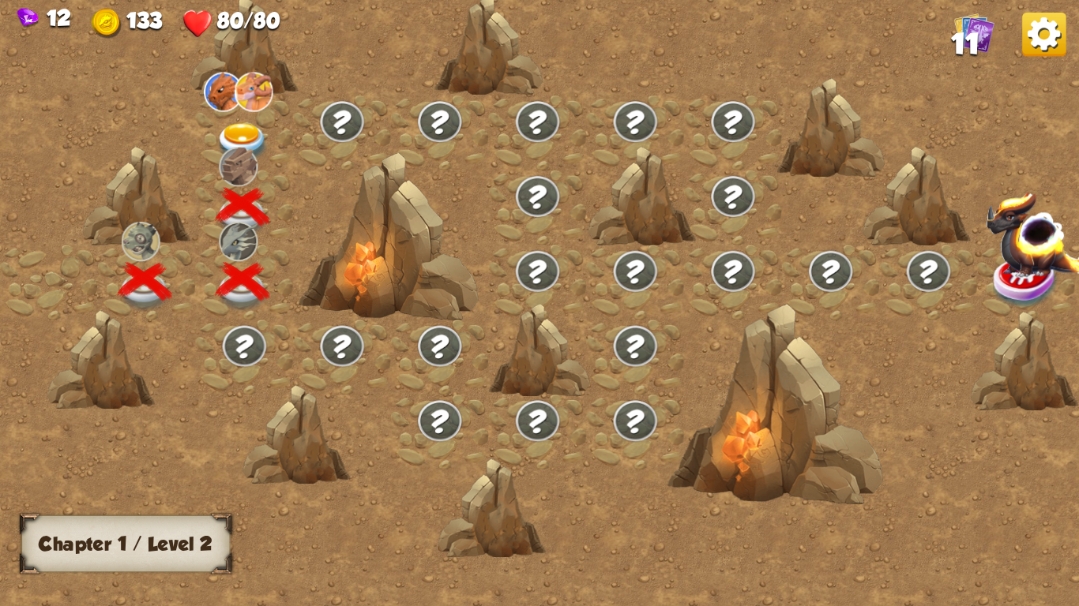
click at [232, 132] on img at bounding box center [243, 142] width 54 height 39
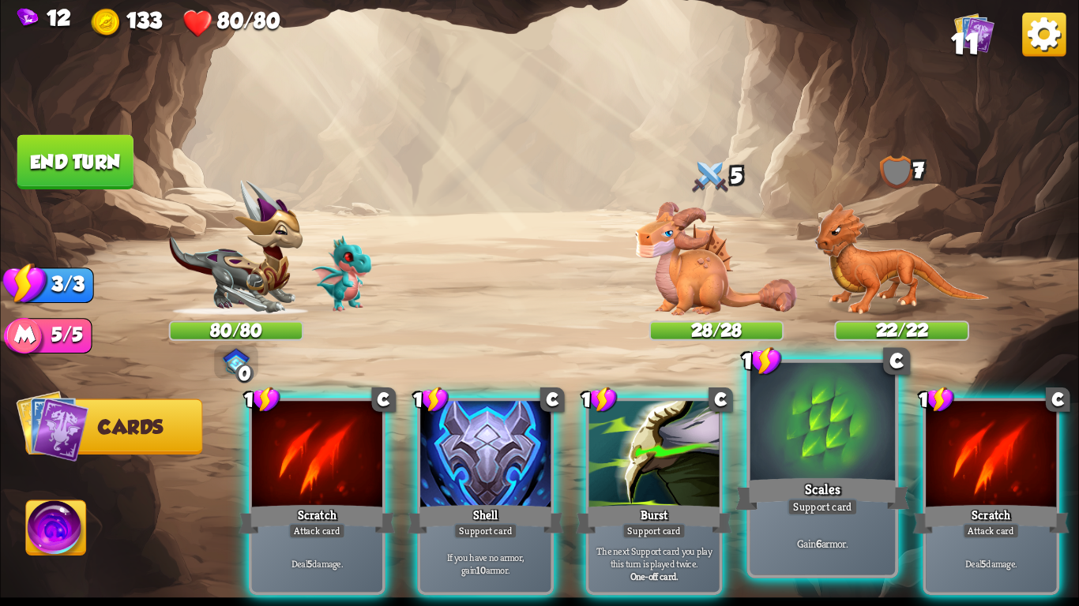
click at [756, 494] on div "Scales" at bounding box center [822, 494] width 174 height 39
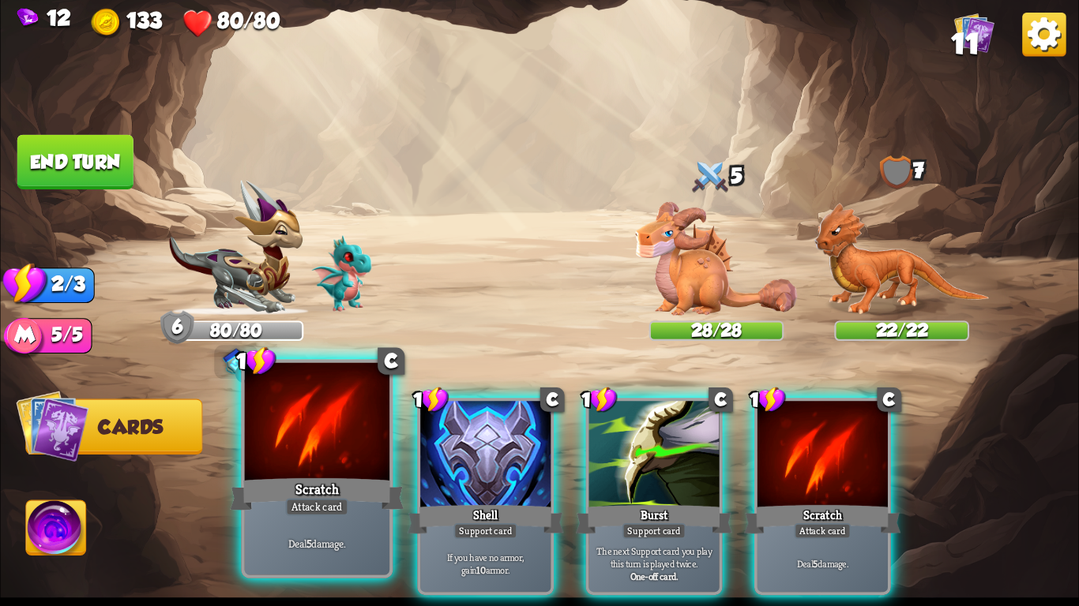
click at [257, 415] on div at bounding box center [317, 424] width 144 height 122
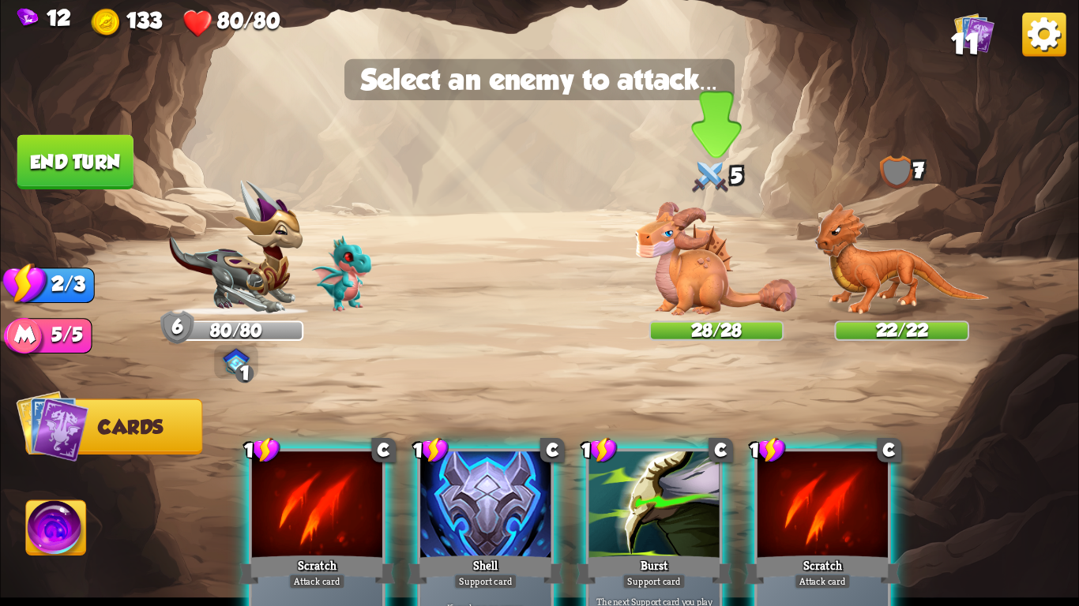
click at [713, 268] on img at bounding box center [717, 259] width 162 height 114
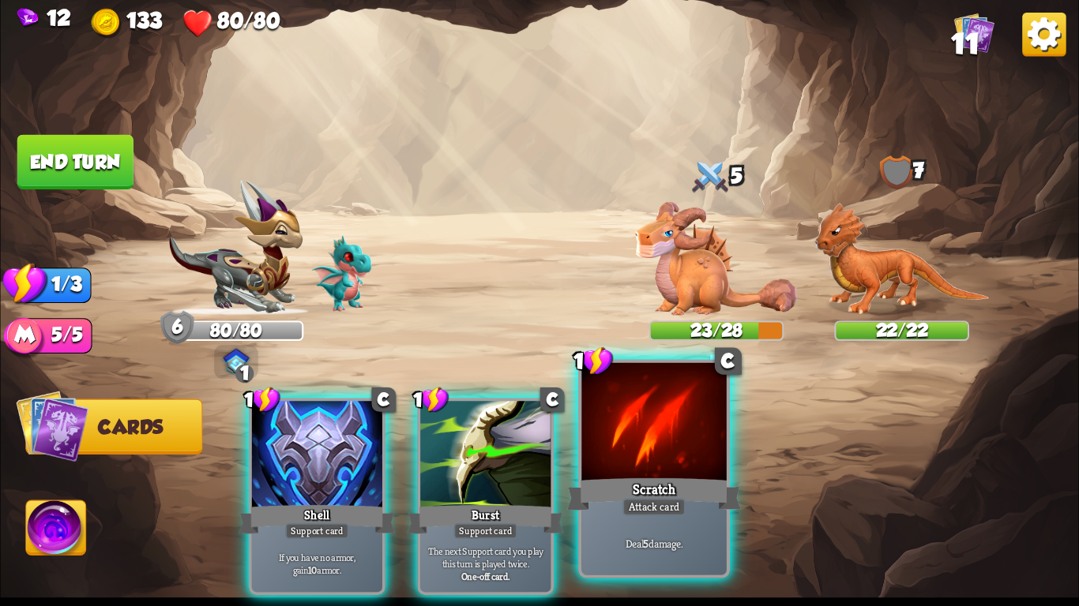
click at [664, 419] on div at bounding box center [653, 424] width 144 height 122
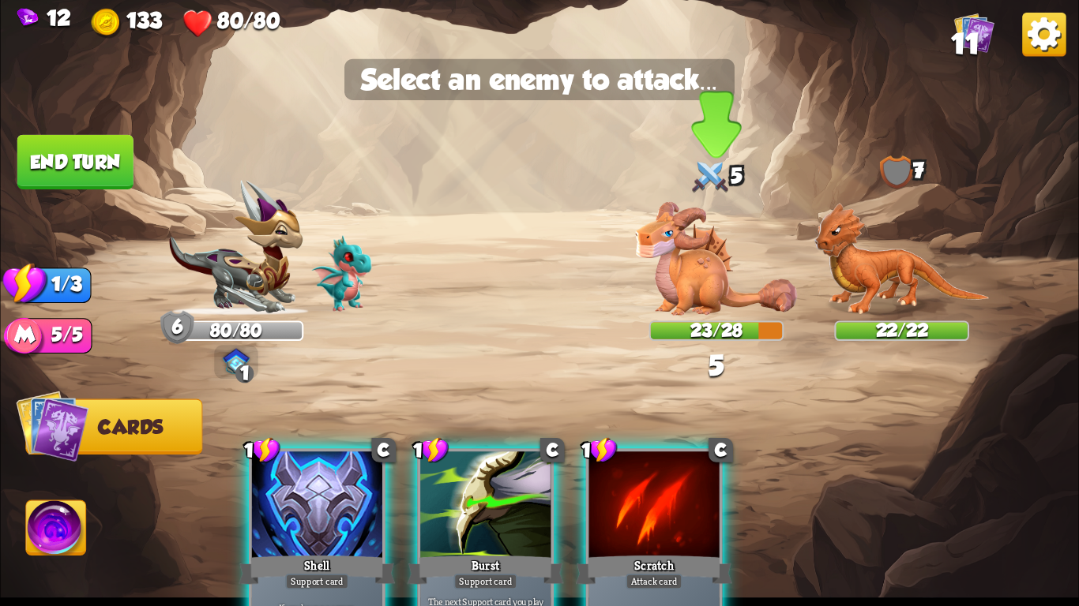
click at [700, 268] on img at bounding box center [717, 259] width 162 height 114
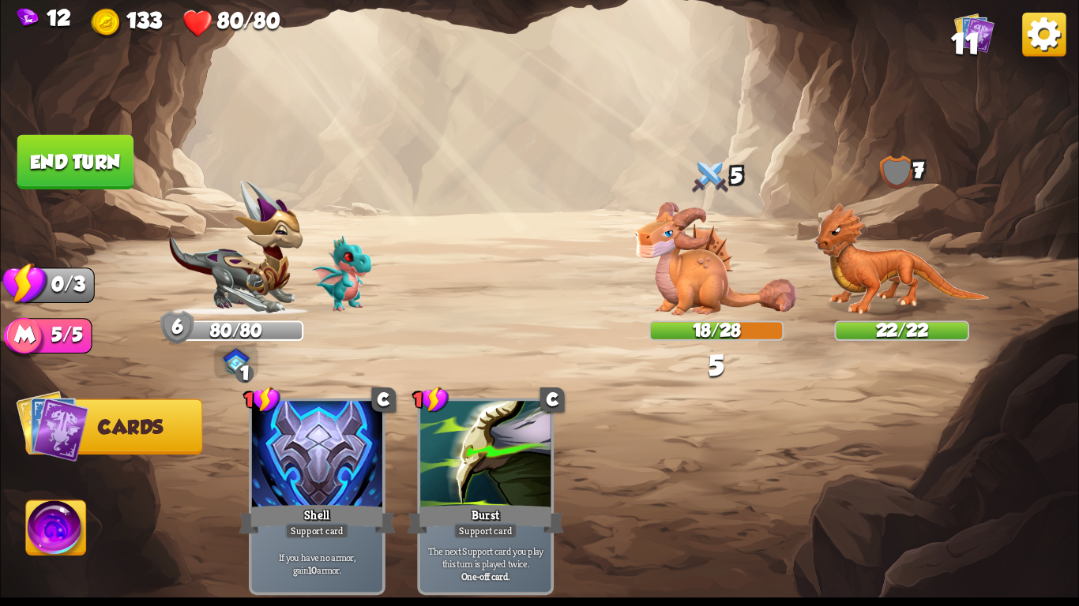
click at [66, 145] on button "End turn" at bounding box center [75, 162] width 116 height 54
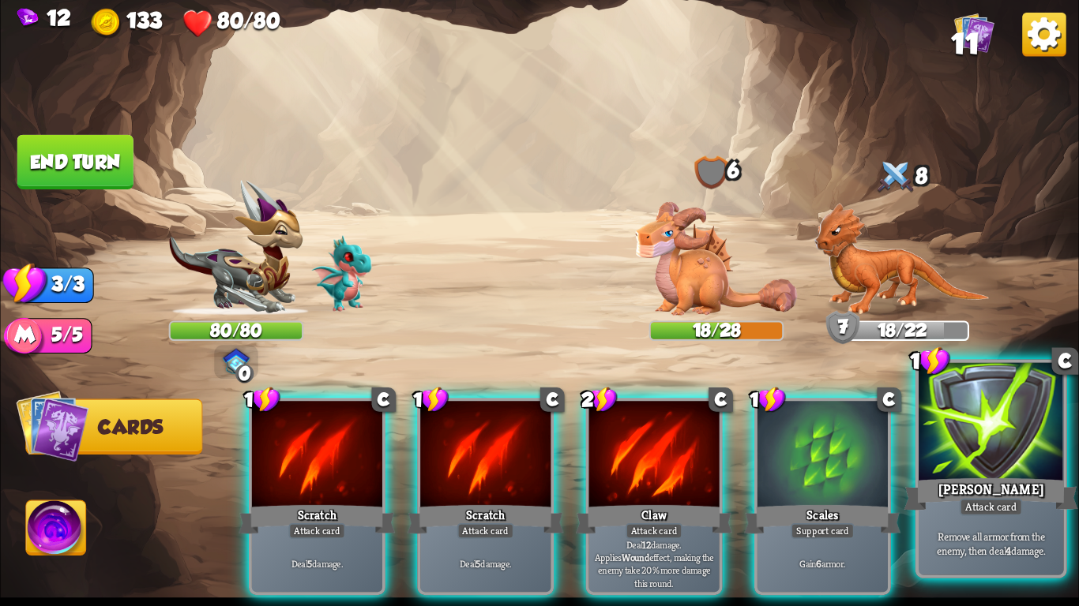
click at [1033, 471] on div at bounding box center [990, 424] width 144 height 122
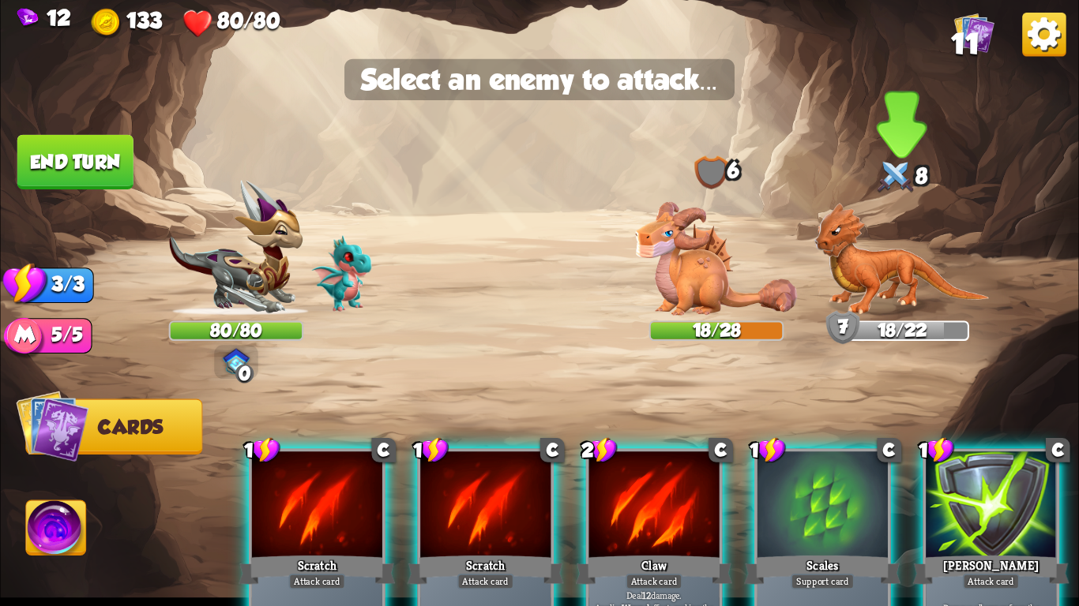
click at [834, 254] on img at bounding box center [901, 259] width 175 height 113
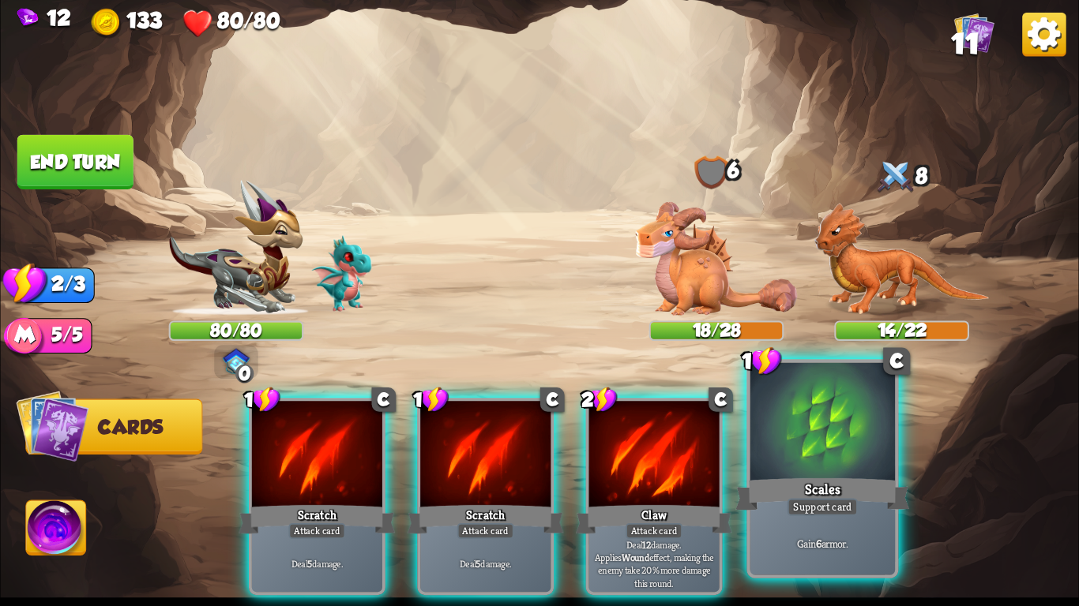
click at [814, 439] on div at bounding box center [822, 424] width 144 height 122
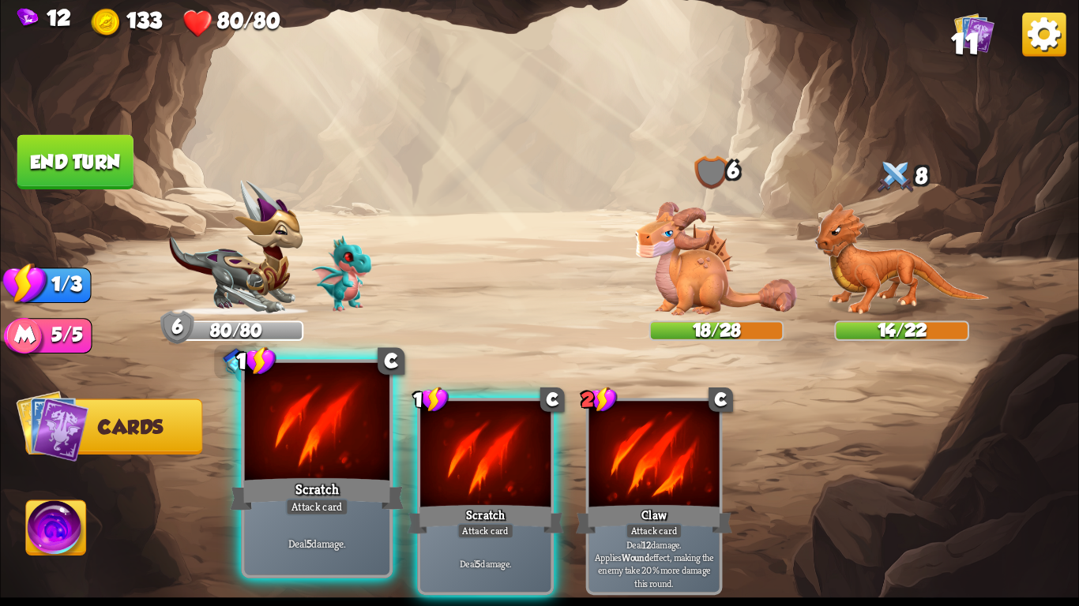
click at [324, 464] on div at bounding box center [317, 424] width 144 height 122
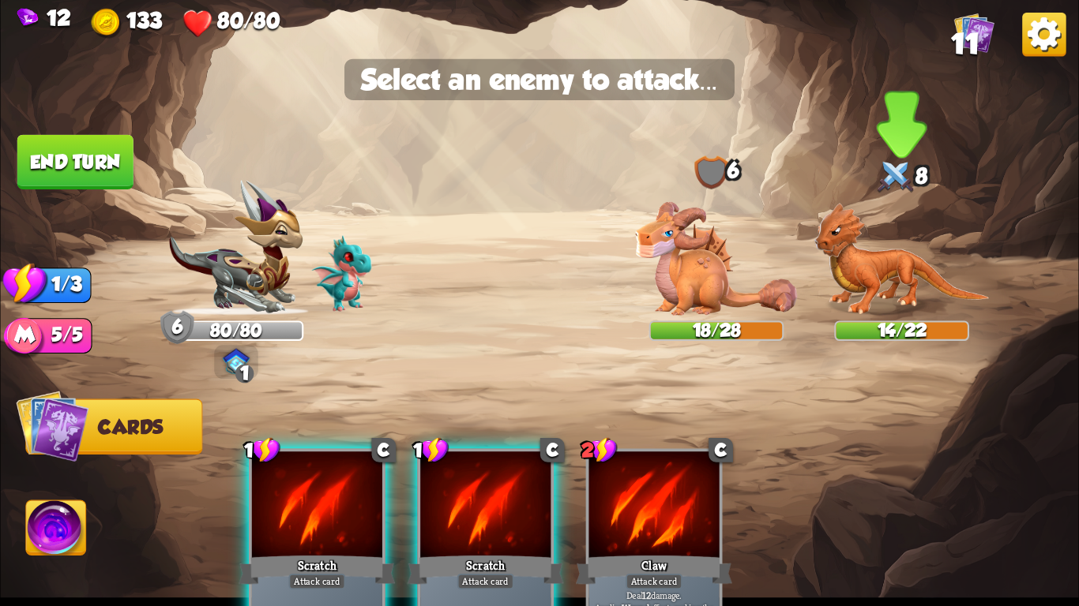
click at [920, 304] on img at bounding box center [901, 259] width 175 height 113
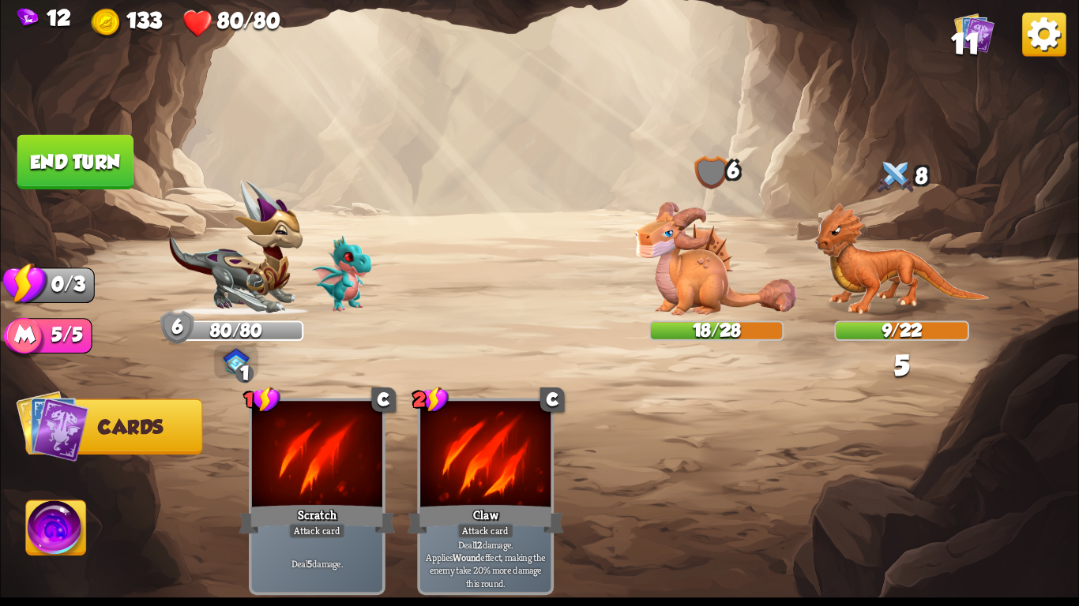
click at [66, 165] on button "End turn" at bounding box center [75, 162] width 116 height 54
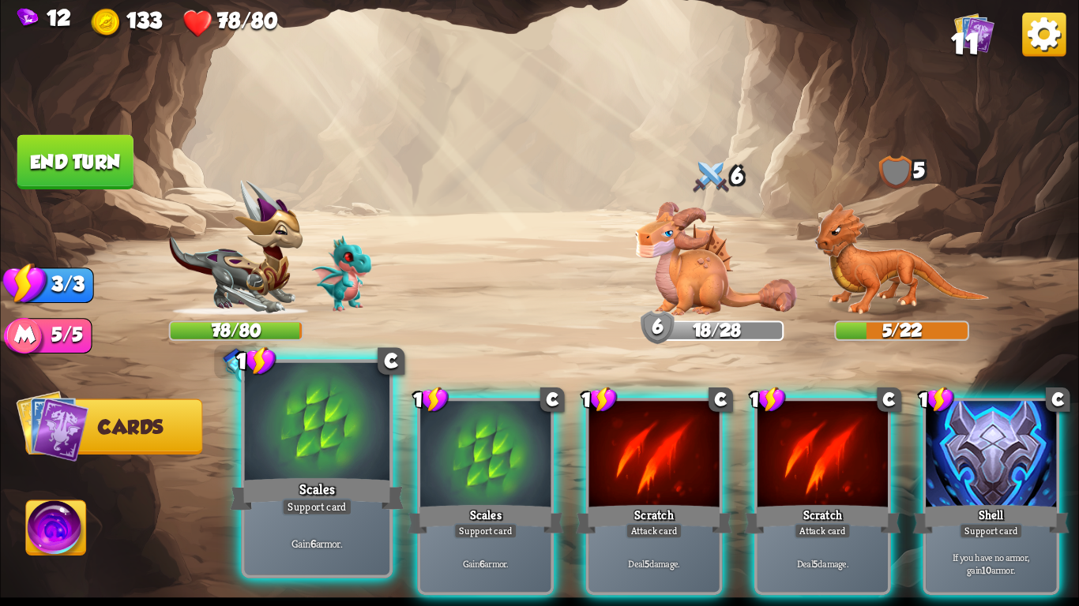
click at [326, 468] on div at bounding box center [317, 424] width 144 height 122
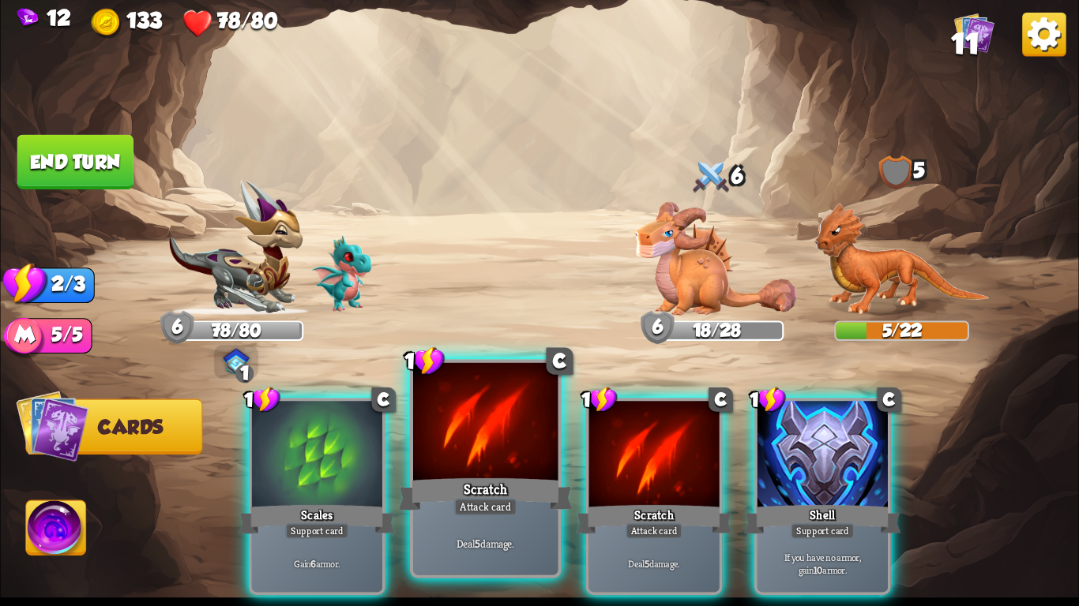
click at [448, 467] on div at bounding box center [485, 424] width 144 height 122
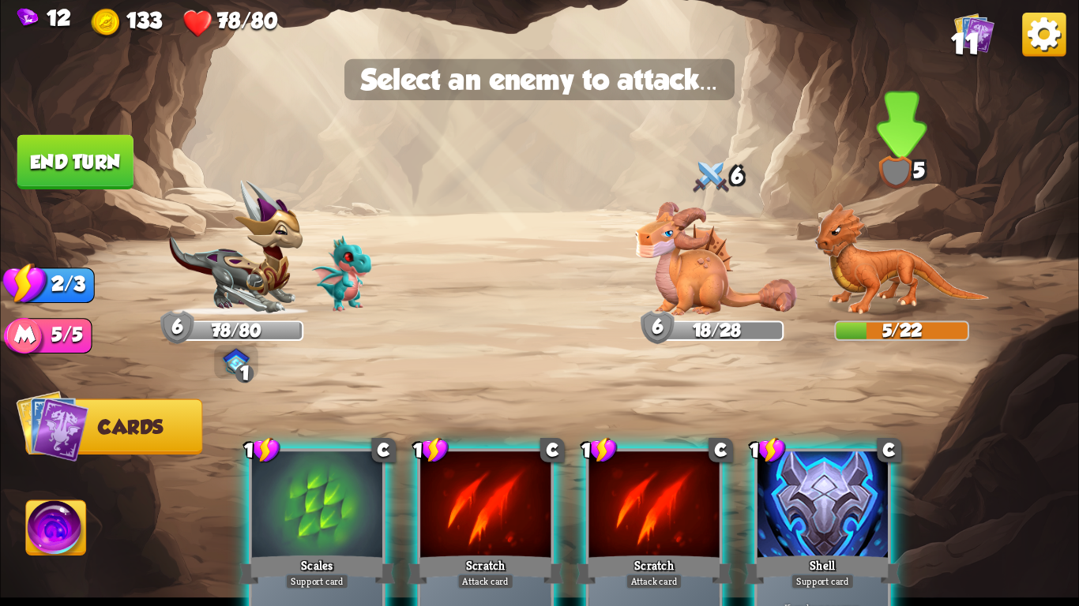
click at [847, 298] on img at bounding box center [901, 259] width 175 height 113
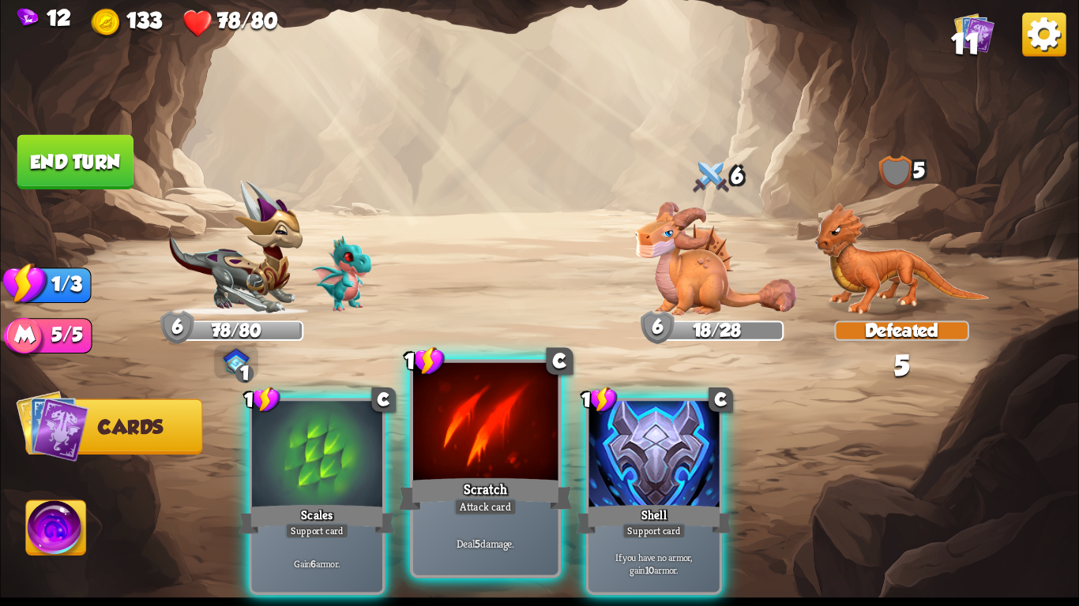
click at [482, 454] on div at bounding box center [485, 424] width 144 height 122
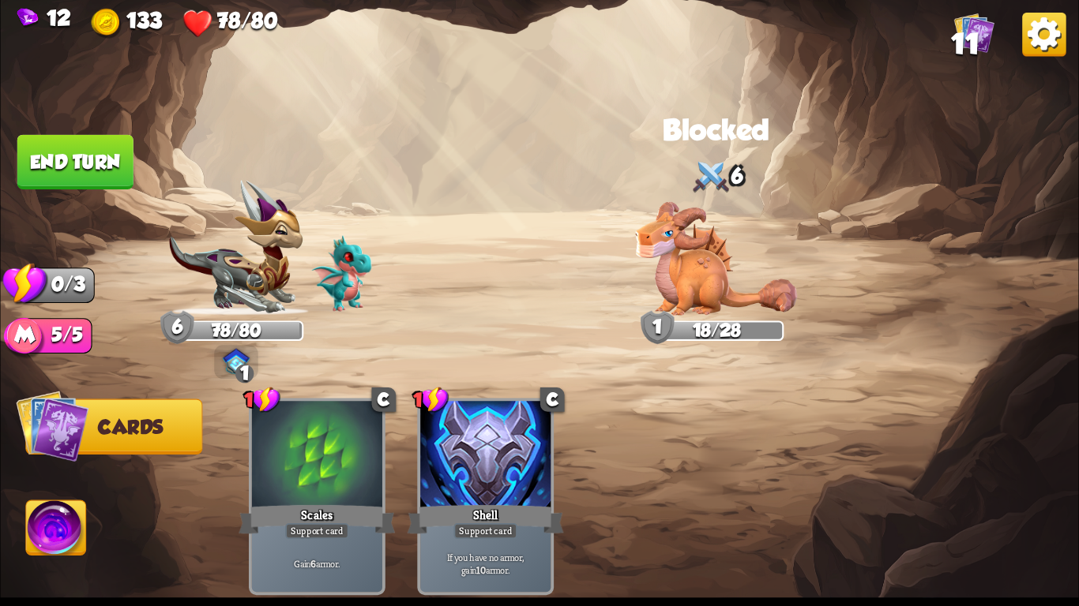
click at [88, 184] on button "End turn" at bounding box center [75, 162] width 116 height 54
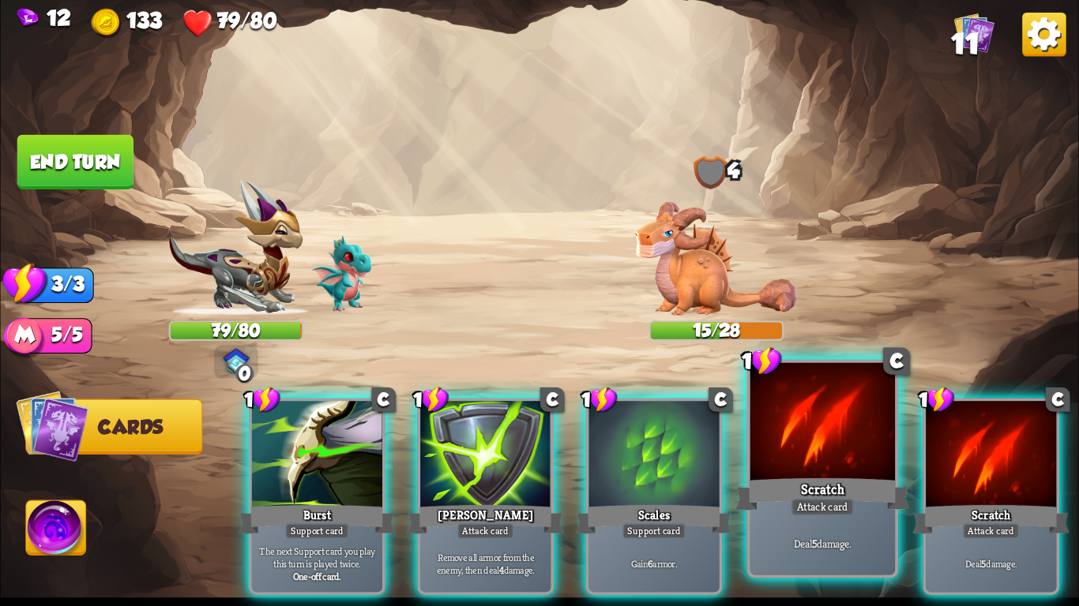
click at [807, 422] on div at bounding box center [822, 424] width 144 height 122
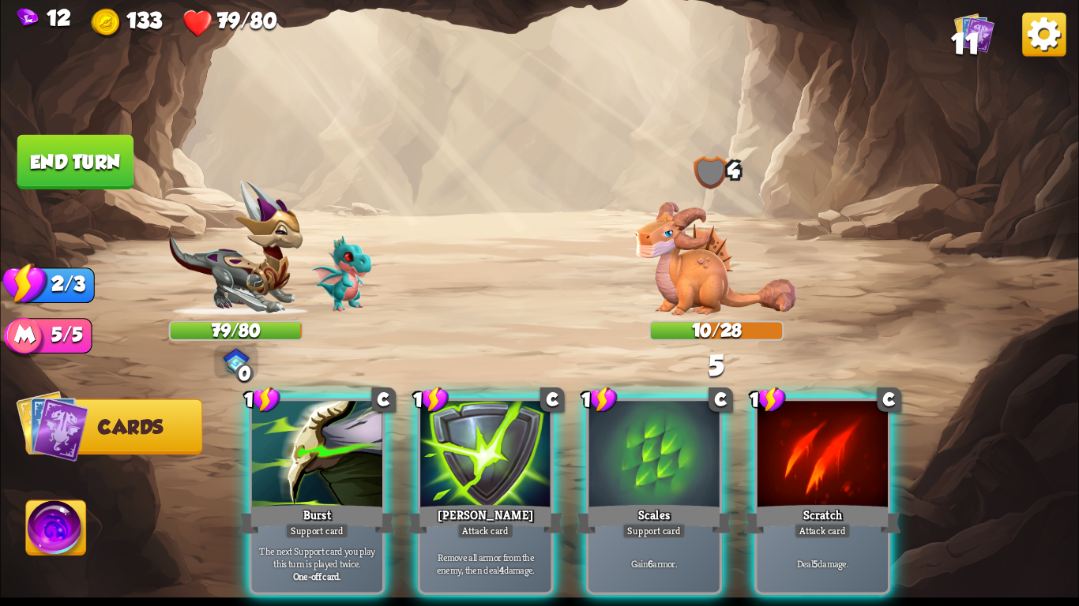
click at [807, 422] on div at bounding box center [822, 456] width 130 height 110
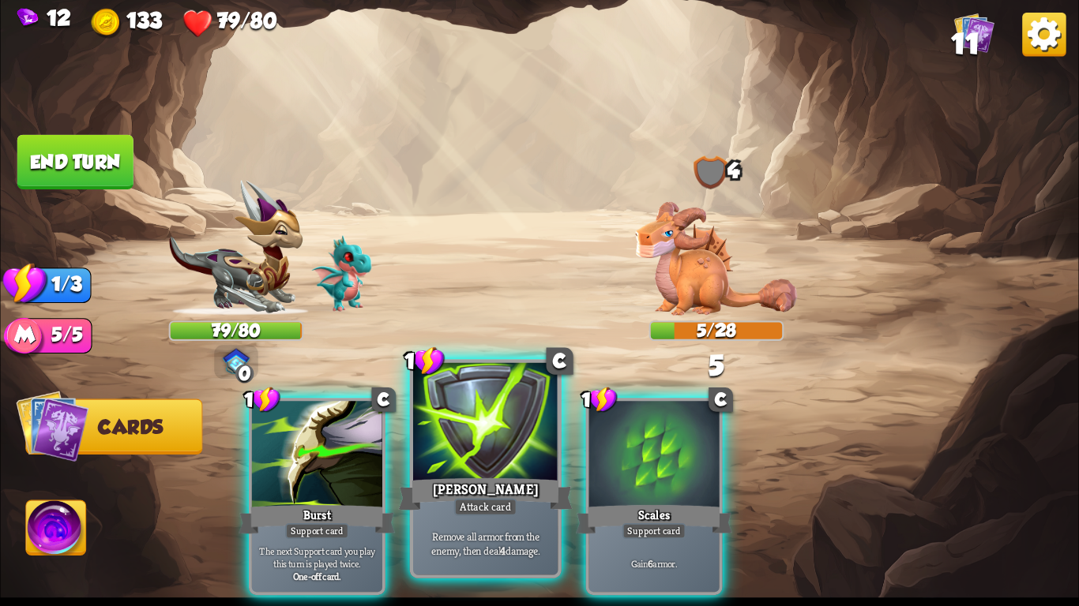
click at [477, 415] on div at bounding box center [485, 424] width 144 height 122
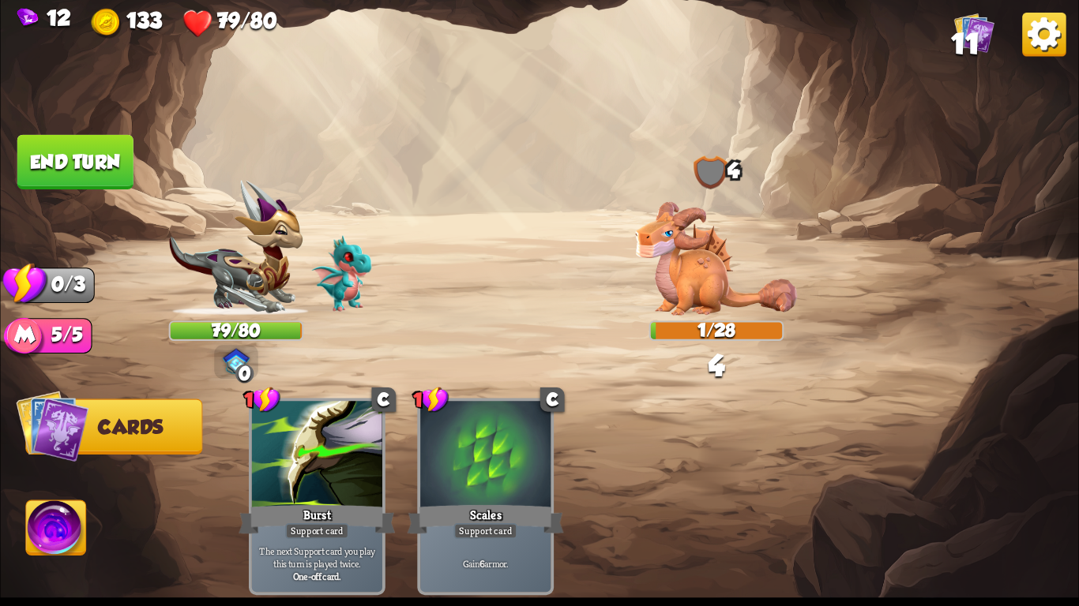
click at [51, 154] on button "End turn" at bounding box center [75, 162] width 116 height 54
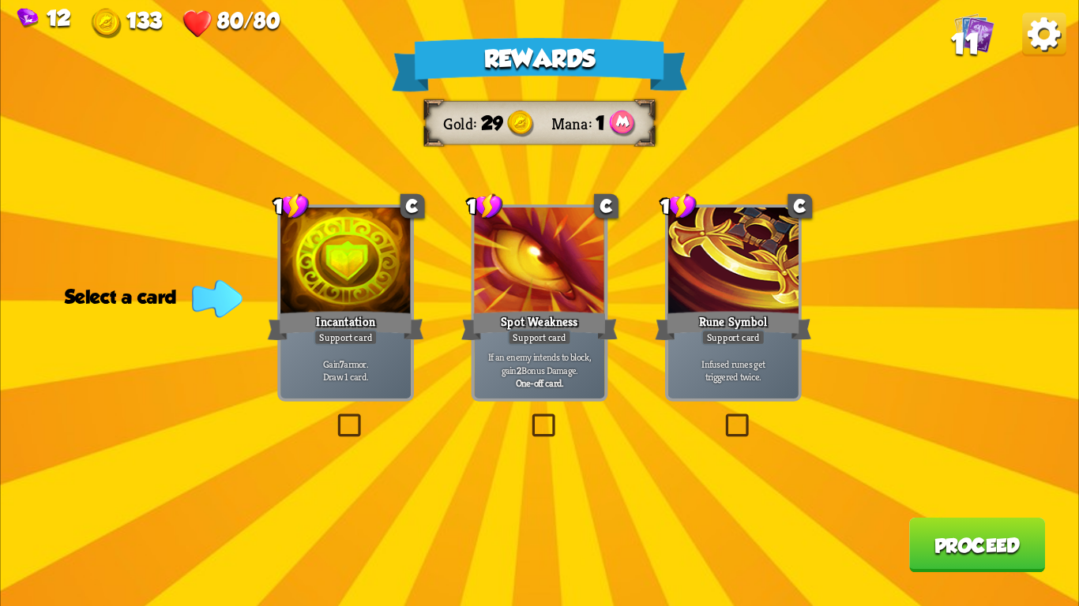
click at [325, 340] on div "Support card" at bounding box center [345, 338] width 64 height 16
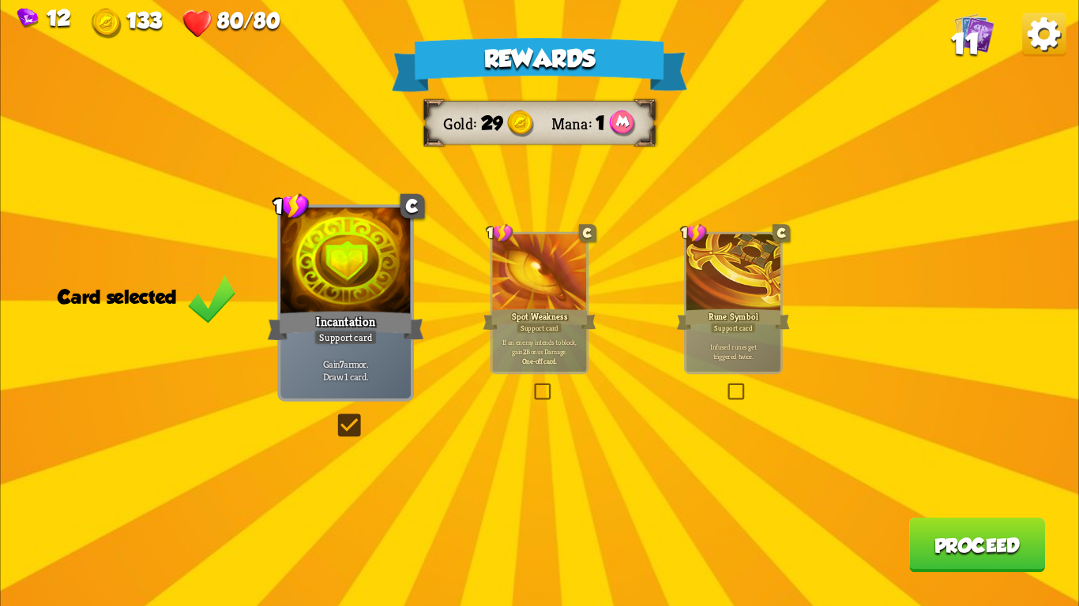
click at [558, 343] on p "If an enemy intends to block, gain 2 Bonus Damage." at bounding box center [538, 347] width 89 height 19
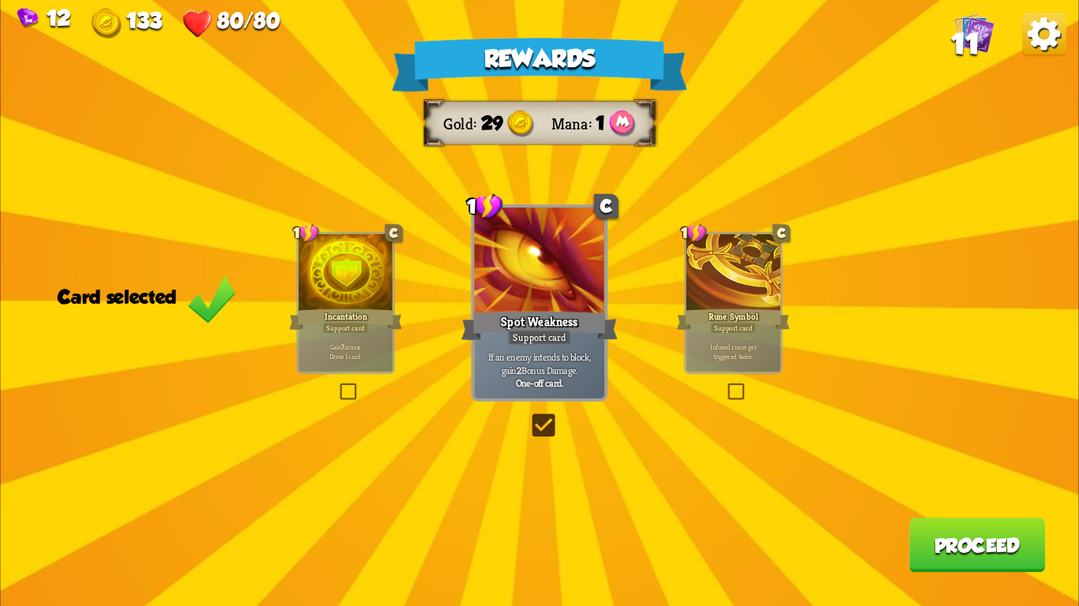
click at [985, 521] on button "Proceed" at bounding box center [977, 545] width 136 height 54
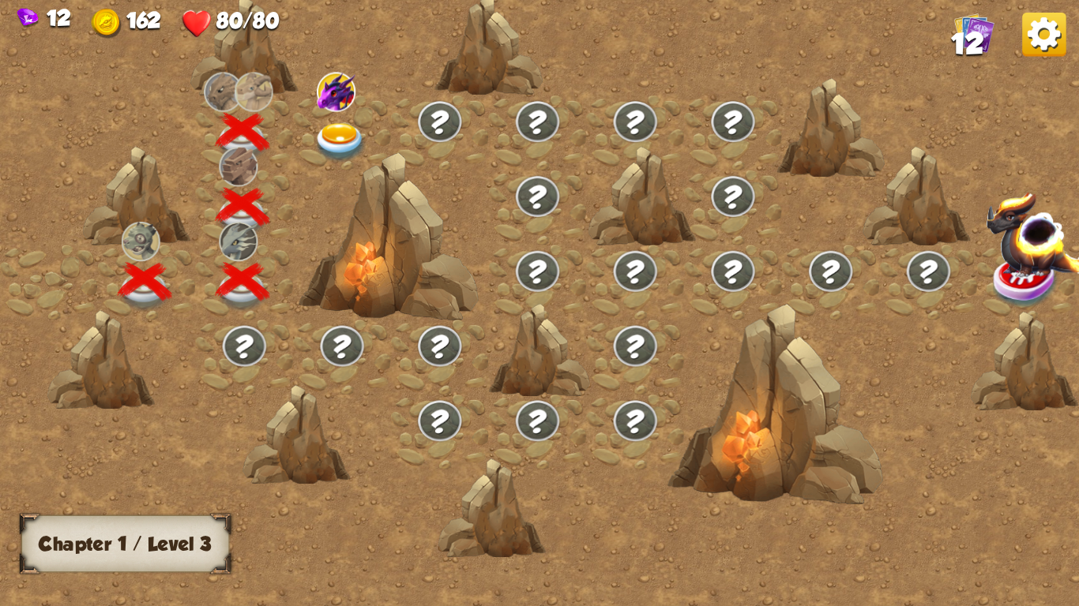
click at [334, 132] on img at bounding box center [340, 142] width 54 height 39
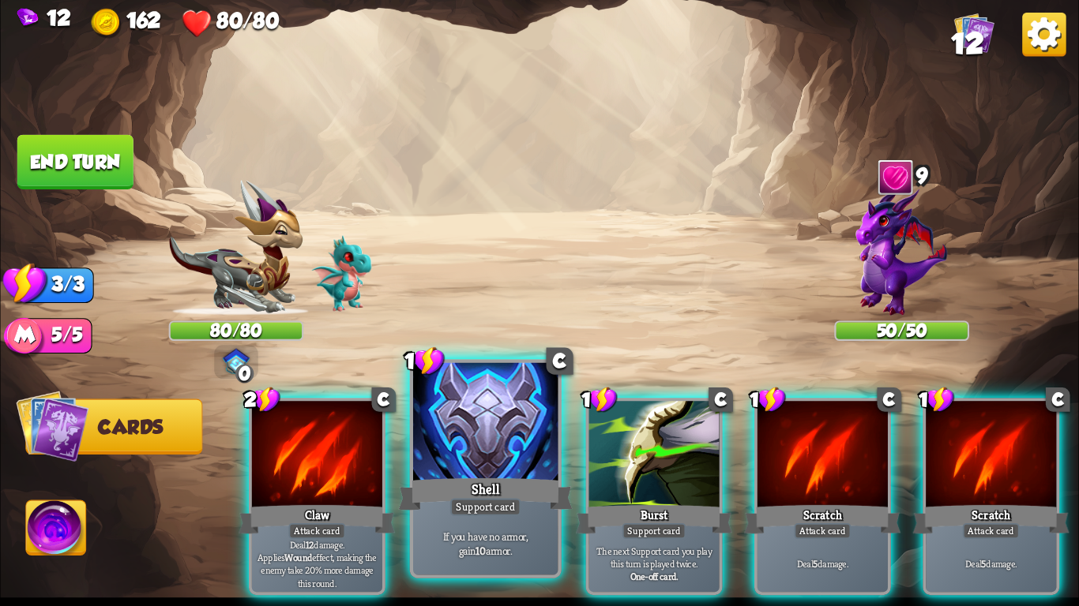
click at [425, 501] on div "Shell" at bounding box center [486, 494] width 174 height 39
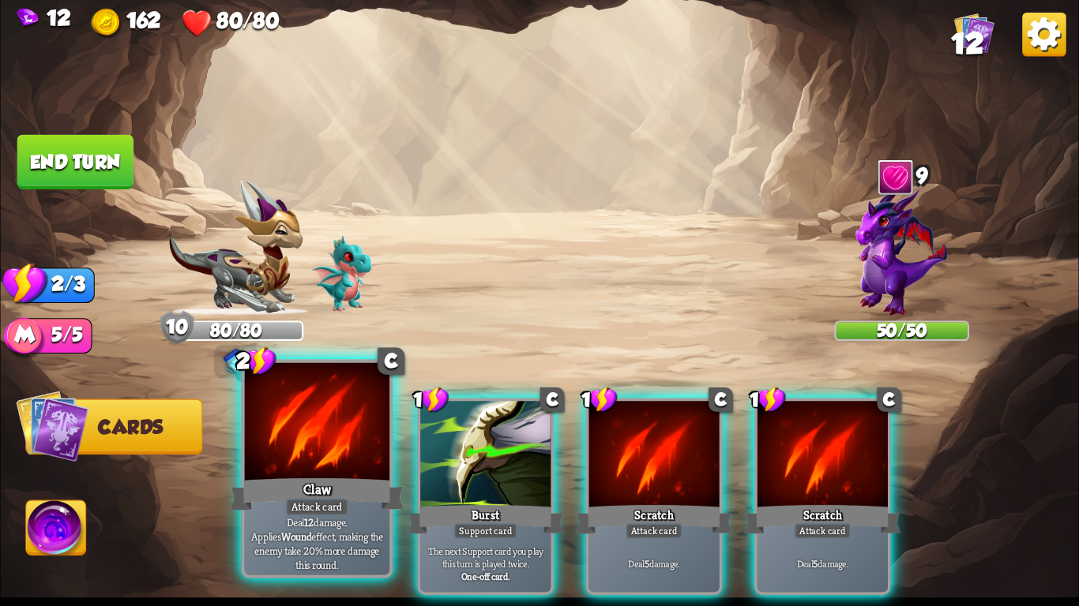
click at [304, 507] on div "Attack card" at bounding box center [316, 506] width 63 height 17
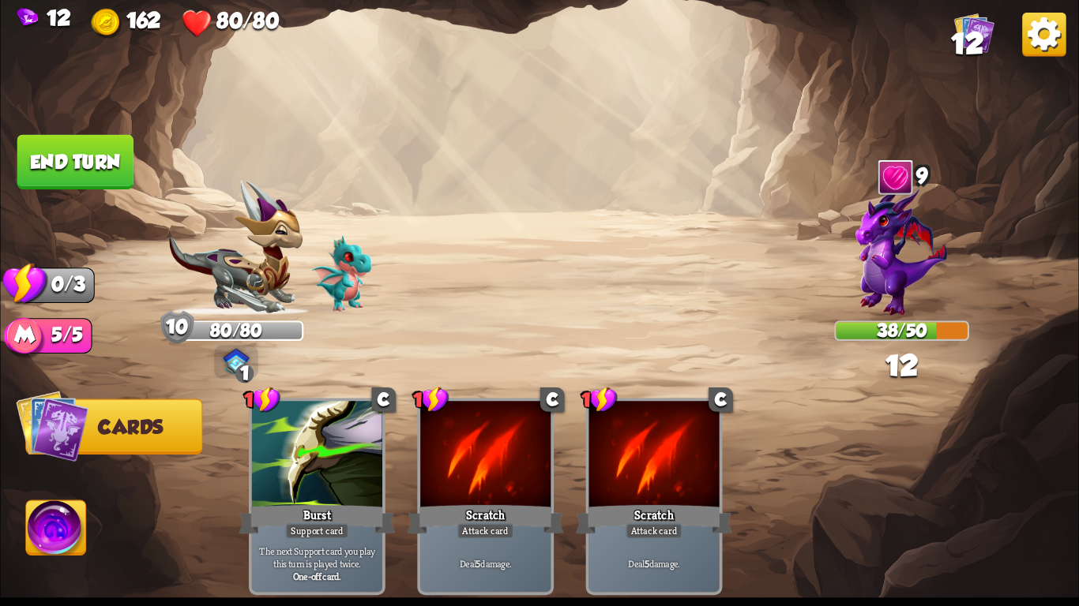
click at [57, 163] on button "End turn" at bounding box center [75, 162] width 116 height 54
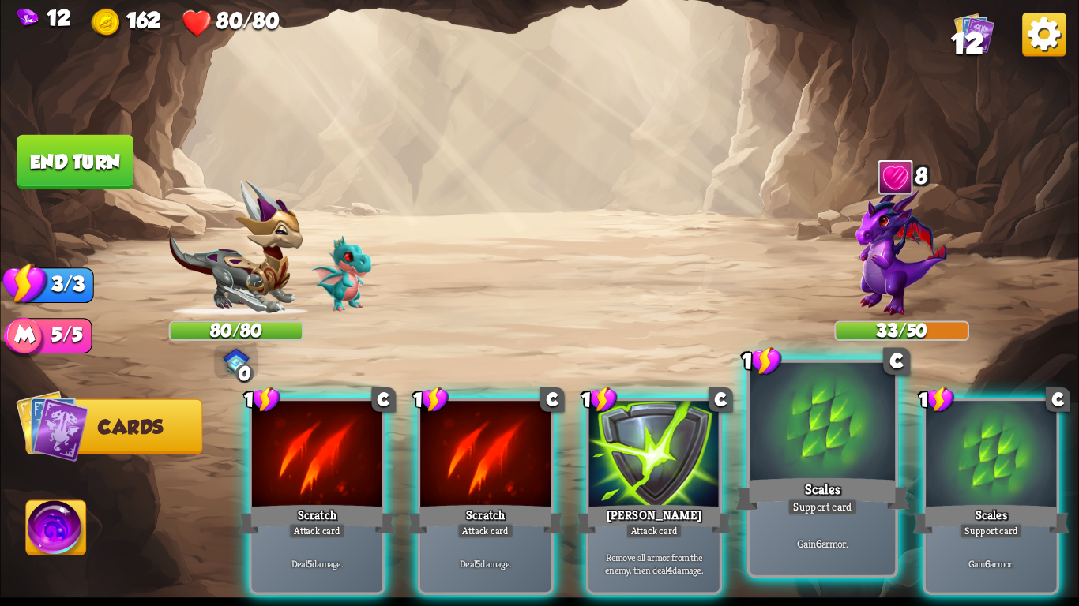
click at [795, 458] on div at bounding box center [822, 424] width 144 height 122
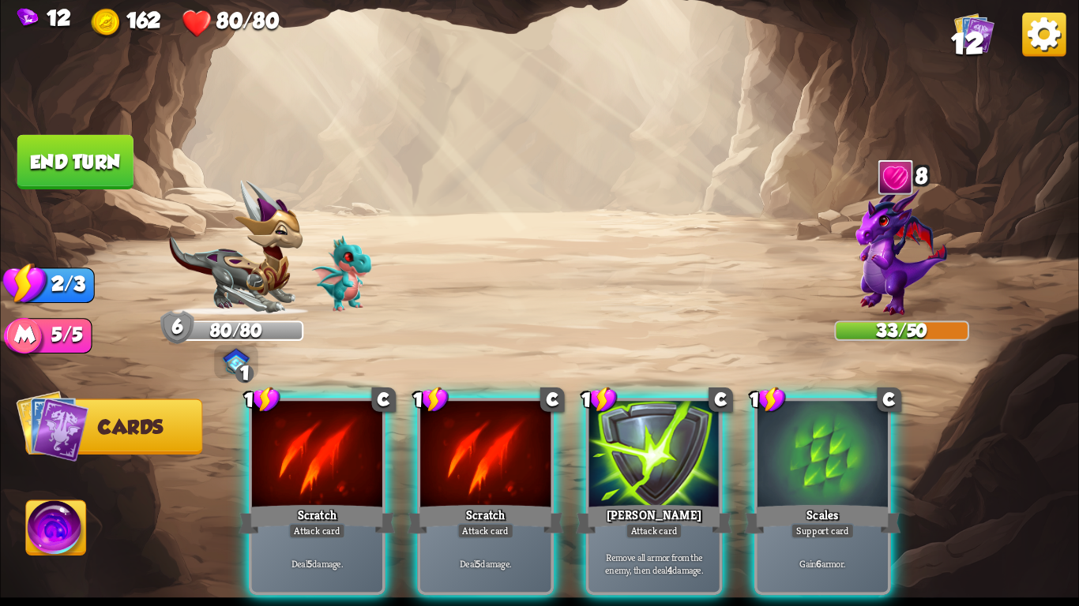
click at [795, 458] on div at bounding box center [822, 456] width 130 height 110
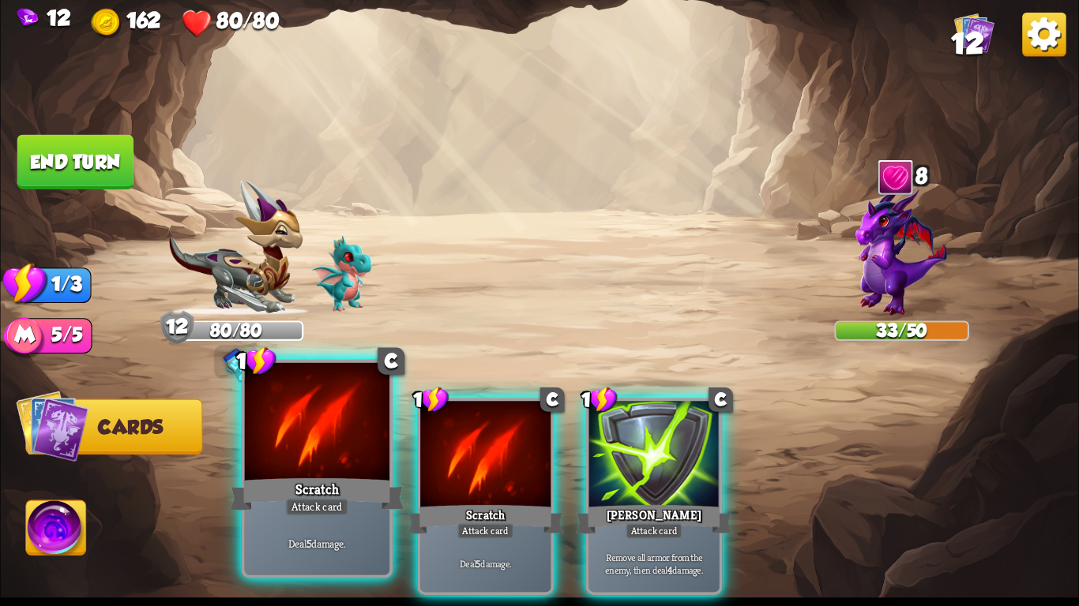
click at [276, 504] on div "Scratch" at bounding box center [317, 494] width 174 height 39
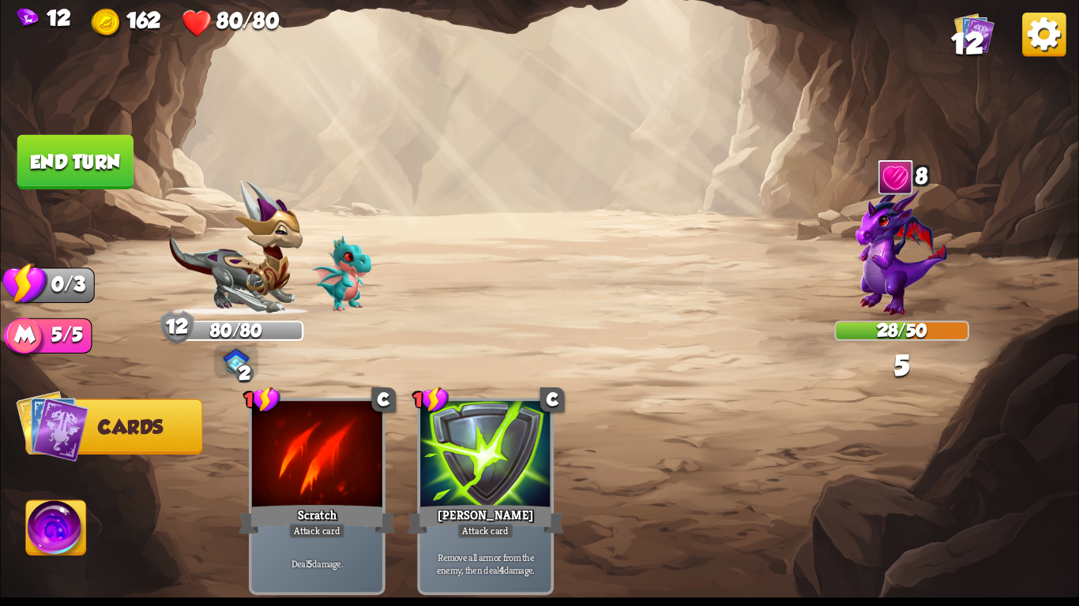
click at [32, 137] on button "End turn" at bounding box center [75, 162] width 116 height 54
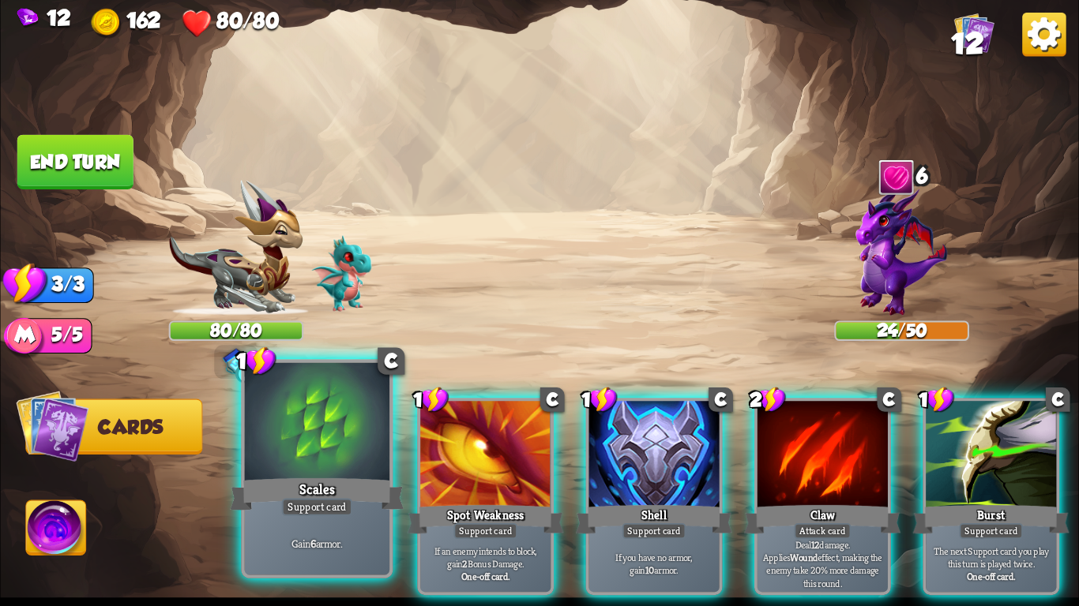
click at [259, 530] on div "Gain 6 armor." at bounding box center [317, 543] width 144 height 63
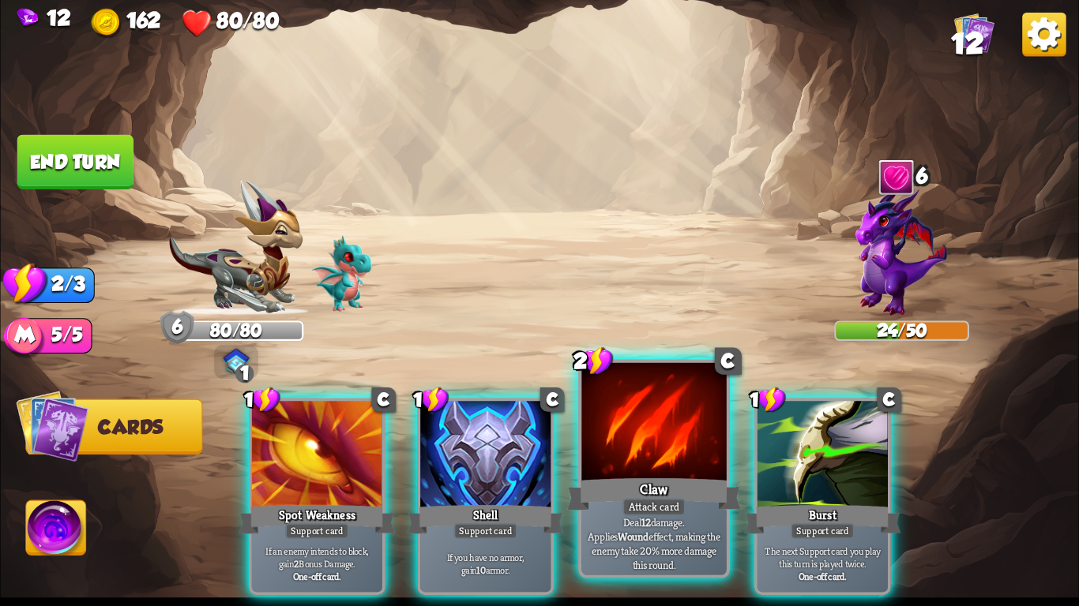
click at [630, 497] on div "Claw" at bounding box center [654, 494] width 174 height 39
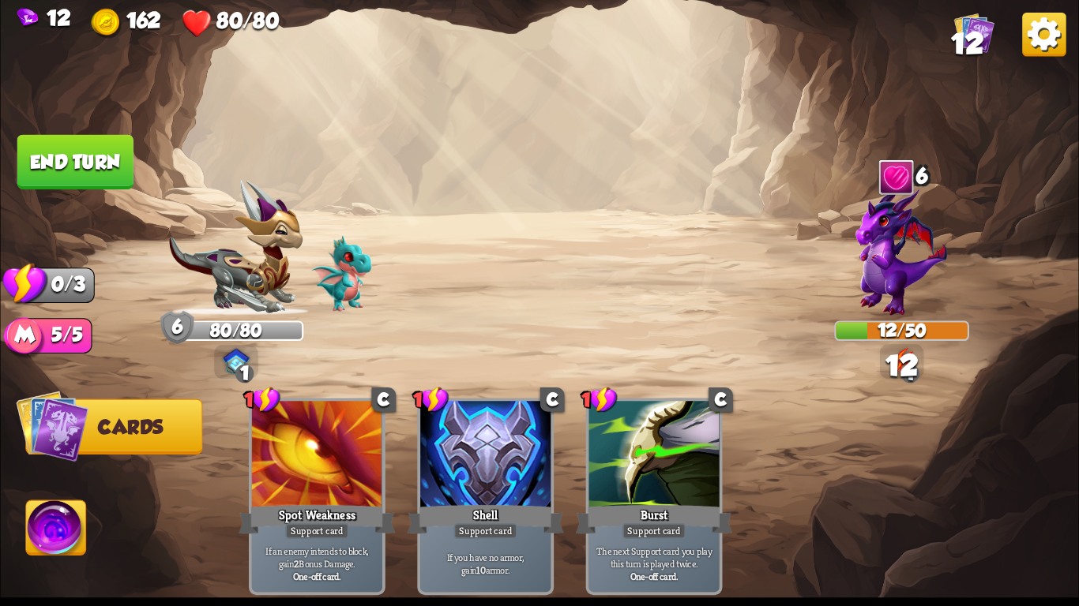
click at [36, 144] on button "End turn" at bounding box center [75, 162] width 116 height 54
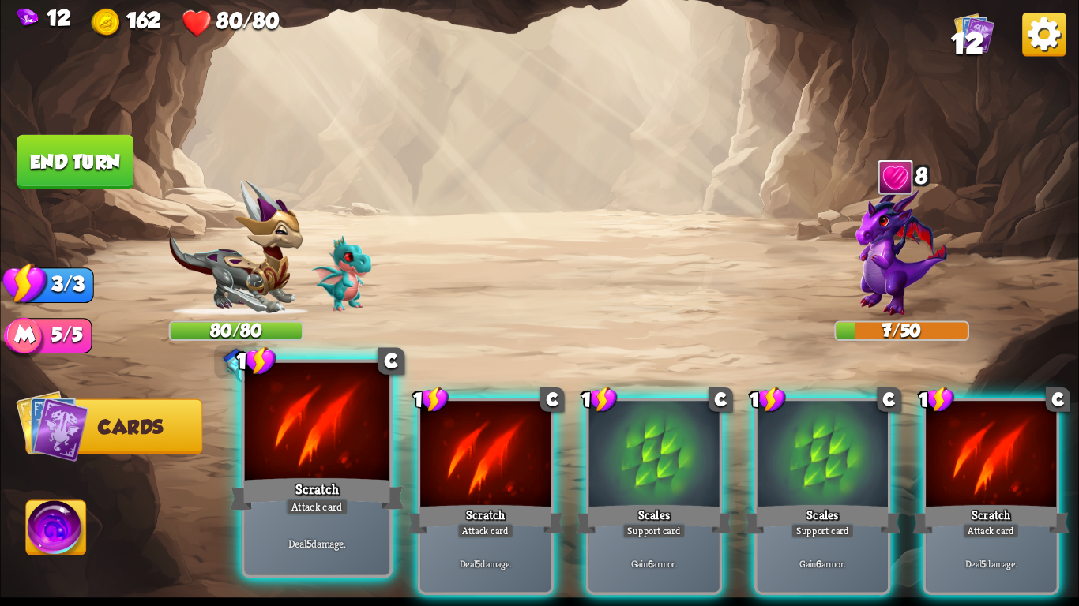
click at [326, 475] on div "Scratch" at bounding box center [317, 494] width 174 height 39
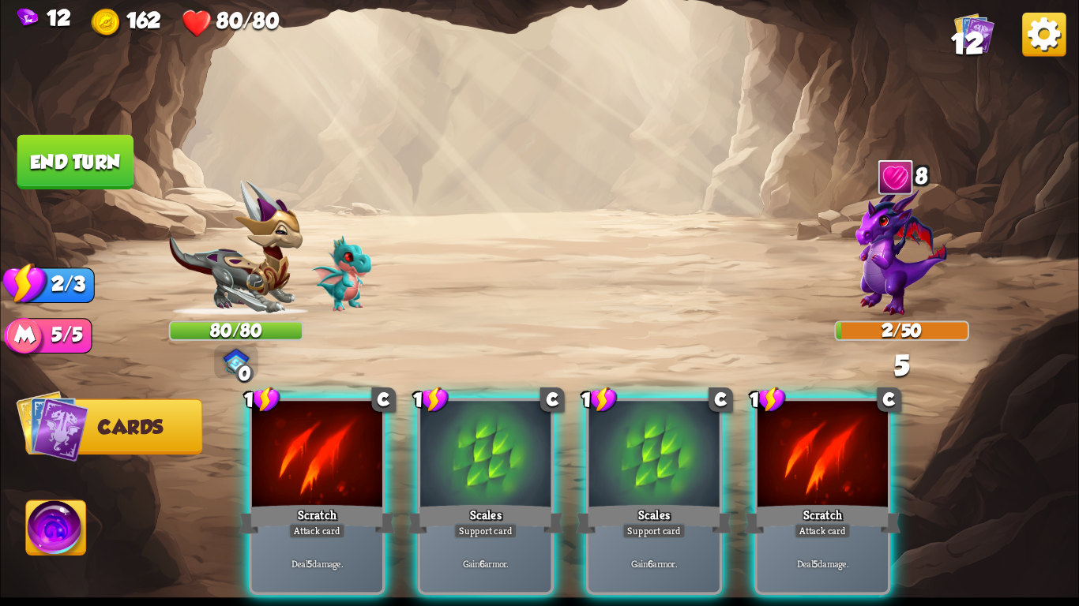
click at [326, 502] on div "Scratch" at bounding box center [316, 519] width 156 height 35
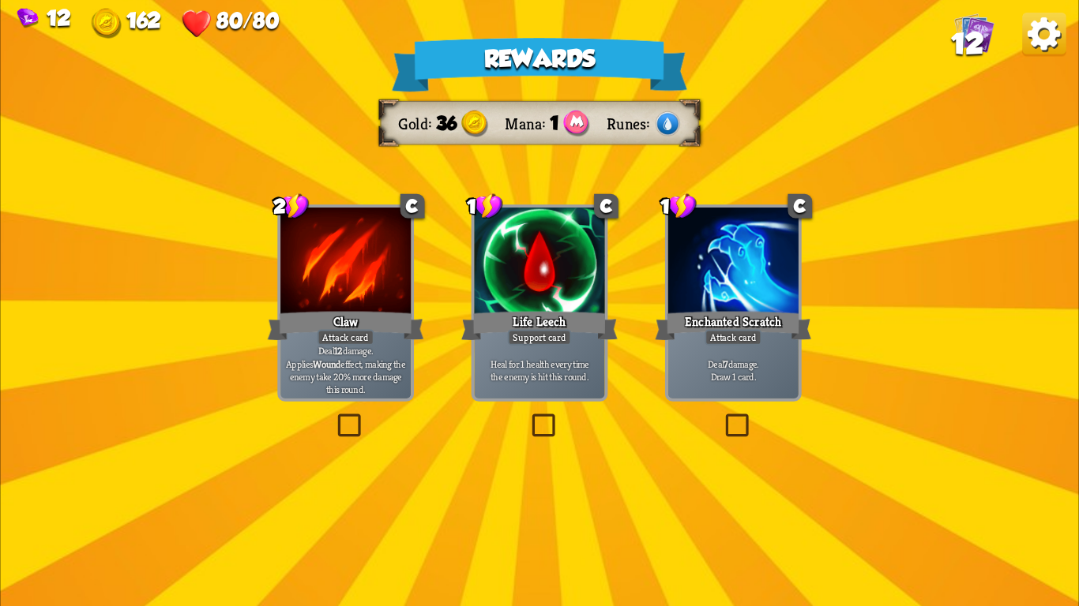
click at [540, 288] on div at bounding box center [539, 263] width 130 height 110
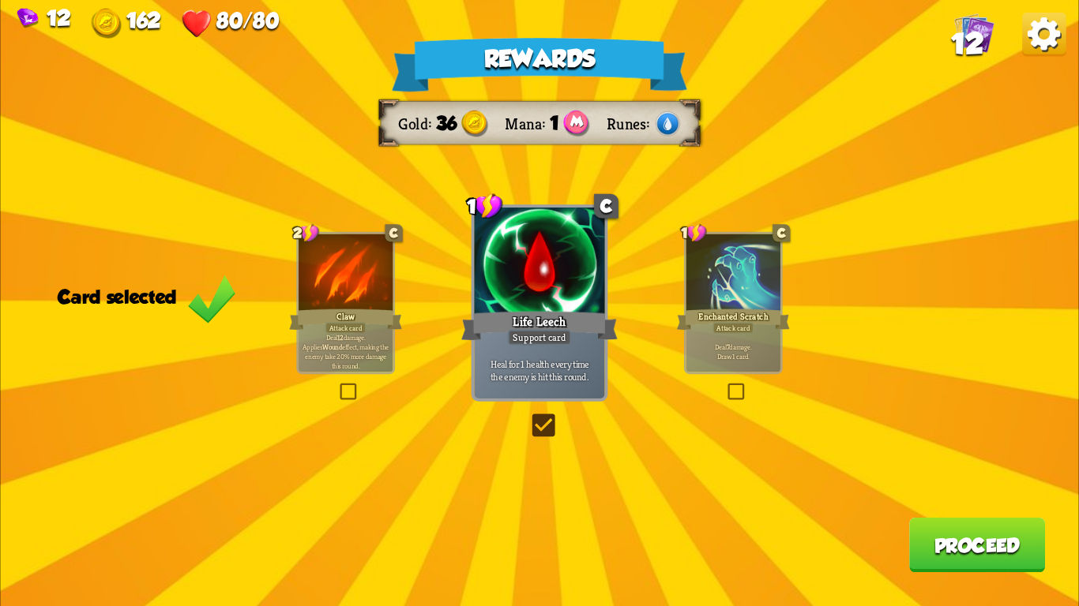
click at [738, 325] on div "Attack card" at bounding box center [732, 328] width 41 height 12
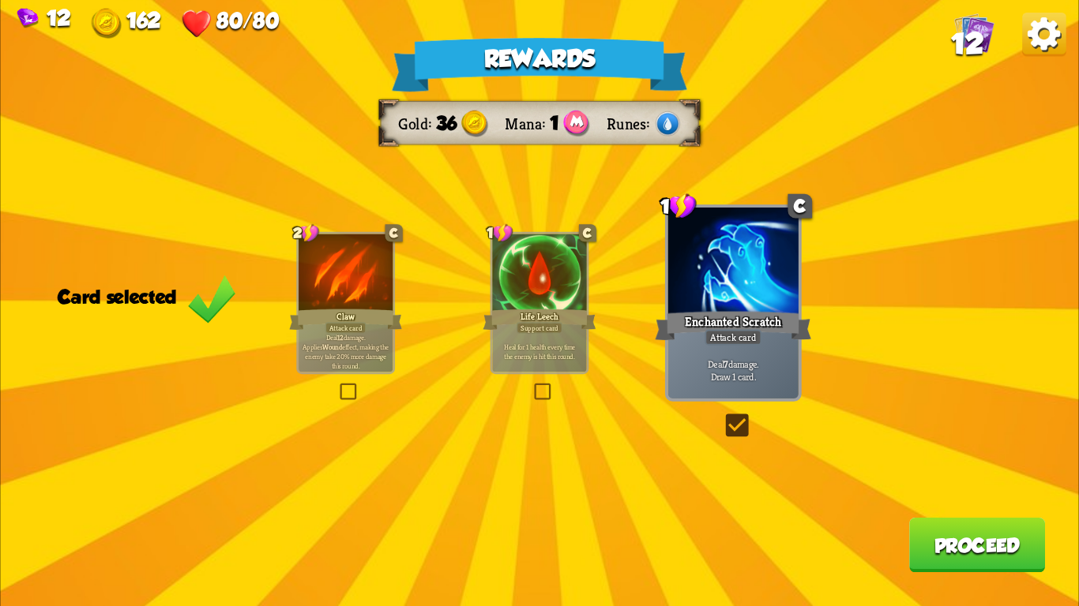
click at [940, 541] on button "Proceed" at bounding box center [977, 545] width 136 height 54
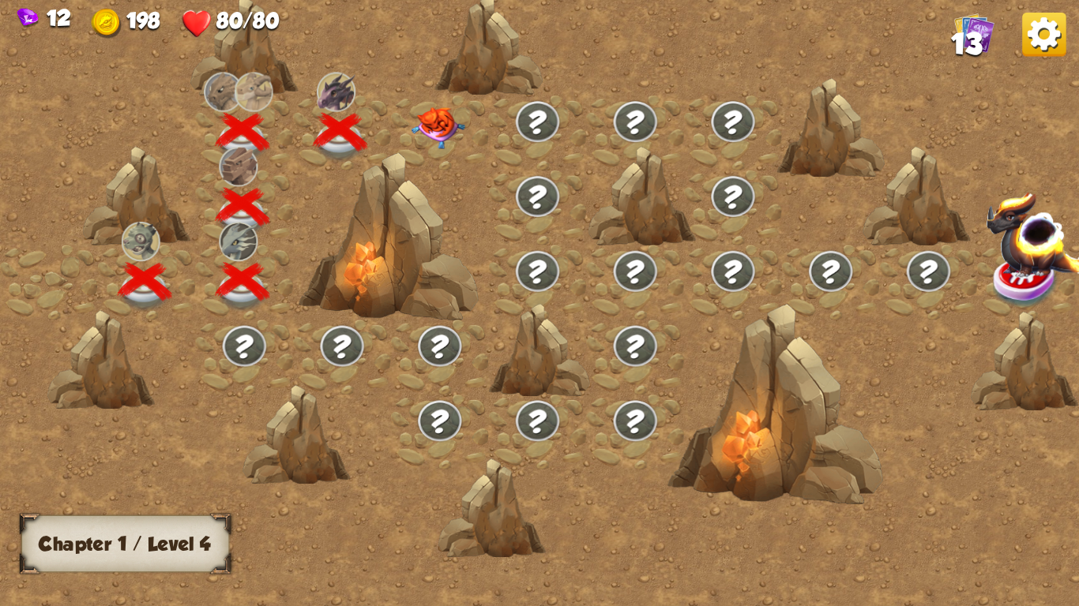
click at [441, 131] on img at bounding box center [438, 128] width 54 height 42
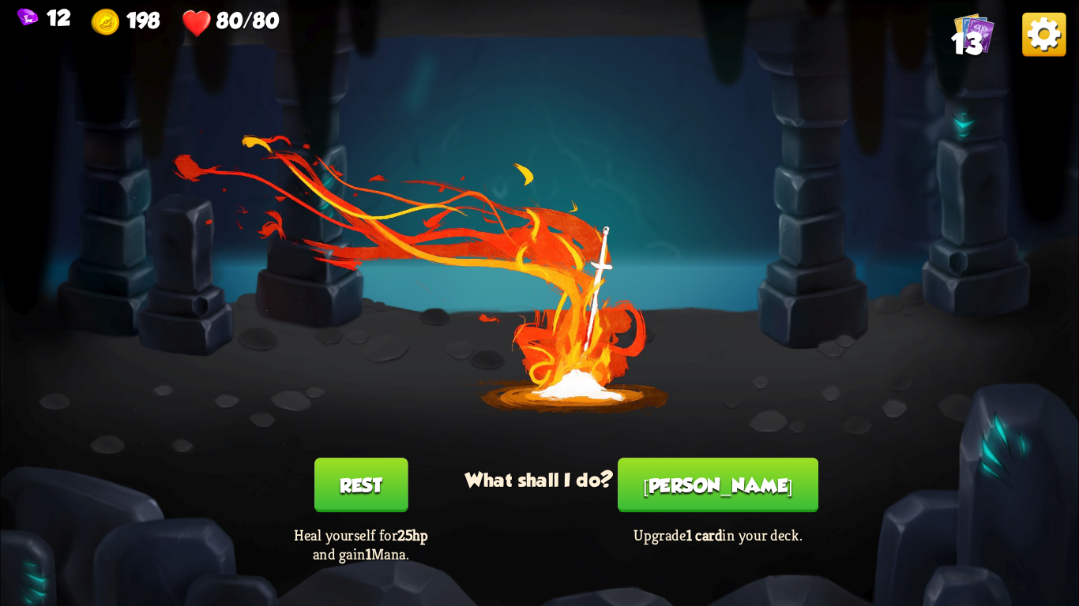
click at [705, 475] on button "[PERSON_NAME]" at bounding box center [717, 485] width 201 height 54
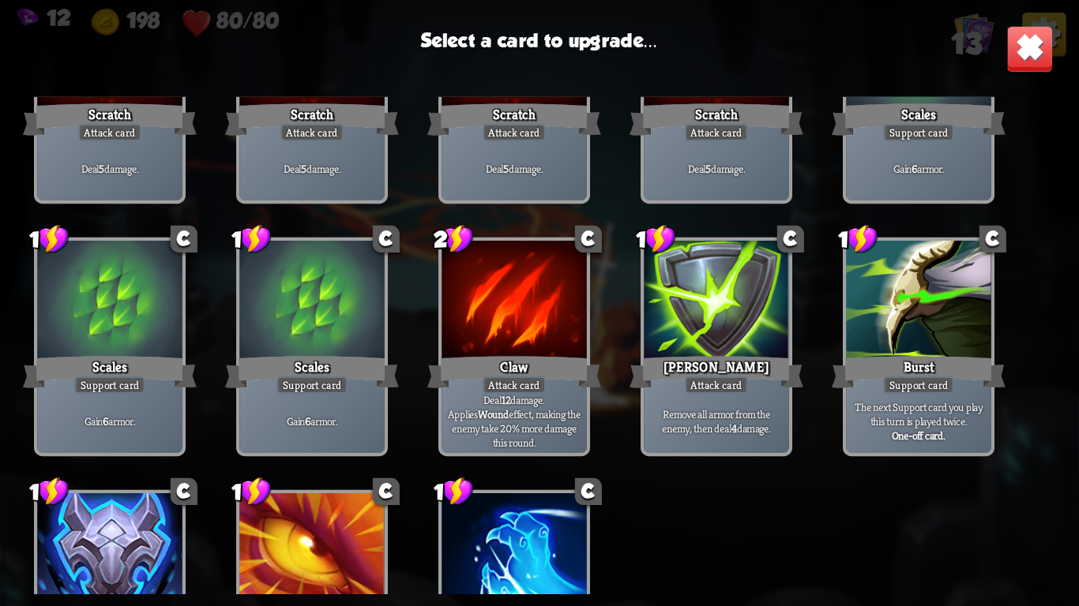
scroll to position [260, 0]
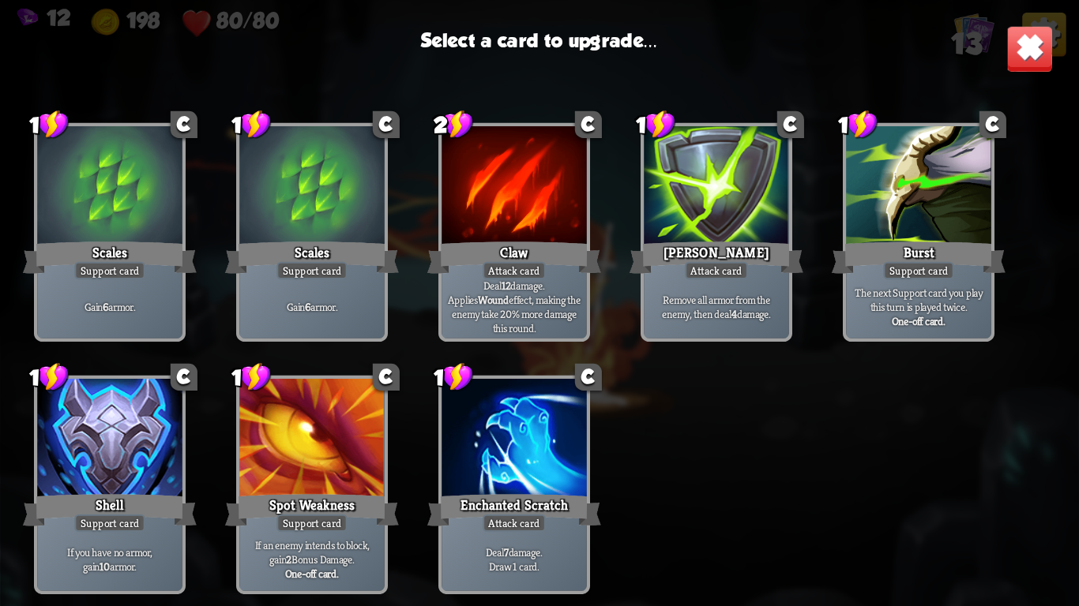
click at [128, 445] on div at bounding box center [109, 440] width 144 height 122
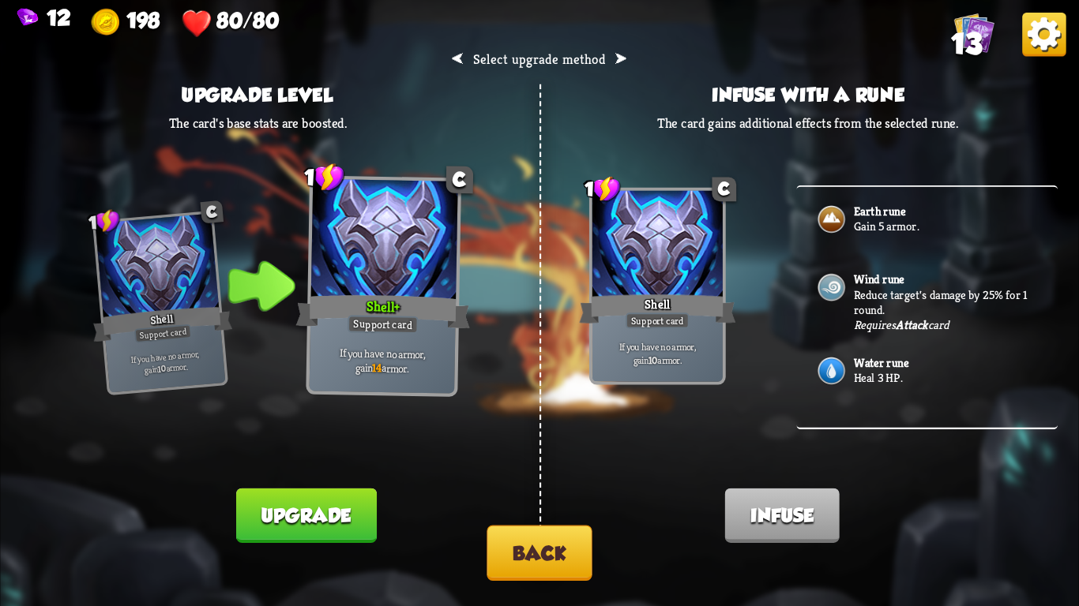
click at [517, 561] on button "Back" at bounding box center [538, 553] width 105 height 55
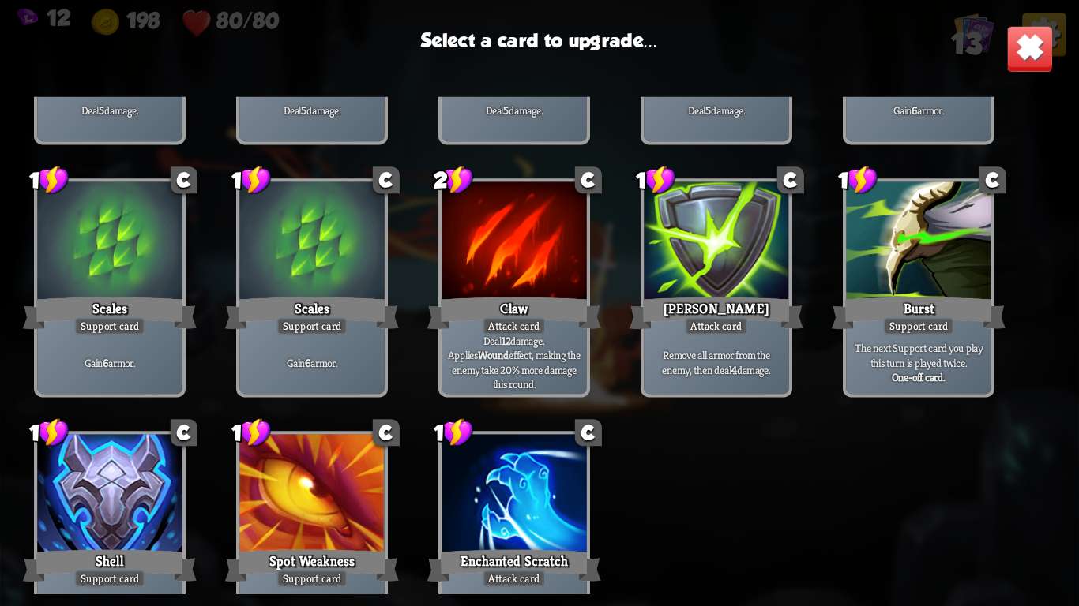
scroll to position [222, 0]
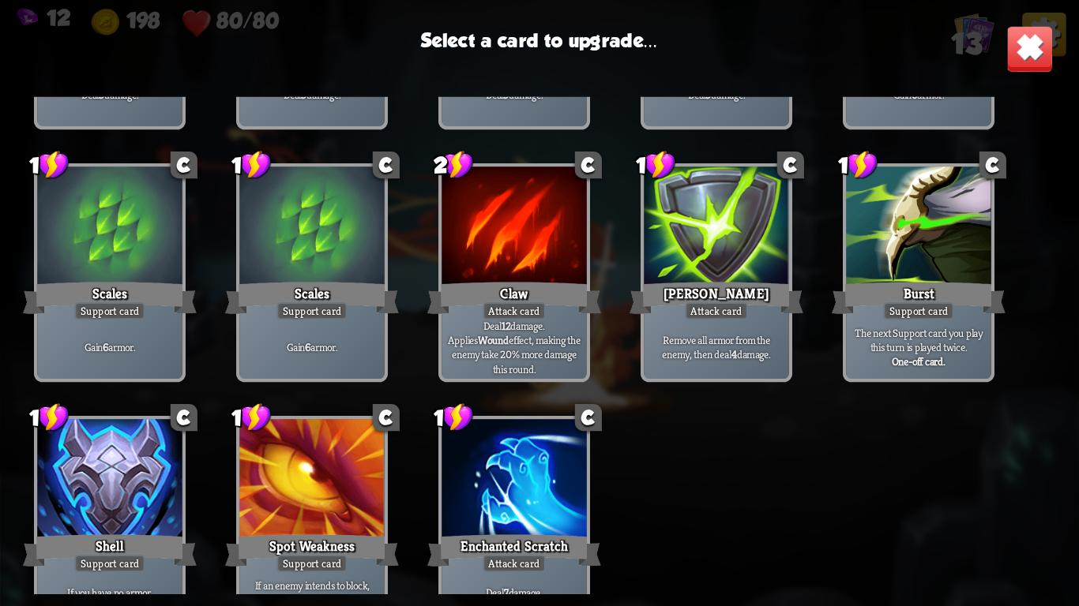
click at [694, 368] on div "Remove all armor from the enemy, then deal 4 damage." at bounding box center [716, 347] width 144 height 63
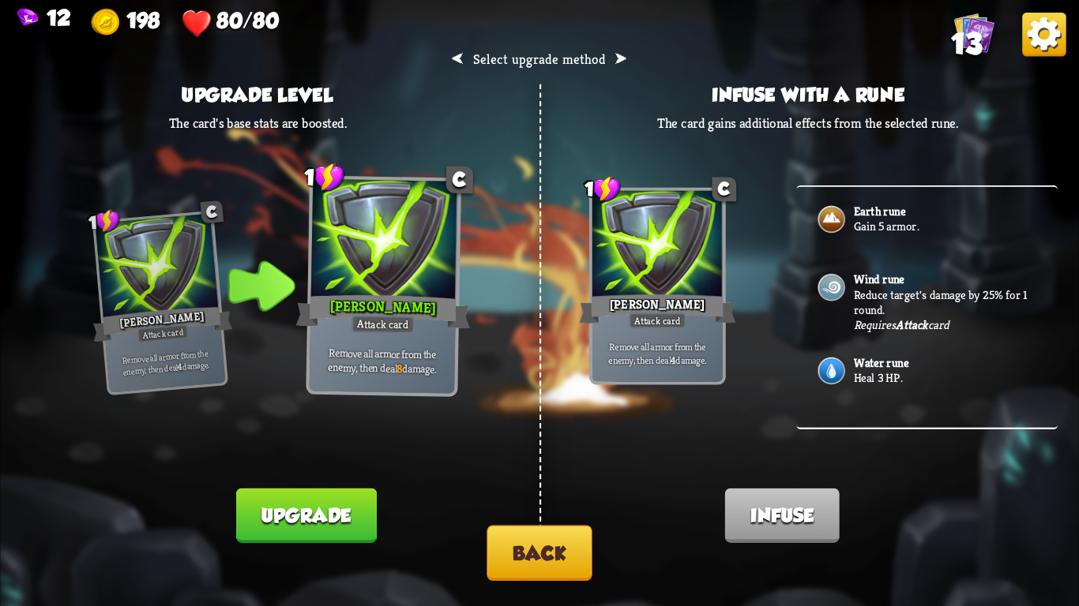
click at [507, 539] on button "Back" at bounding box center [538, 553] width 105 height 55
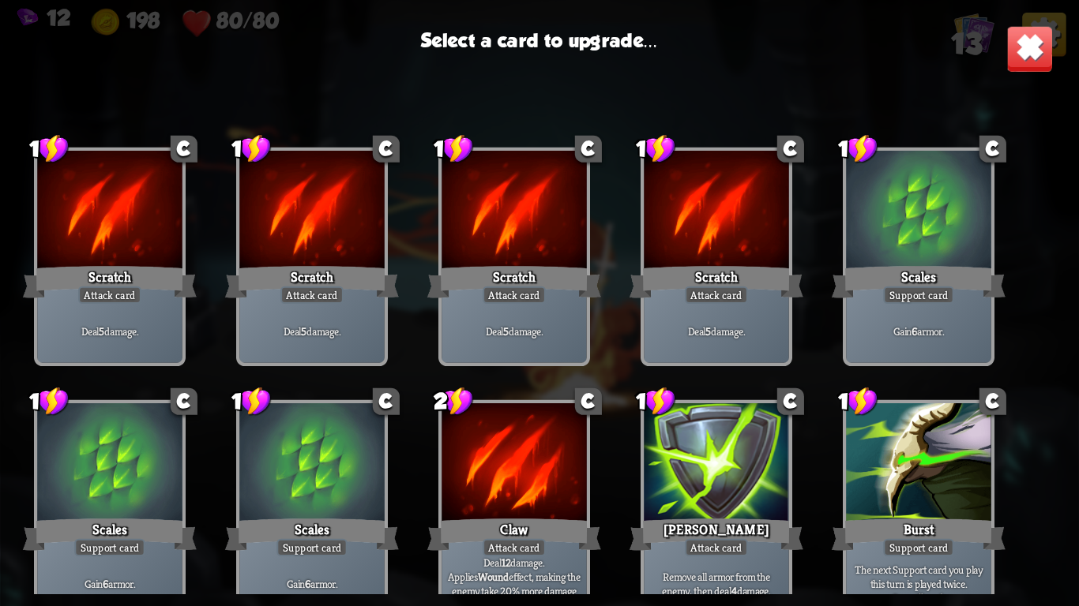
scroll to position [260, 0]
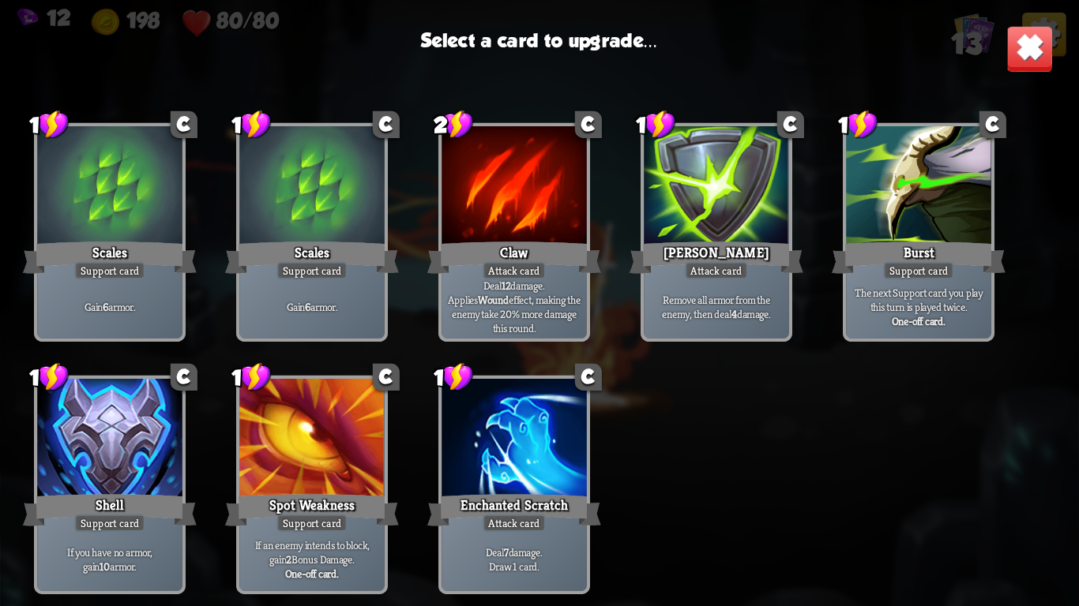
click at [149, 480] on div at bounding box center [109, 440] width 144 height 122
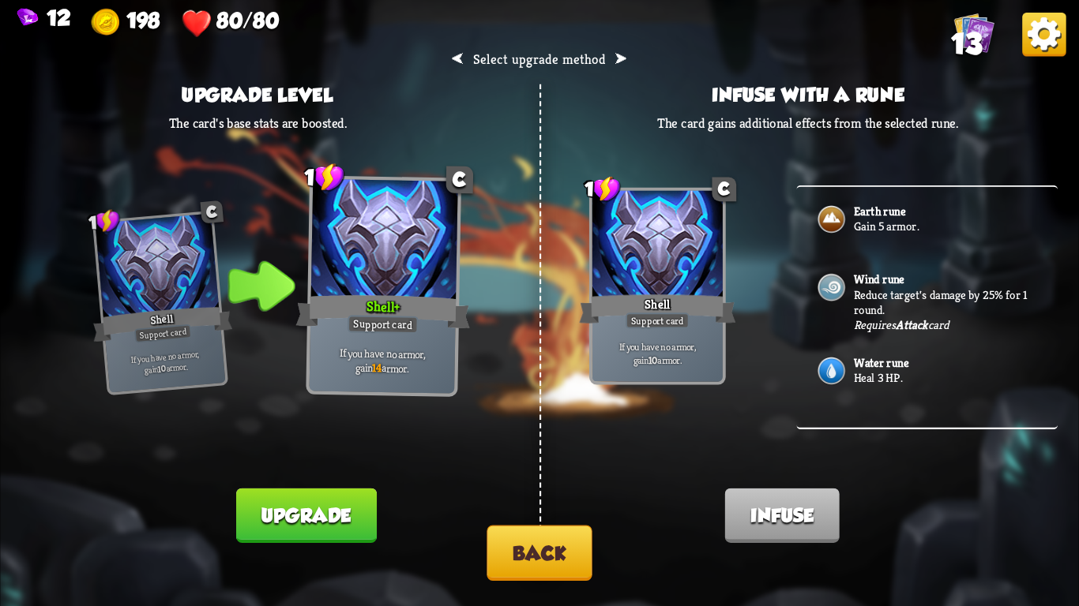
click at [264, 494] on button "Upgrade" at bounding box center [306, 516] width 141 height 54
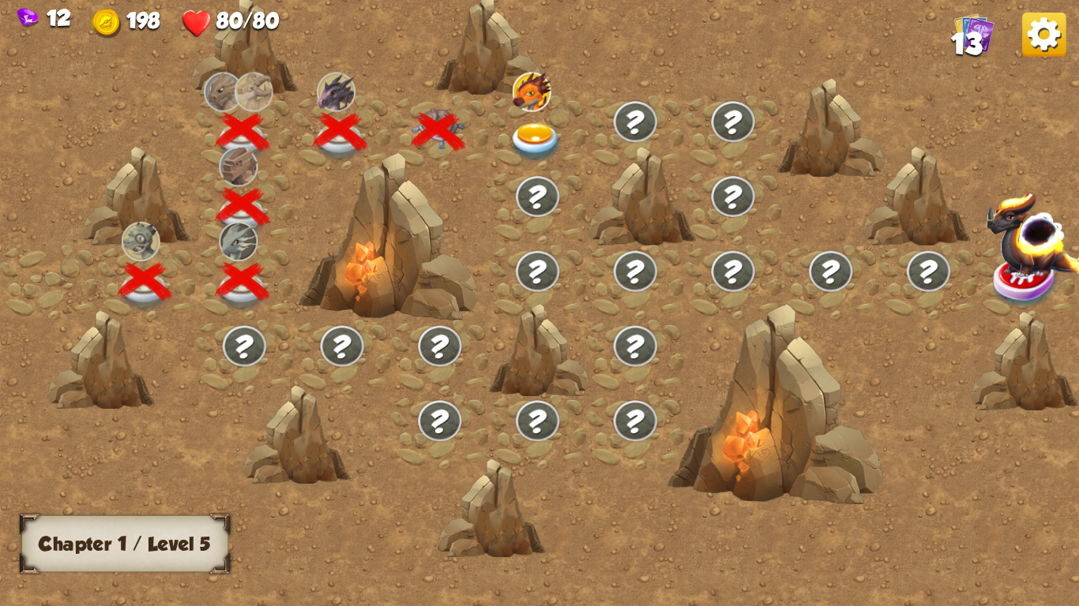
click at [524, 137] on img at bounding box center [536, 142] width 54 height 39
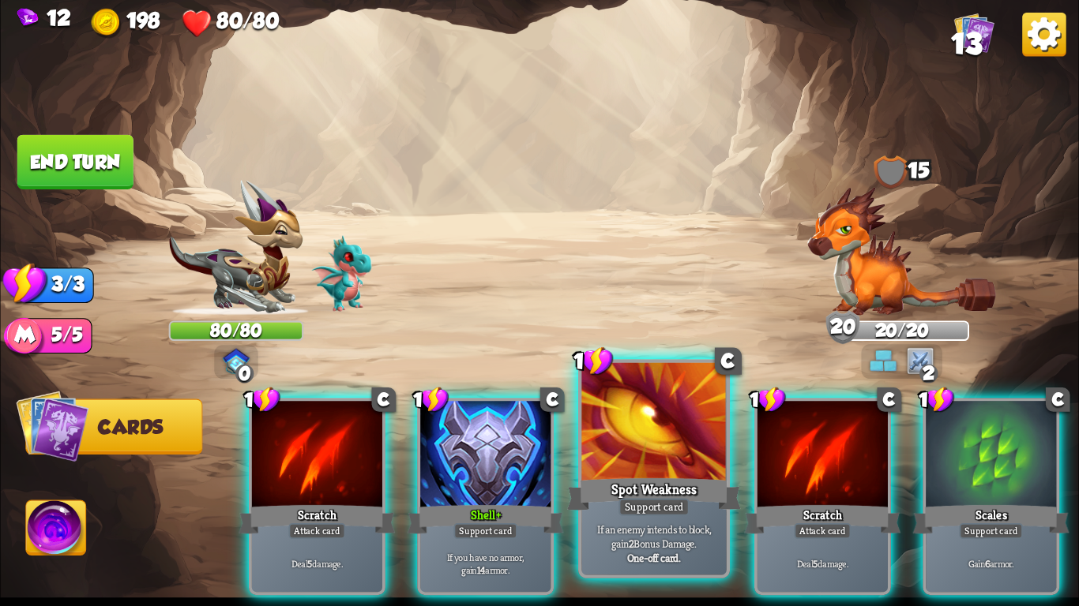
click at [659, 487] on div "Spot Weakness" at bounding box center [654, 494] width 174 height 39
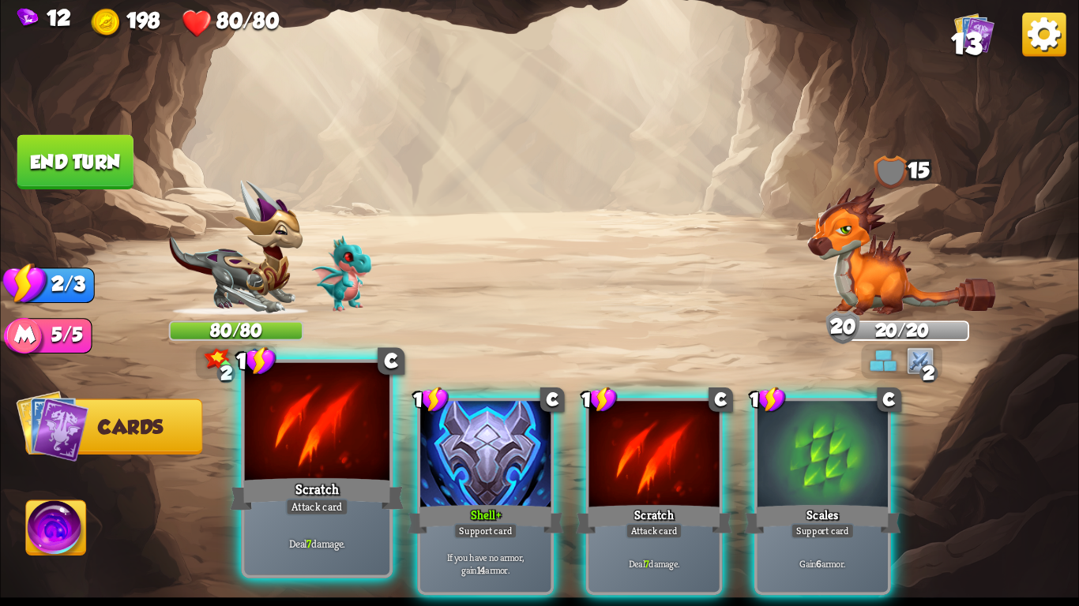
click at [331, 451] on div at bounding box center [317, 424] width 144 height 122
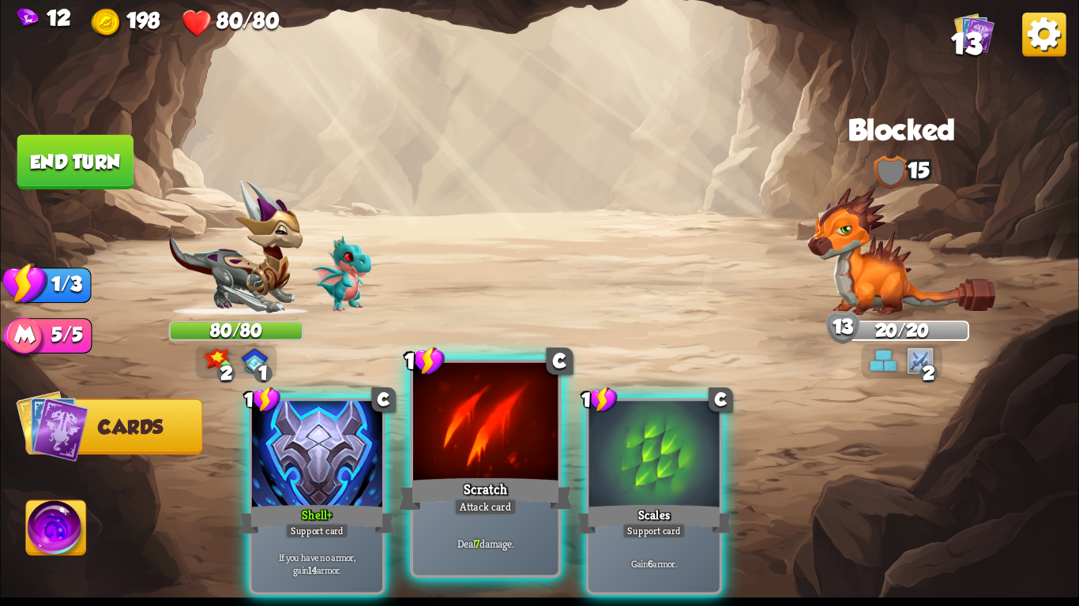
click at [485, 459] on div at bounding box center [485, 424] width 144 height 122
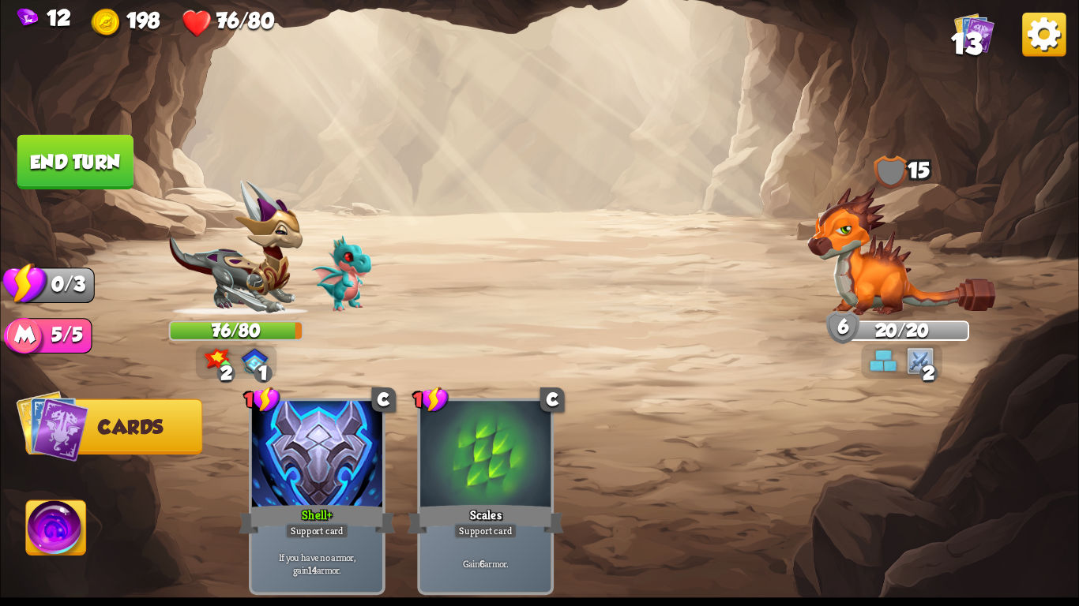
click at [46, 186] on button "End turn" at bounding box center [75, 162] width 116 height 54
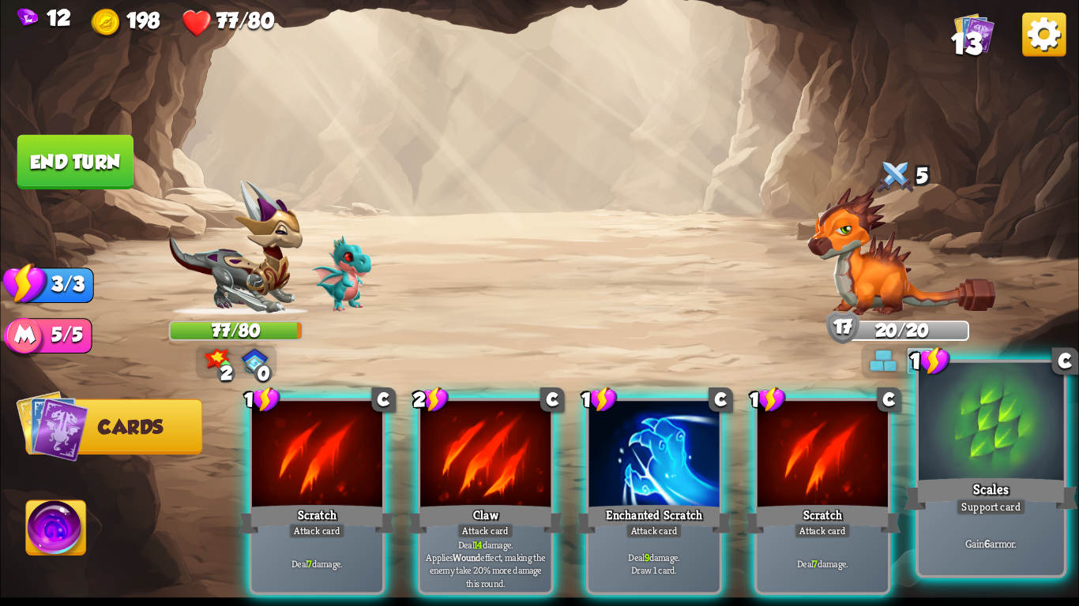
click at [986, 541] on b "6" at bounding box center [987, 543] width 6 height 14
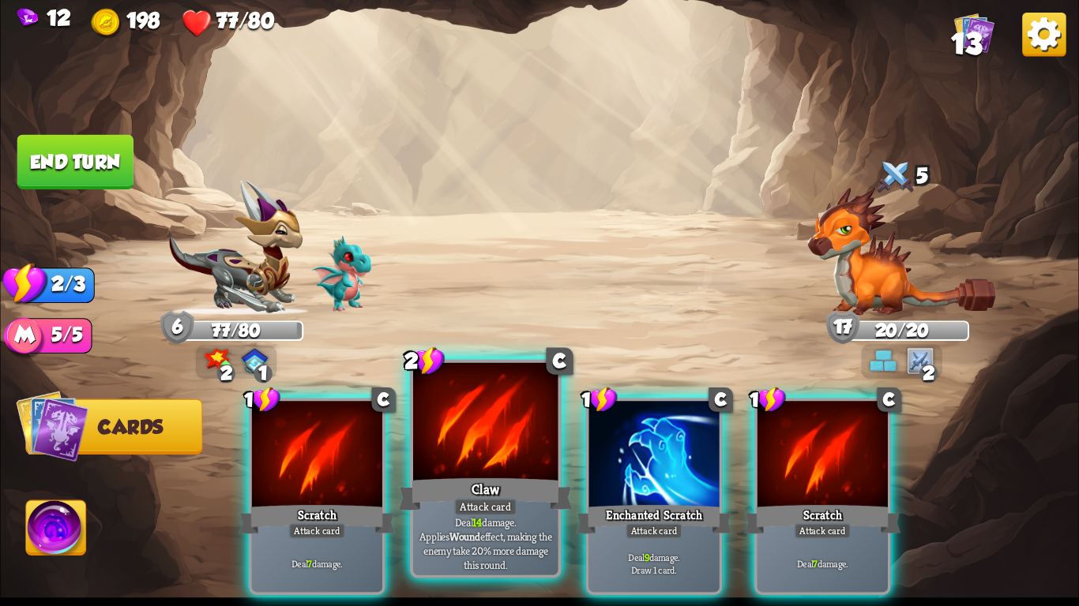
click at [473, 487] on div "Claw" at bounding box center [486, 494] width 174 height 39
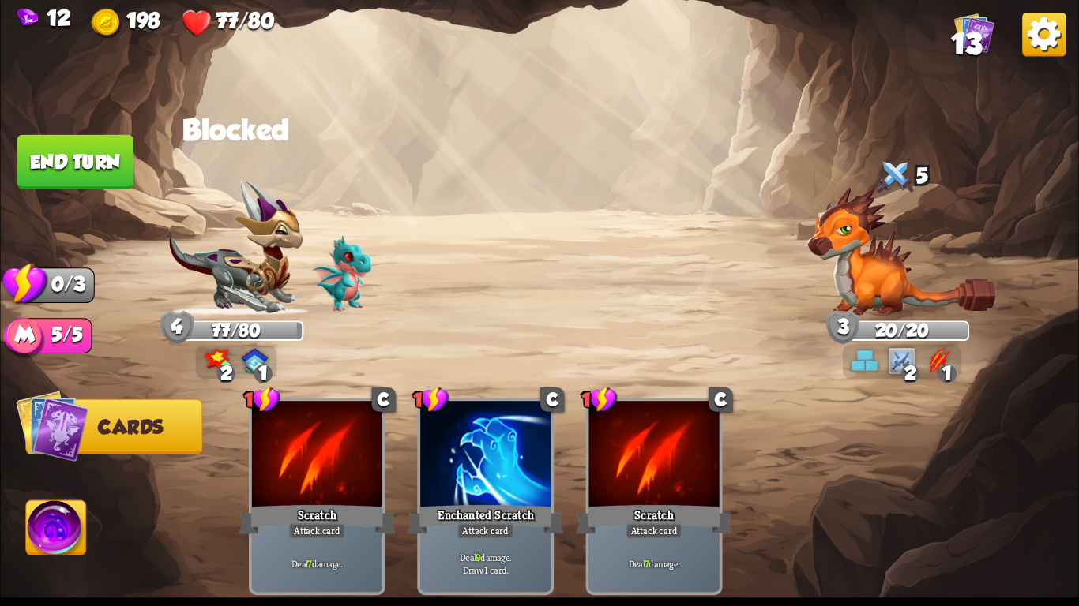
click at [118, 177] on button "End turn" at bounding box center [75, 162] width 116 height 54
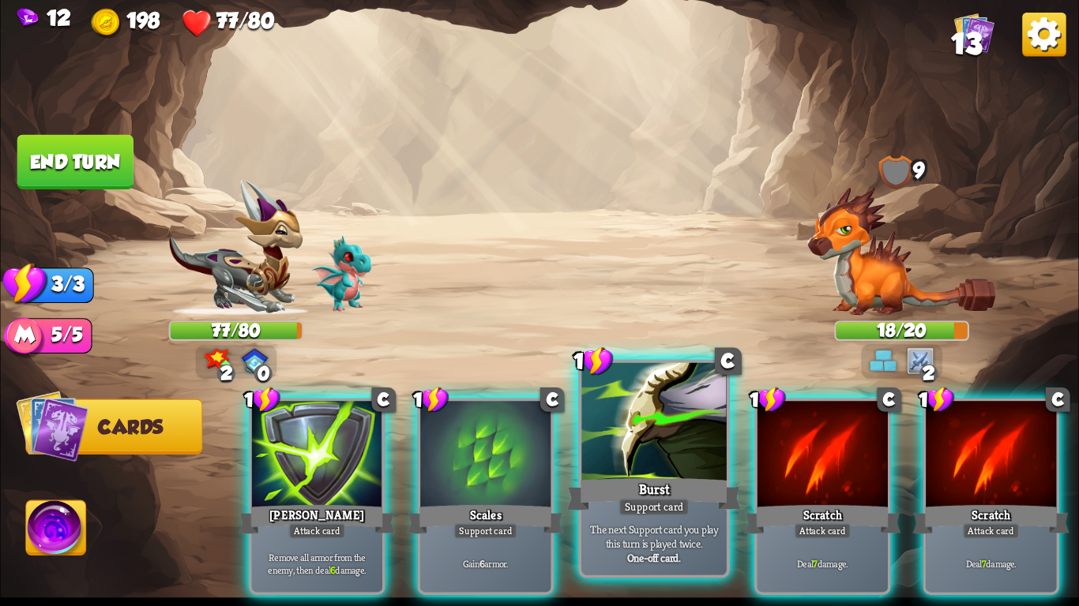
click at [588, 448] on div at bounding box center [653, 424] width 144 height 122
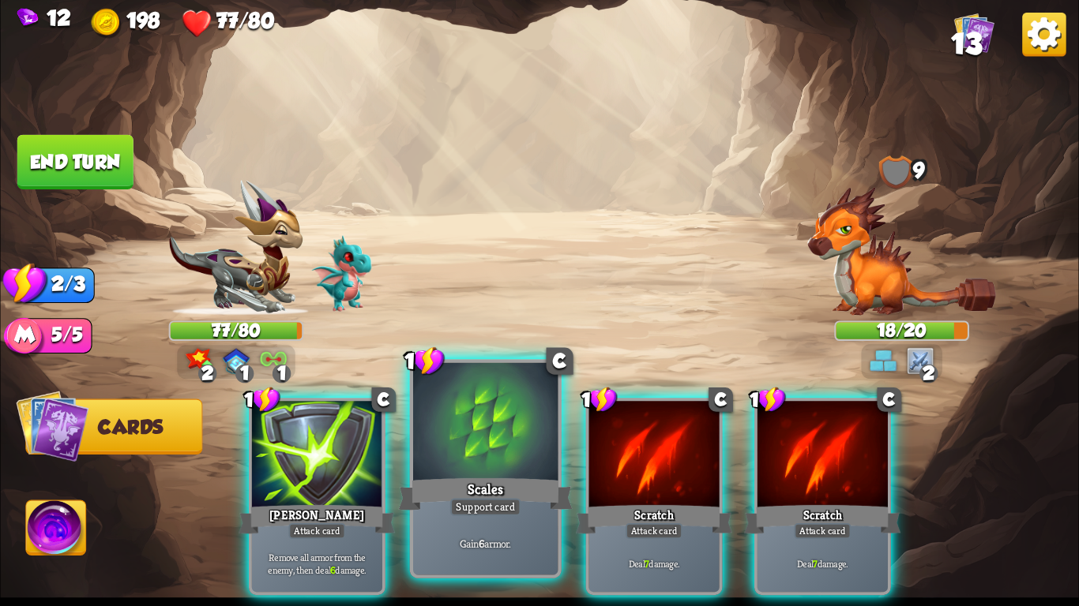
click at [426, 428] on div at bounding box center [485, 424] width 144 height 122
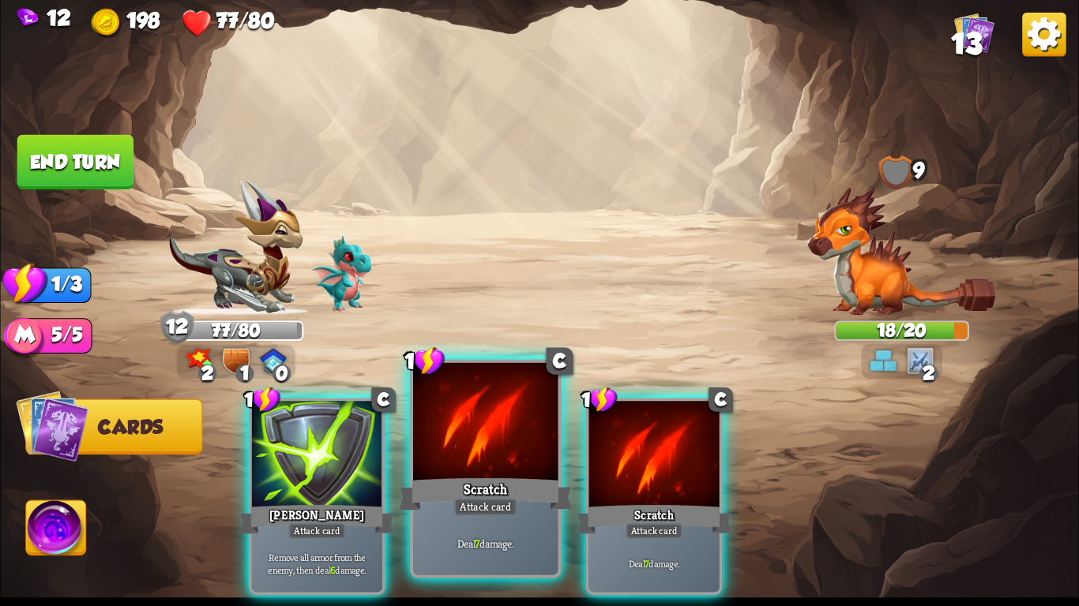
click at [451, 490] on div "Scratch" at bounding box center [486, 494] width 174 height 39
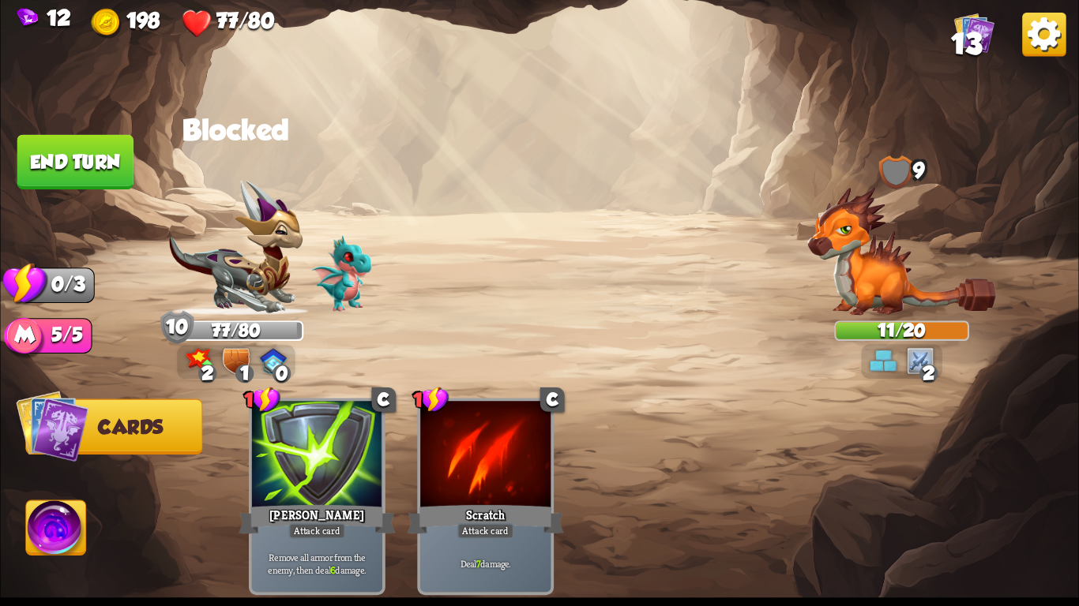
click at [44, 144] on button "End turn" at bounding box center [75, 162] width 116 height 54
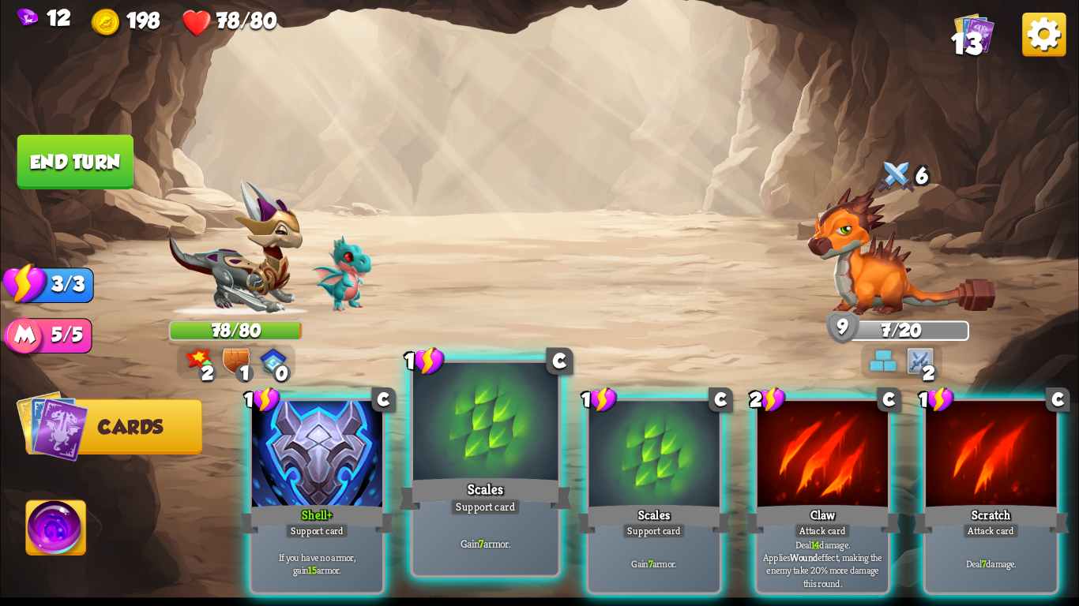
click at [461, 498] on div "Support card" at bounding box center [485, 506] width 71 height 17
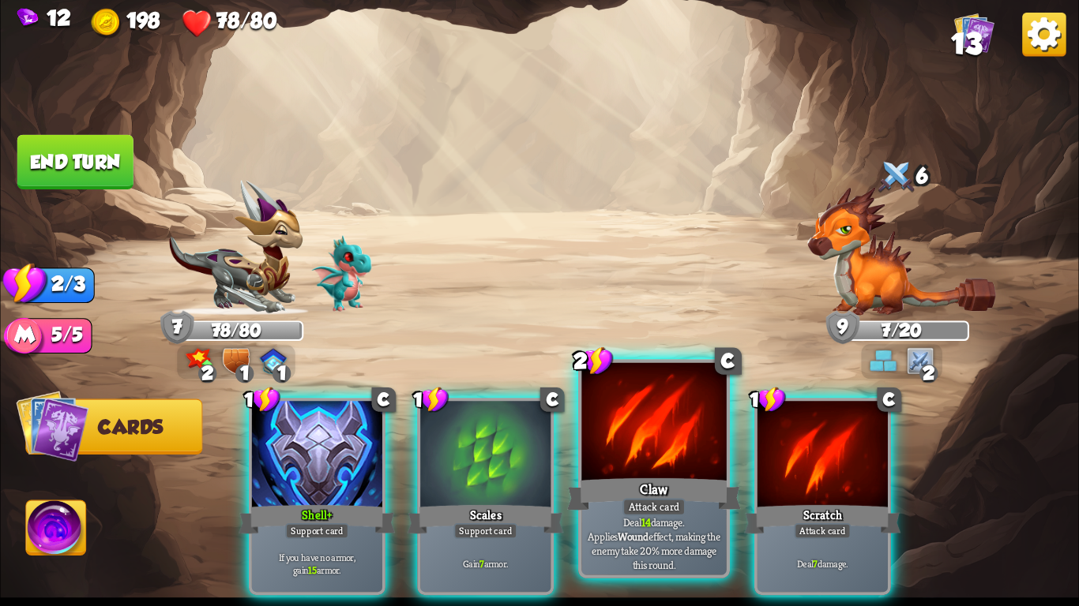
click at [610, 499] on div "Claw" at bounding box center [654, 494] width 174 height 39
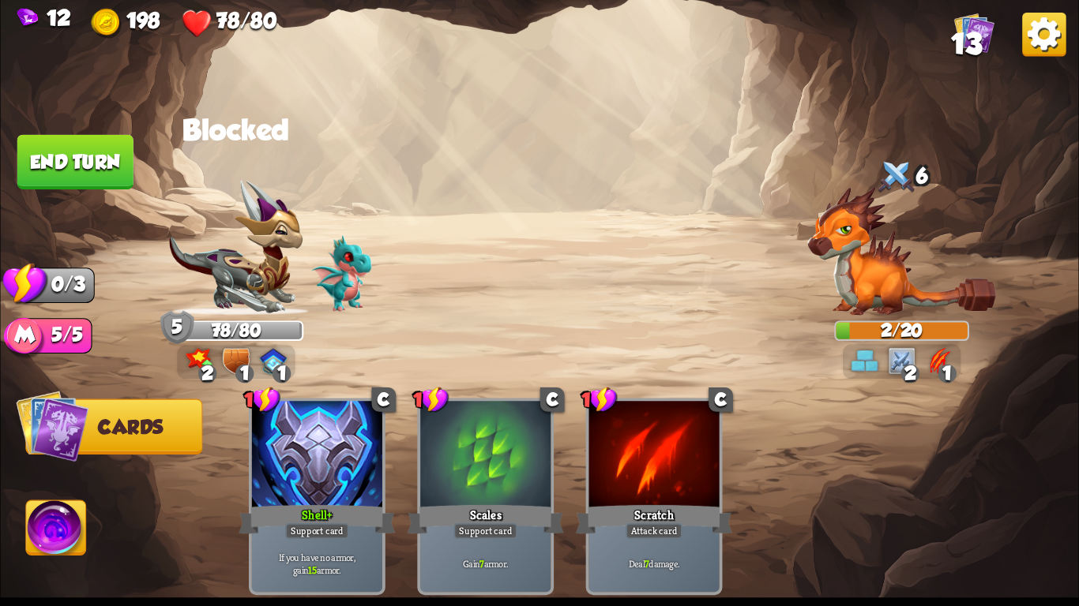
click at [58, 160] on button "End turn" at bounding box center [75, 162] width 116 height 54
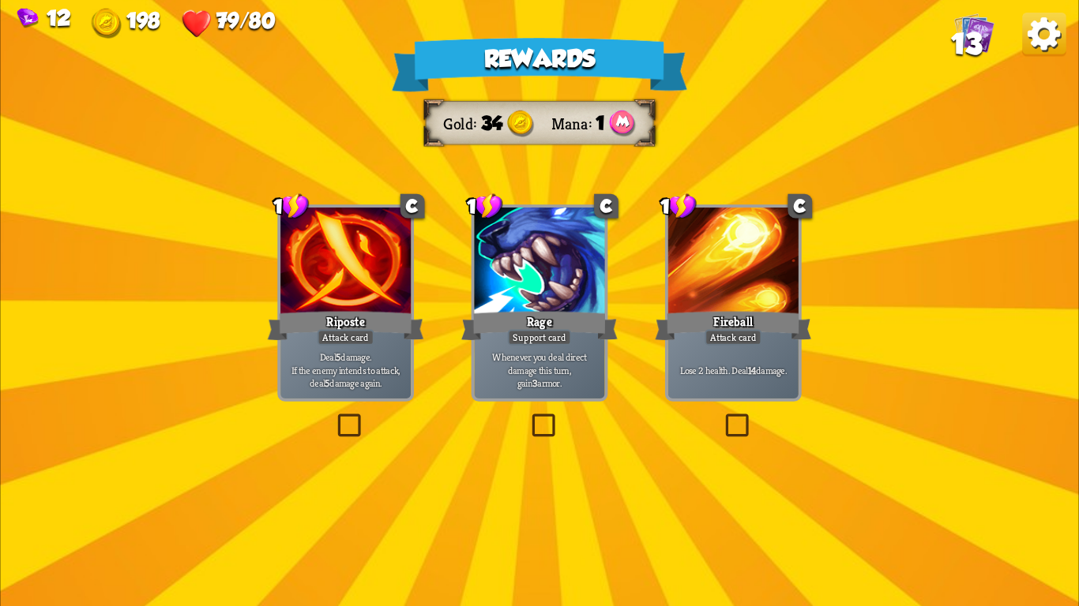
click at [273, 392] on div "Rewards Gold 34 Mana 1 Select a card 1 C Riposte Attack card Deal 5 damage. If …" at bounding box center [539, 303] width 1078 height 606
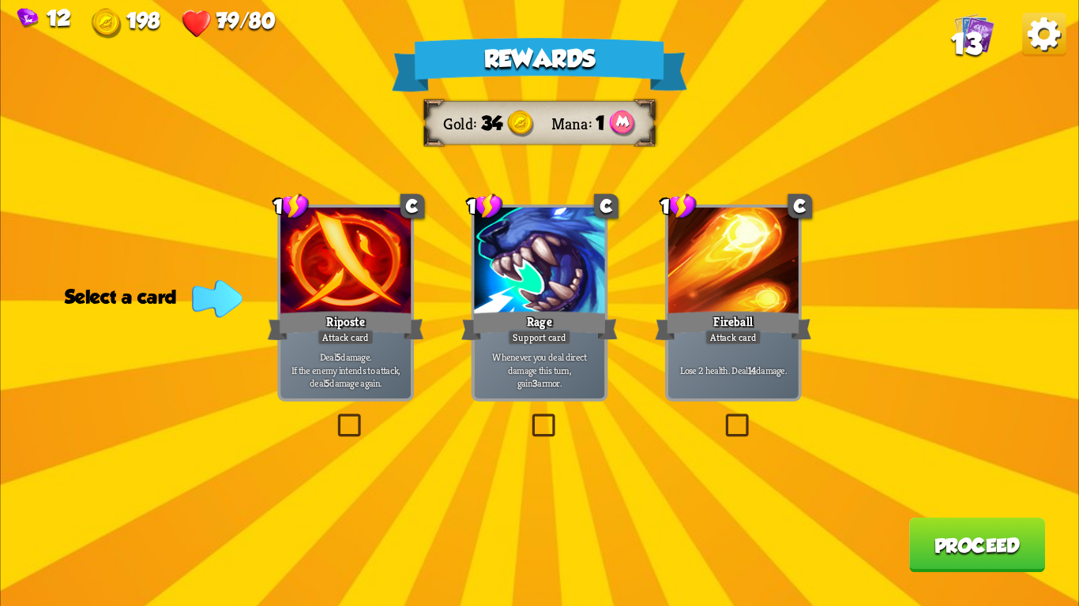
click at [277, 389] on div "1 C Riposte Attack card Deal 5 damage. If the enemy intends to attack, deal 5 d…" at bounding box center [345, 303] width 137 height 197
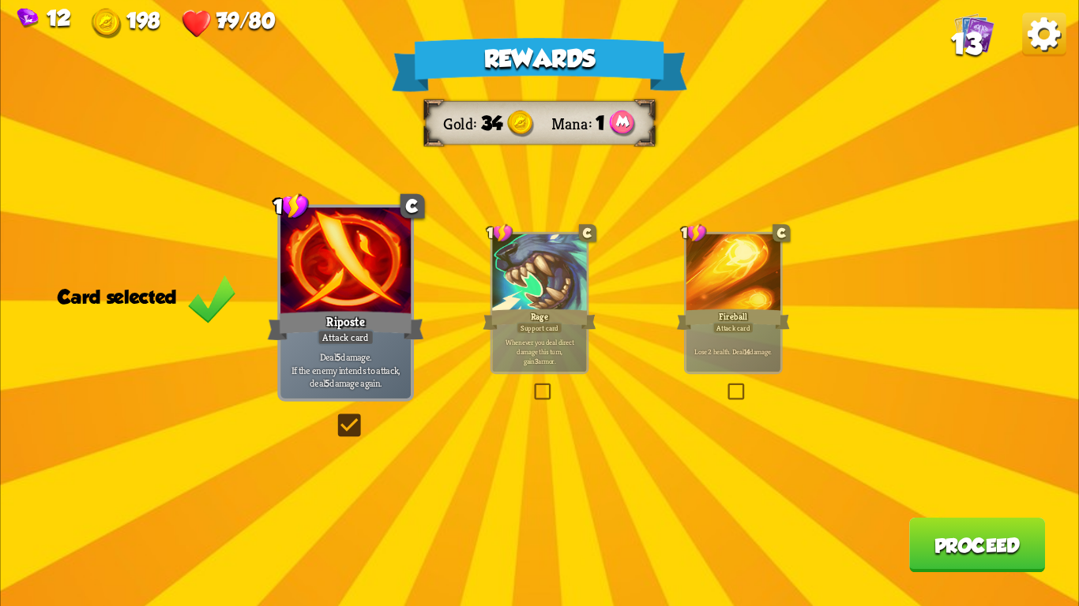
click at [977, 548] on button "Proceed" at bounding box center [977, 545] width 136 height 54
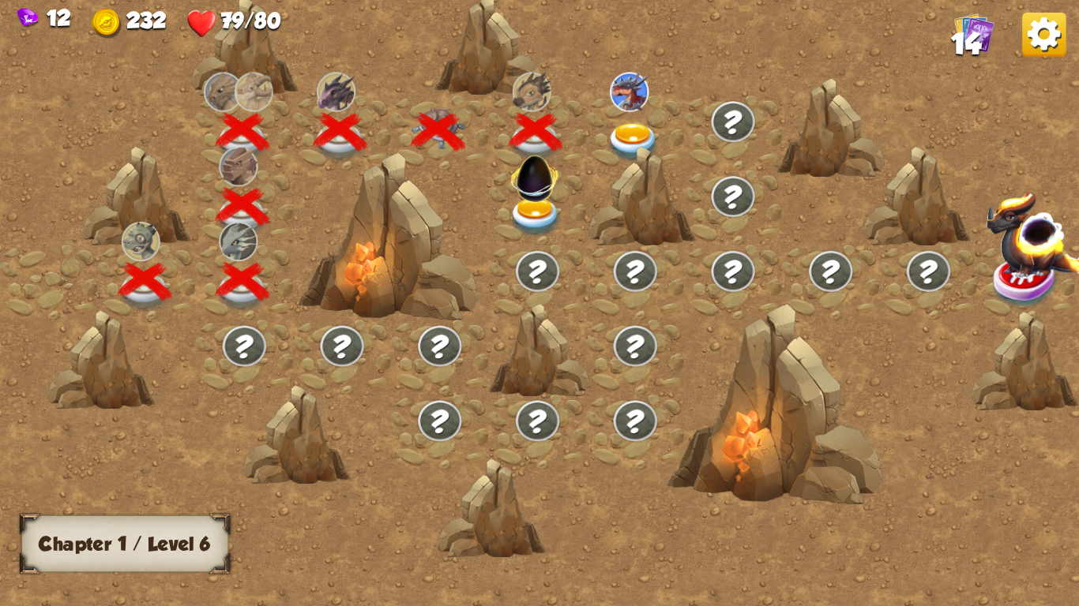
click at [621, 133] on img at bounding box center [633, 142] width 54 height 39
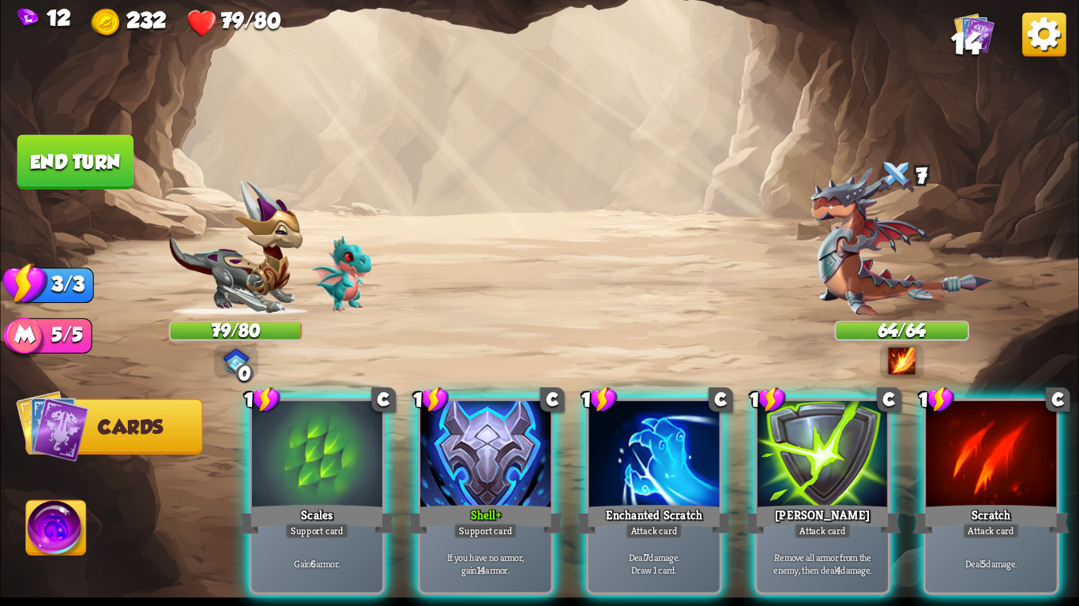
click at [814, 261] on img at bounding box center [901, 241] width 182 height 148
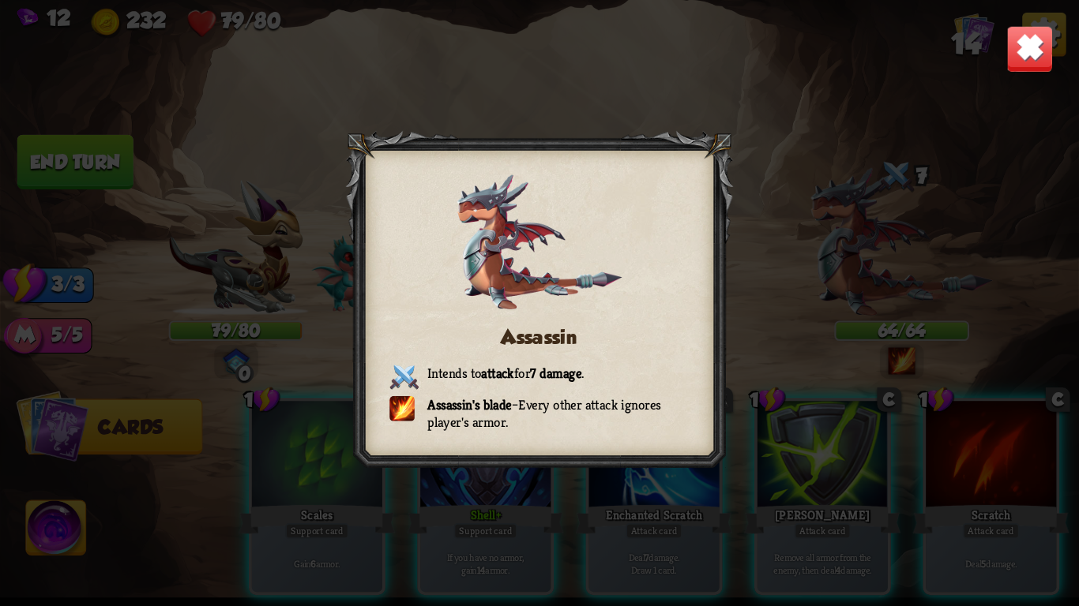
click at [1021, 48] on img at bounding box center [1029, 48] width 47 height 47
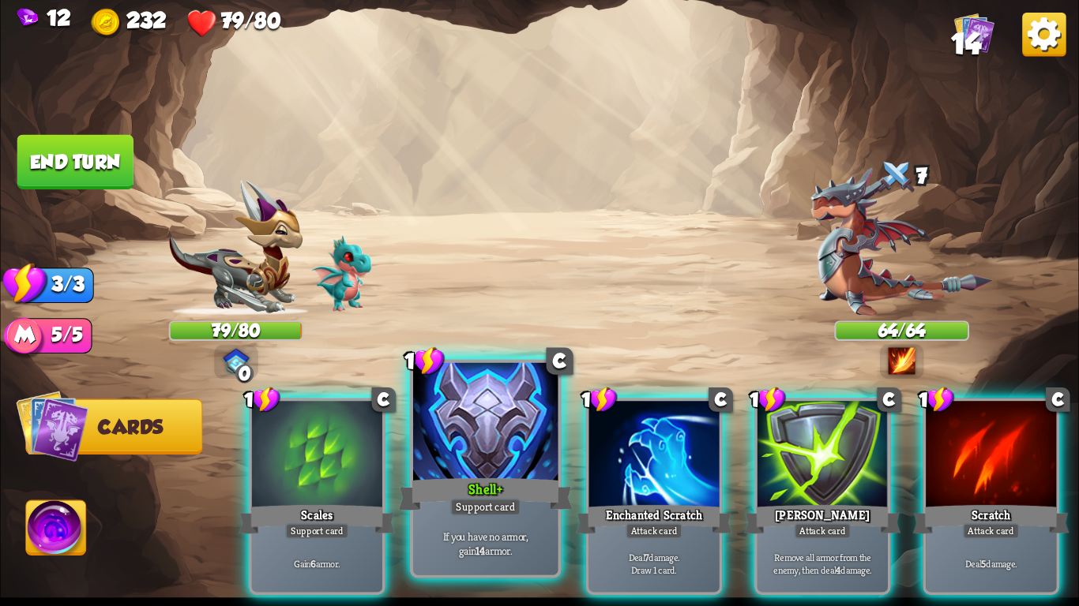
click at [507, 472] on div at bounding box center [485, 424] width 144 height 122
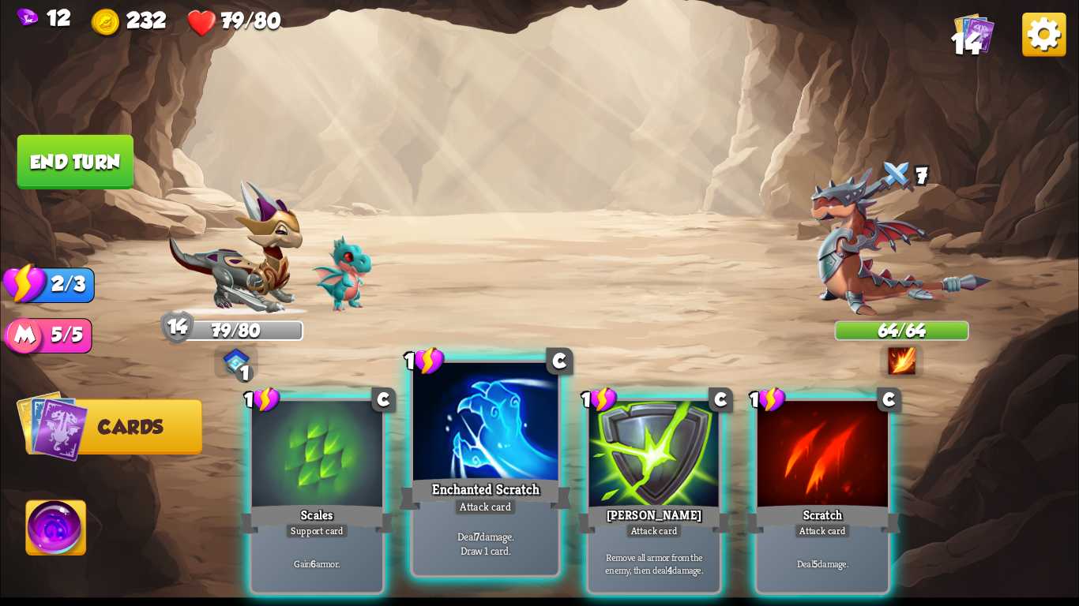
click at [468, 468] on div at bounding box center [485, 424] width 144 height 122
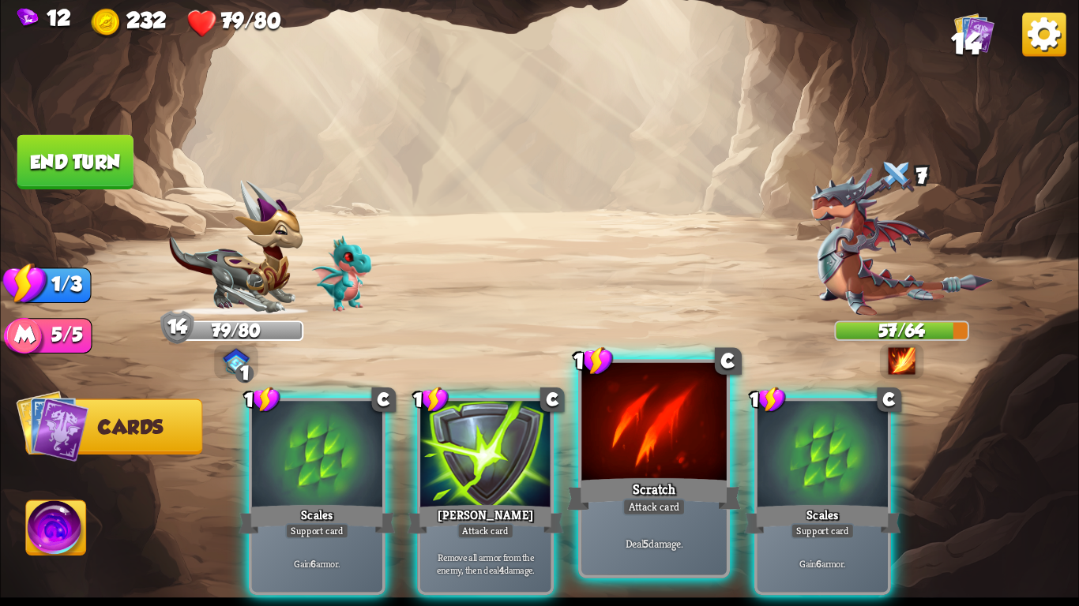
click at [640, 490] on div "Scratch" at bounding box center [654, 494] width 174 height 39
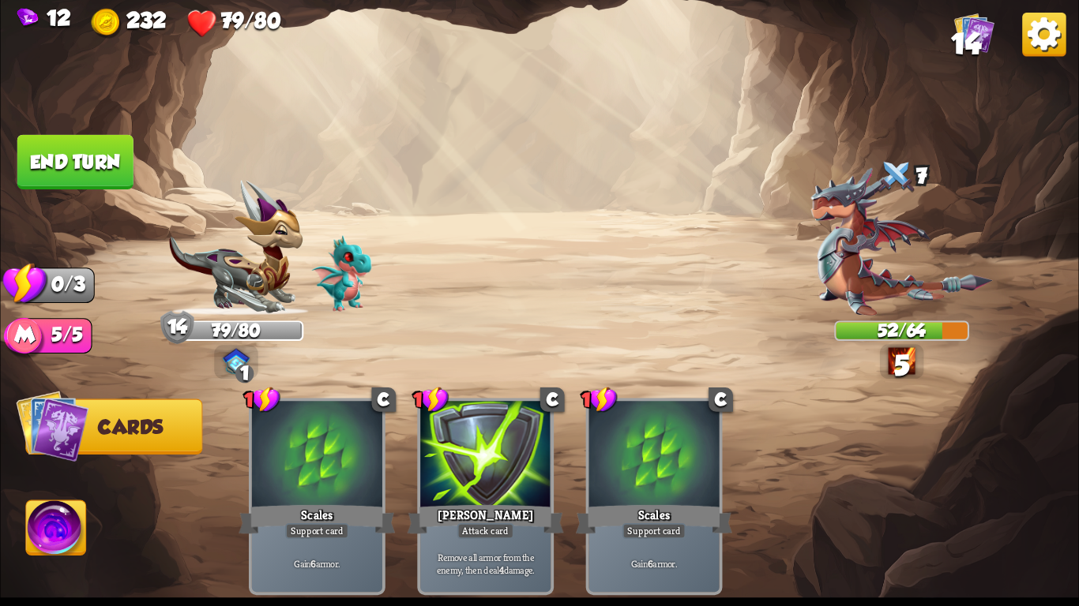
click at [69, 144] on button "End turn" at bounding box center [75, 162] width 116 height 54
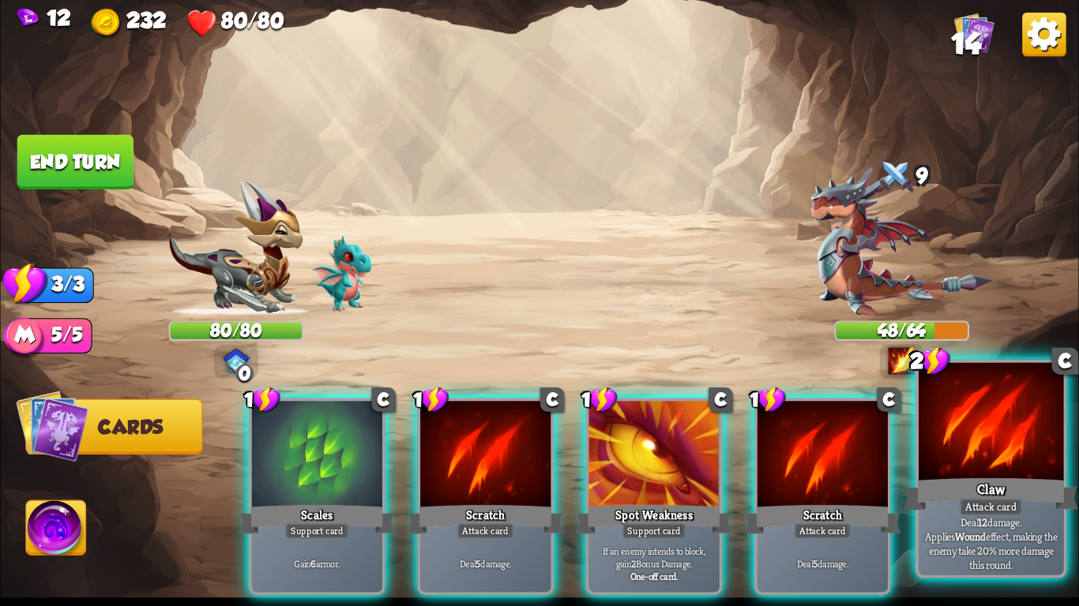
click at [933, 486] on div "Claw" at bounding box center [991, 494] width 174 height 39
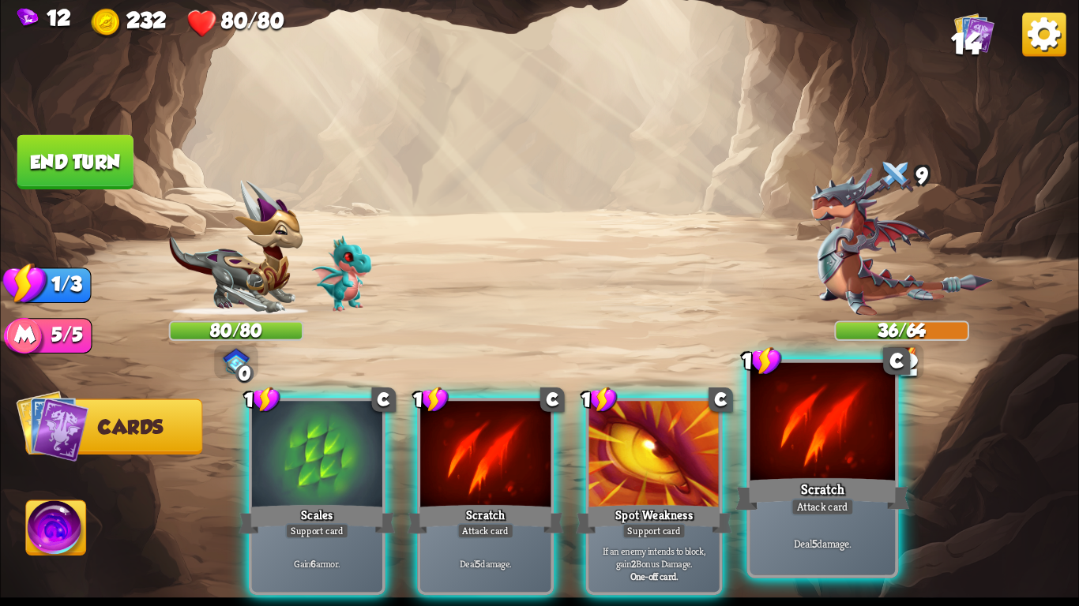
click at [855, 482] on div "Scratch" at bounding box center [822, 494] width 174 height 39
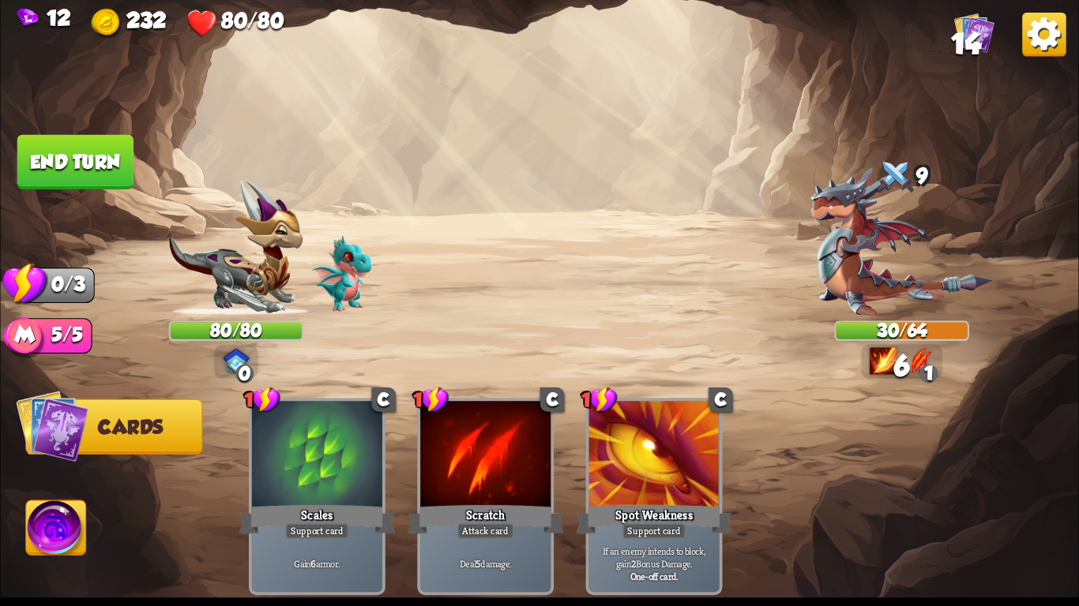
click at [94, 146] on button "End turn" at bounding box center [75, 162] width 116 height 54
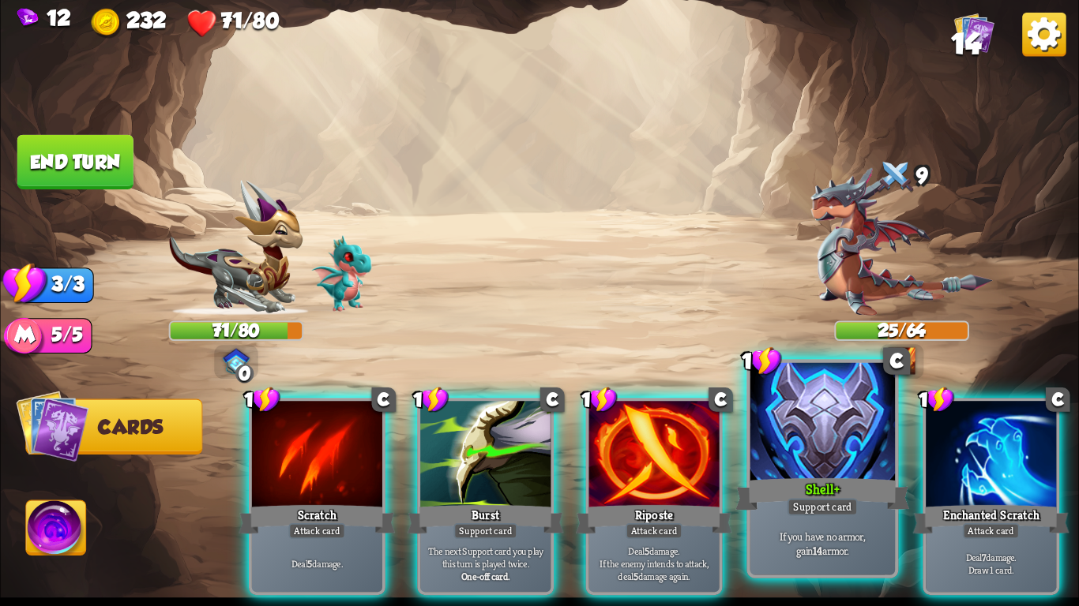
click at [842, 431] on div at bounding box center [822, 424] width 144 height 122
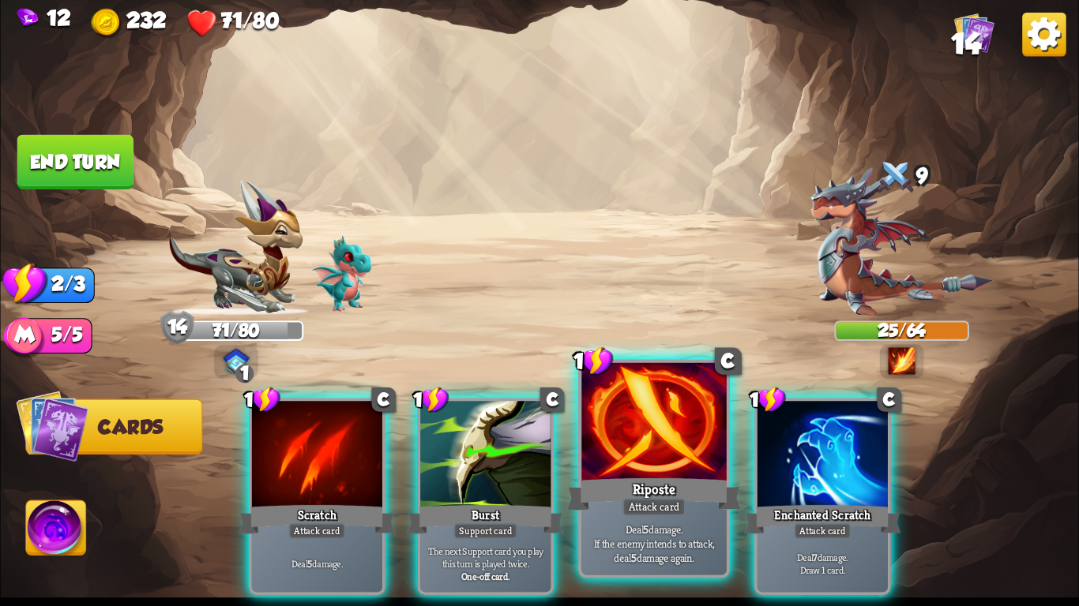
click at [693, 469] on div at bounding box center [653, 424] width 144 height 122
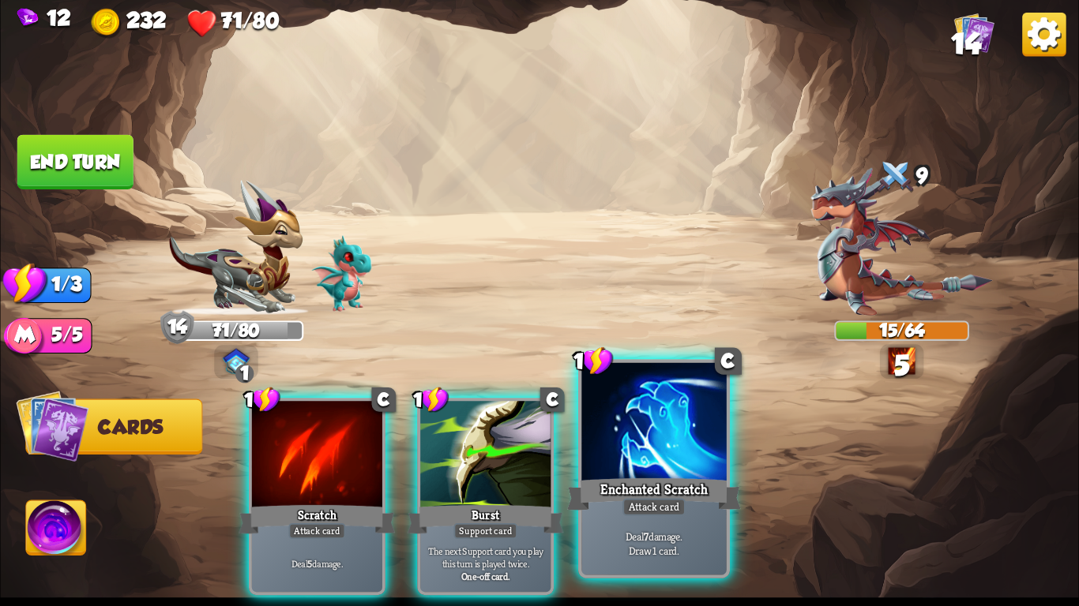
click at [693, 434] on div at bounding box center [653, 424] width 144 height 122
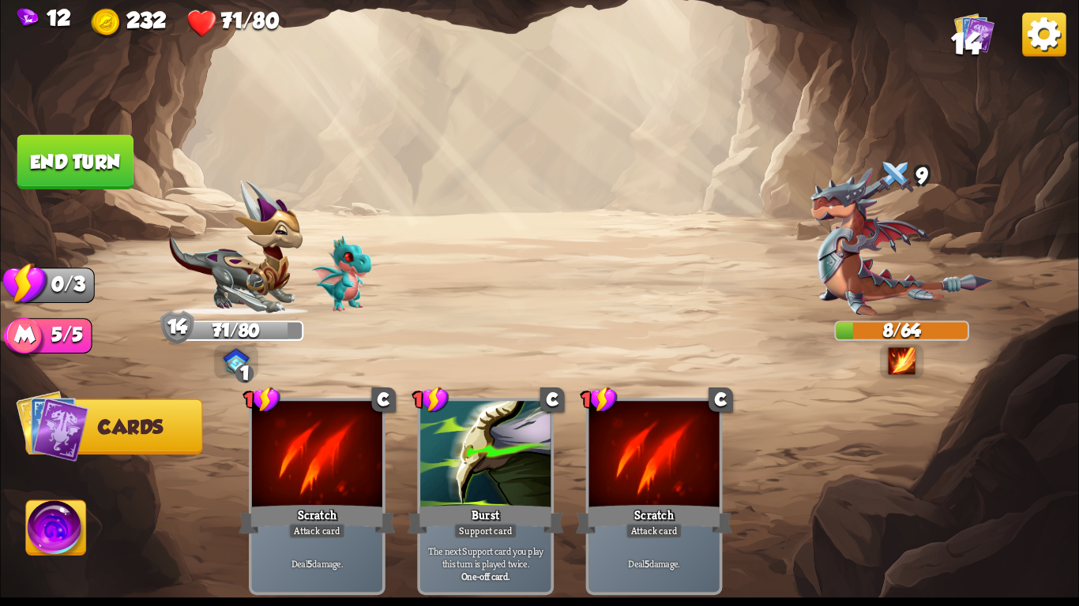
click at [132, 178] on button "End turn" at bounding box center [75, 162] width 116 height 54
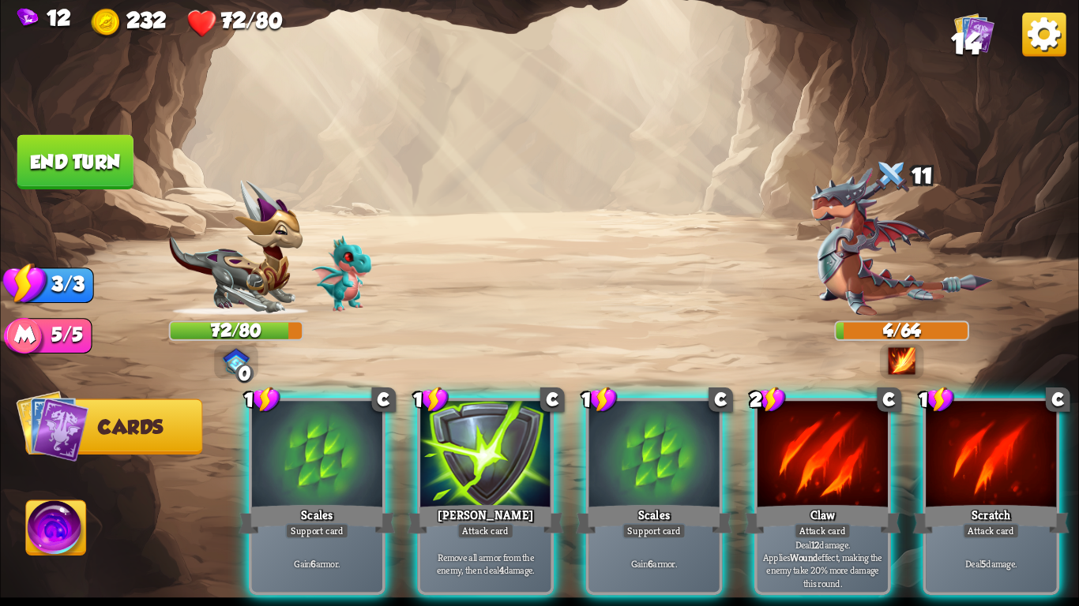
click at [95, 182] on button "End turn" at bounding box center [75, 162] width 116 height 54
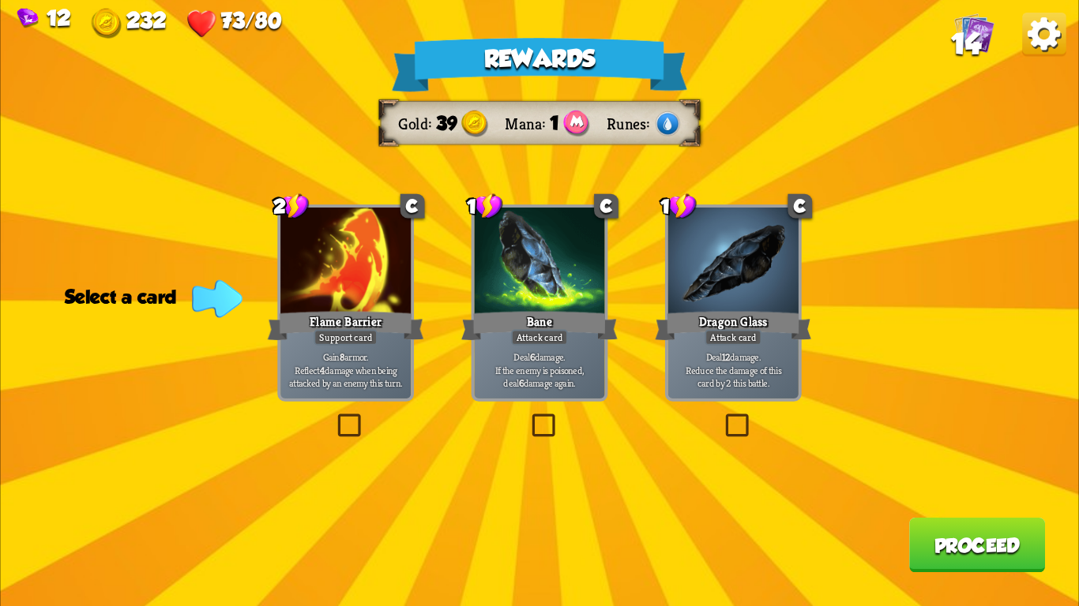
click at [377, 364] on p "Gain 8 armor. Reflect 4 damage when being attacked by an enemy this turn." at bounding box center [345, 370] width 124 height 39
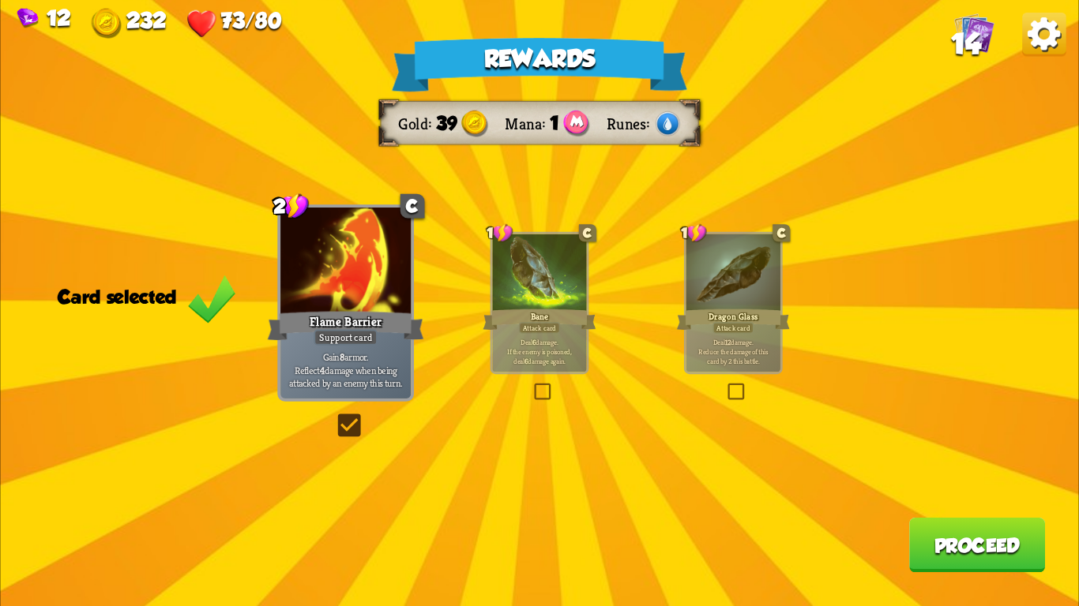
click at [982, 550] on button "Proceed" at bounding box center [977, 545] width 136 height 54
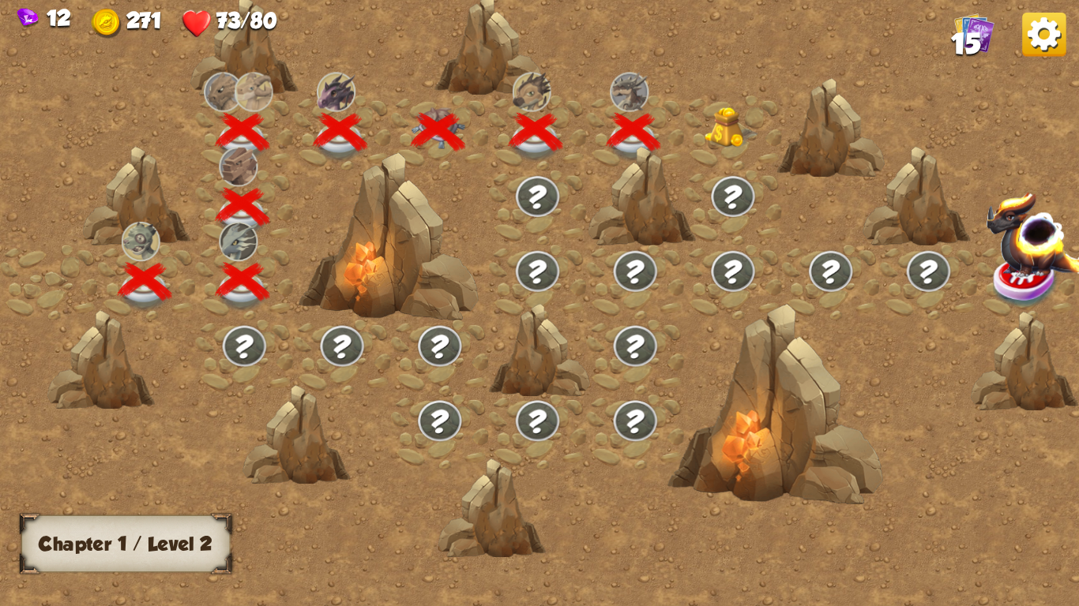
click at [713, 138] on img at bounding box center [731, 127] width 54 height 41
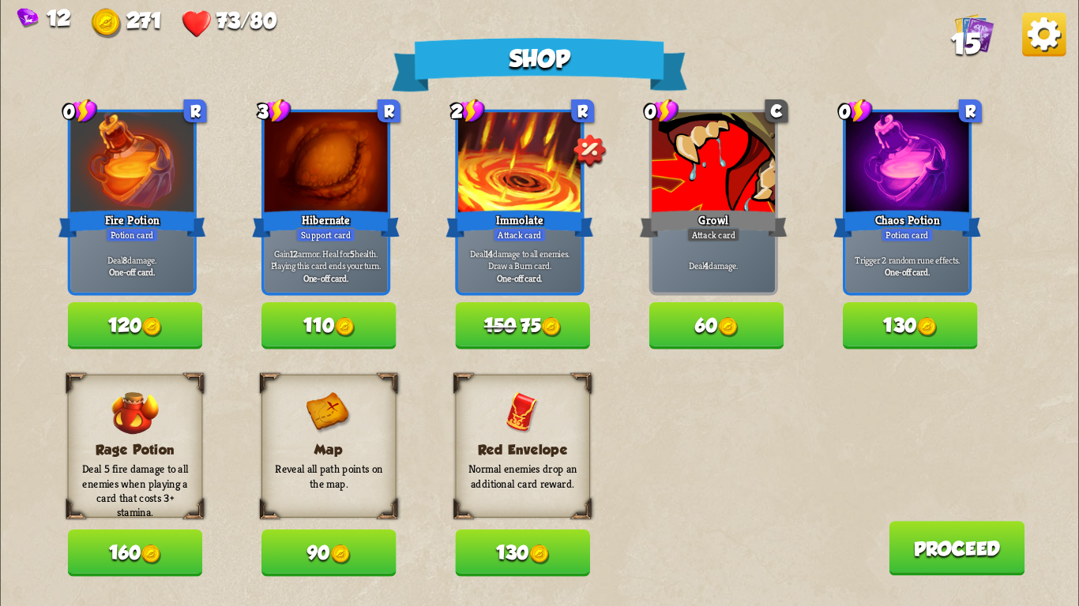
click at [361, 330] on button "110" at bounding box center [328, 325] width 135 height 47
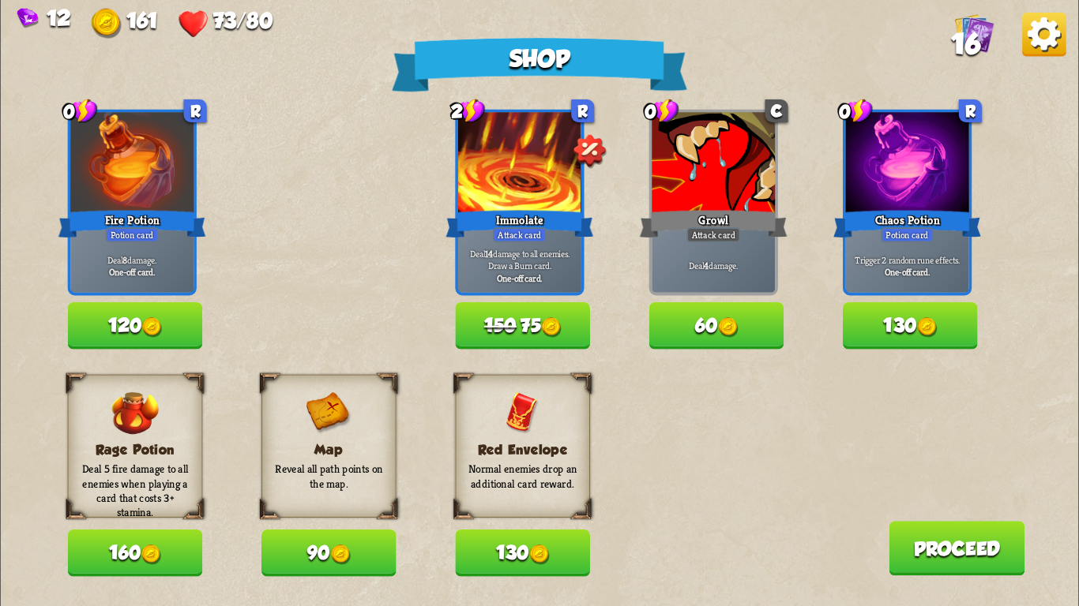
click at [132, 563] on button "160" at bounding box center [135, 553] width 135 height 47
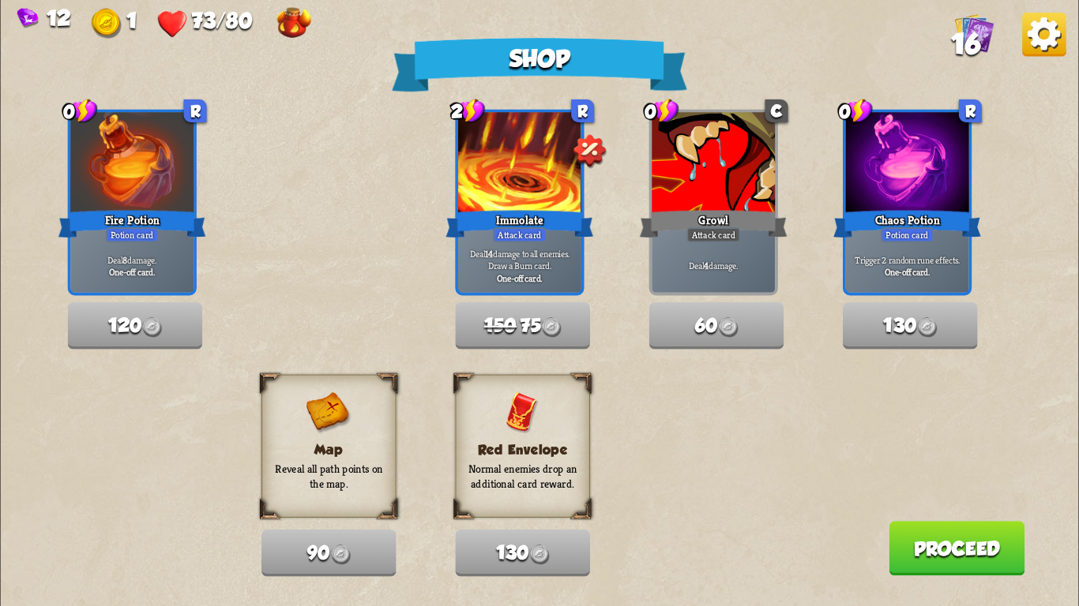
click at [992, 547] on button "Proceed" at bounding box center [956, 548] width 136 height 54
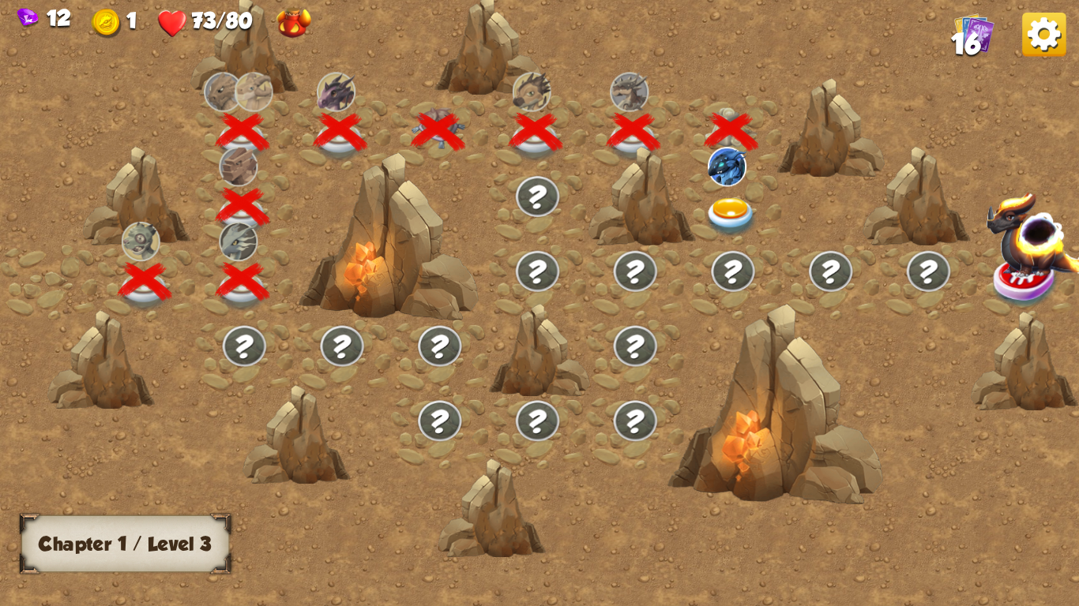
click at [724, 214] on img at bounding box center [731, 217] width 54 height 39
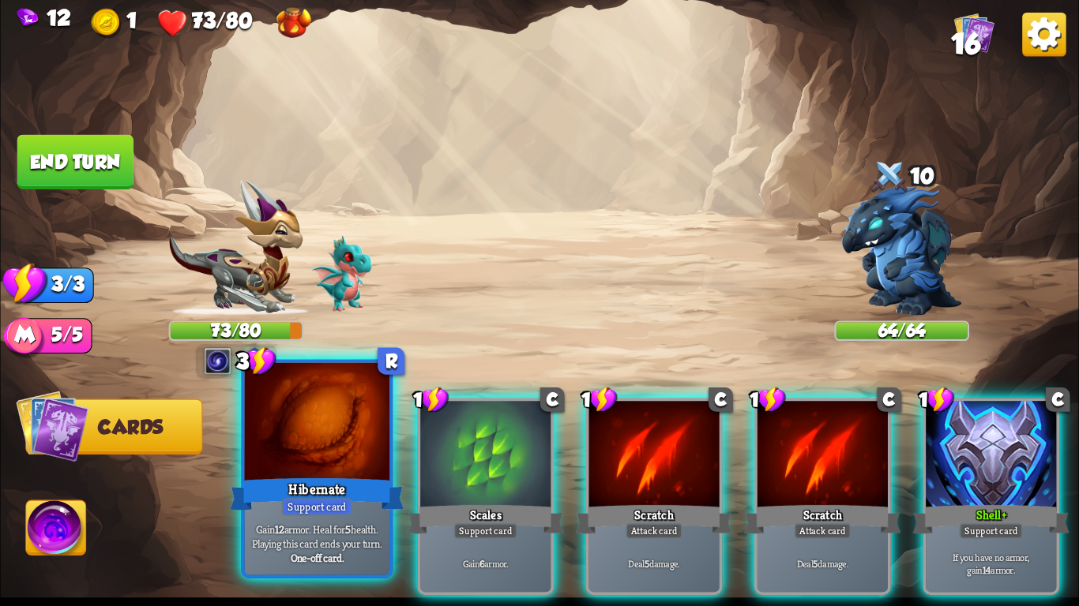
click at [326, 475] on div "Hibernate" at bounding box center [317, 494] width 174 height 39
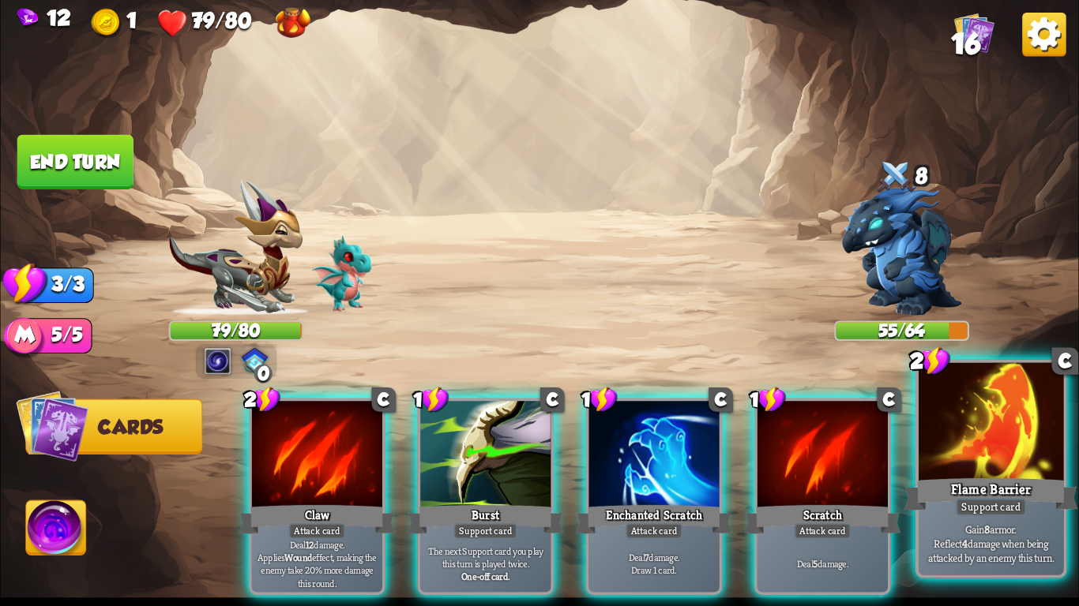
click at [1019, 542] on p "Gain 8 armor. Reflect 4 damage when being attacked by an enemy this turn." at bounding box center [990, 543] width 137 height 43
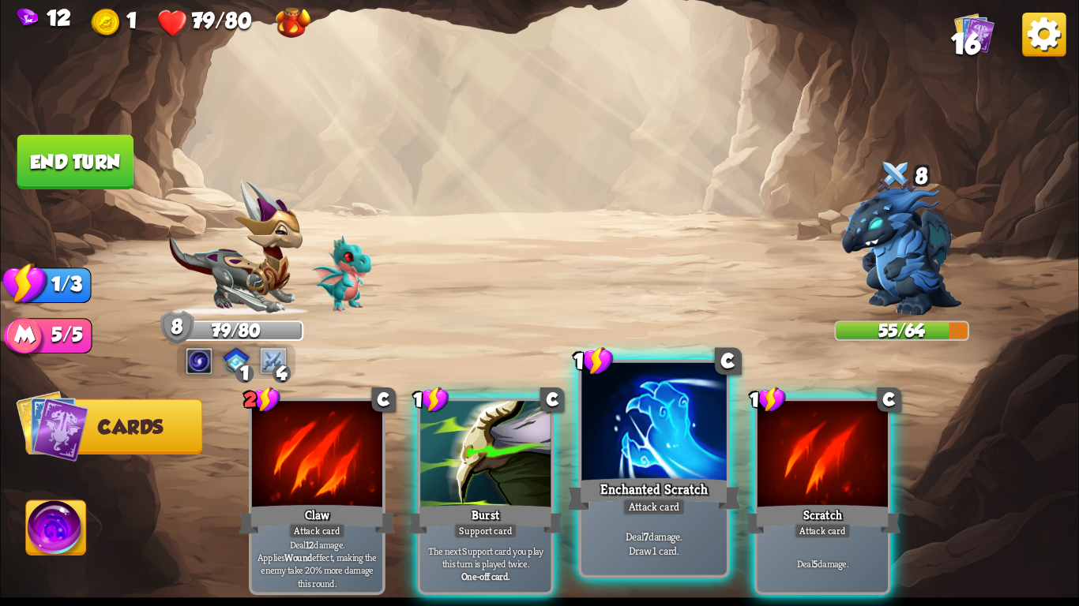
click at [644, 433] on div at bounding box center [653, 424] width 144 height 122
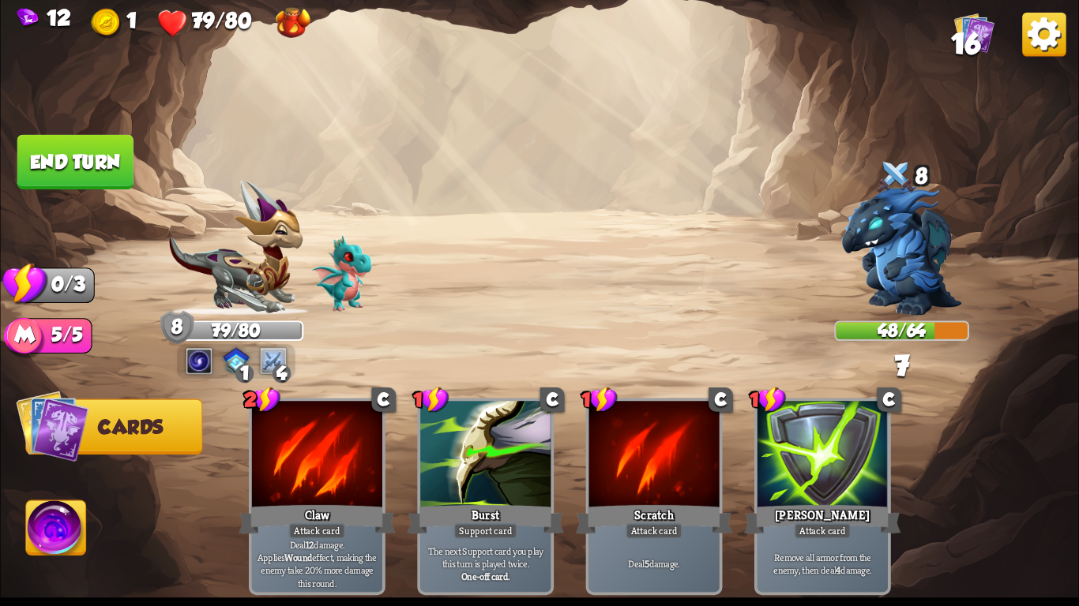
click at [72, 153] on button "End turn" at bounding box center [75, 162] width 116 height 54
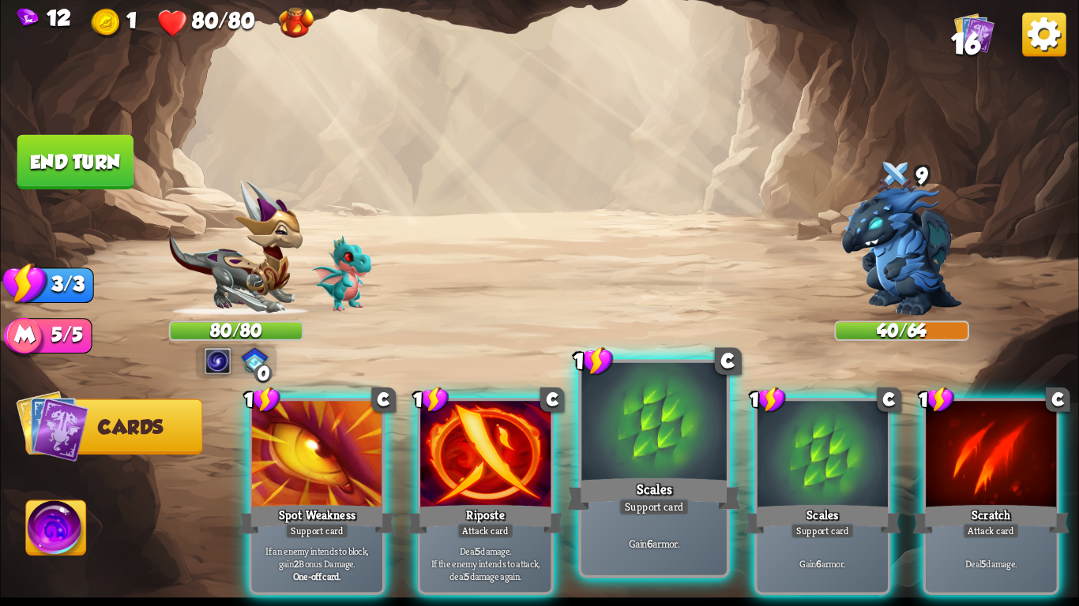
click at [682, 472] on div at bounding box center [653, 424] width 144 height 122
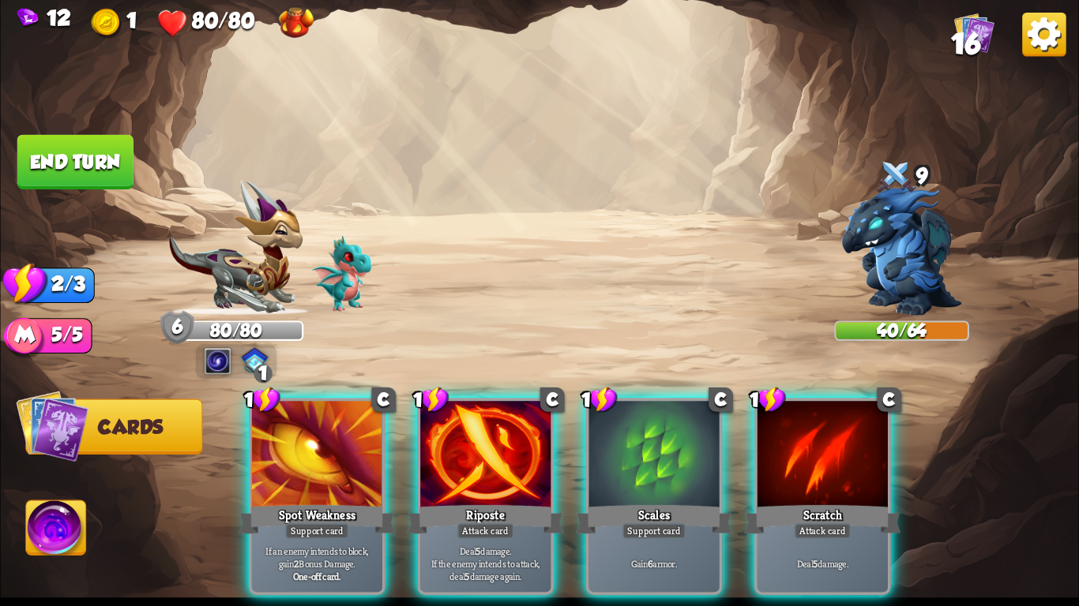
click at [682, 472] on div at bounding box center [654, 456] width 130 height 110
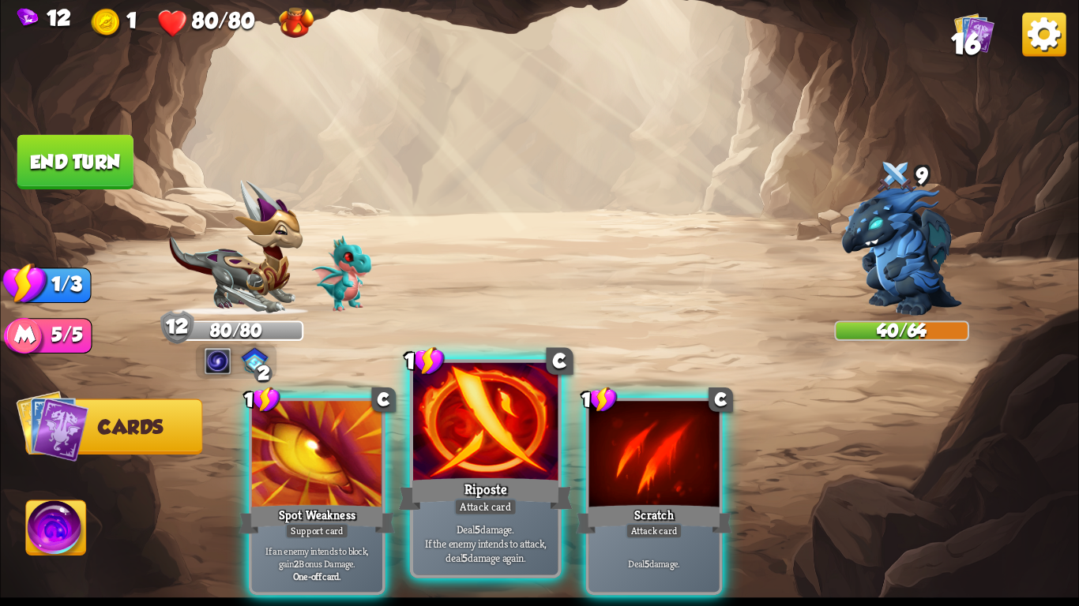
click at [488, 467] on div at bounding box center [485, 424] width 144 height 122
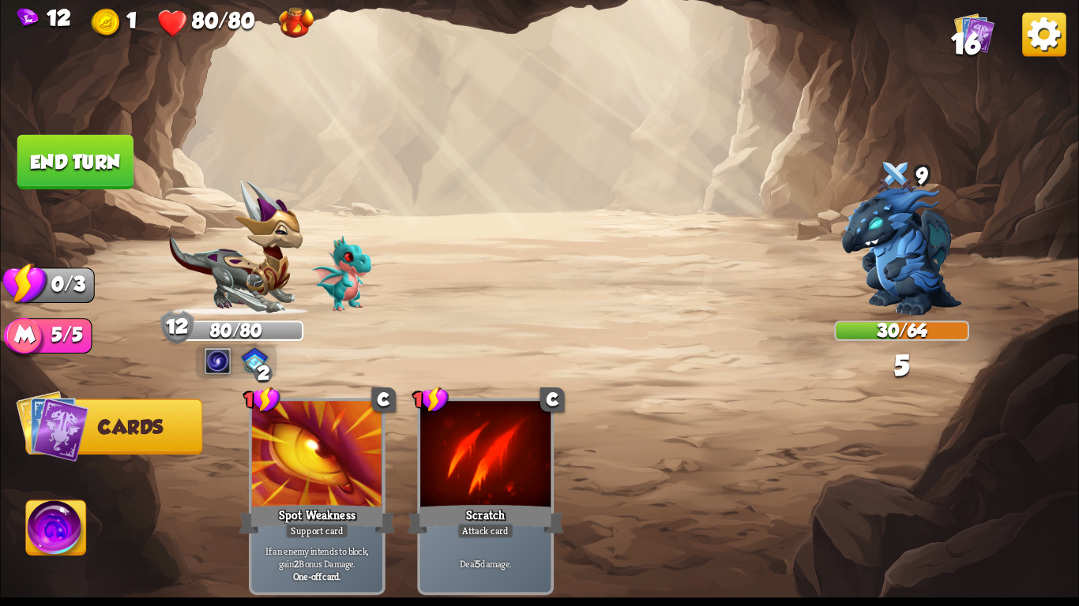
click at [55, 172] on button "End turn" at bounding box center [75, 162] width 116 height 54
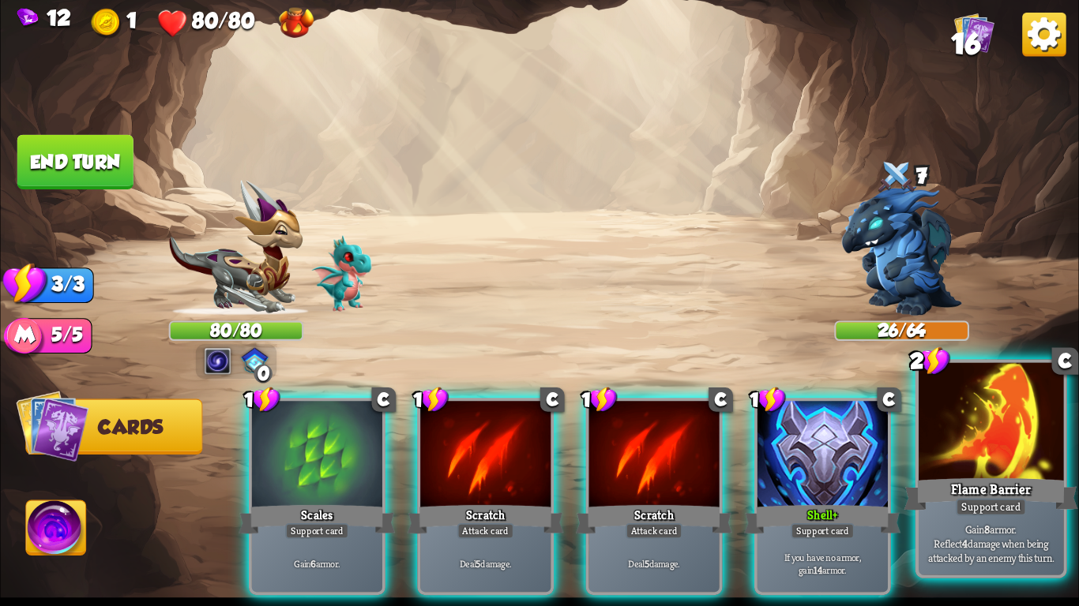
click at [940, 467] on div at bounding box center [990, 424] width 144 height 122
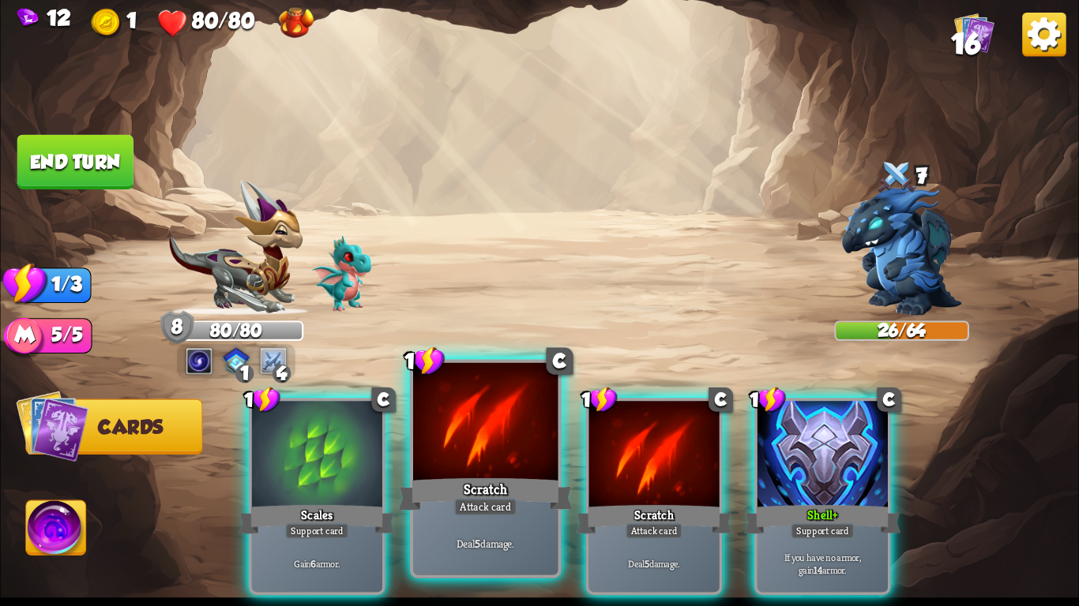
click at [479, 435] on div at bounding box center [485, 424] width 144 height 122
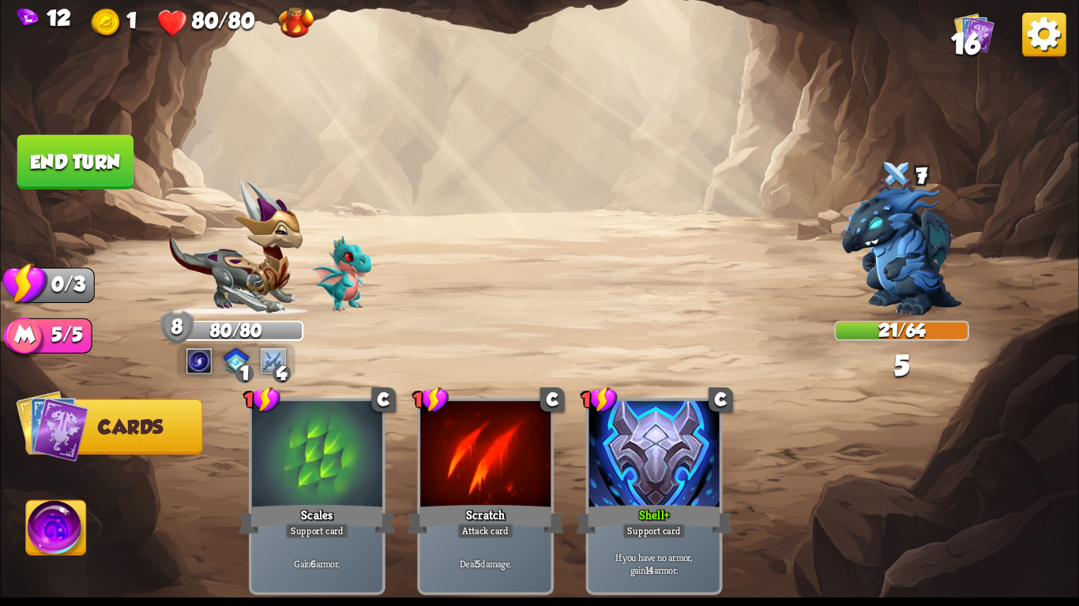
click at [66, 155] on button "End turn" at bounding box center [75, 162] width 116 height 54
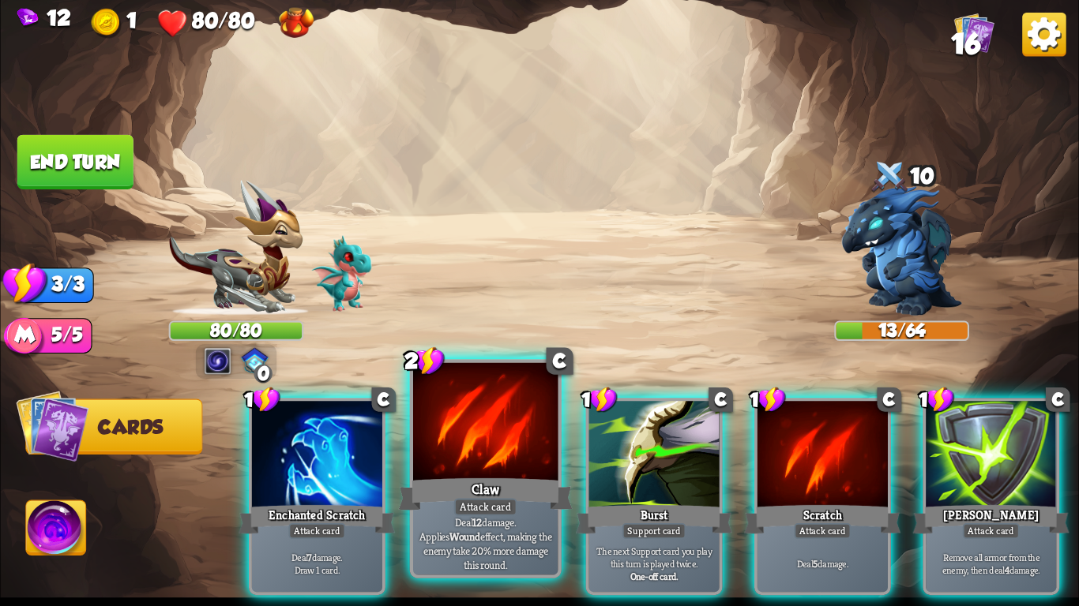
click at [461, 427] on div at bounding box center [485, 424] width 144 height 122
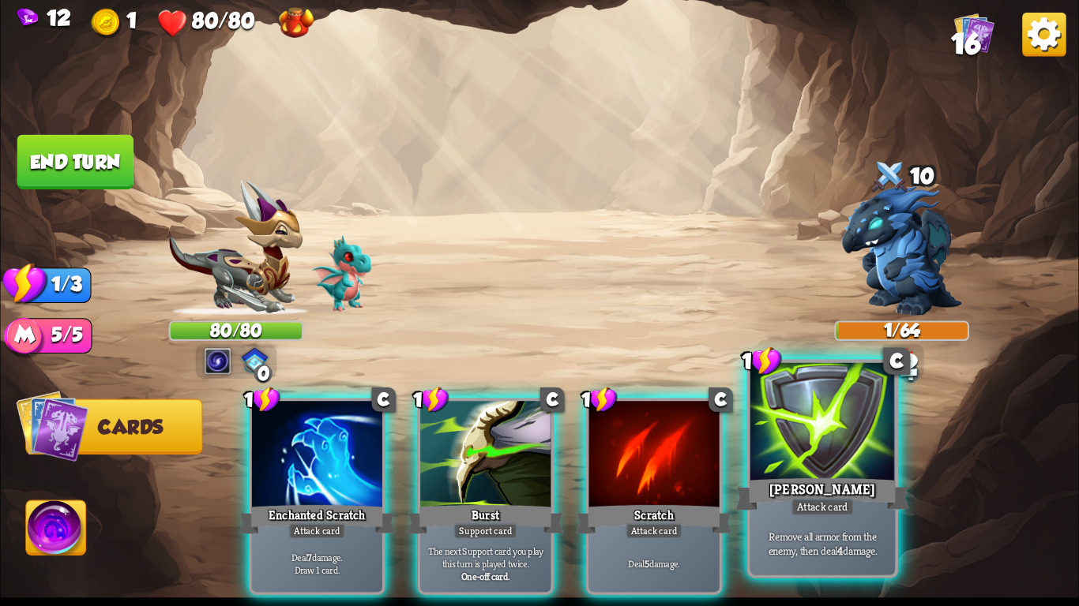
click at [858, 456] on div at bounding box center [822, 424] width 144 height 122
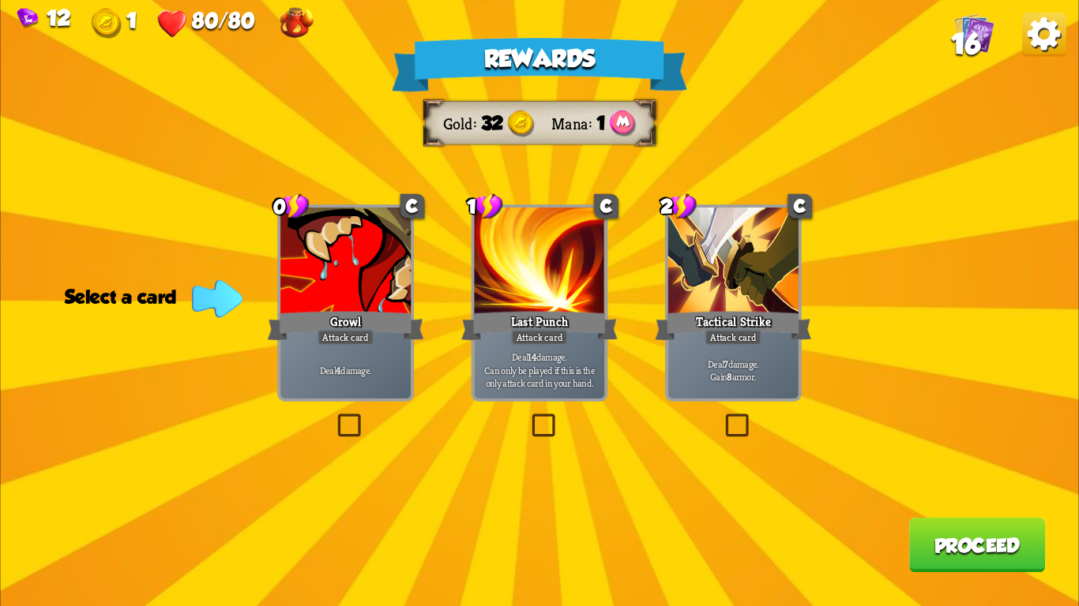
click at [771, 302] on div at bounding box center [733, 263] width 130 height 110
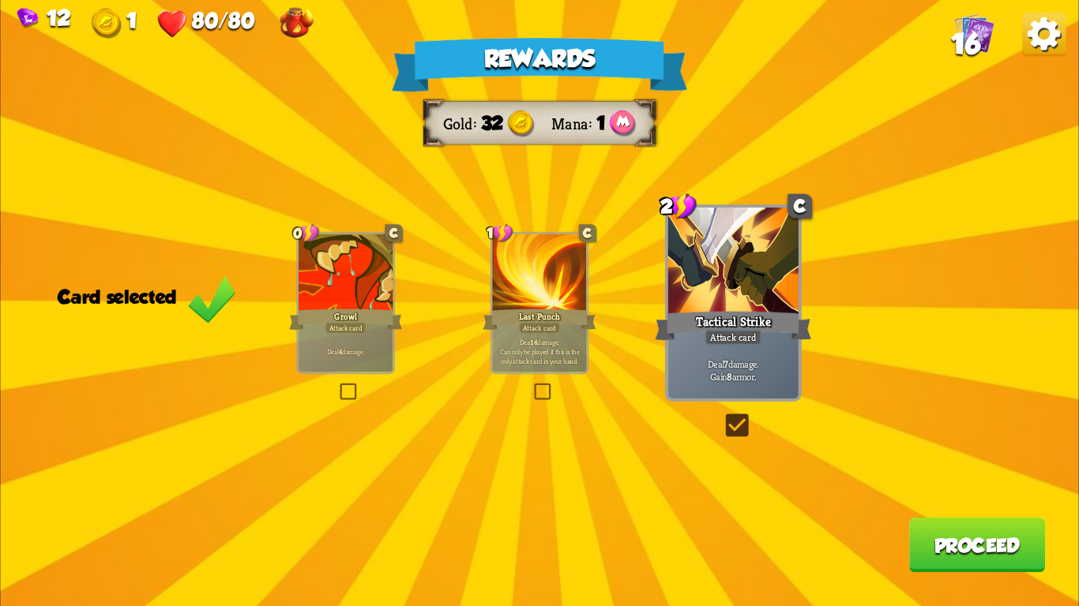
click at [925, 533] on button "Proceed" at bounding box center [977, 545] width 136 height 54
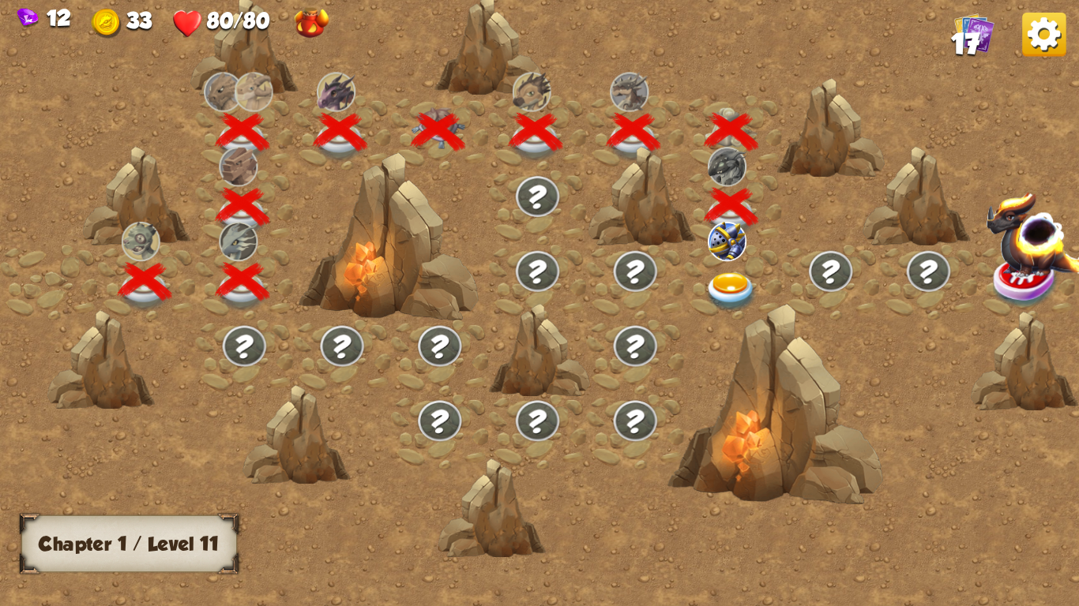
scroll to position [0, 240]
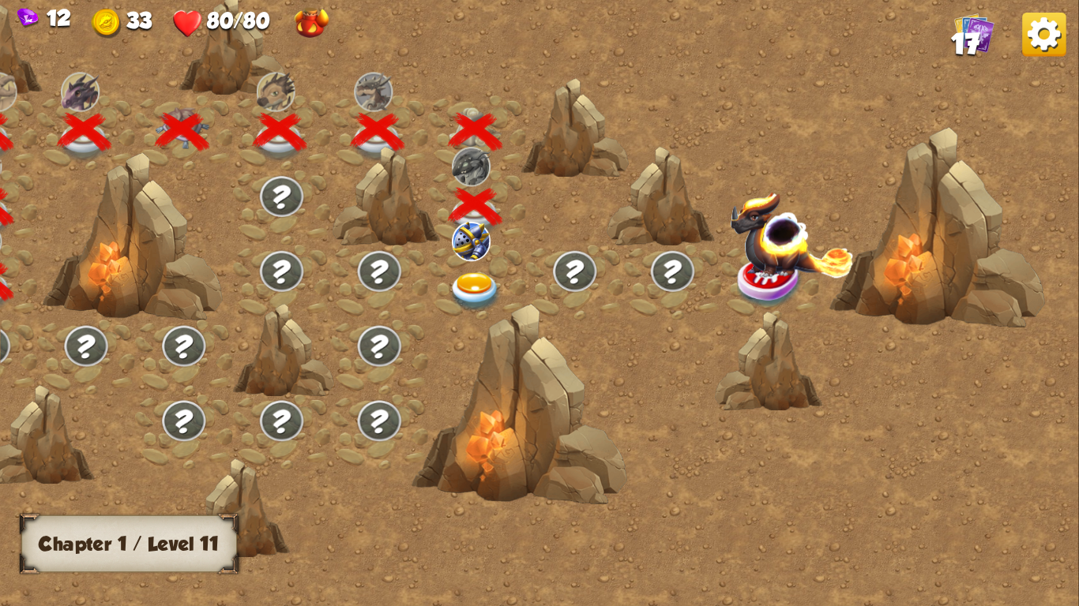
click at [475, 270] on div at bounding box center [477, 282] width 98 height 75
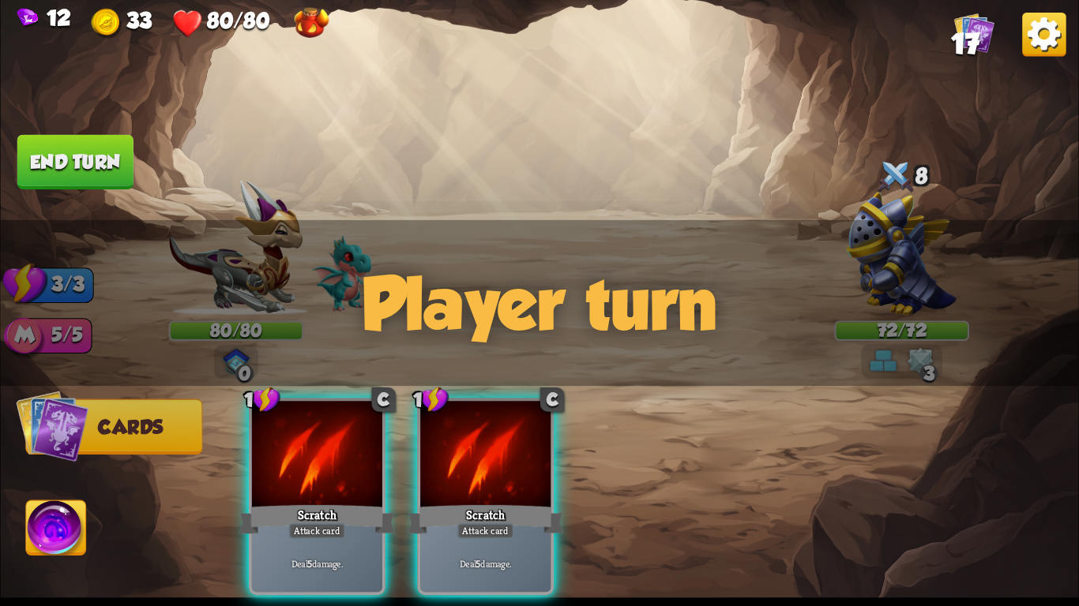
click at [902, 206] on img at bounding box center [901, 254] width 111 height 124
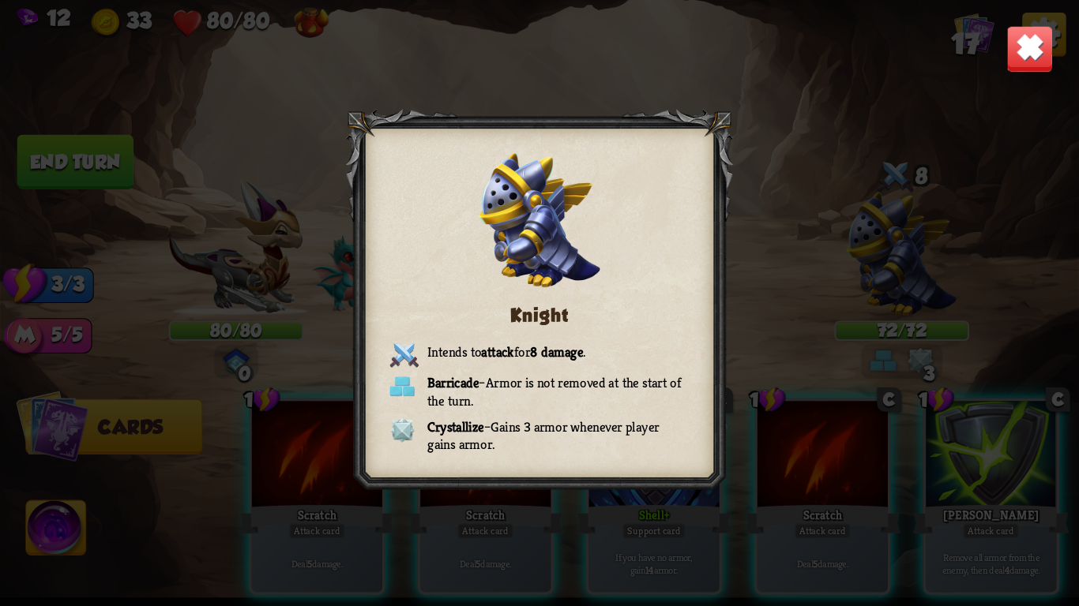
click at [1026, 56] on img at bounding box center [1029, 48] width 47 height 47
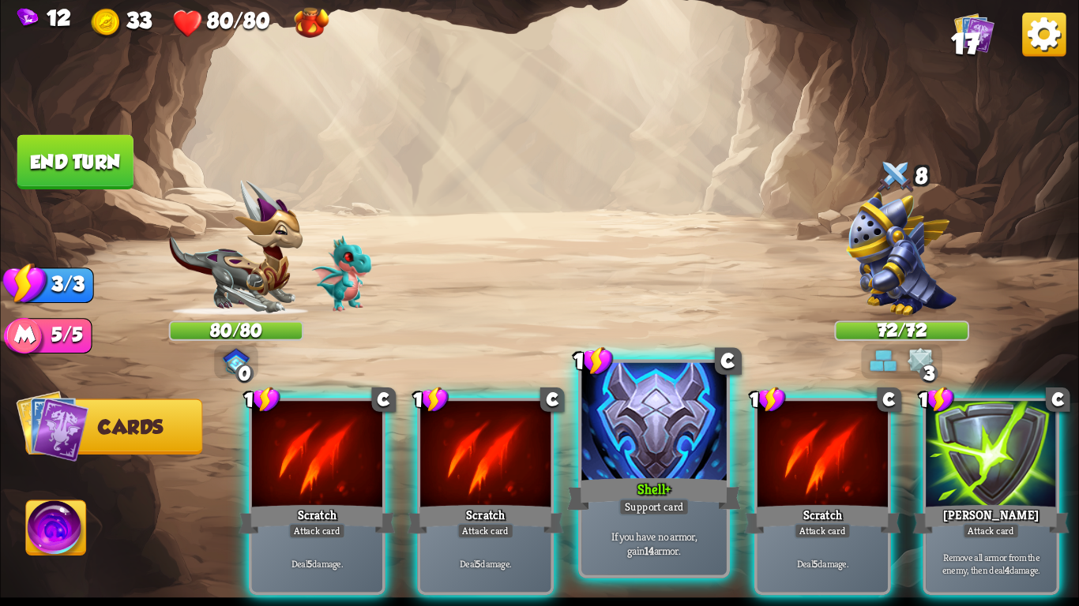
click at [634, 498] on div "Support card" at bounding box center [653, 506] width 71 height 17
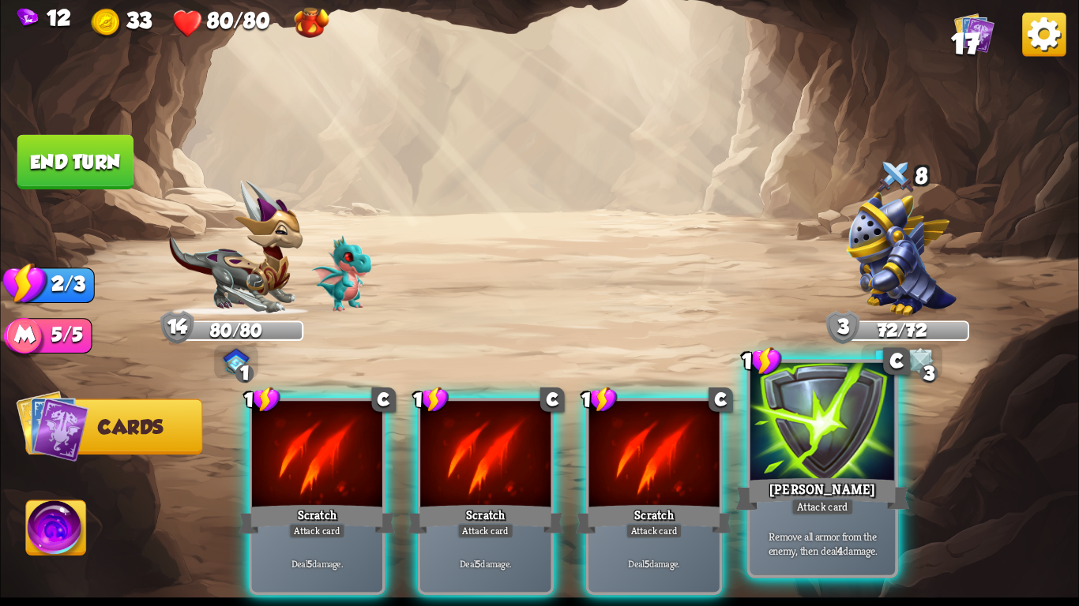
click at [858, 480] on div "[PERSON_NAME]" at bounding box center [822, 494] width 174 height 39
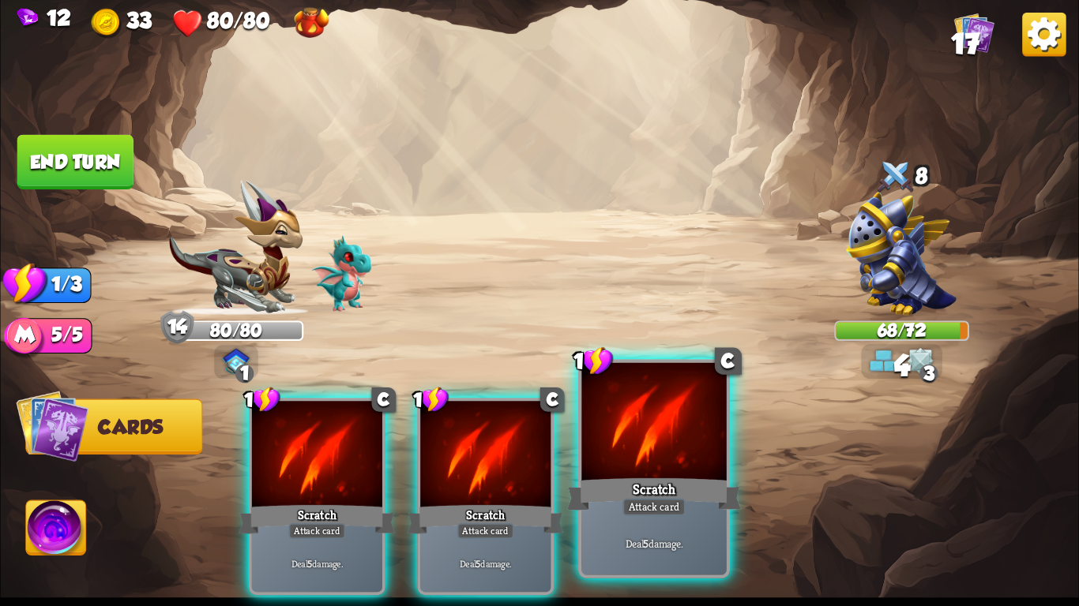
click at [655, 477] on div "Scratch" at bounding box center [654, 494] width 174 height 39
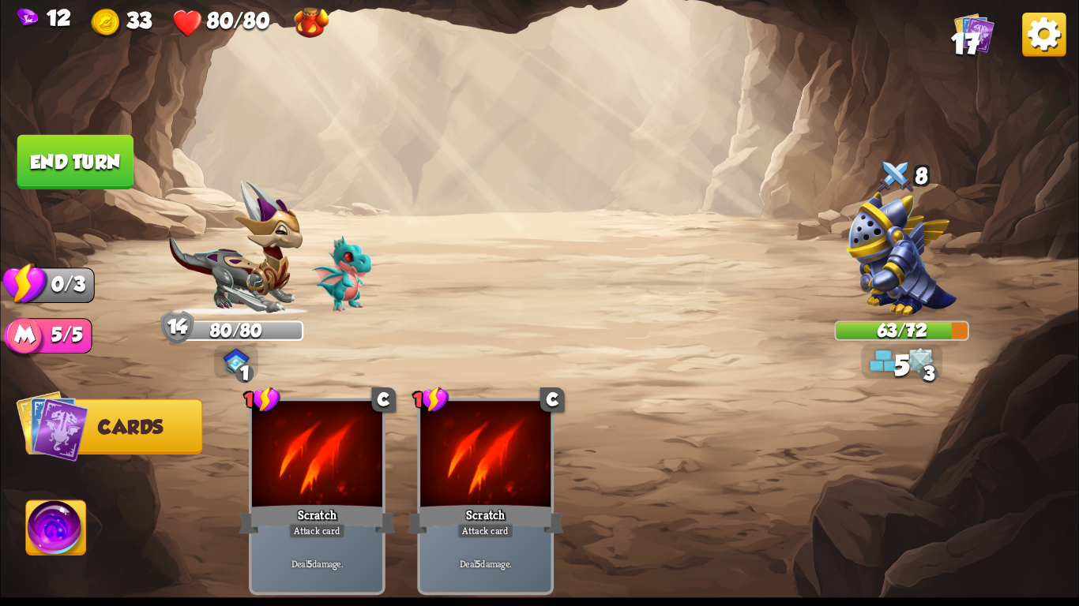
click at [69, 155] on button "End turn" at bounding box center [75, 162] width 116 height 54
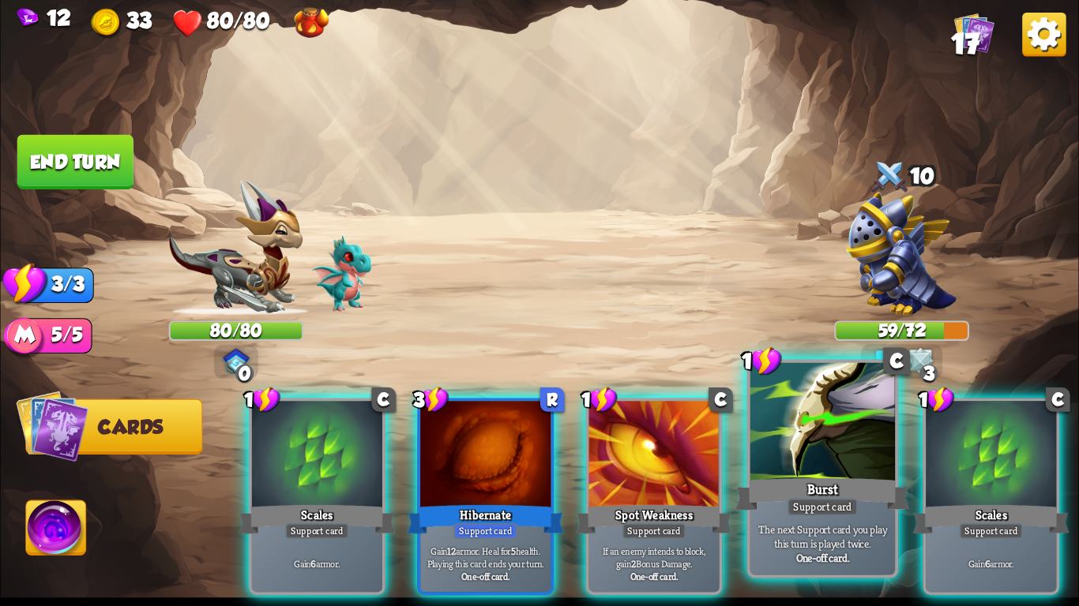
click at [770, 419] on div at bounding box center [822, 424] width 144 height 122
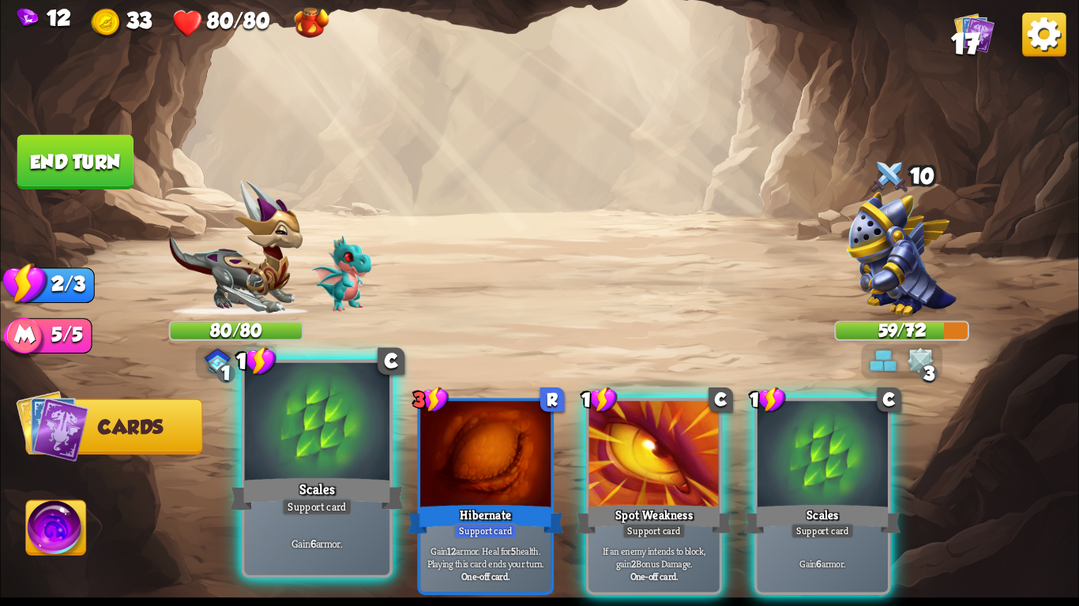
click at [283, 430] on div at bounding box center [317, 424] width 144 height 122
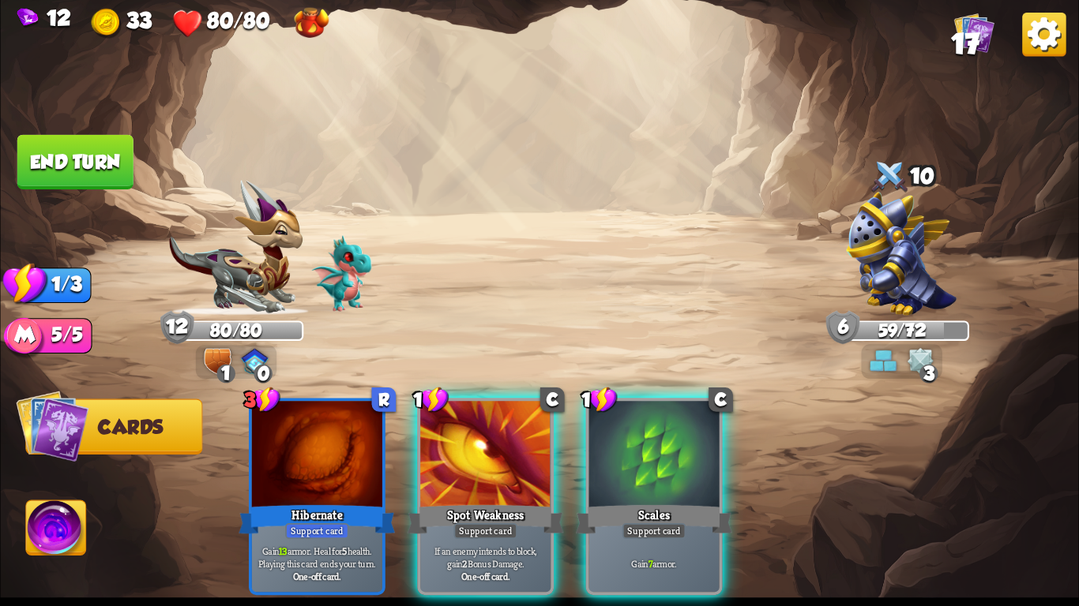
click at [65, 152] on button "End turn" at bounding box center [75, 162] width 116 height 54
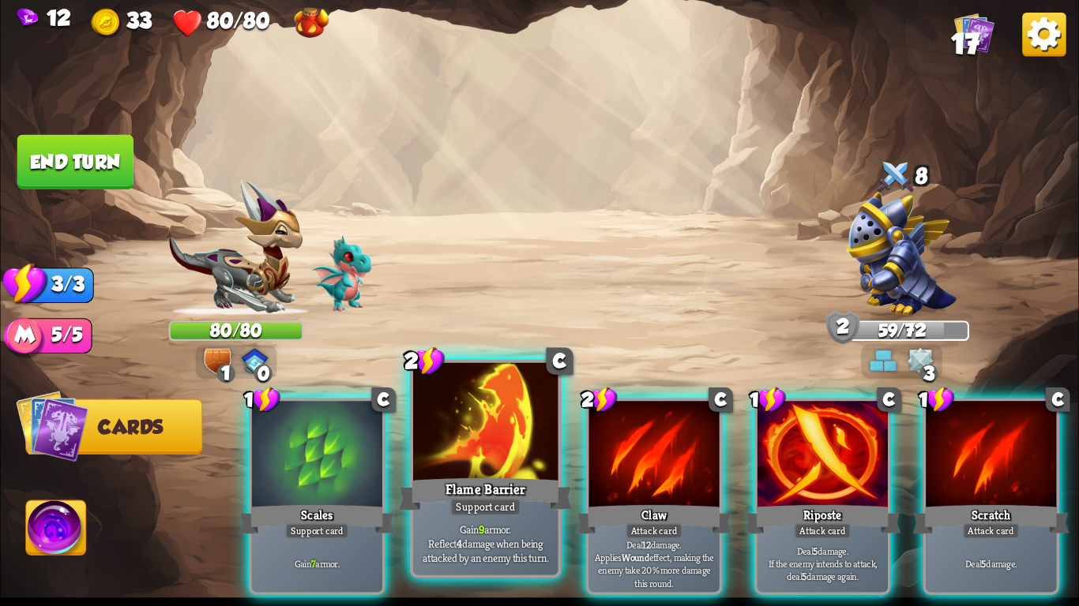
click at [444, 415] on div at bounding box center [485, 424] width 144 height 122
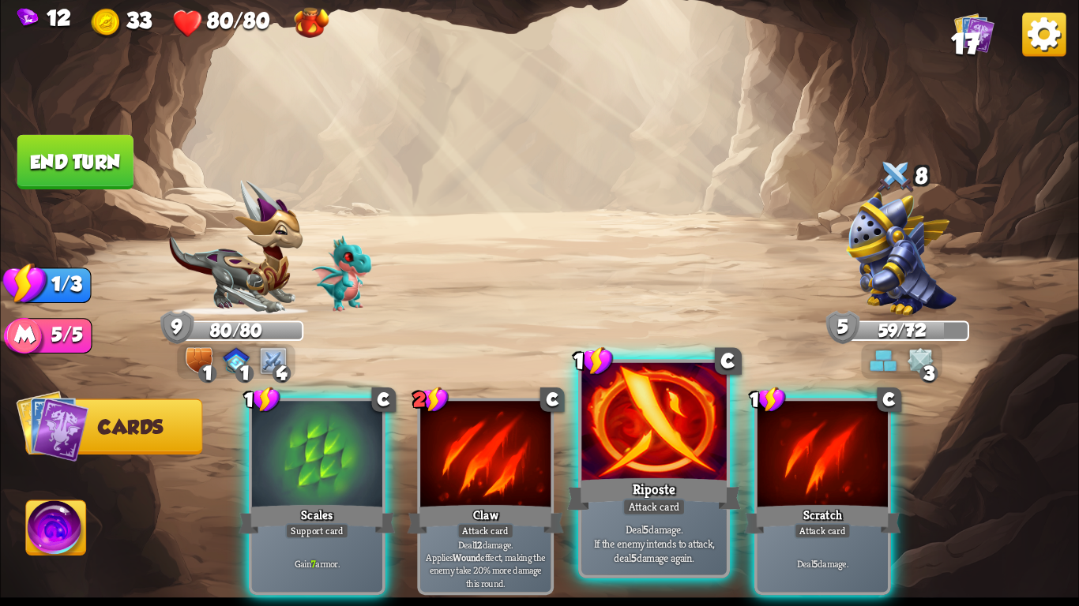
click at [680, 472] on div at bounding box center [653, 424] width 144 height 122
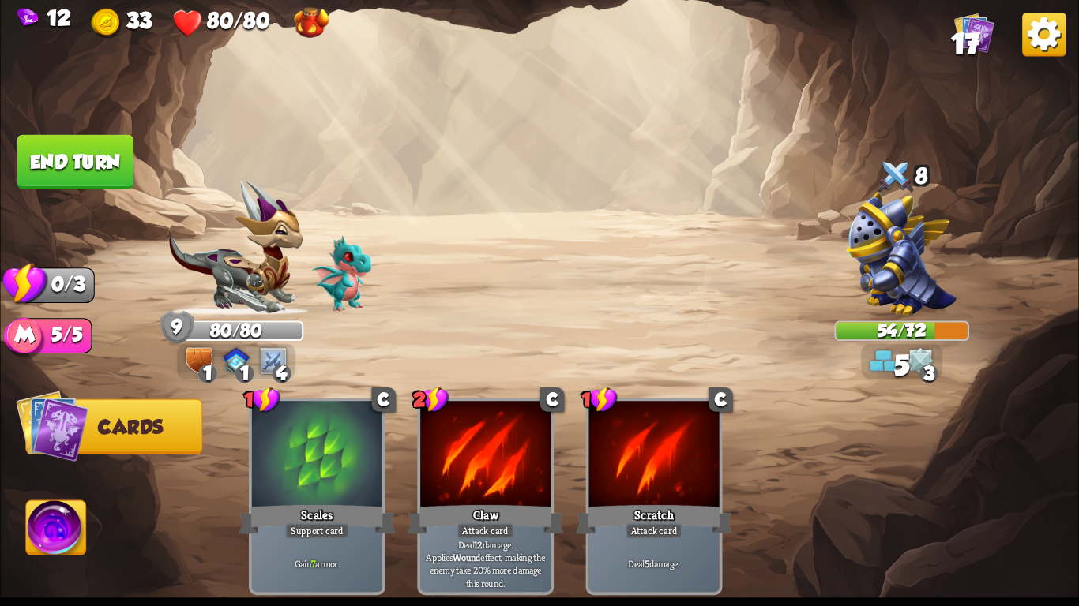
click at [69, 167] on button "End turn" at bounding box center [75, 162] width 116 height 54
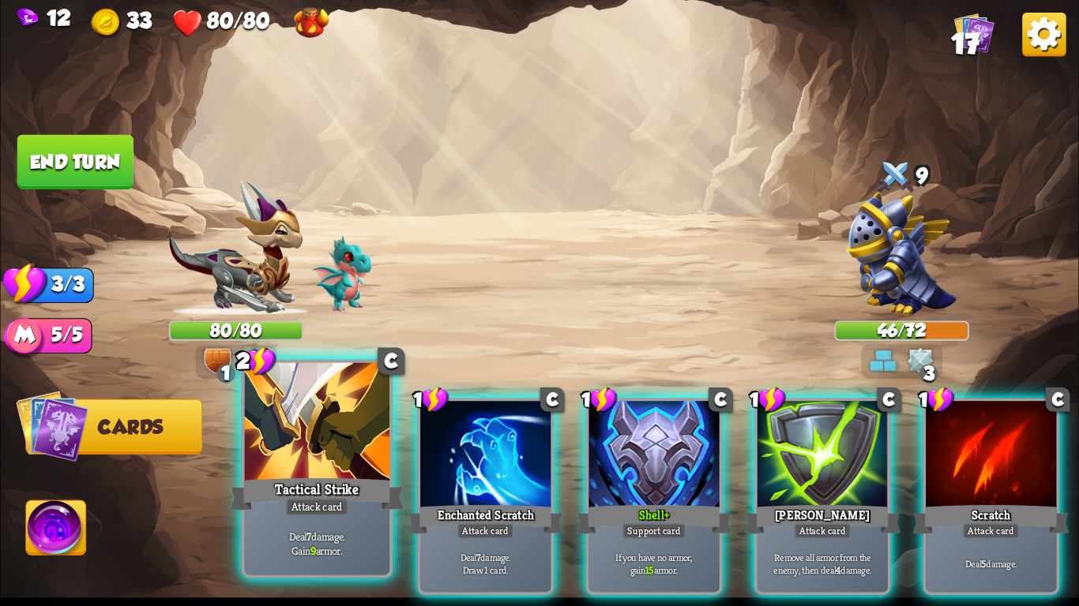
click at [321, 493] on div "Tactical Strike" at bounding box center [317, 494] width 174 height 39
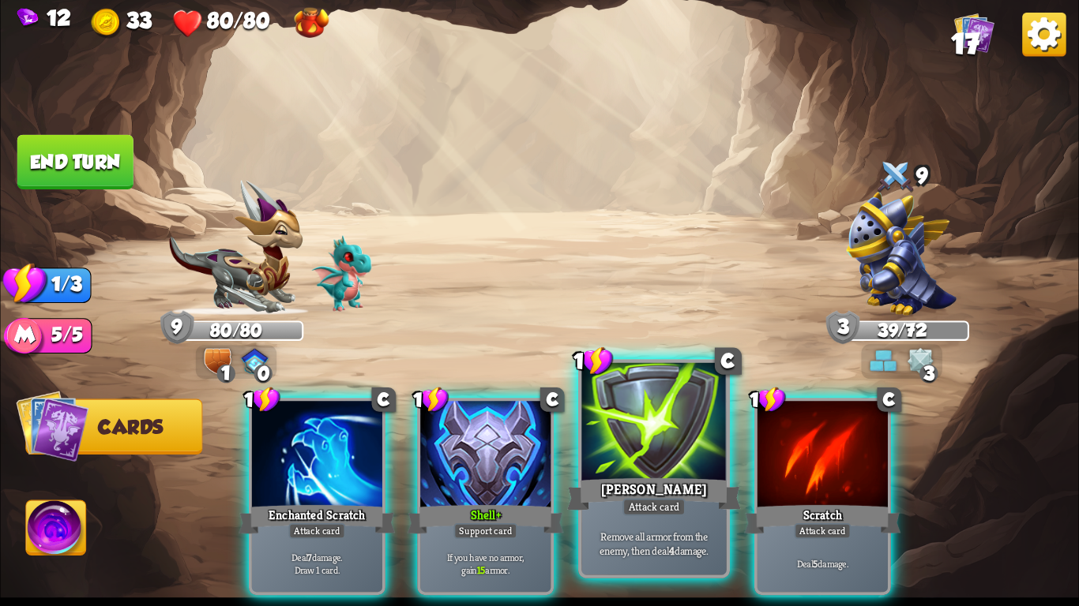
click at [661, 444] on div at bounding box center [653, 424] width 144 height 122
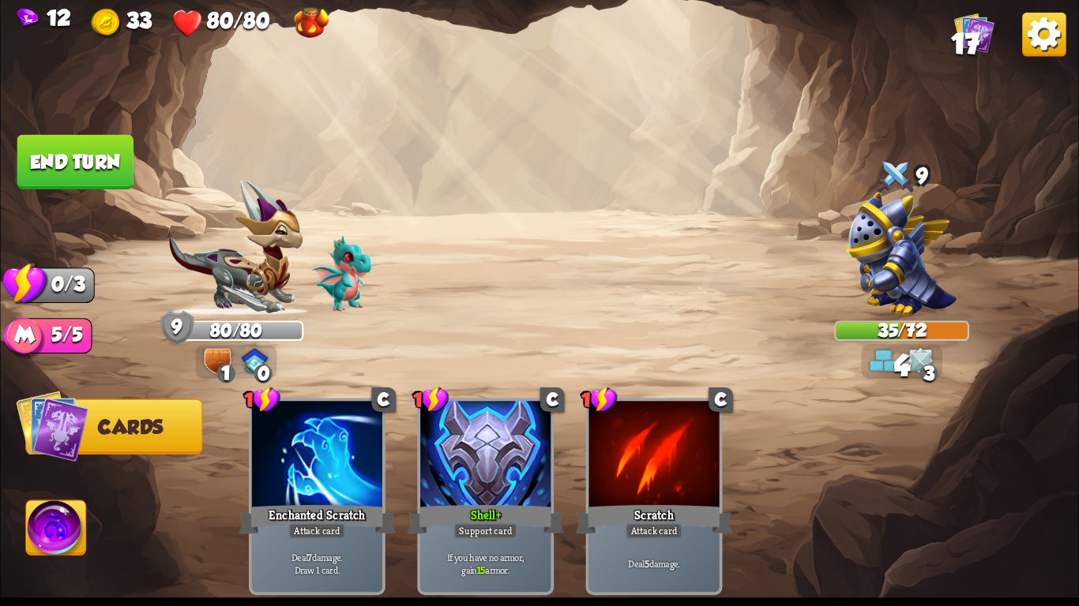
click at [58, 153] on button "End turn" at bounding box center [75, 162] width 116 height 54
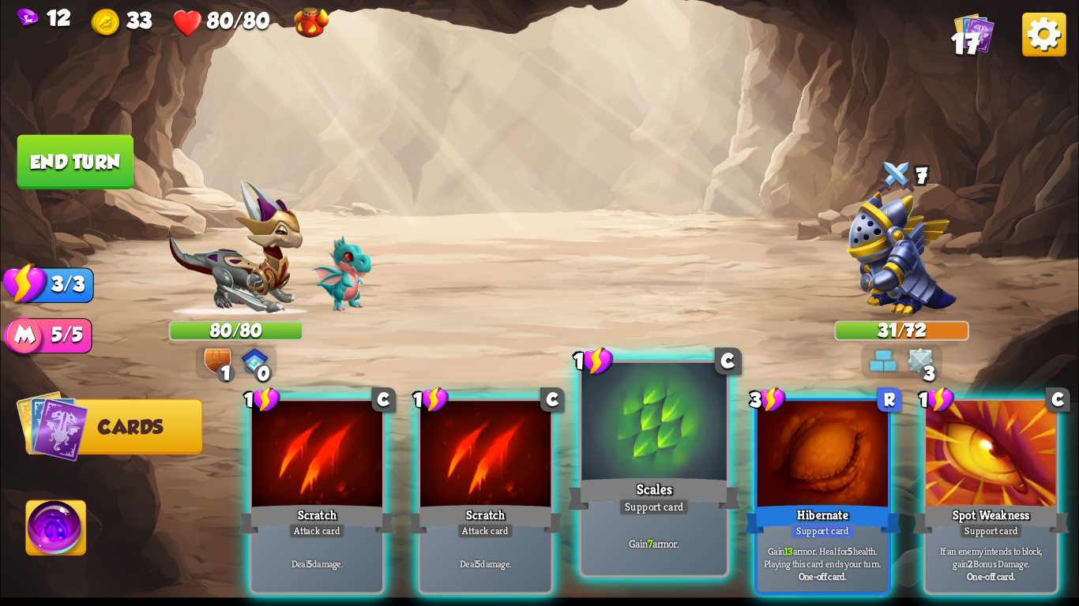
click at [627, 418] on div at bounding box center [653, 424] width 144 height 122
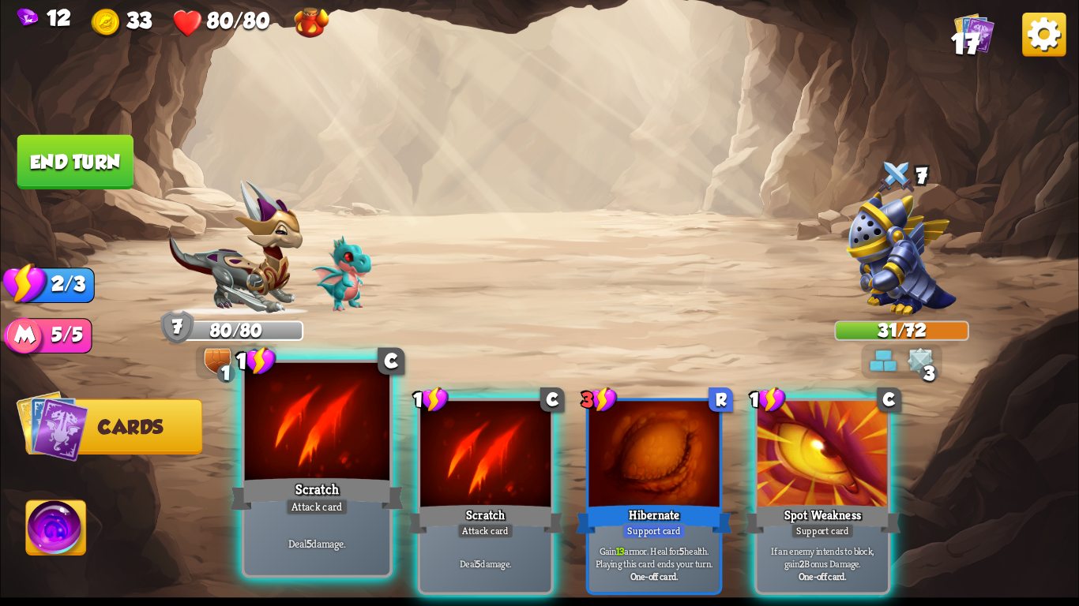
click at [275, 432] on div at bounding box center [317, 424] width 144 height 122
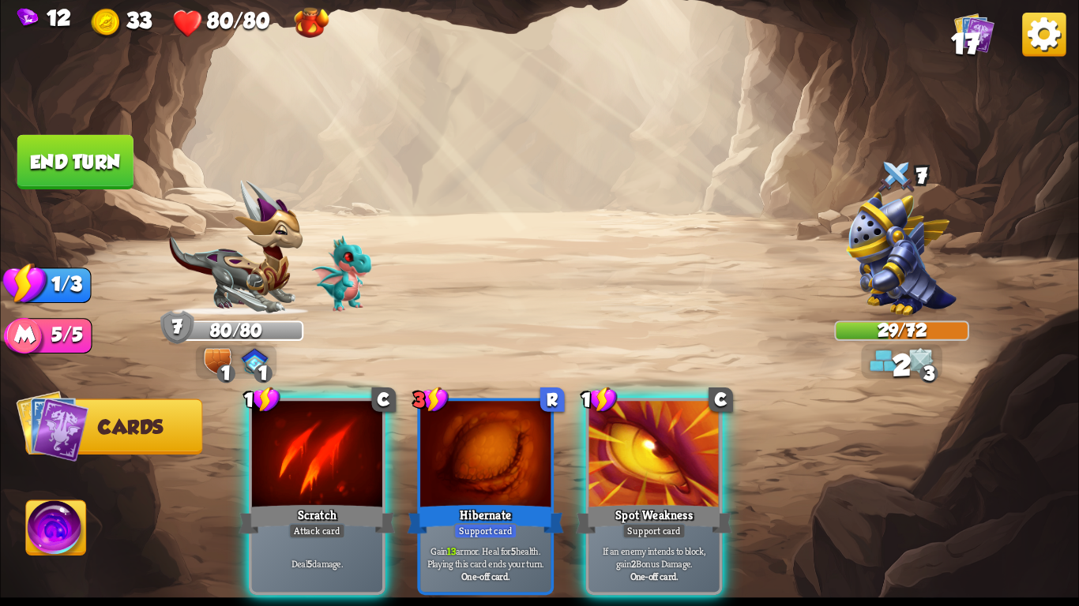
click at [275, 432] on div at bounding box center [317, 456] width 130 height 110
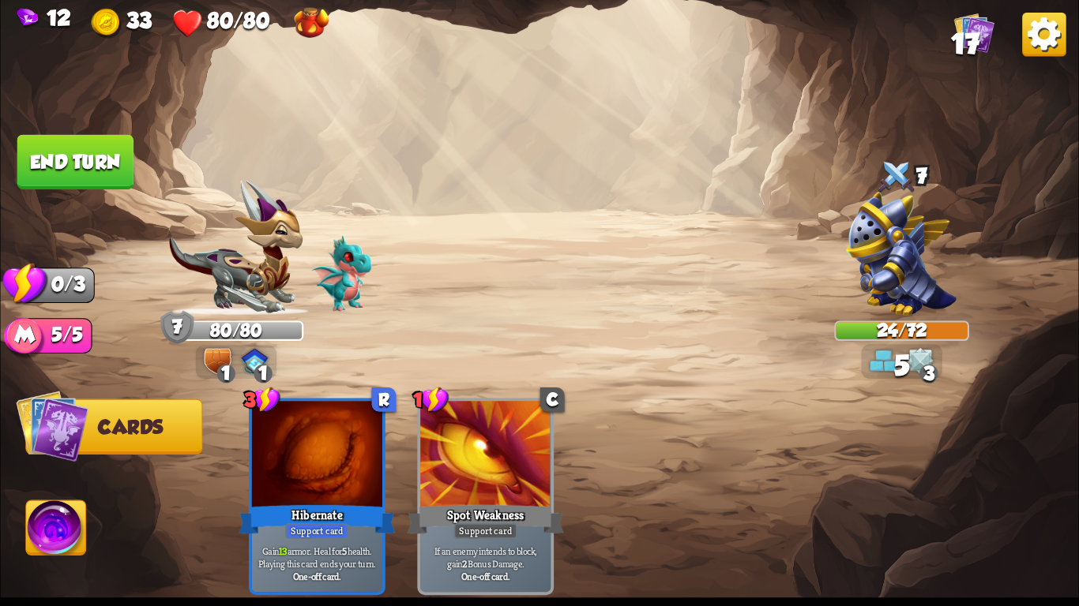
click at [57, 164] on button "End turn" at bounding box center [75, 162] width 116 height 54
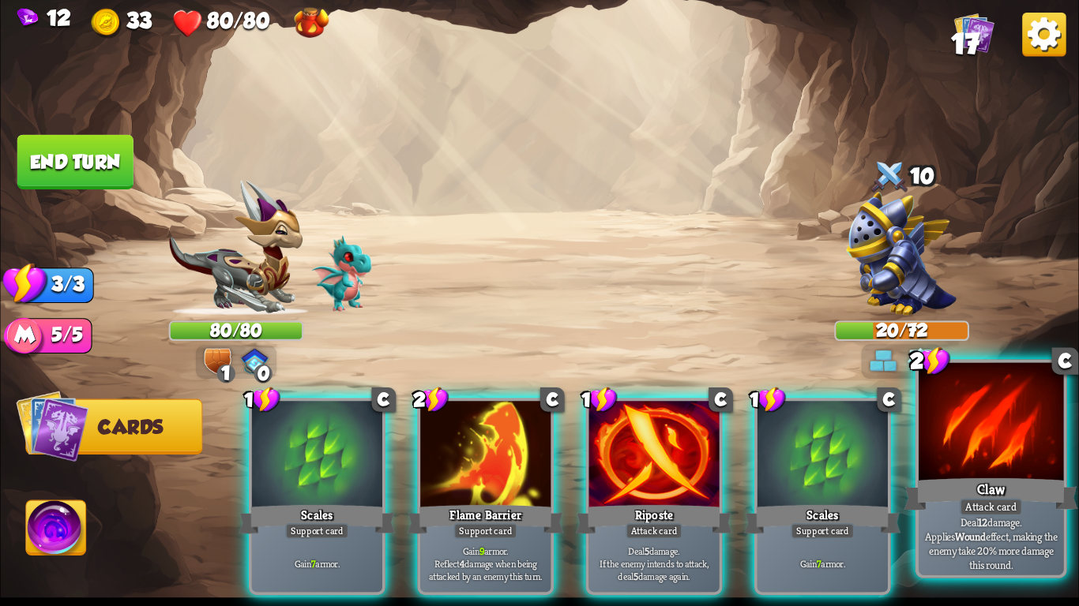
click at [943, 475] on div "Claw" at bounding box center [991, 494] width 174 height 39
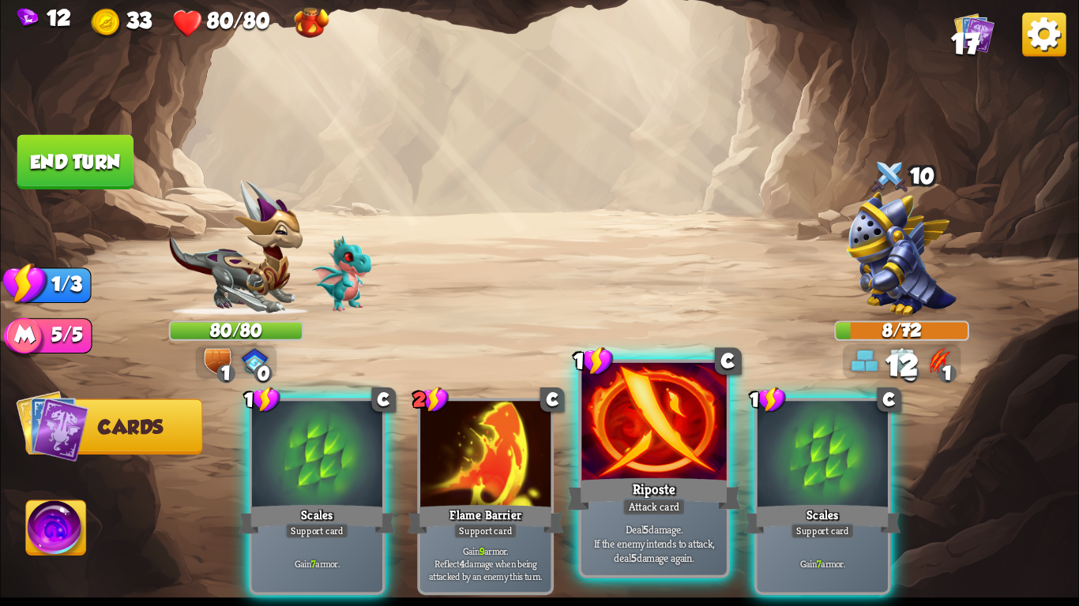
click at [648, 431] on div at bounding box center [653, 424] width 144 height 122
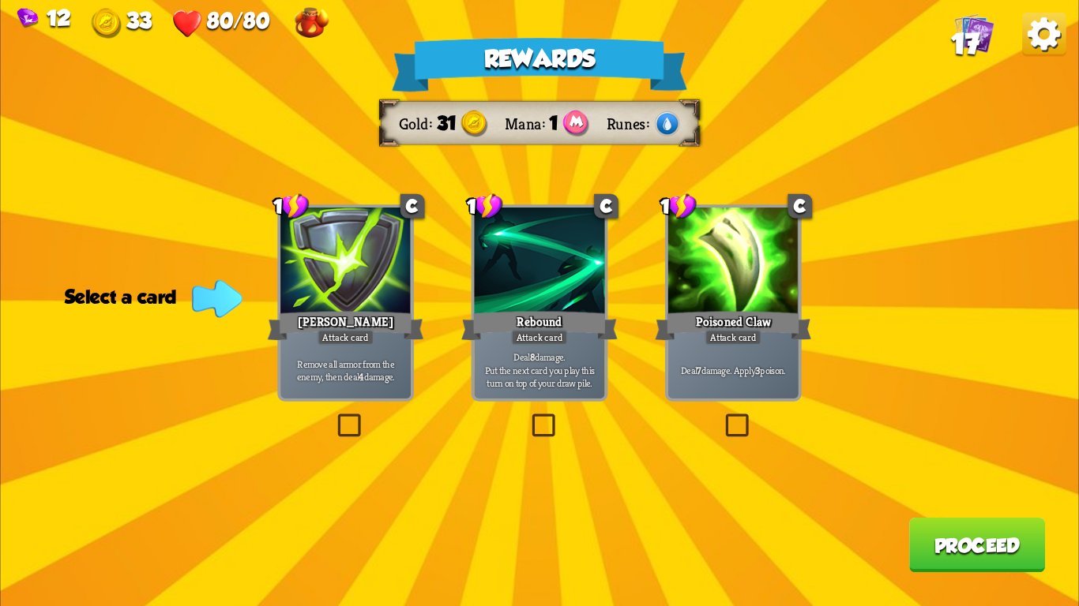
click at [519, 328] on div "Rebound" at bounding box center [539, 326] width 156 height 35
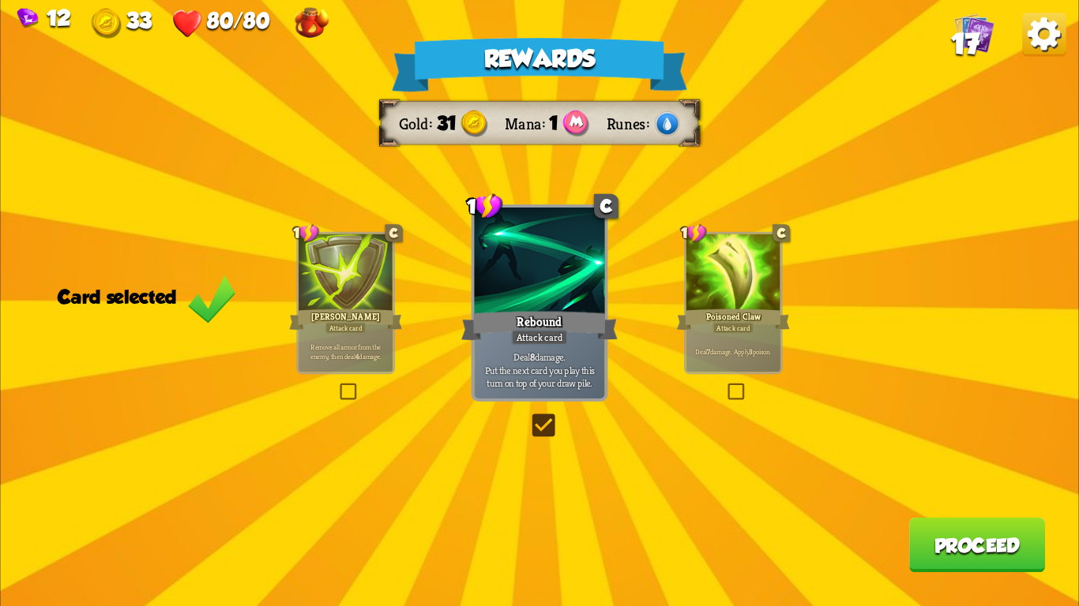
click at [753, 331] on div "Attack card" at bounding box center [732, 328] width 41 height 12
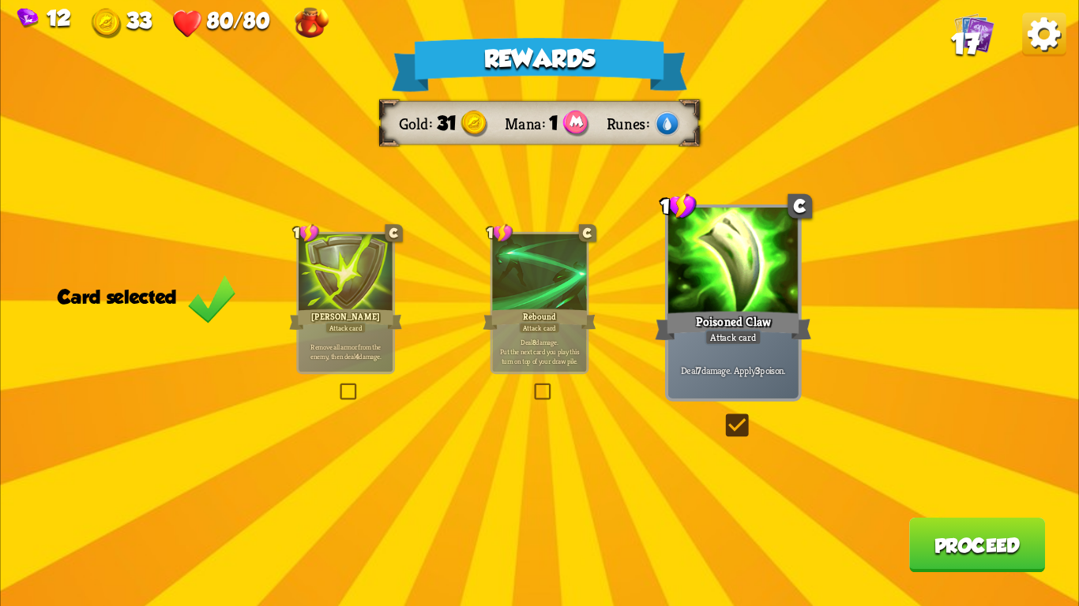
click at [930, 549] on button "Proceed" at bounding box center [977, 545] width 136 height 54
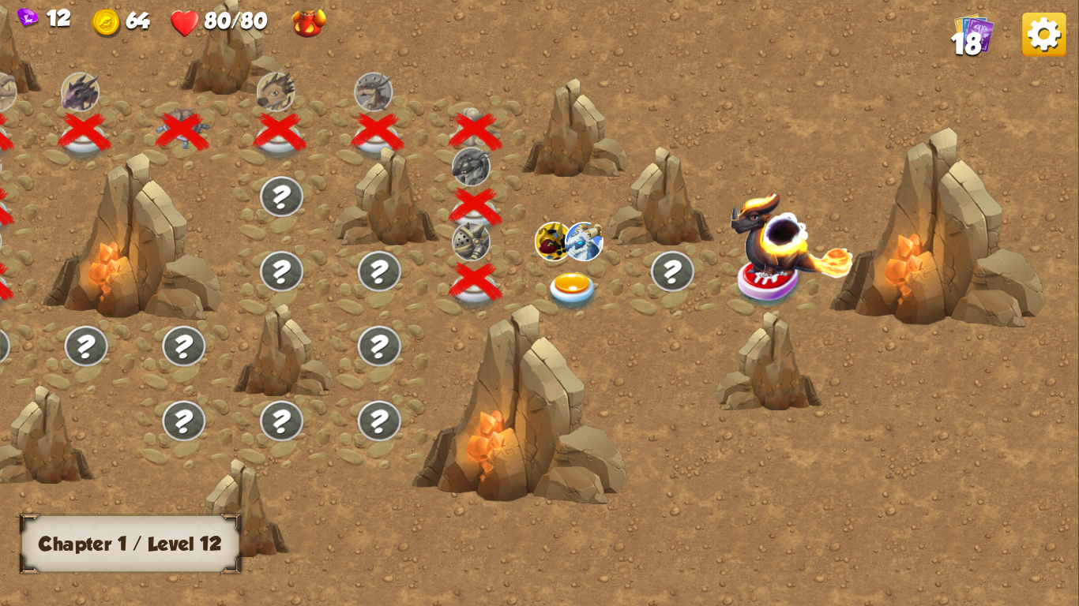
click at [558, 276] on img at bounding box center [573, 291] width 54 height 39
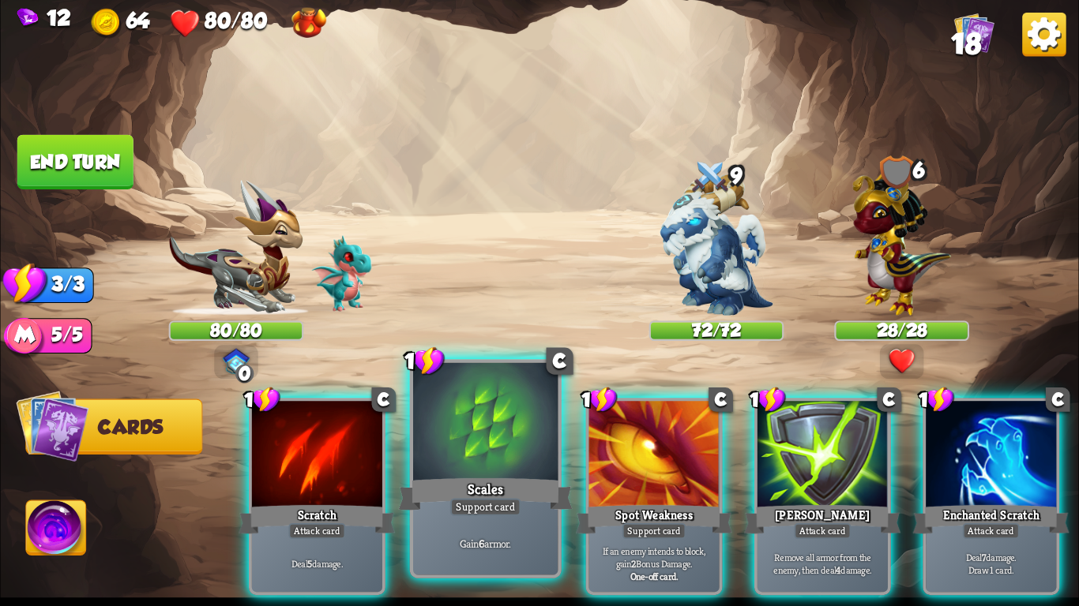
click at [444, 494] on div "Scales" at bounding box center [486, 494] width 174 height 39
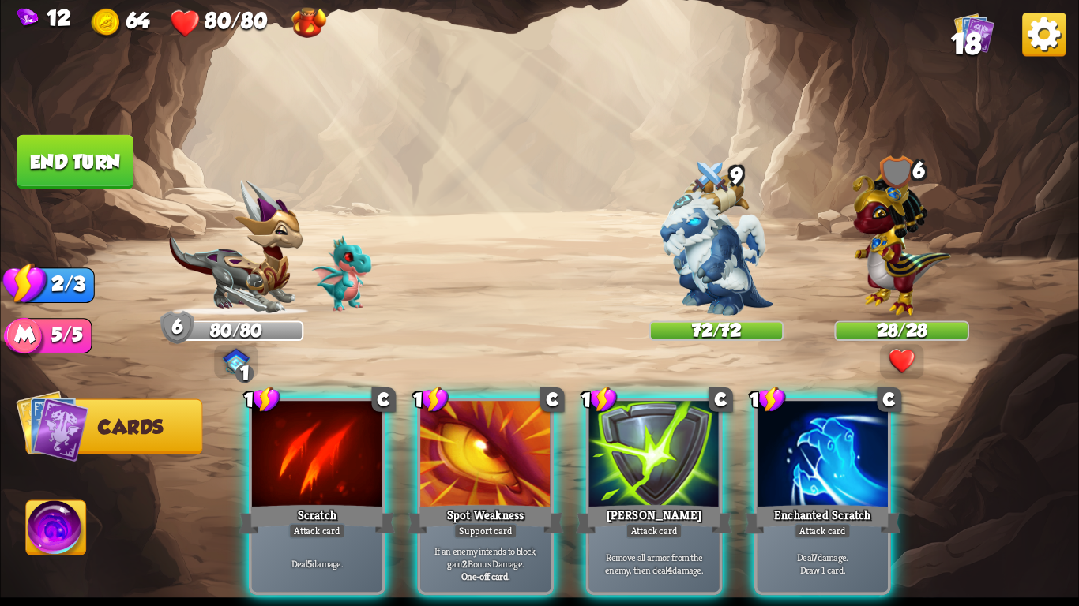
click at [444, 502] on div "Spot Weakness" at bounding box center [485, 519] width 156 height 35
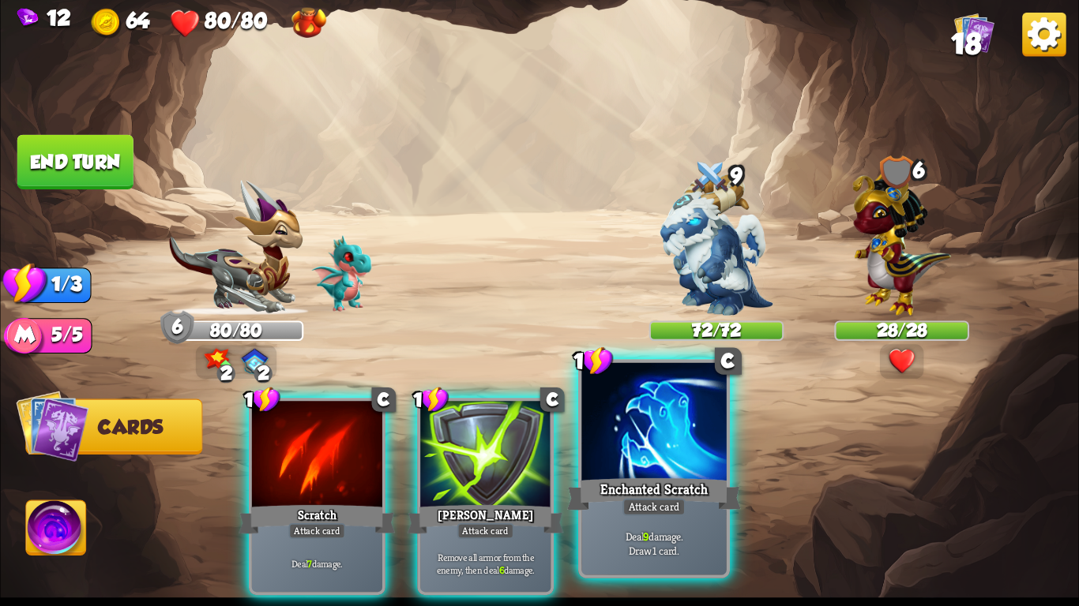
click at [666, 450] on div at bounding box center [653, 424] width 144 height 122
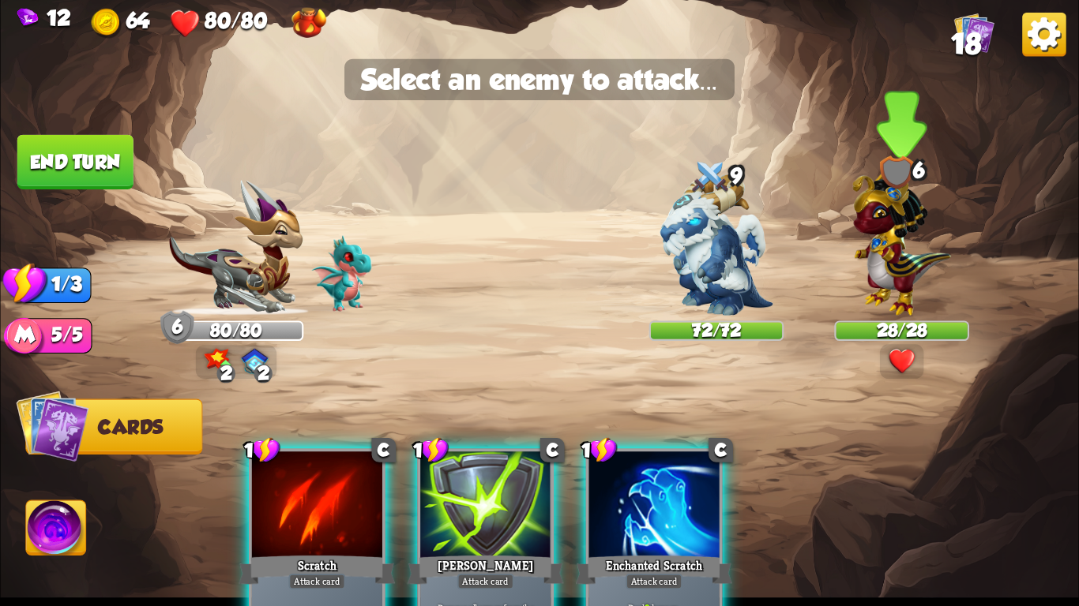
click at [892, 273] on img at bounding box center [901, 239] width 99 height 153
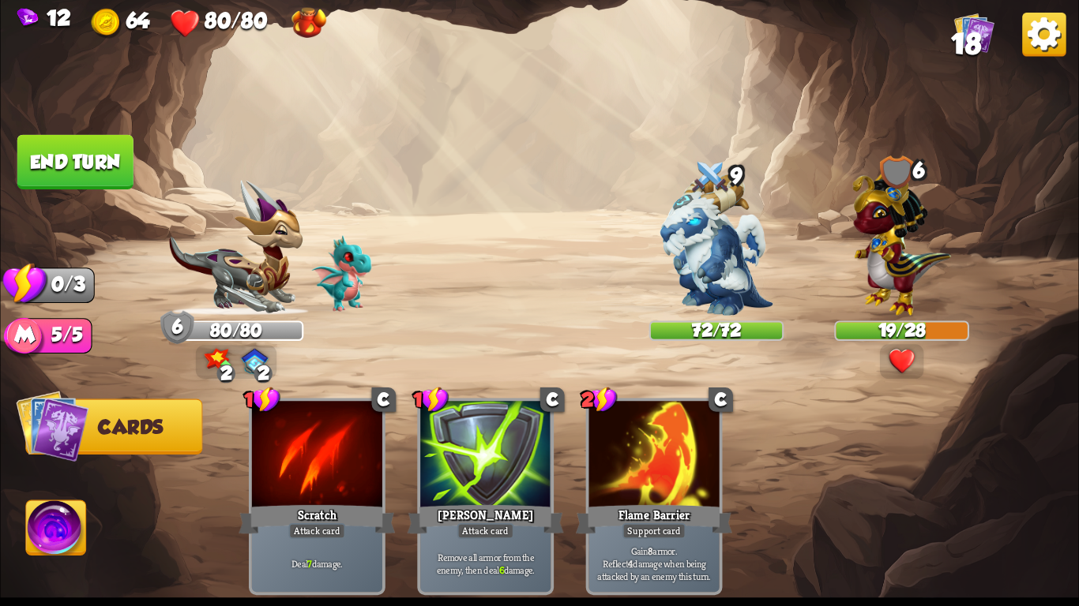
click at [64, 160] on button "End turn" at bounding box center [75, 162] width 116 height 54
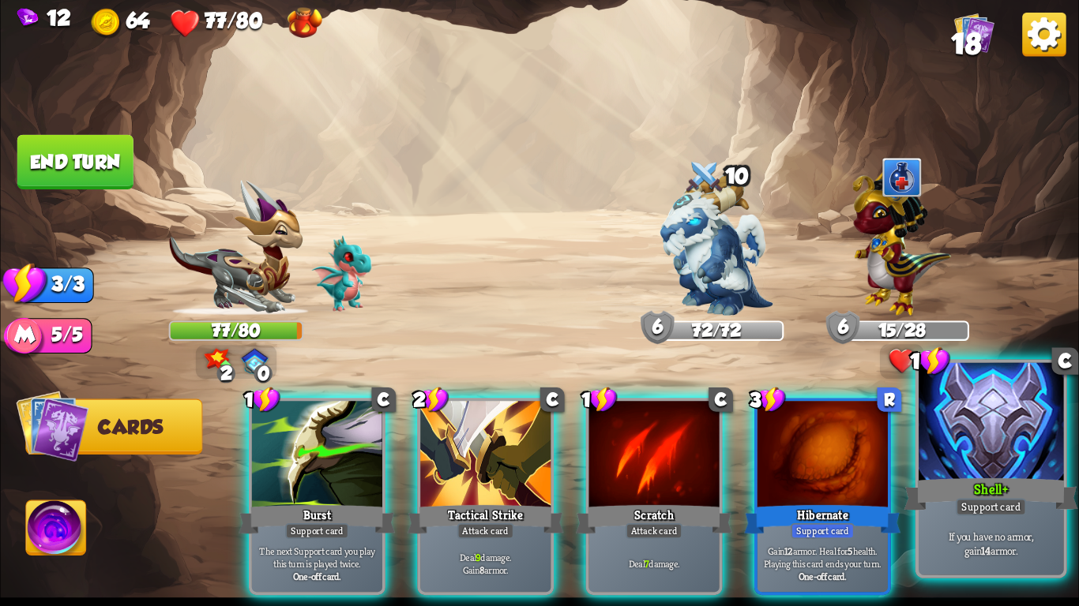
click at [996, 457] on div at bounding box center [990, 424] width 144 height 122
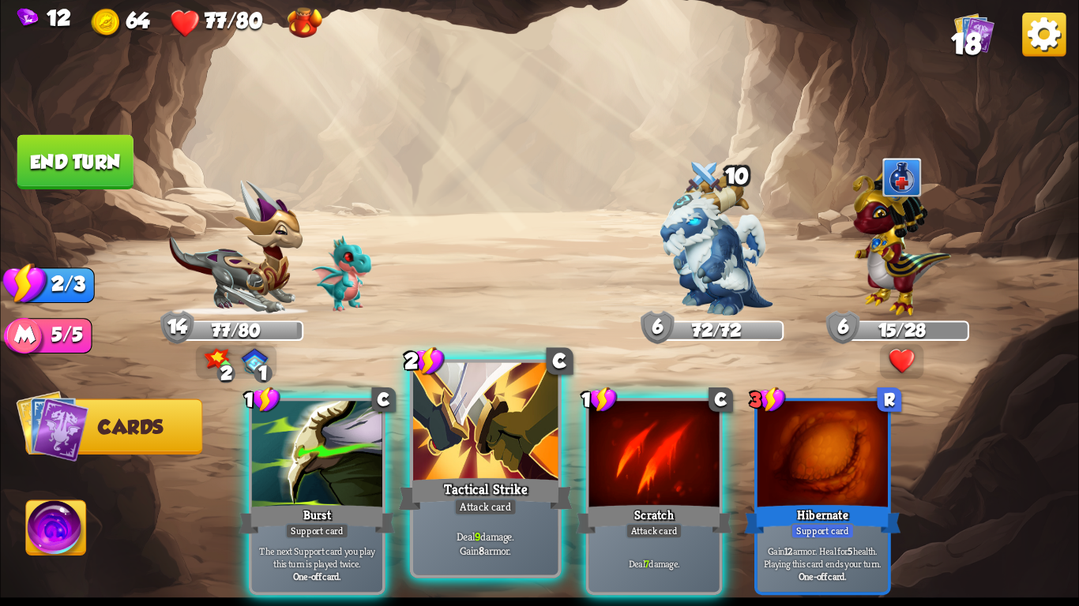
click at [427, 461] on div at bounding box center [485, 424] width 144 height 122
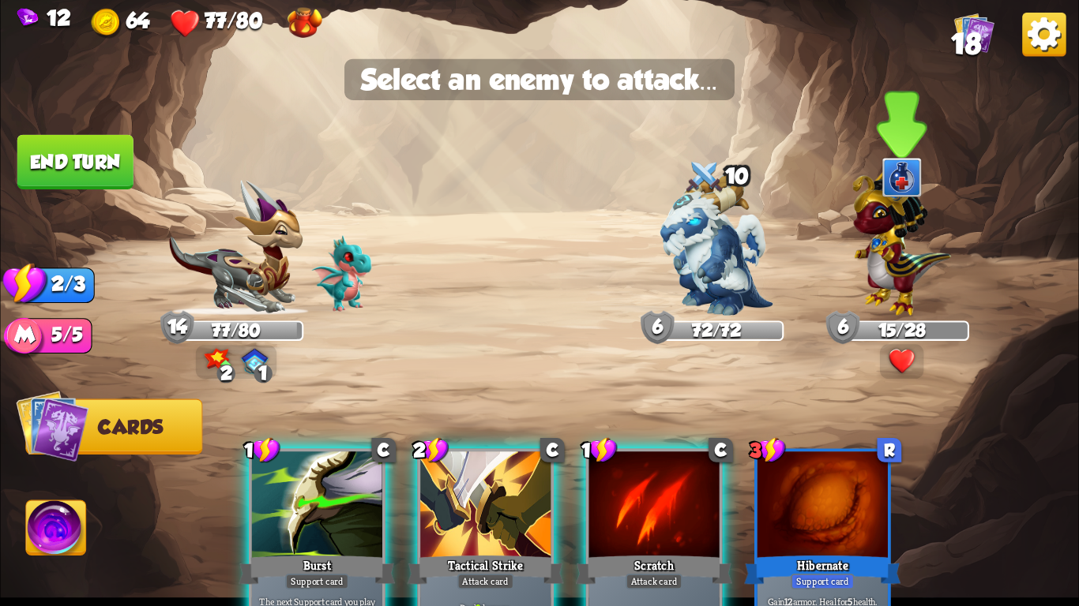
click at [873, 259] on img at bounding box center [901, 239] width 99 height 153
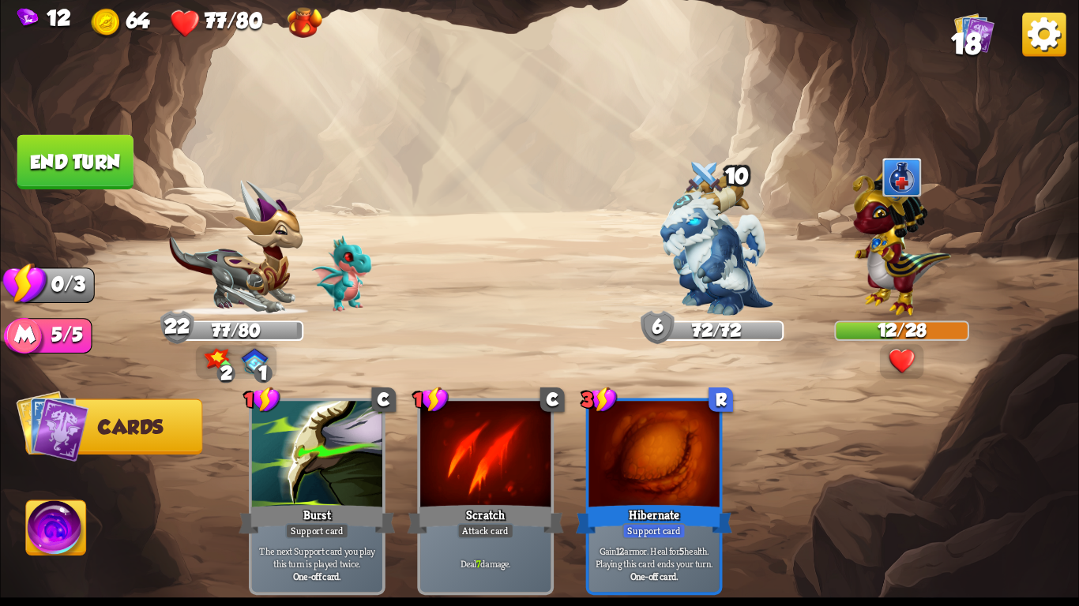
click at [67, 163] on button "End turn" at bounding box center [75, 162] width 116 height 54
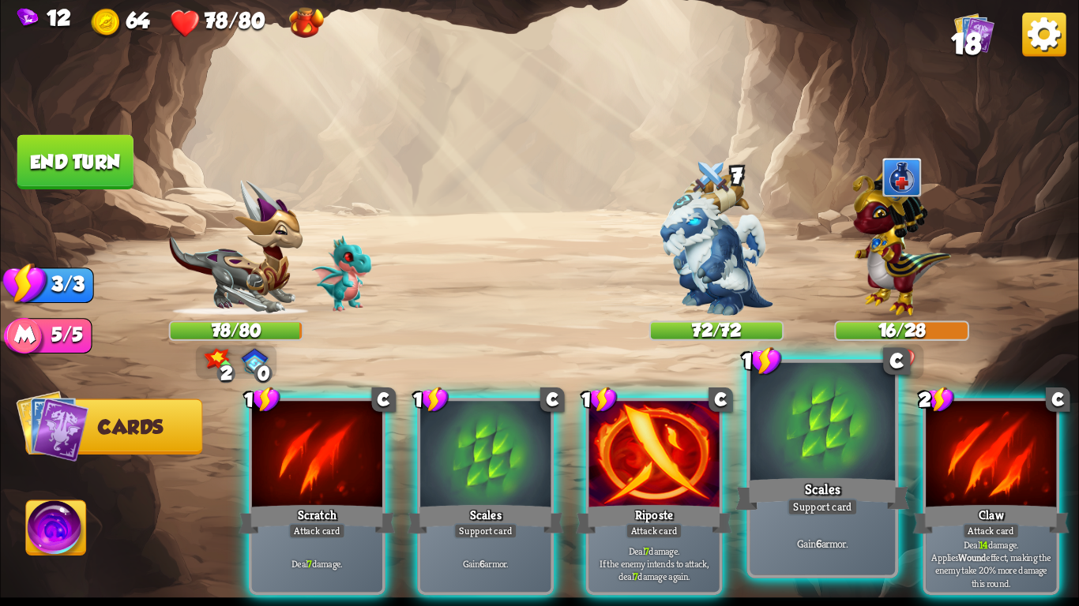
click at [817, 477] on div "Scales" at bounding box center [822, 494] width 174 height 39
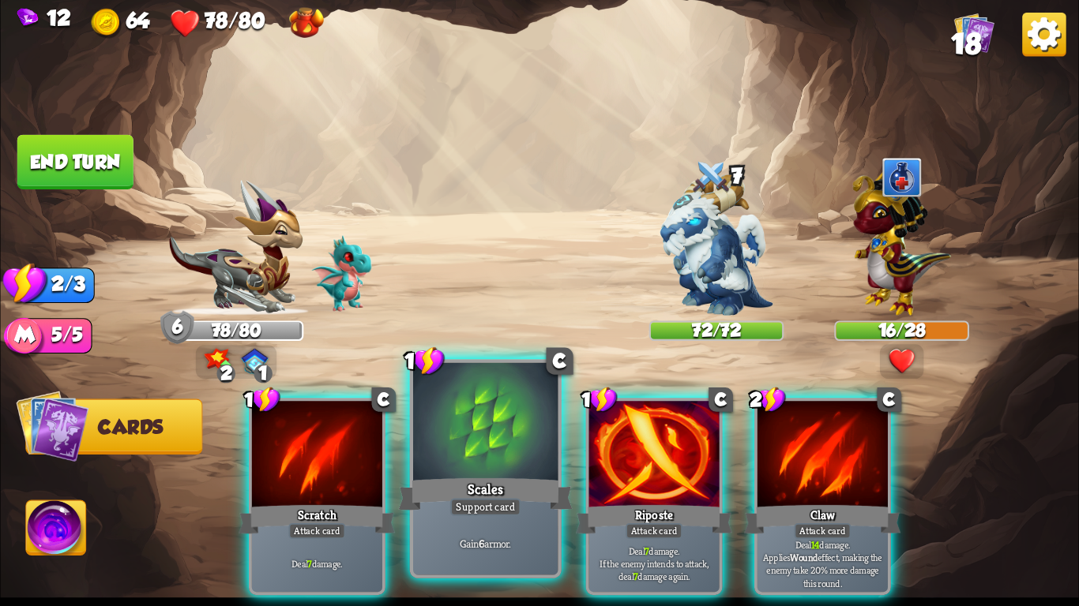
click at [441, 464] on div at bounding box center [485, 424] width 144 height 122
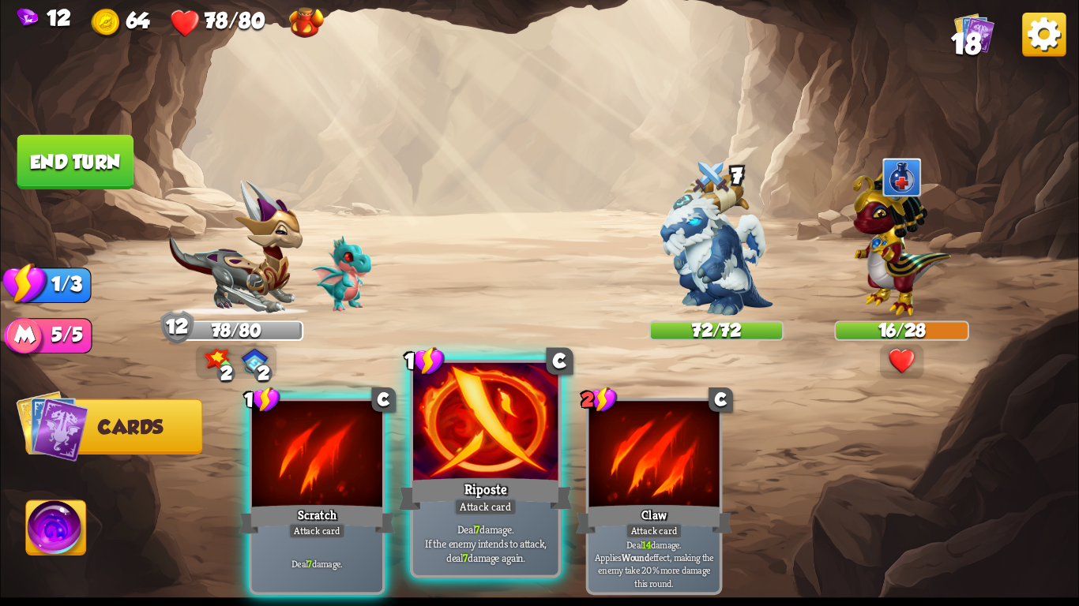
click at [457, 466] on div at bounding box center [485, 424] width 144 height 122
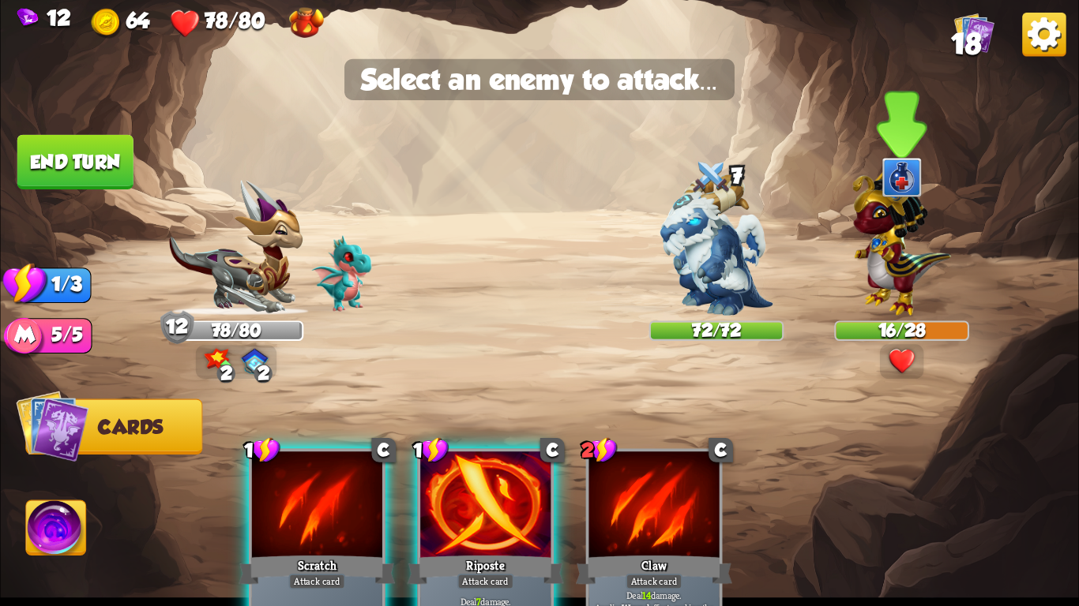
click at [891, 245] on img at bounding box center [901, 239] width 99 height 153
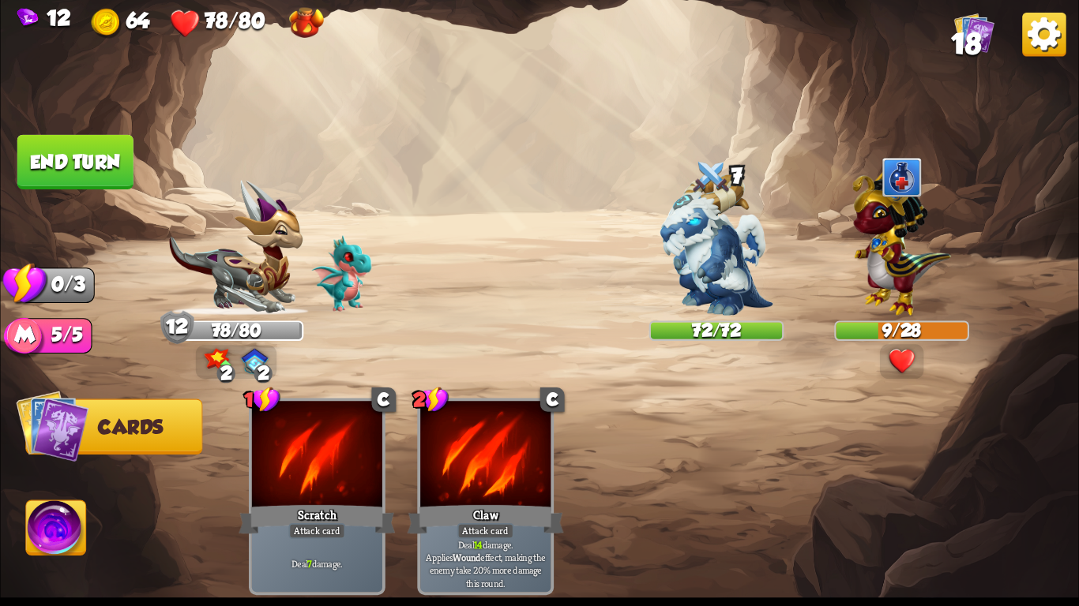
click at [100, 173] on button "End turn" at bounding box center [75, 162] width 116 height 54
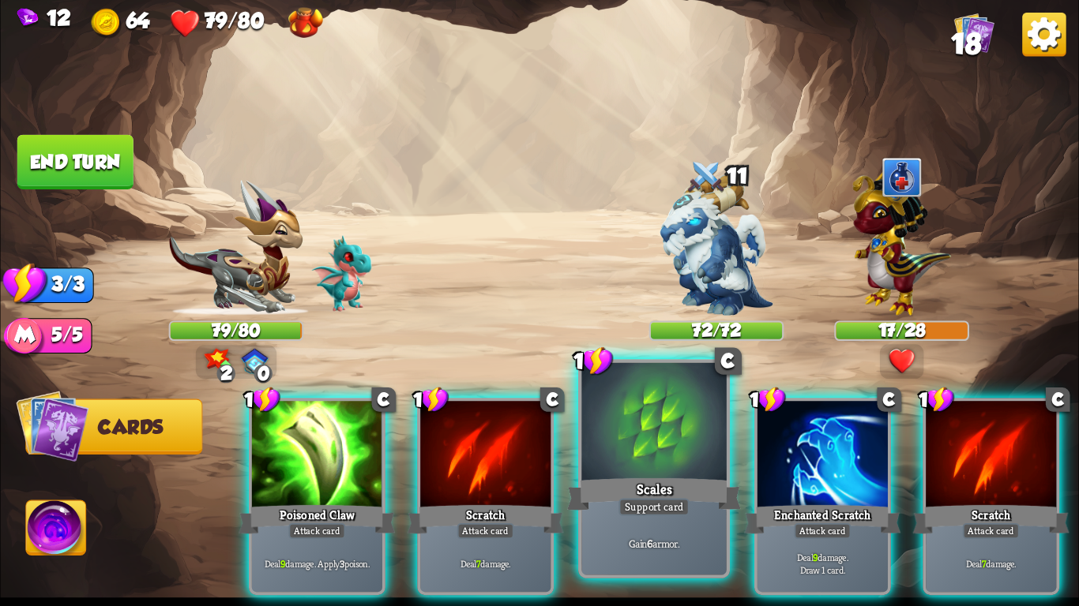
click at [673, 507] on div "Support card" at bounding box center [653, 506] width 71 height 17
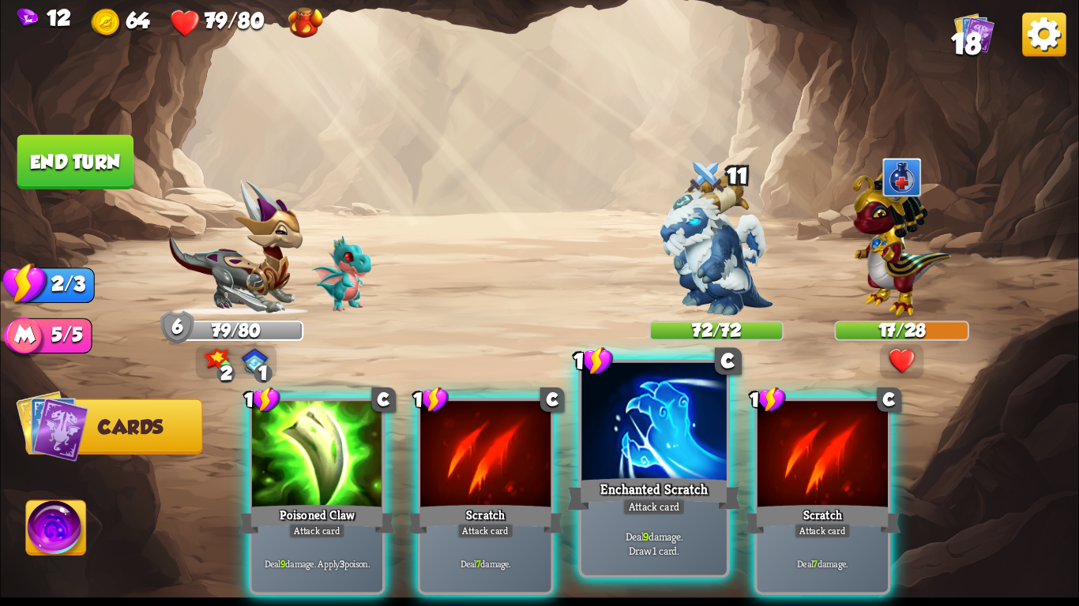
click at [677, 508] on div "Attack card" at bounding box center [653, 506] width 63 height 17
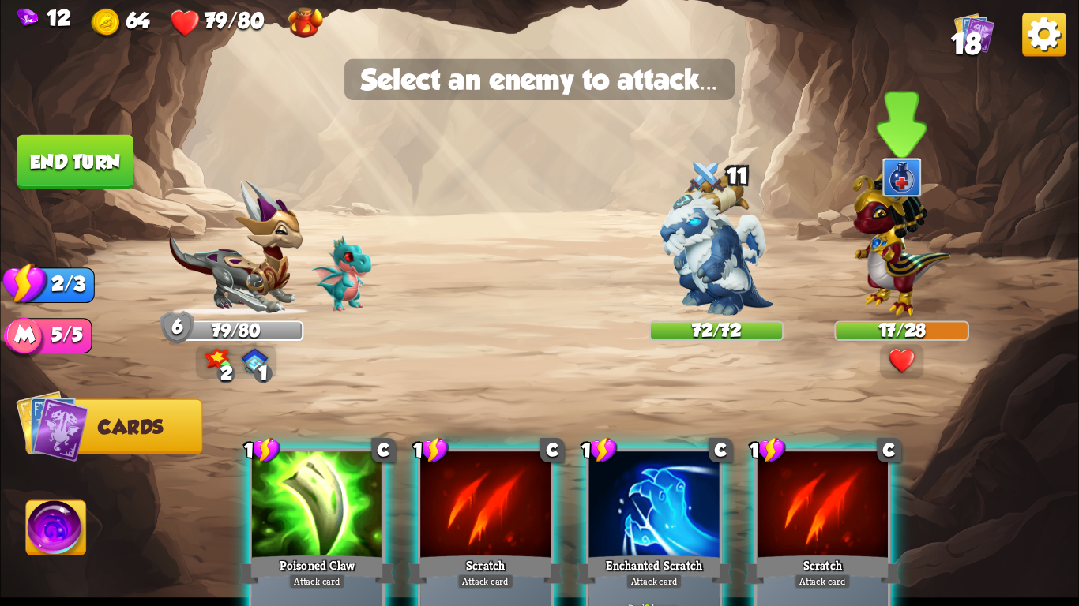
click at [901, 272] on img at bounding box center [901, 239] width 99 height 153
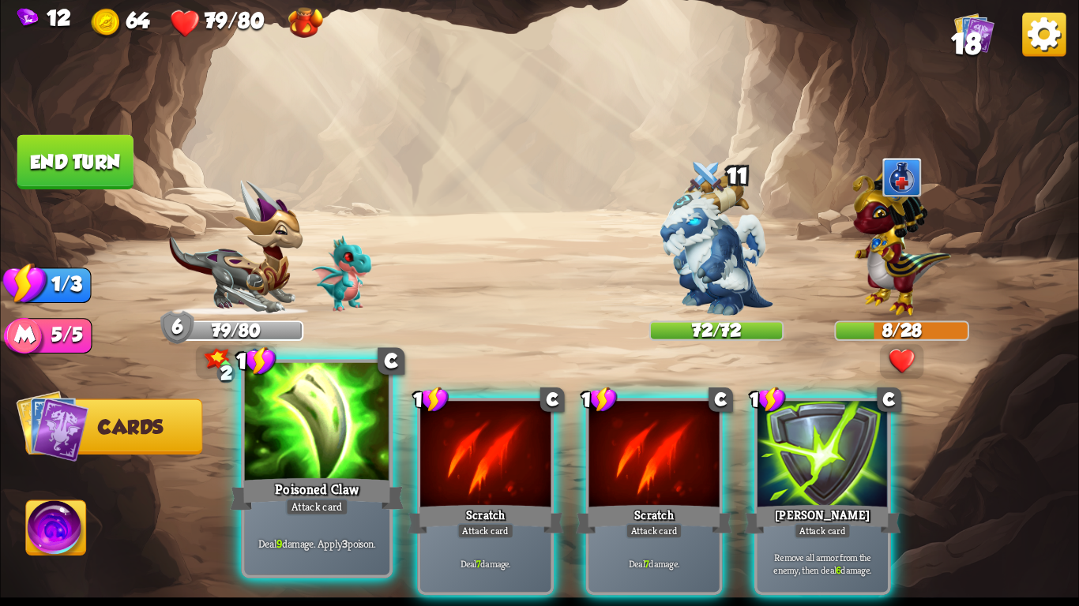
click at [273, 490] on div "Poisoned Claw" at bounding box center [317, 494] width 174 height 39
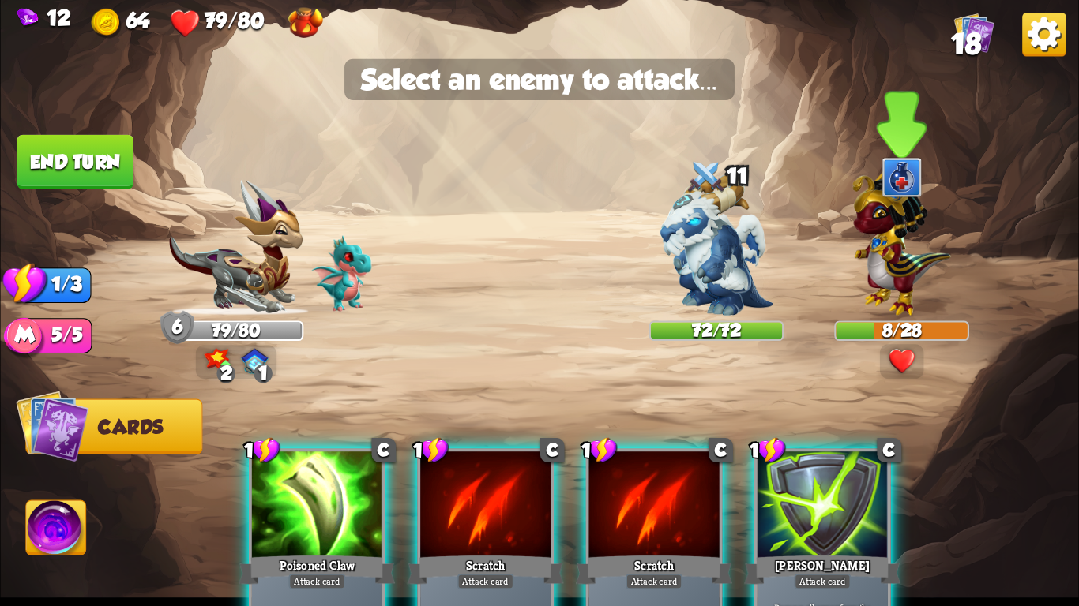
click at [871, 299] on img at bounding box center [901, 239] width 99 height 153
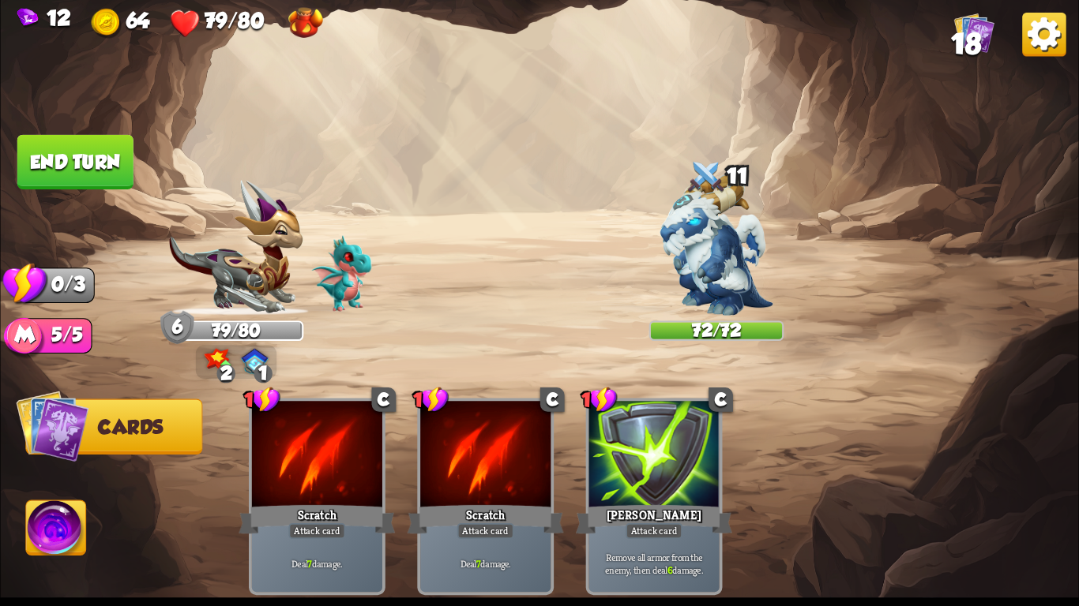
click at [57, 158] on button "End turn" at bounding box center [75, 162] width 116 height 54
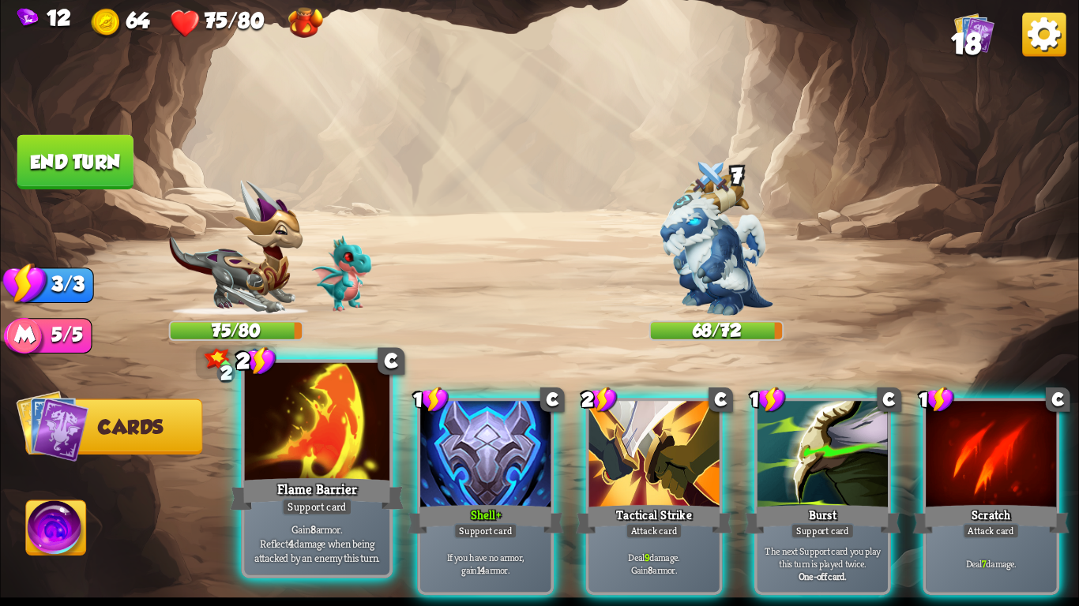
click at [309, 467] on div at bounding box center [317, 424] width 144 height 122
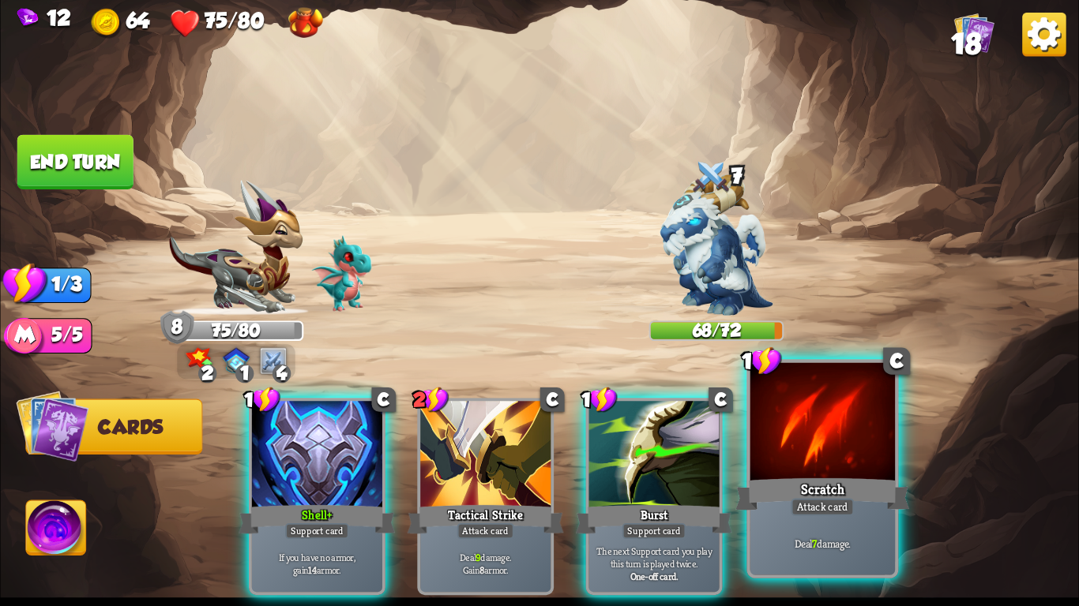
click at [819, 429] on div at bounding box center [822, 424] width 144 height 122
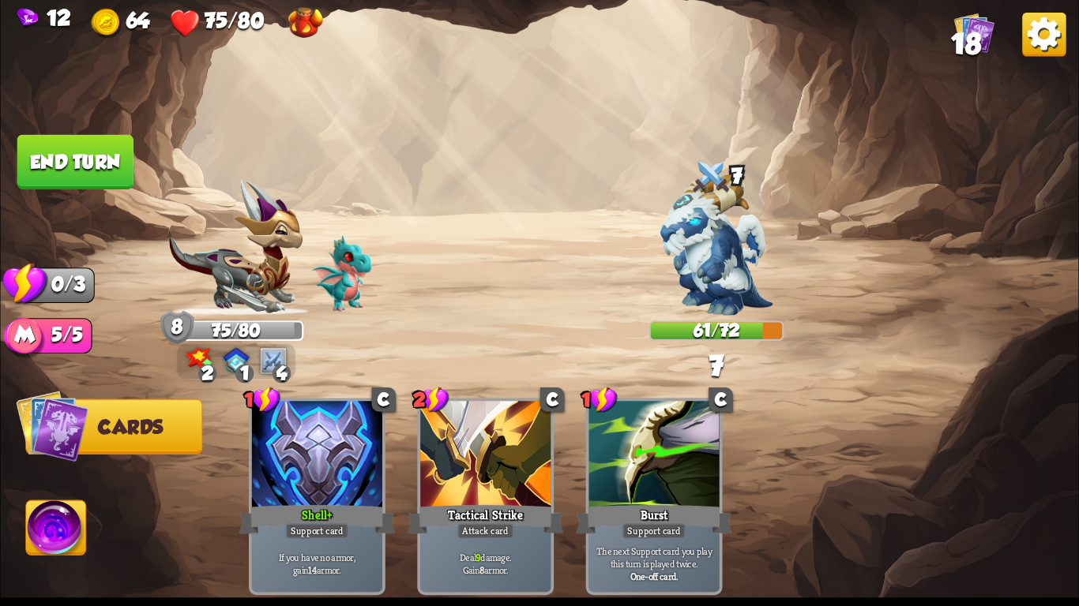
click at [68, 172] on button "End turn" at bounding box center [75, 162] width 116 height 54
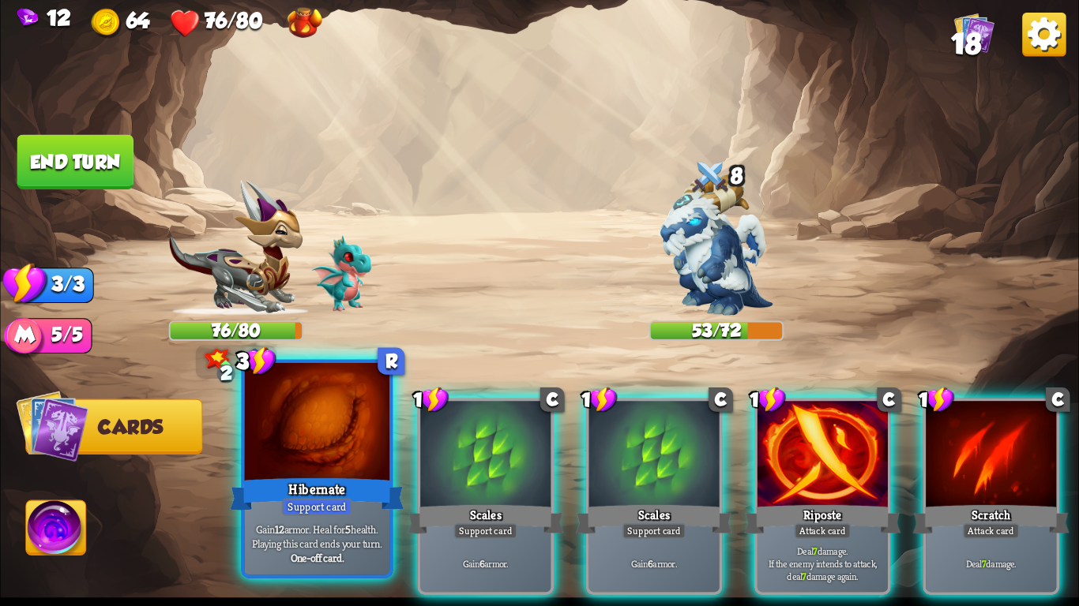
click at [272, 460] on div at bounding box center [317, 424] width 144 height 122
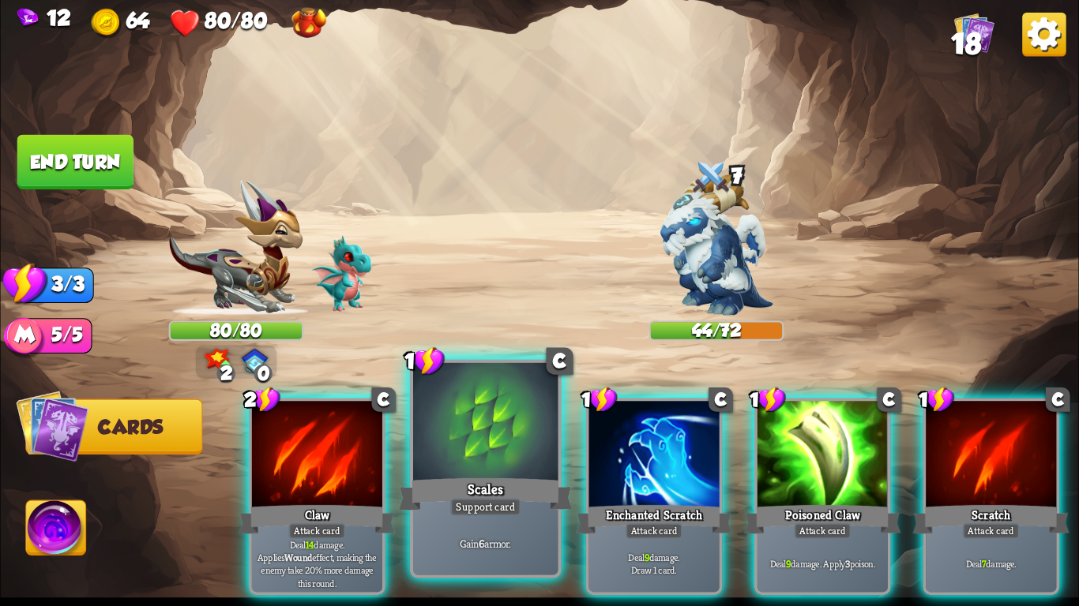
click at [480, 443] on div at bounding box center [485, 424] width 144 height 122
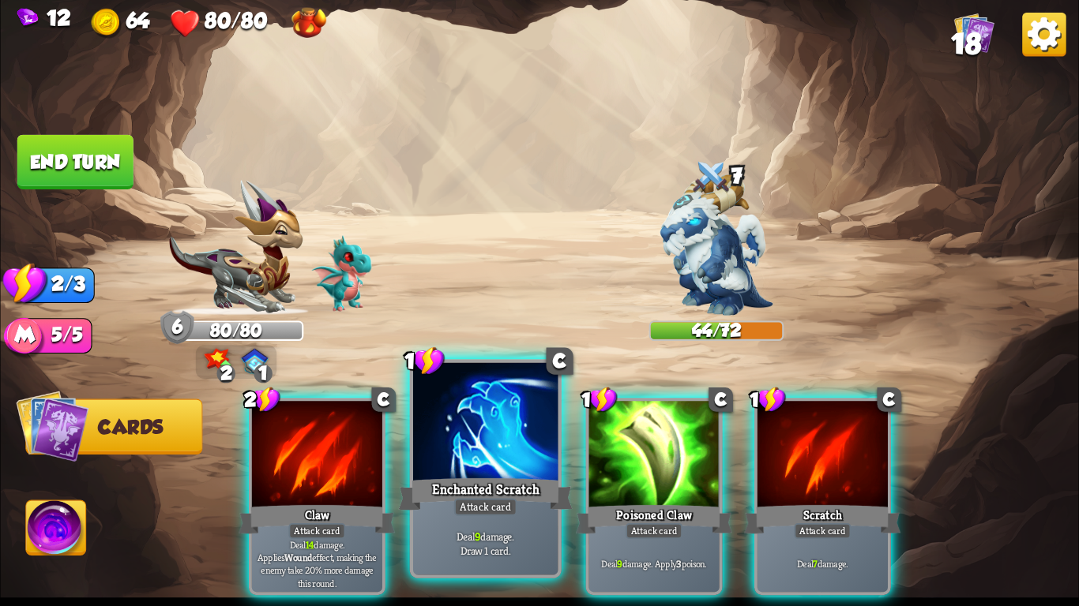
click at [497, 530] on p "Deal 9 damage. Draw 1 card." at bounding box center [485, 543] width 137 height 28
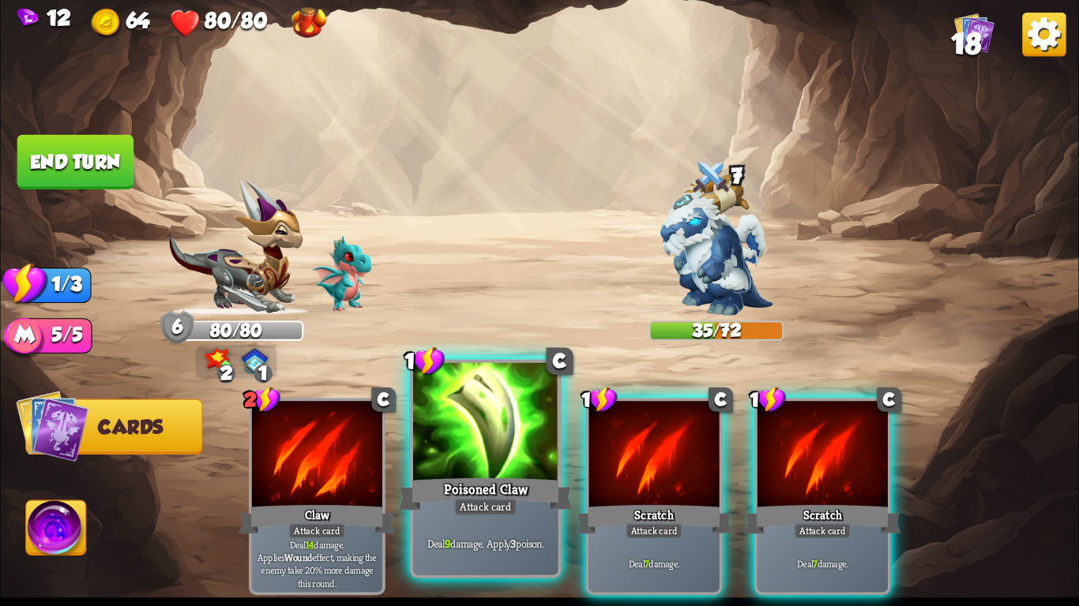
click at [436, 488] on div "Poisoned Claw" at bounding box center [486, 494] width 174 height 39
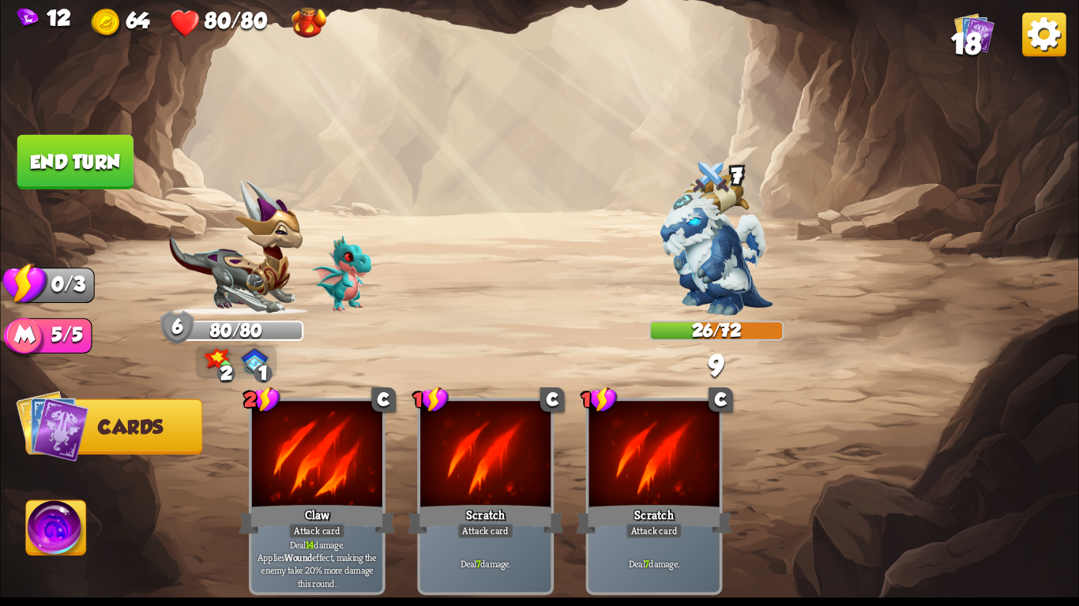
click at [66, 171] on button "End turn" at bounding box center [75, 162] width 116 height 54
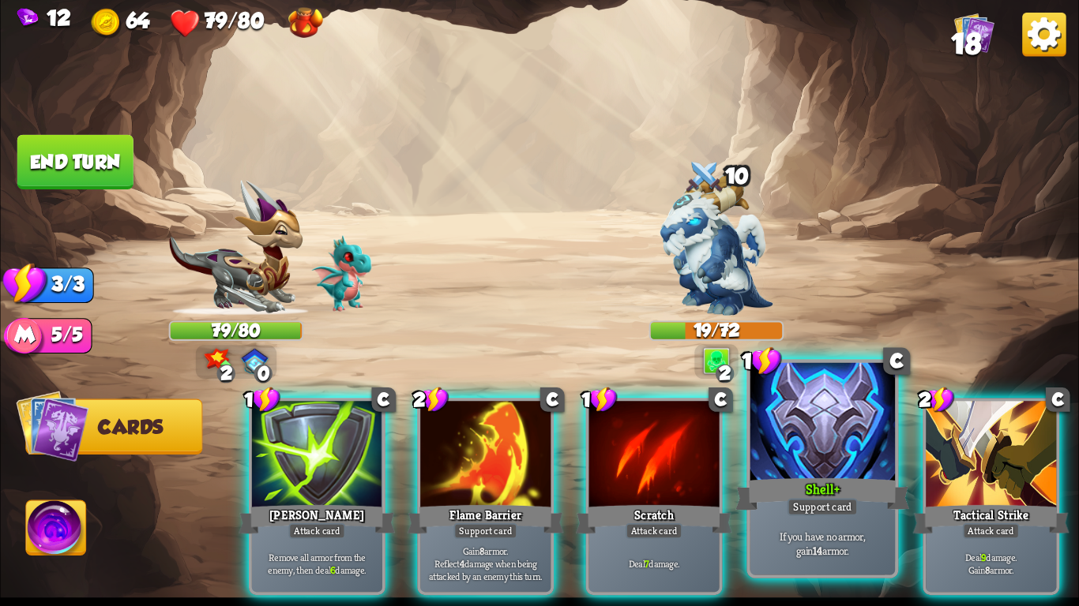
click at [830, 485] on div "Shell+" at bounding box center [822, 494] width 174 height 39
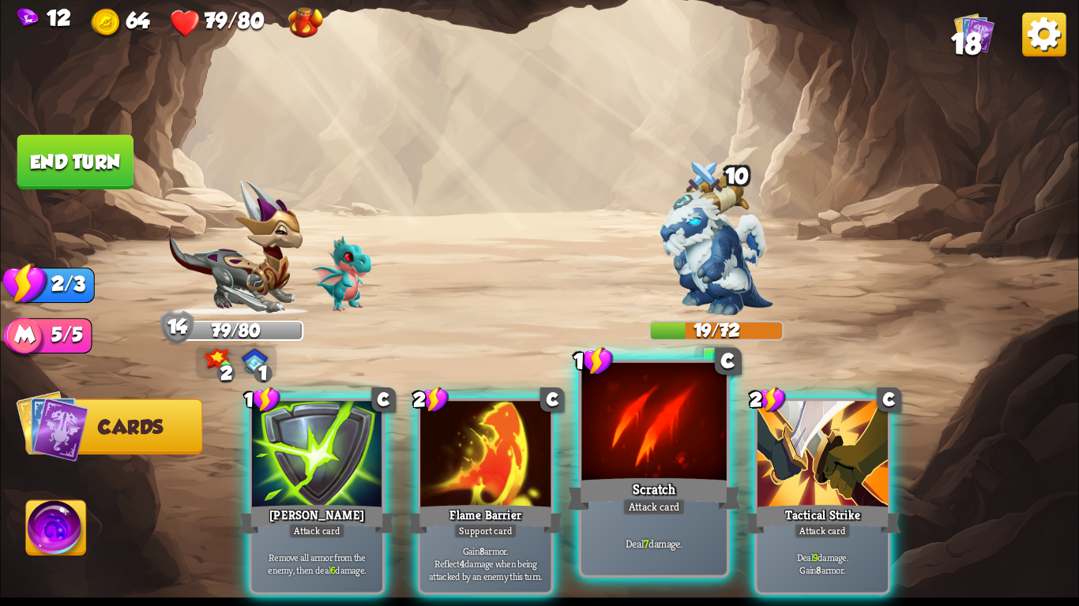
click at [629, 499] on div "Attack card" at bounding box center [653, 506] width 63 height 17
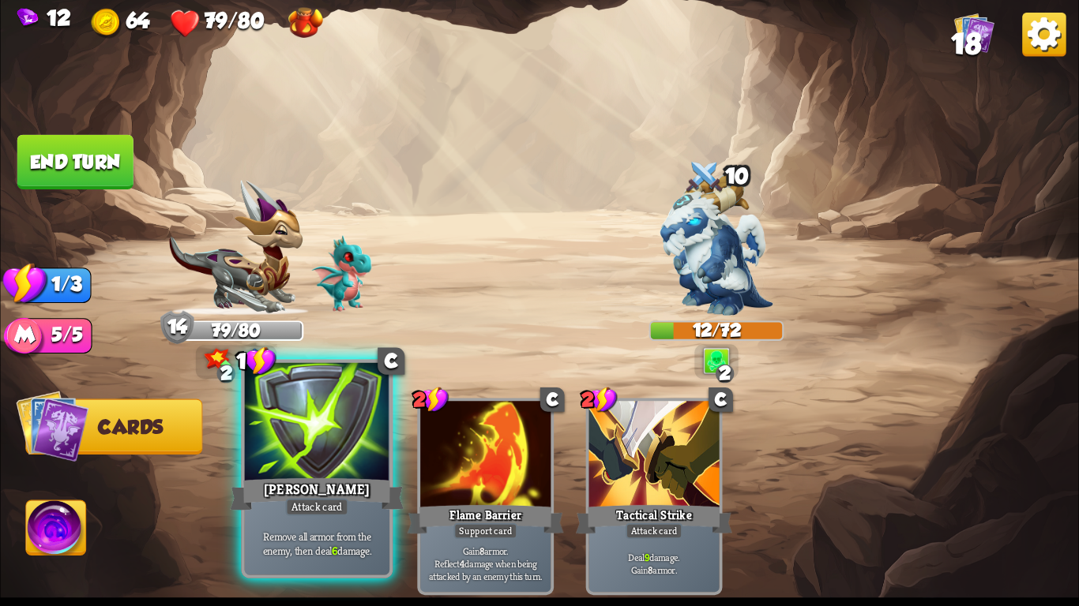
click at [332, 415] on div at bounding box center [317, 424] width 144 height 122
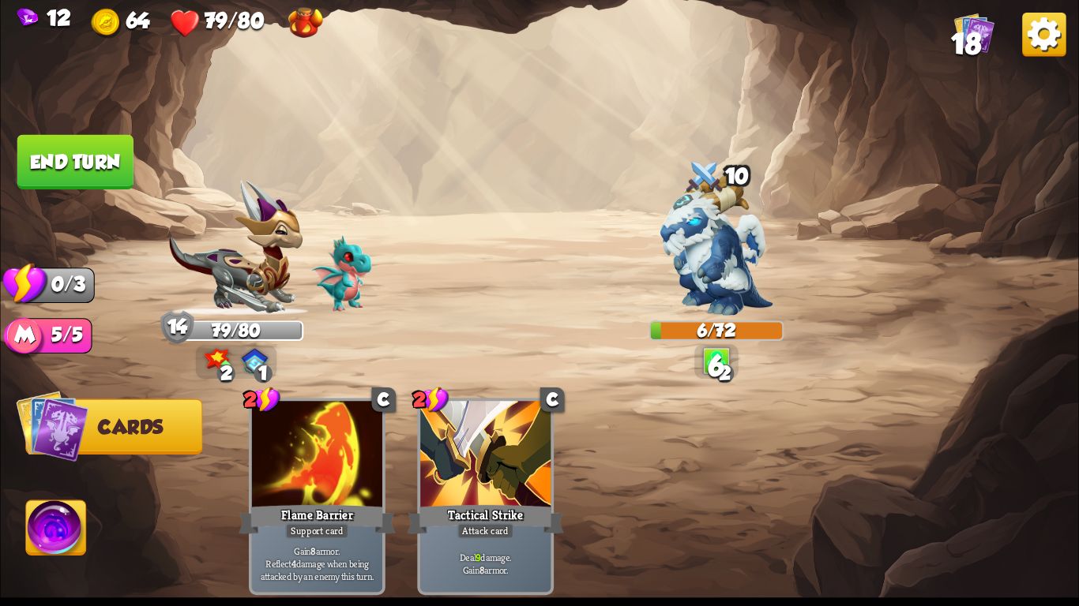
click at [81, 151] on button "End turn" at bounding box center [75, 162] width 116 height 54
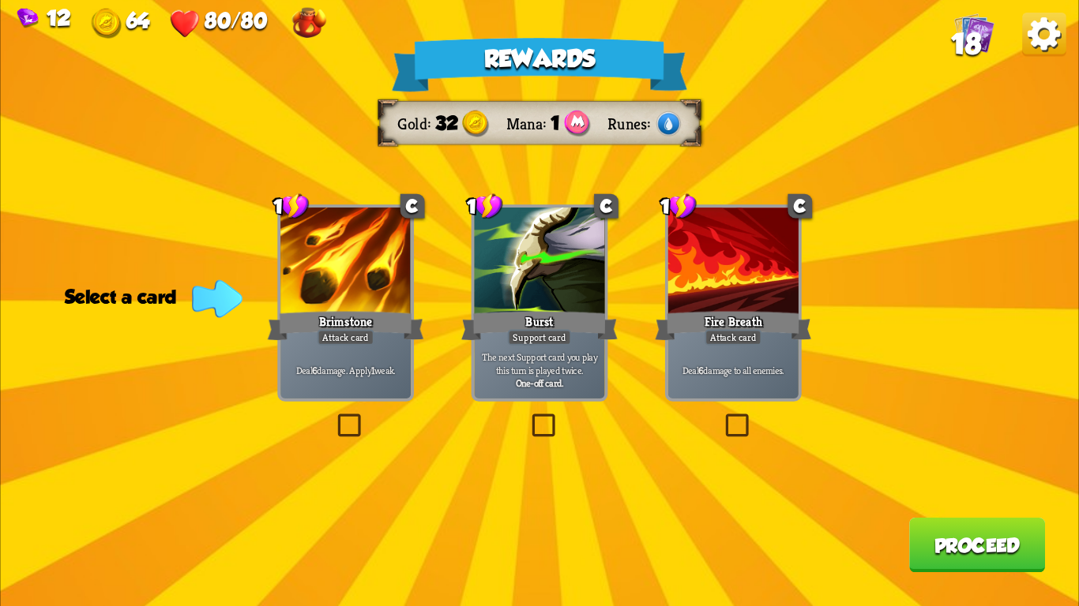
click at [393, 357] on div "Deal 6 damage. Apply 1 weak." at bounding box center [345, 370] width 130 height 57
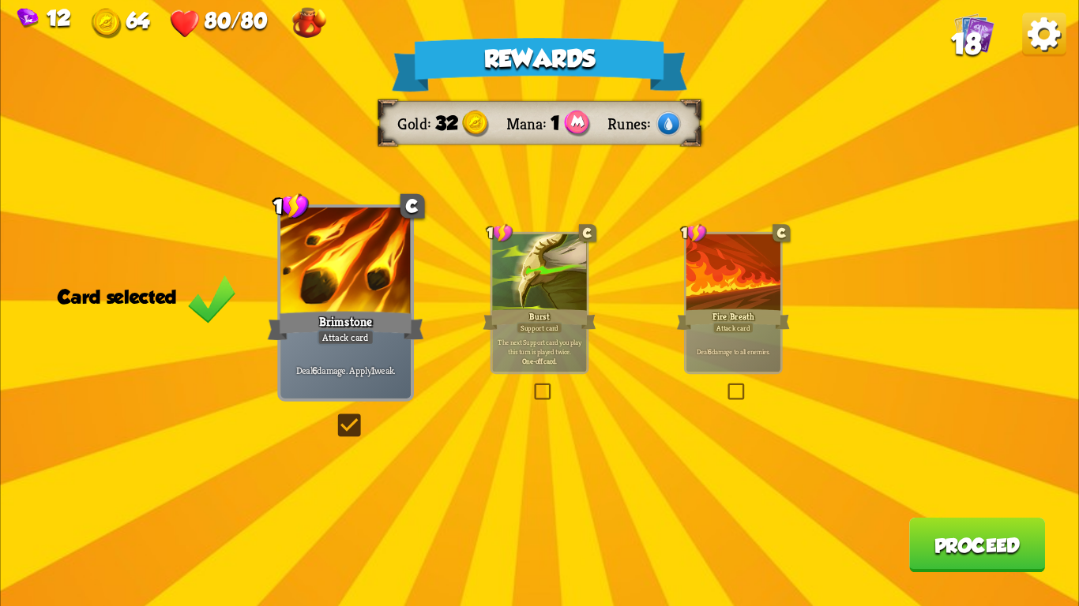
click at [726, 289] on div at bounding box center [733, 275] width 94 height 80
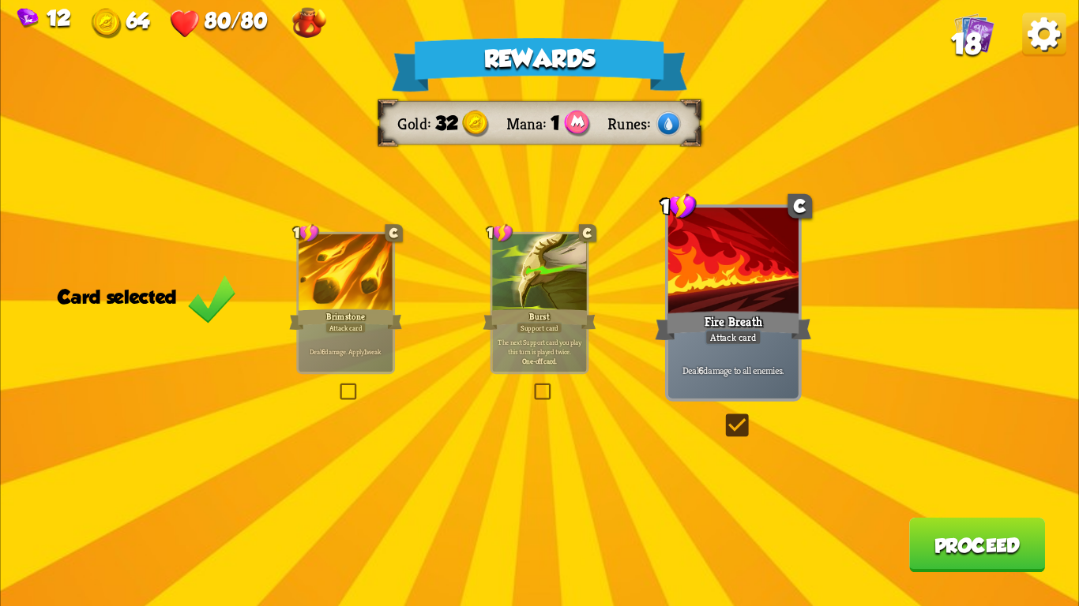
click at [921, 538] on button "Proceed" at bounding box center [977, 545] width 136 height 54
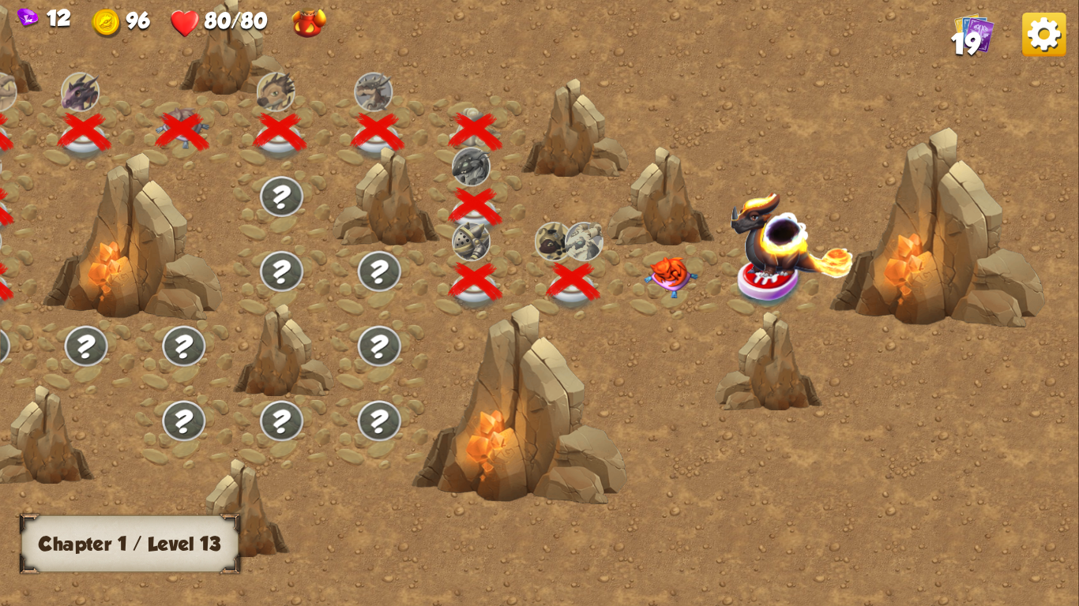
click at [665, 257] on img at bounding box center [671, 278] width 54 height 42
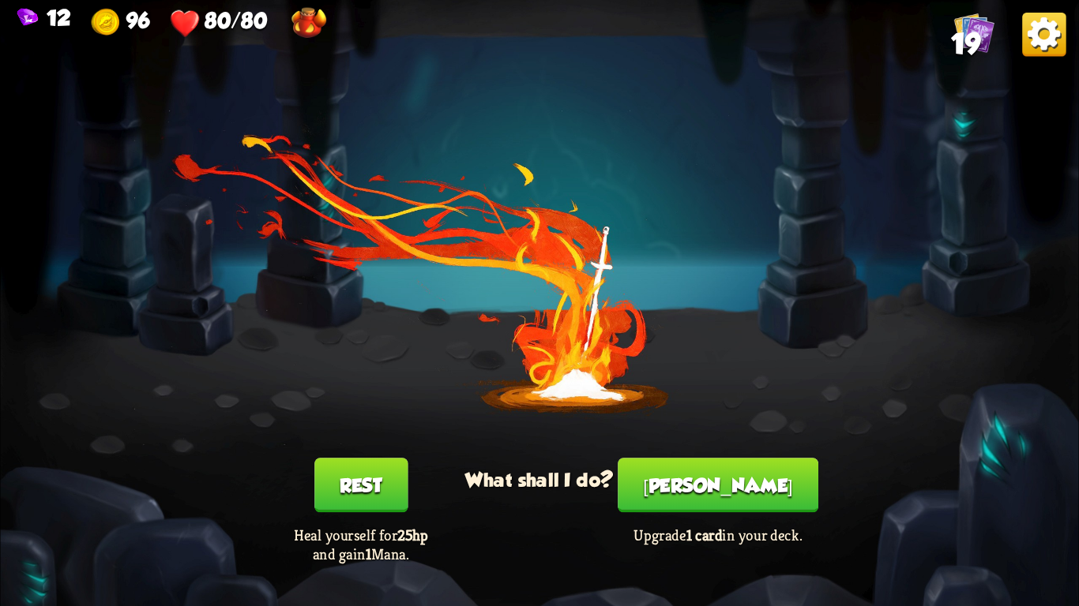
click at [689, 493] on button "[PERSON_NAME]" at bounding box center [717, 485] width 201 height 54
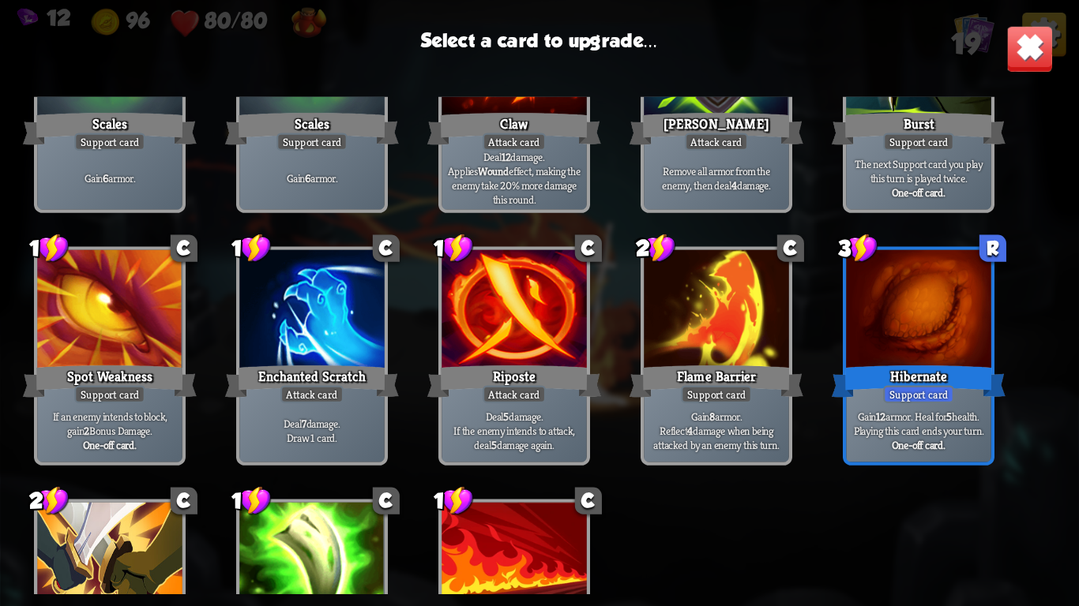
scroll to position [415, 0]
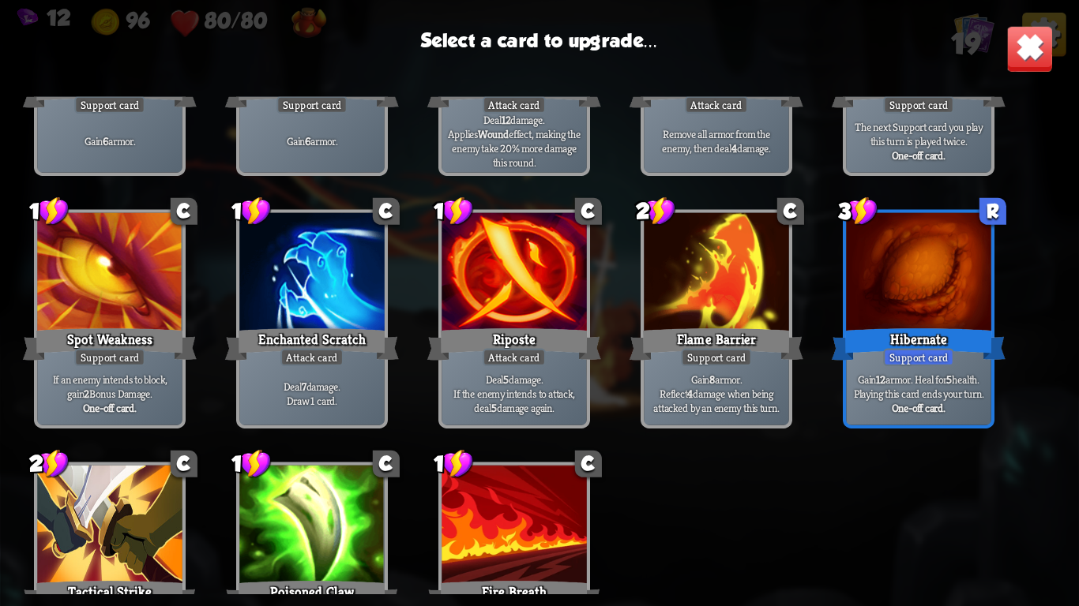
click at [859, 401] on div "One-off card." at bounding box center [918, 408] width 137 height 14
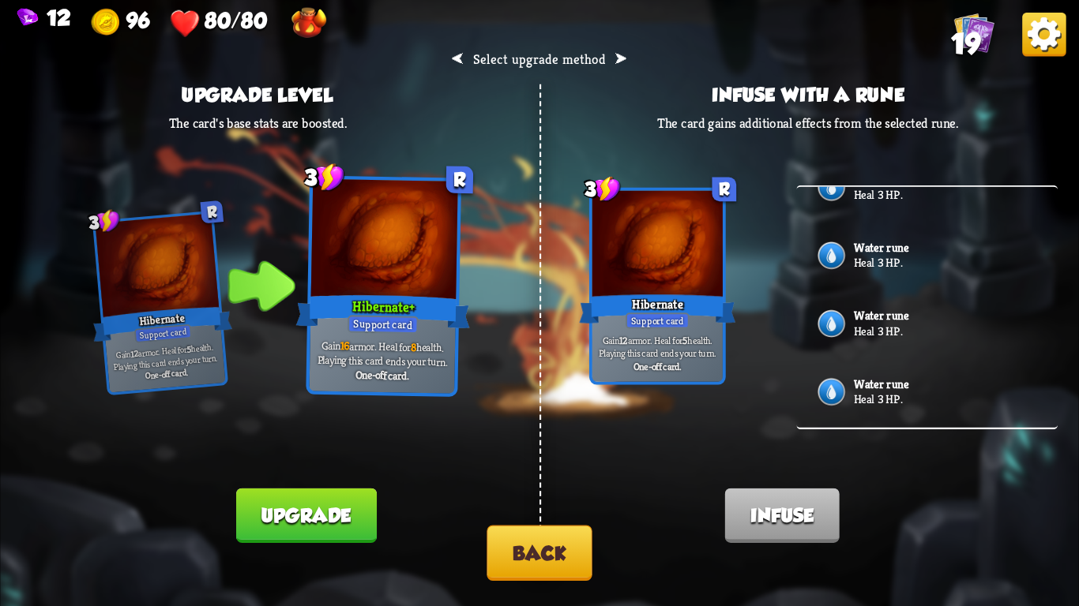
scroll to position [0, 0]
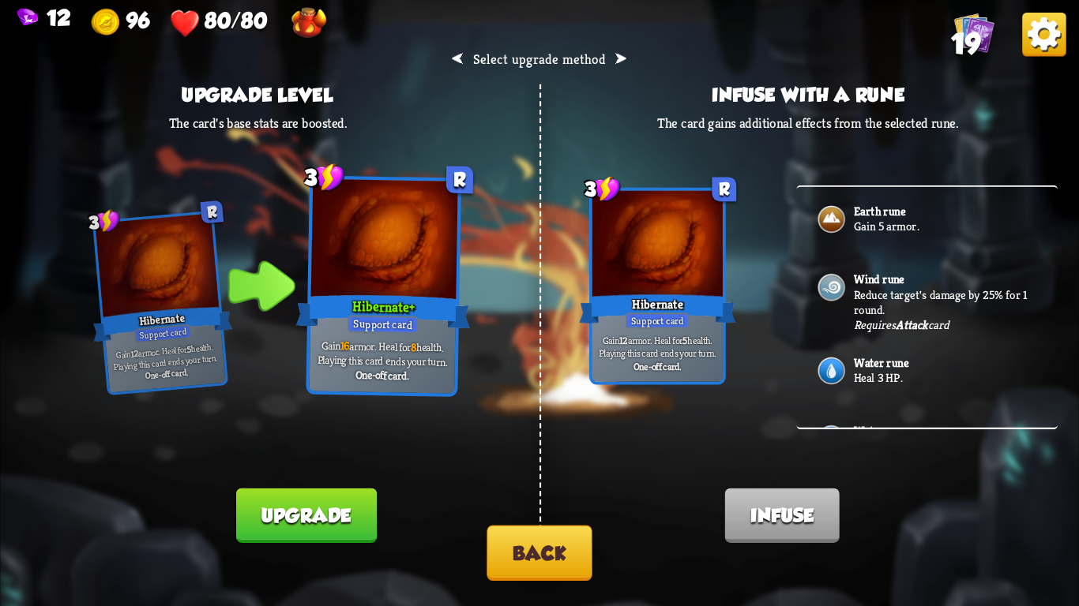
click at [898, 362] on b "Water rune" at bounding box center [881, 362] width 54 height 15
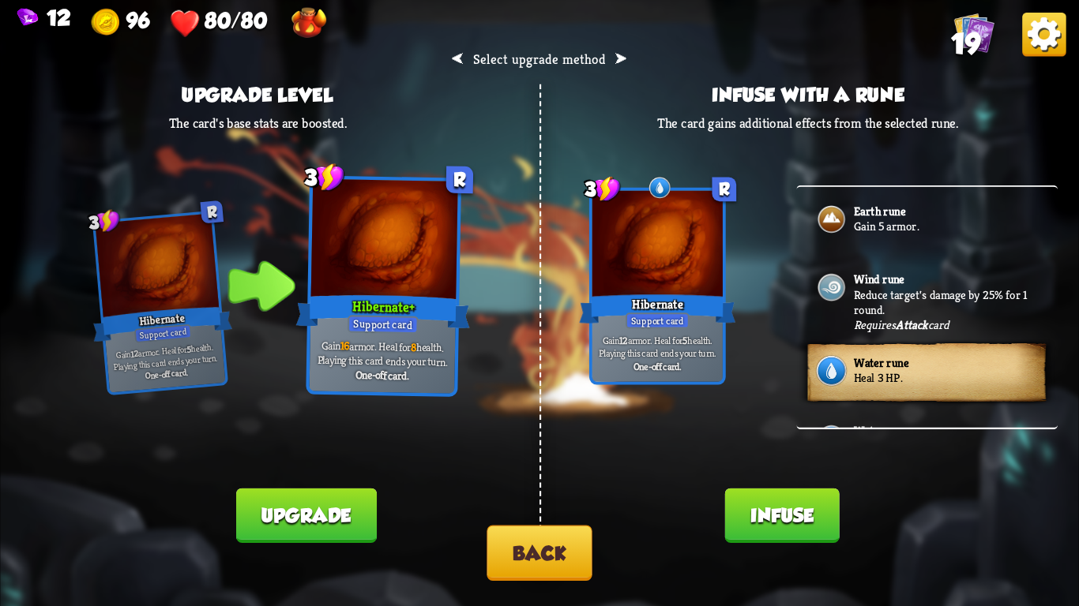
click at [537, 546] on button "Back" at bounding box center [538, 553] width 105 height 55
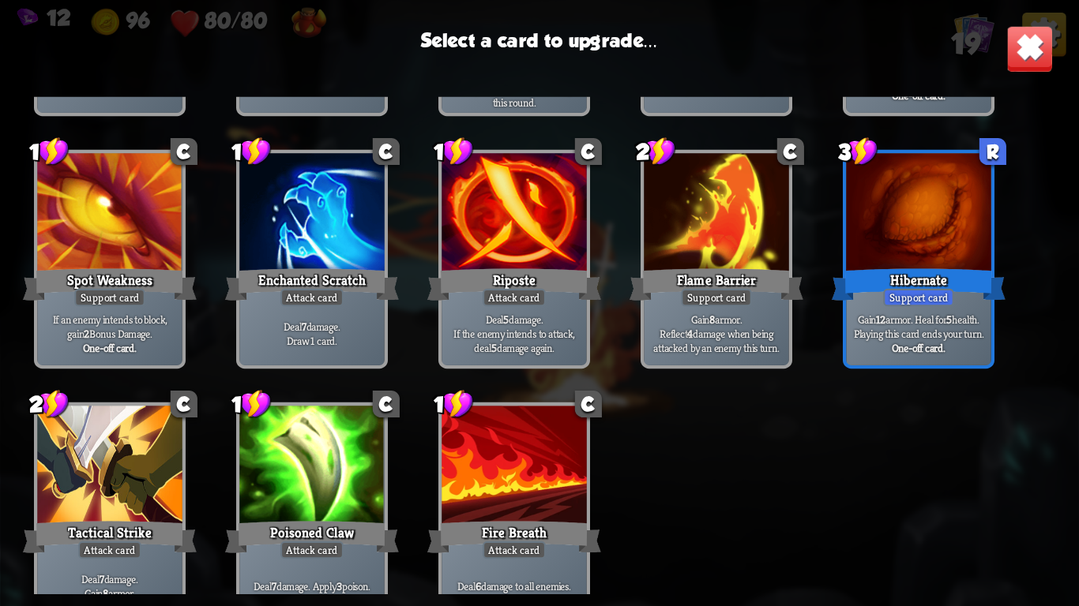
scroll to position [473, 0]
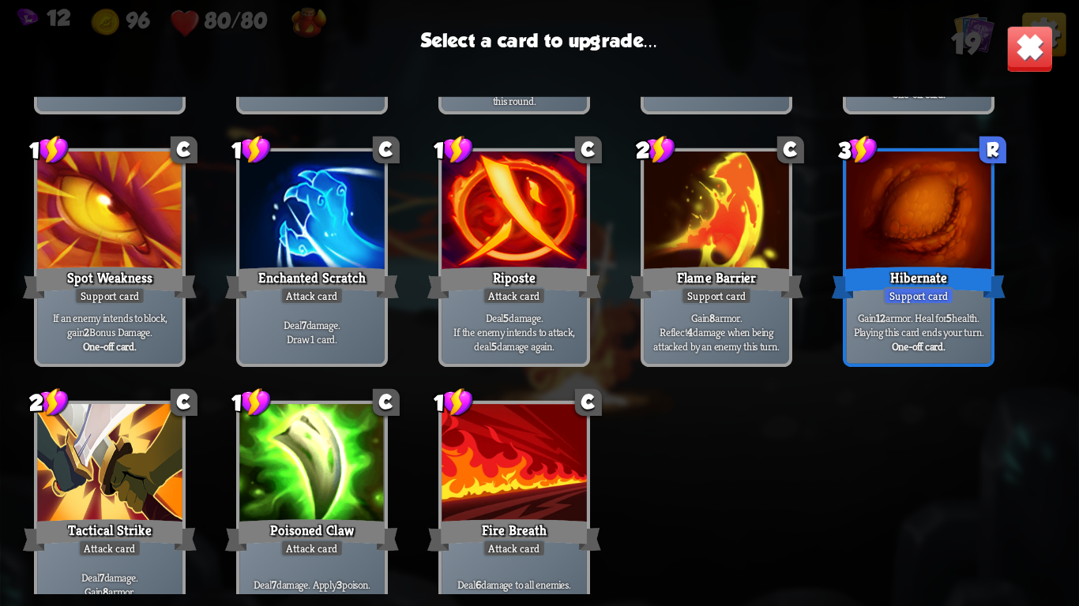
click at [122, 479] on div at bounding box center [109, 465] width 144 height 122
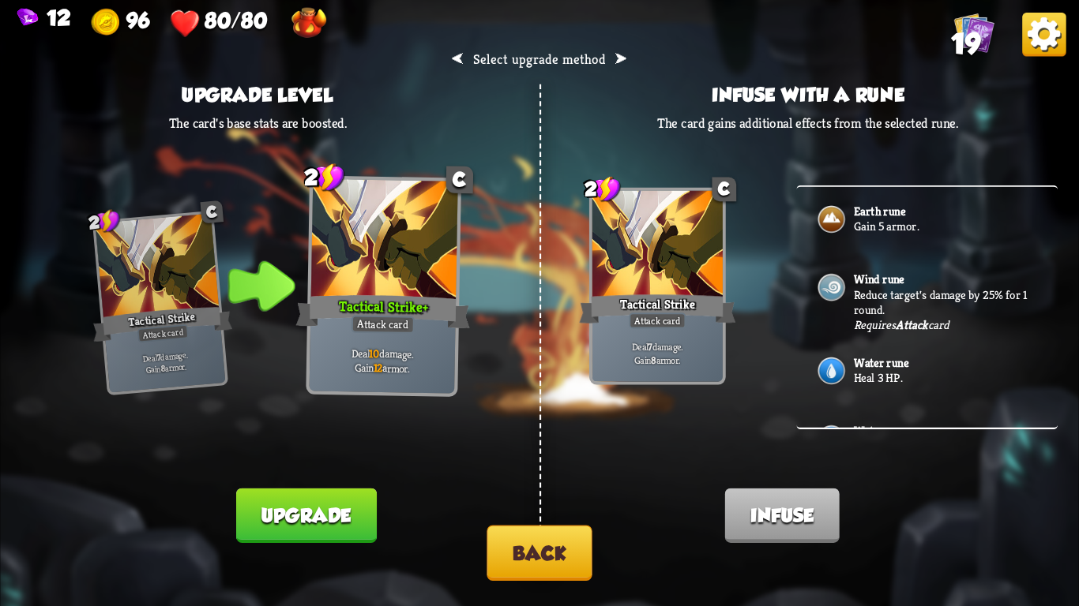
click at [822, 377] on img at bounding box center [831, 370] width 31 height 31
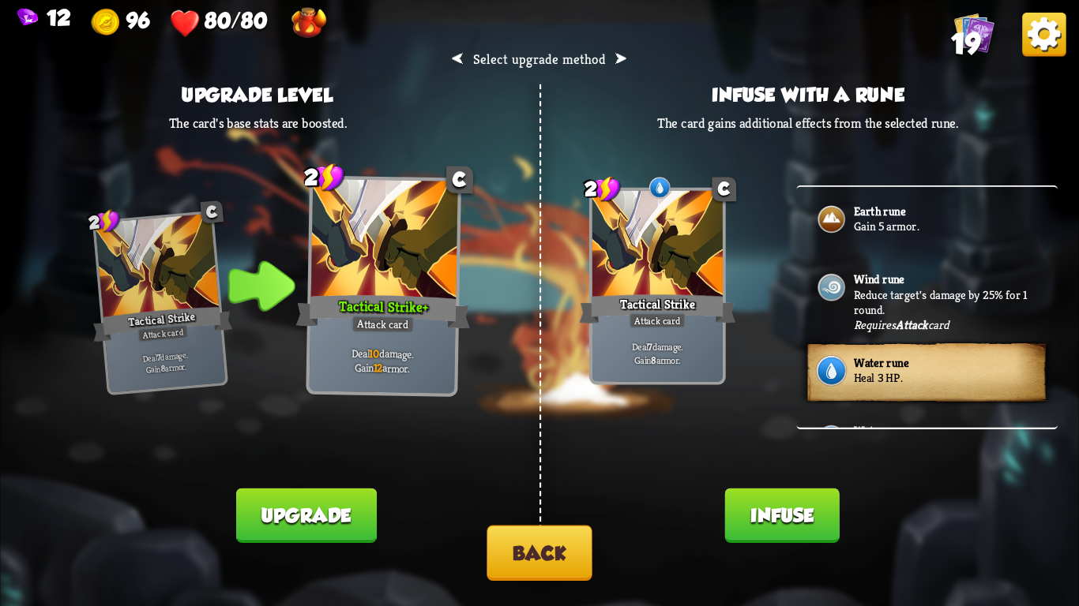
click at [786, 527] on button "Infuse" at bounding box center [782, 516] width 114 height 54
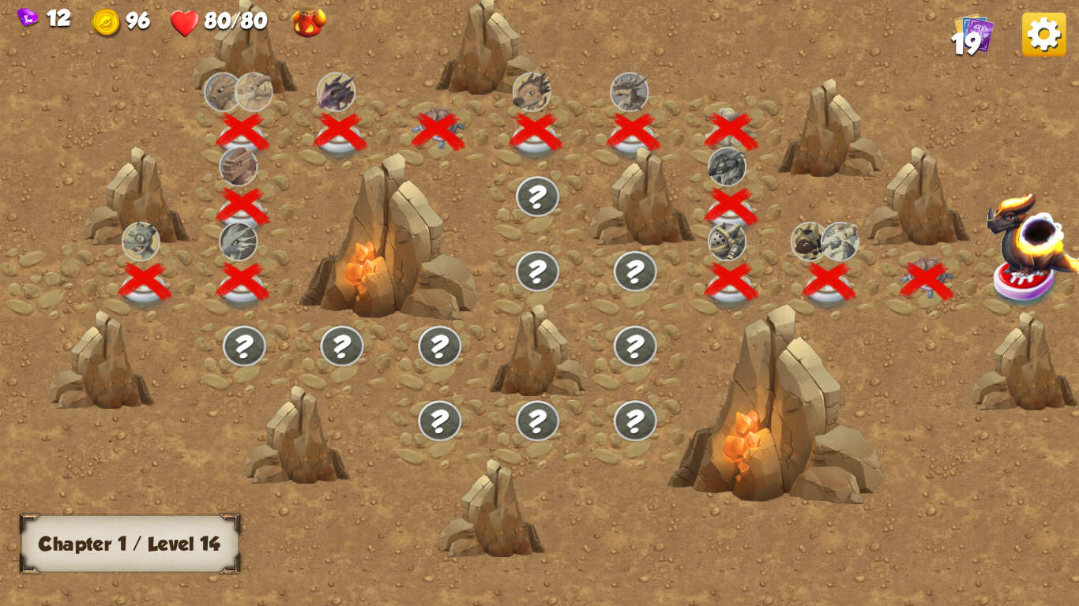
scroll to position [0, 240]
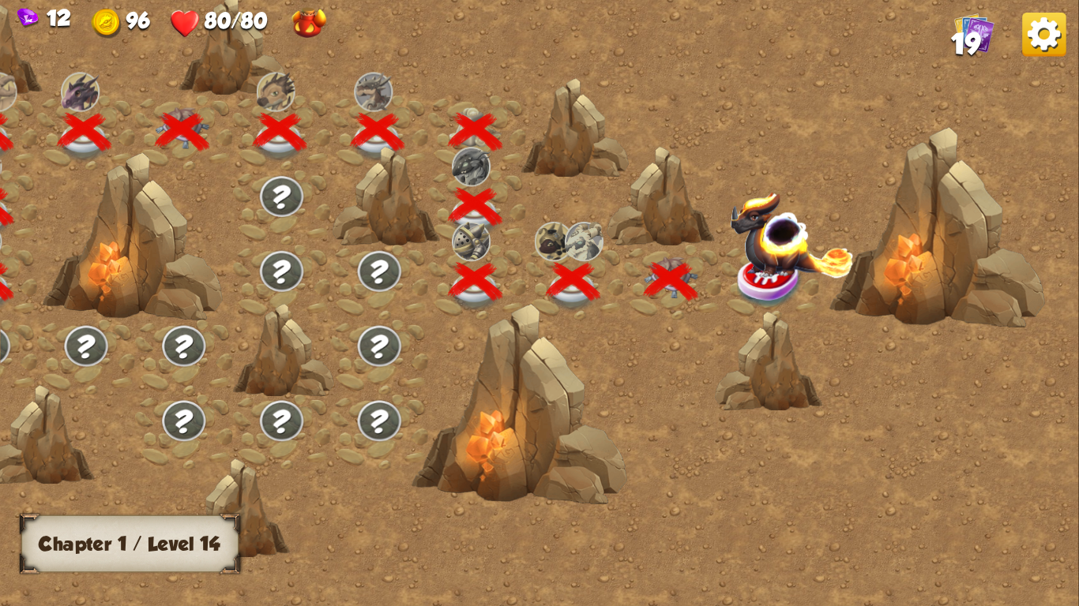
click at [760, 270] on img at bounding box center [792, 234] width 125 height 87
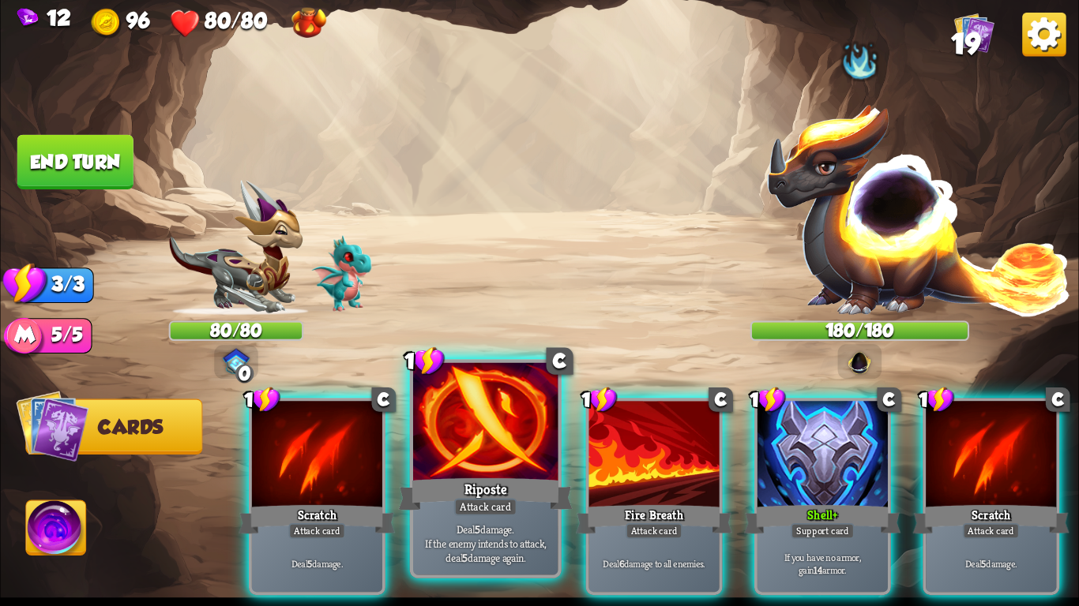
click at [494, 464] on div at bounding box center [485, 424] width 144 height 122
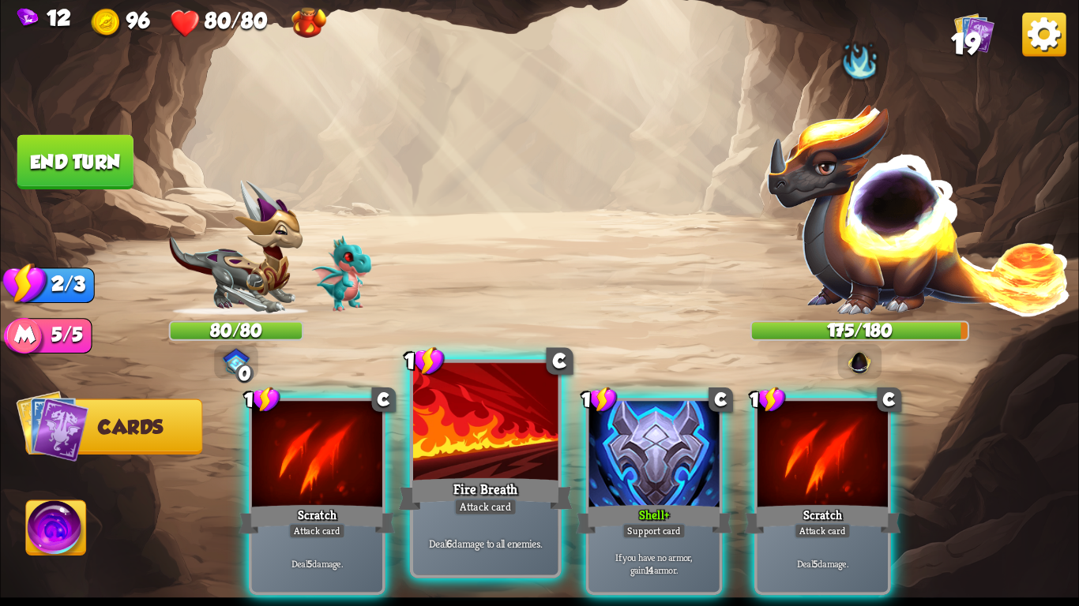
click at [496, 418] on div at bounding box center [485, 424] width 144 height 122
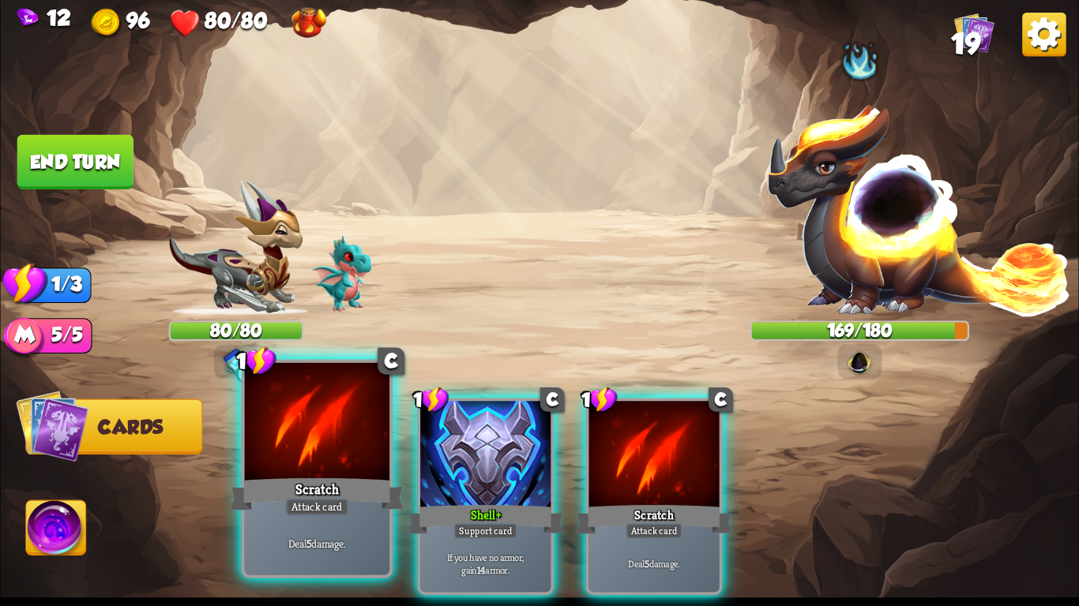
click at [276, 449] on div at bounding box center [317, 424] width 144 height 122
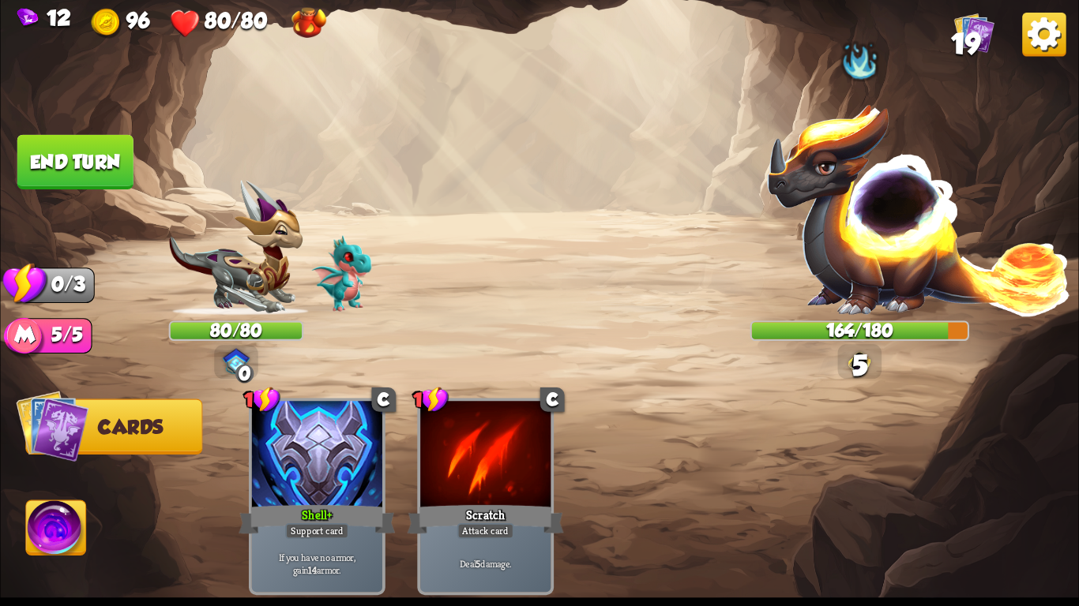
click at [79, 154] on button "End turn" at bounding box center [75, 162] width 116 height 54
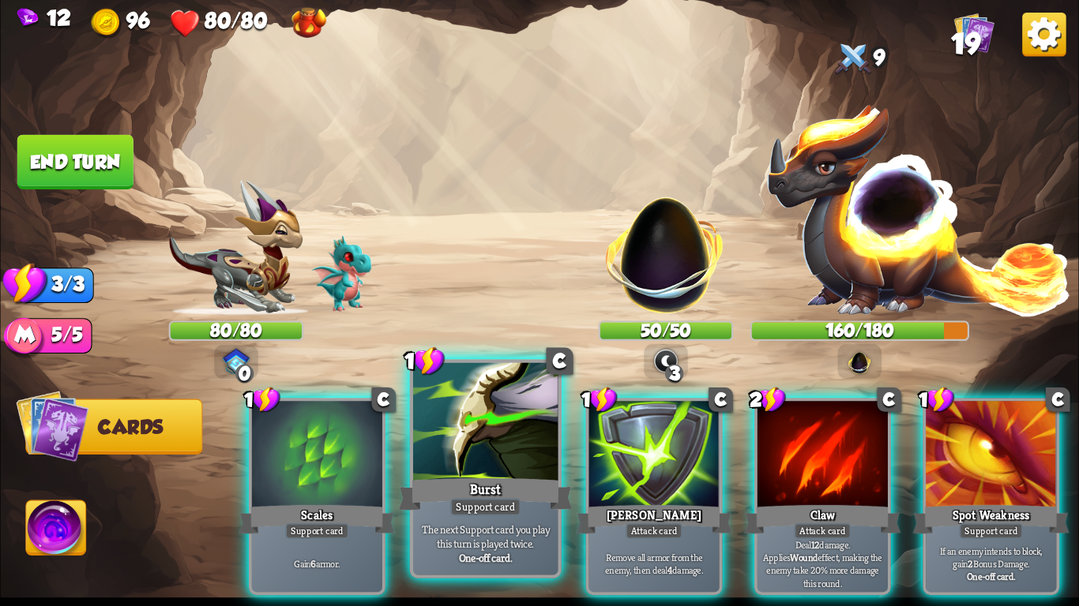
click at [470, 492] on div "Burst" at bounding box center [486, 494] width 174 height 39
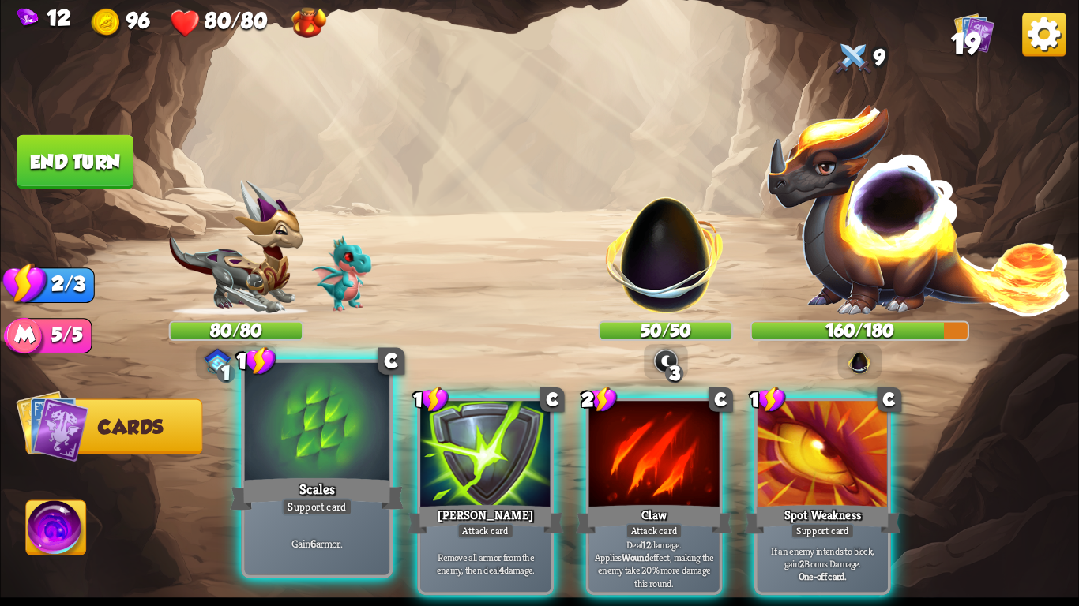
click at [332, 473] on div at bounding box center [317, 424] width 144 height 122
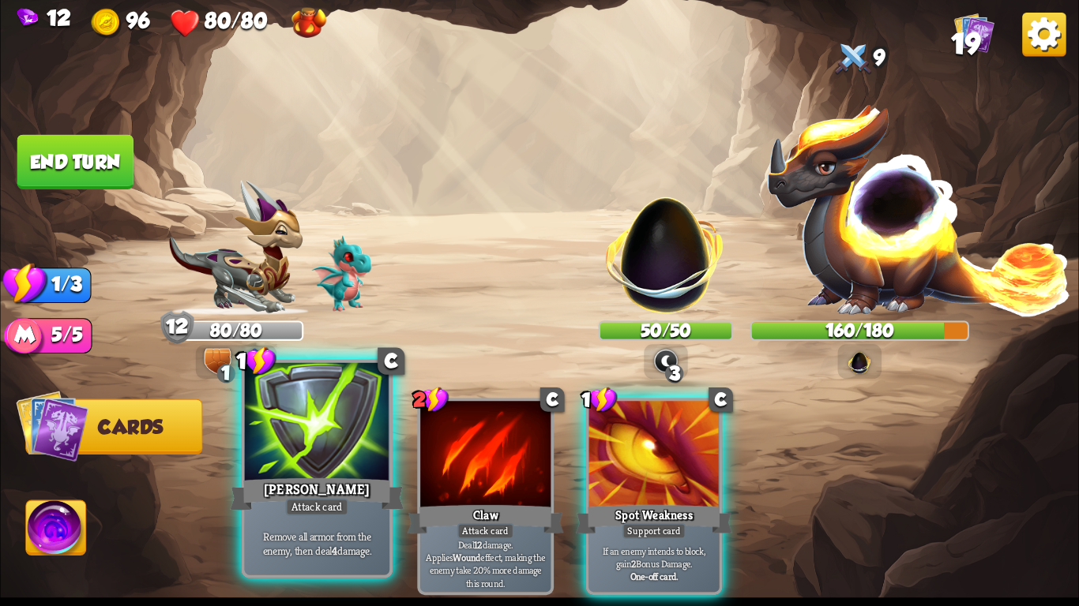
click at [337, 470] on div at bounding box center [317, 424] width 144 height 122
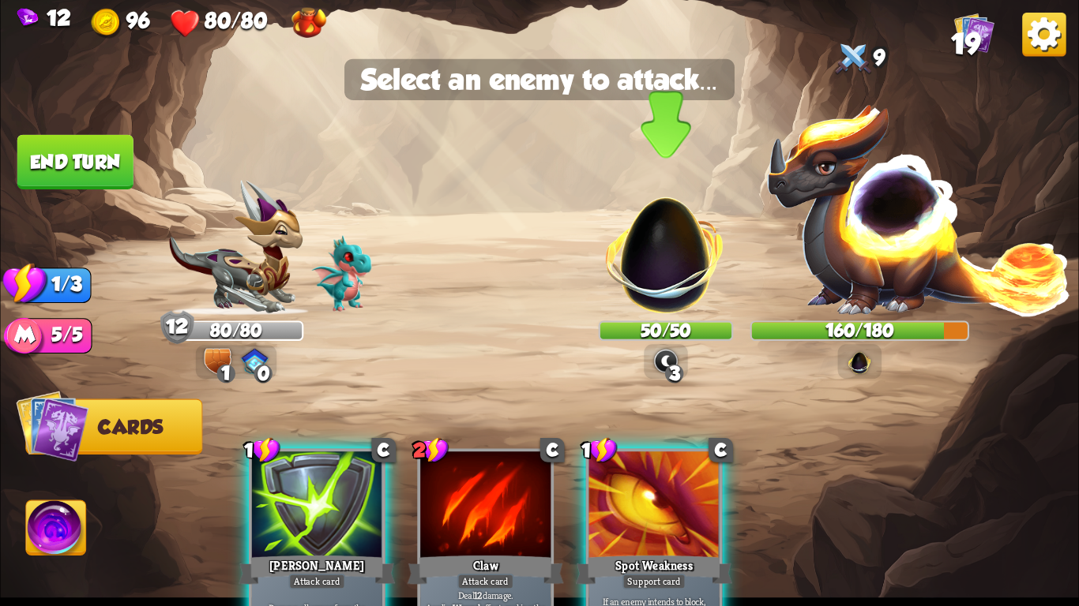
click at [671, 272] on img at bounding box center [665, 245] width 141 height 141
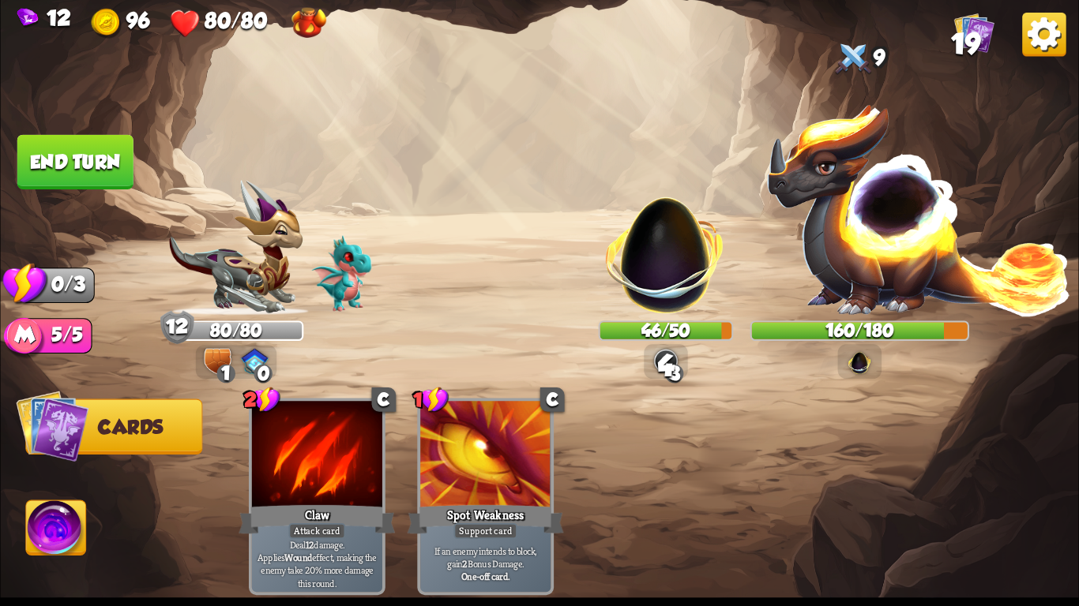
click at [50, 146] on button "End turn" at bounding box center [75, 162] width 116 height 54
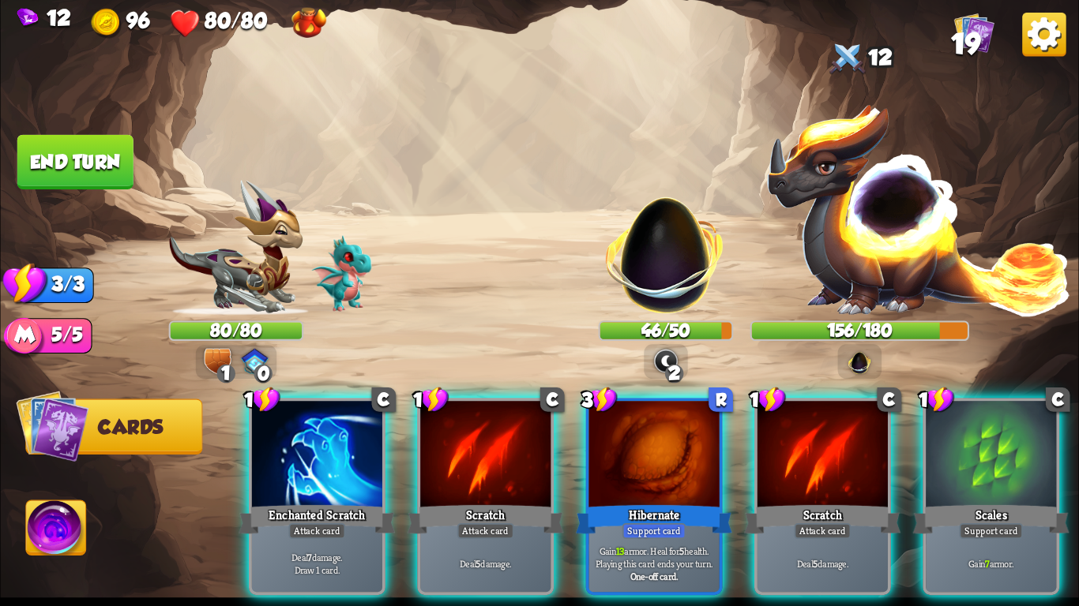
click at [42, 524] on img at bounding box center [56, 531] width 60 height 61
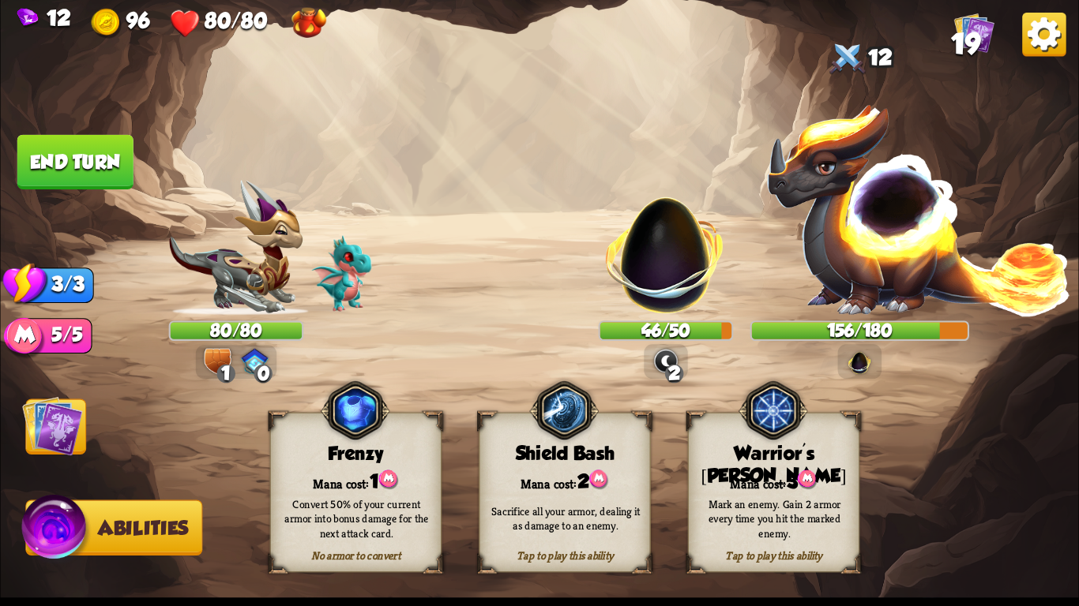
click at [58, 426] on img at bounding box center [52, 426] width 61 height 61
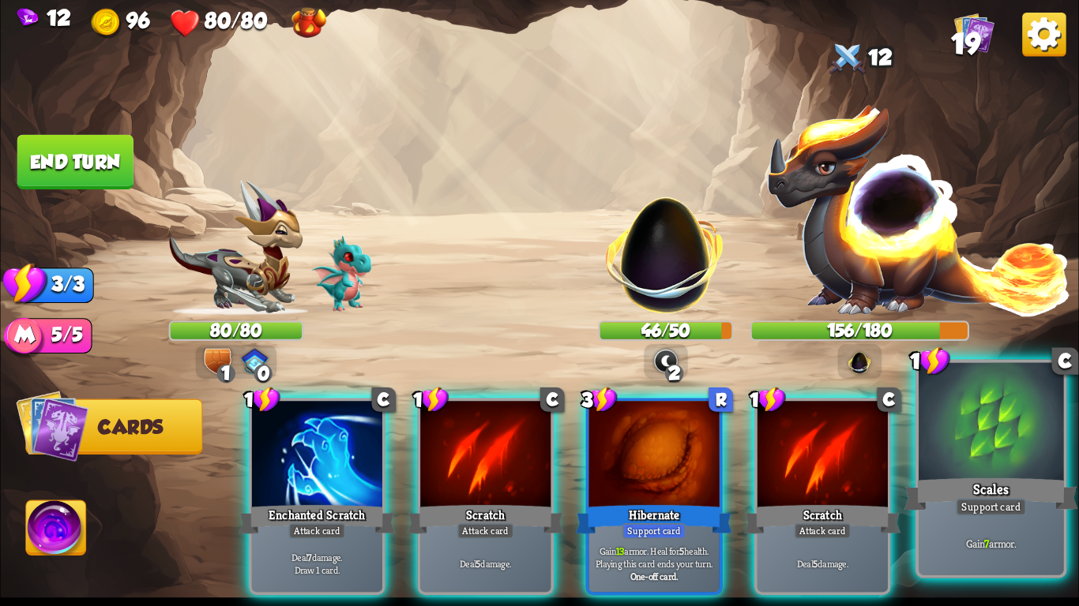
click at [982, 546] on p "Gain 7 armor." at bounding box center [990, 543] width 137 height 14
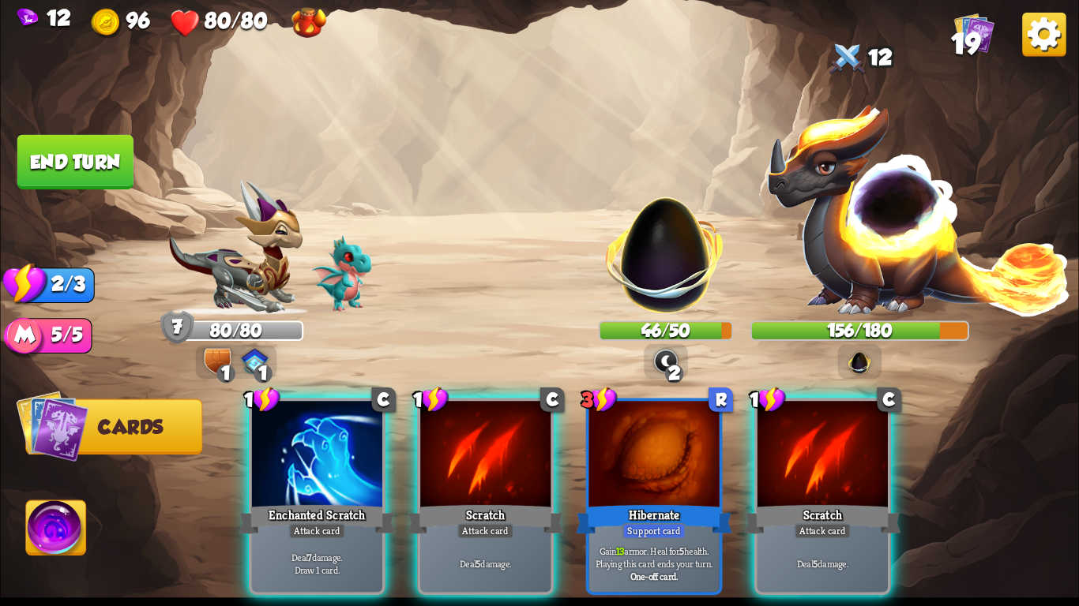
click at [63, 539] on img at bounding box center [56, 531] width 60 height 61
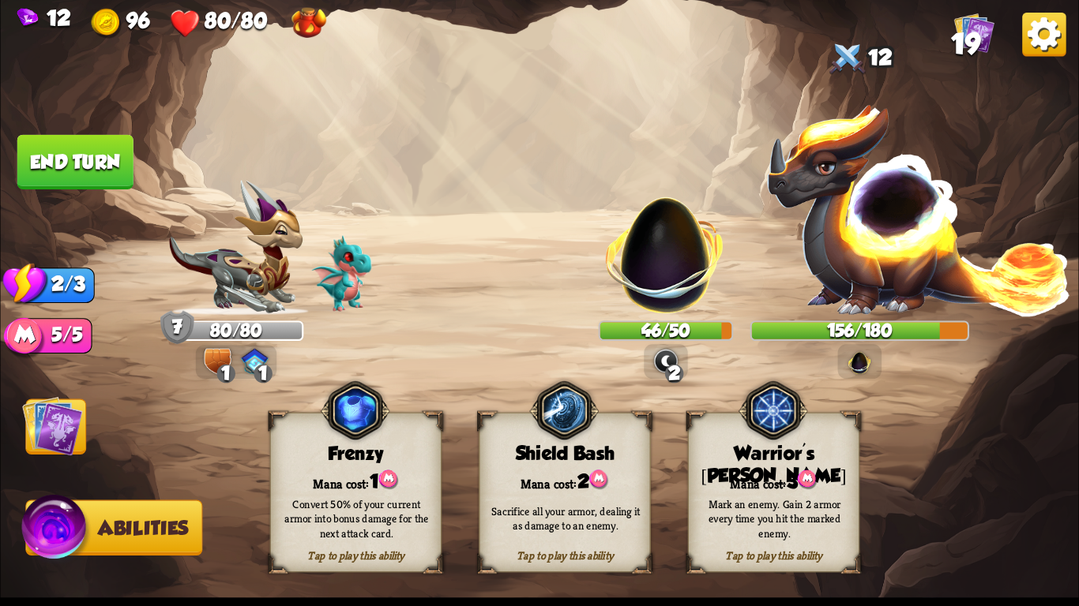
click at [522, 490] on div "Sacrifice all your armor, dealing it as damage to an enemy." at bounding box center [565, 518] width 172 height 67
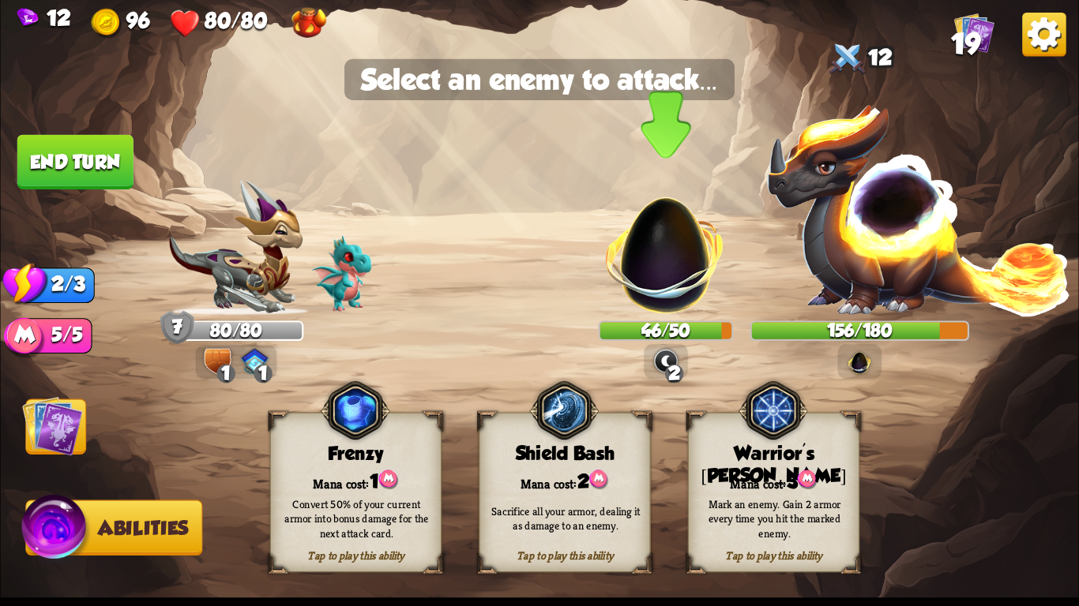
click at [673, 279] on img at bounding box center [665, 245] width 141 height 141
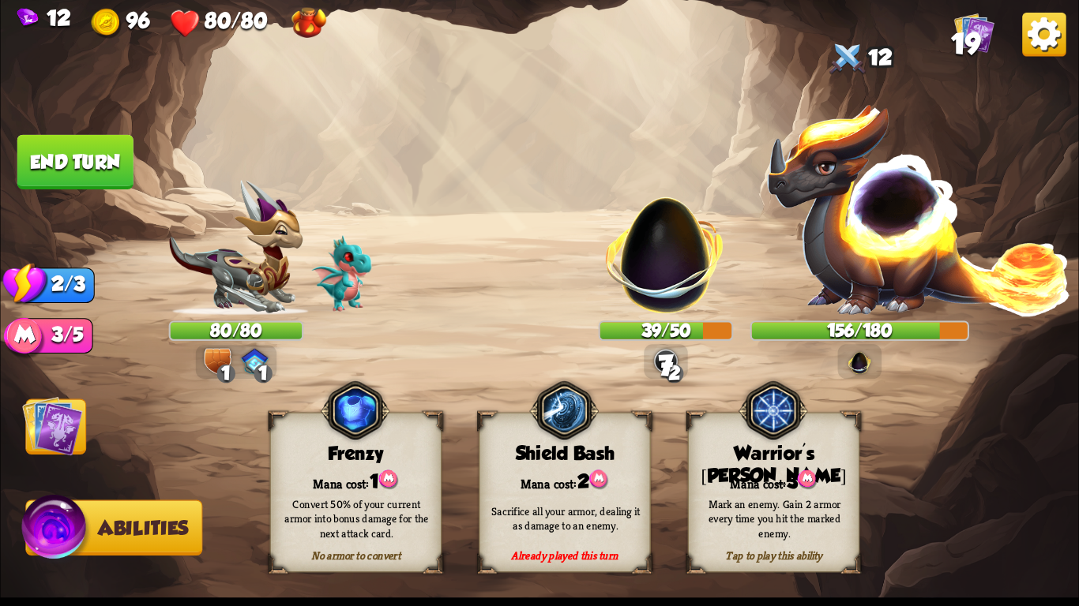
click at [94, 403] on img at bounding box center [539, 303] width 1078 height 606
click at [66, 424] on img at bounding box center [52, 426] width 61 height 61
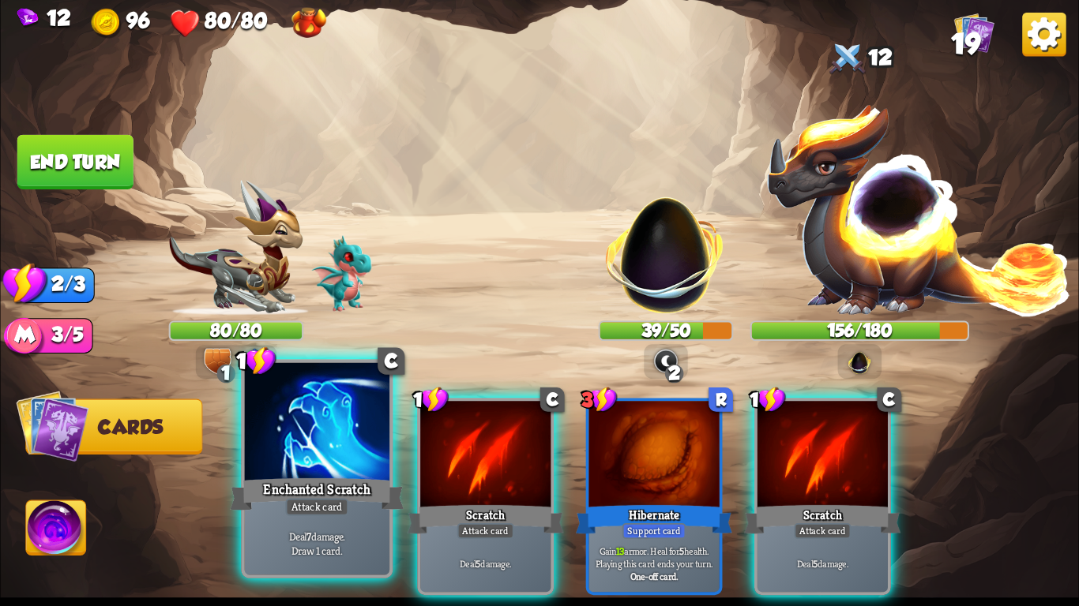
click at [313, 491] on div "Enchanted Scratch" at bounding box center [317, 494] width 174 height 39
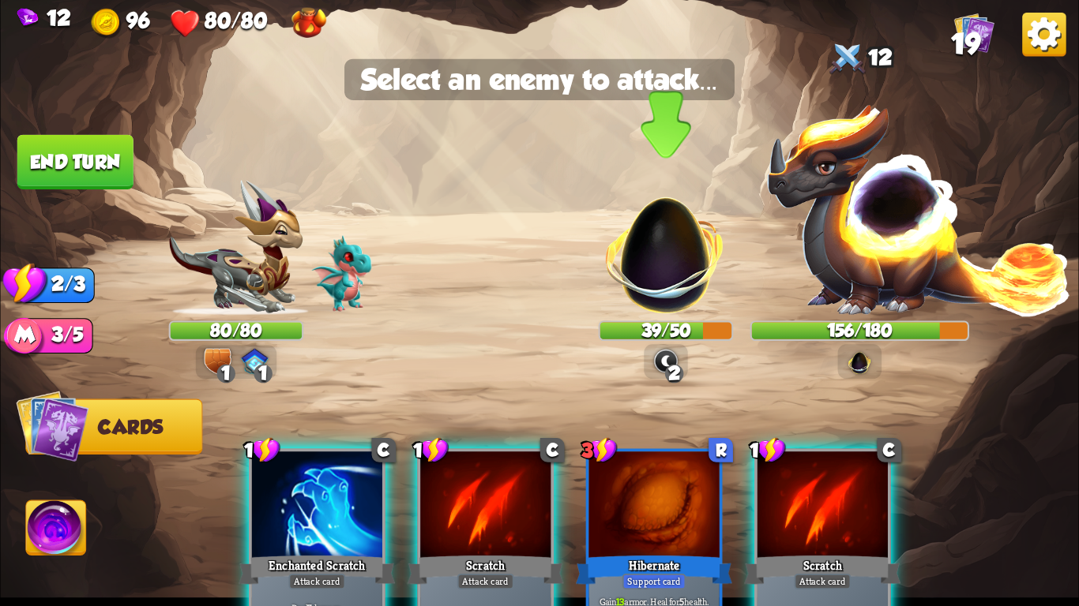
click at [693, 243] on img at bounding box center [665, 245] width 141 height 141
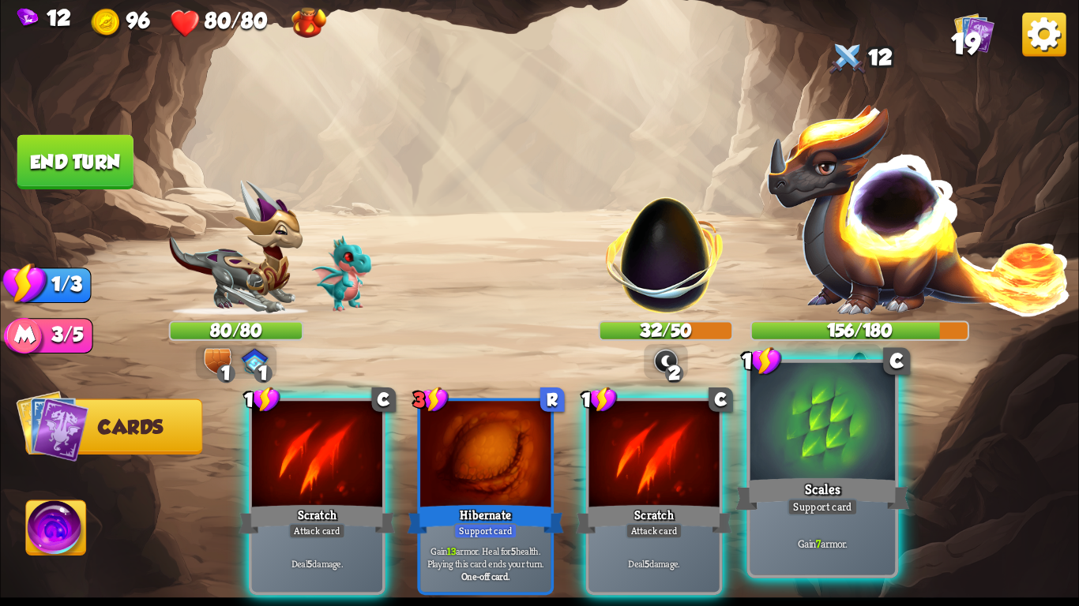
click at [883, 469] on div at bounding box center [822, 424] width 144 height 122
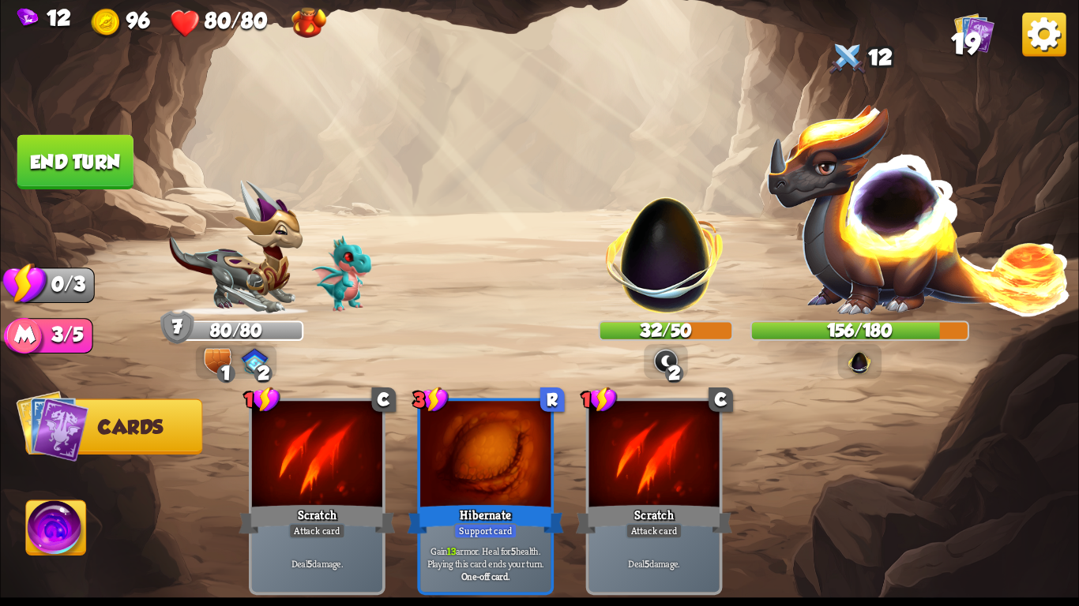
click at [62, 550] on img at bounding box center [56, 531] width 60 height 61
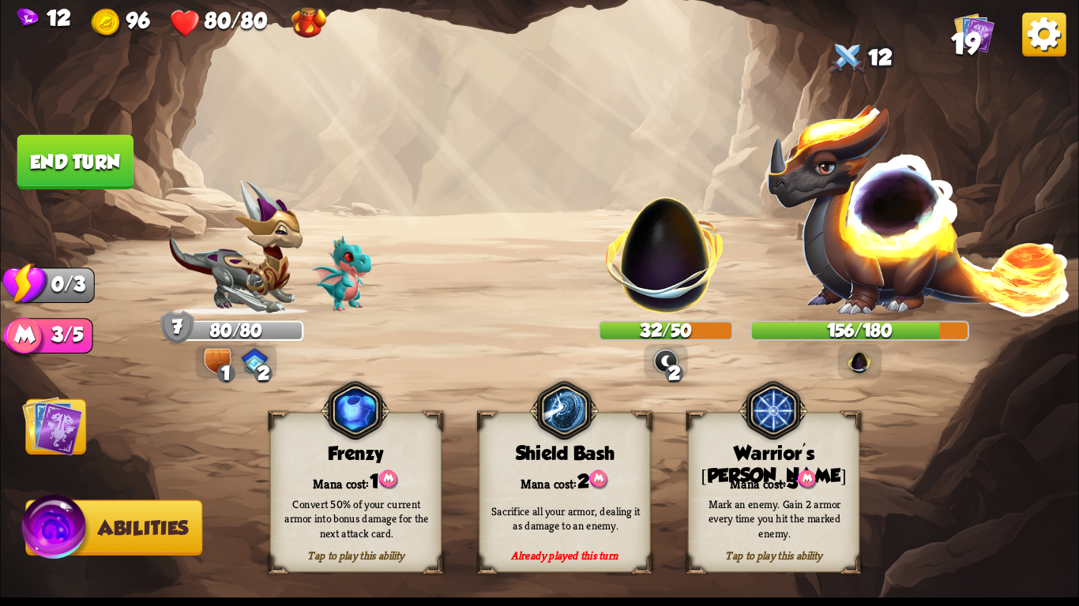
click at [385, 492] on div "Convert 50% of your current armor into bonus damage for the next attack card." at bounding box center [357, 518] width 172 height 67
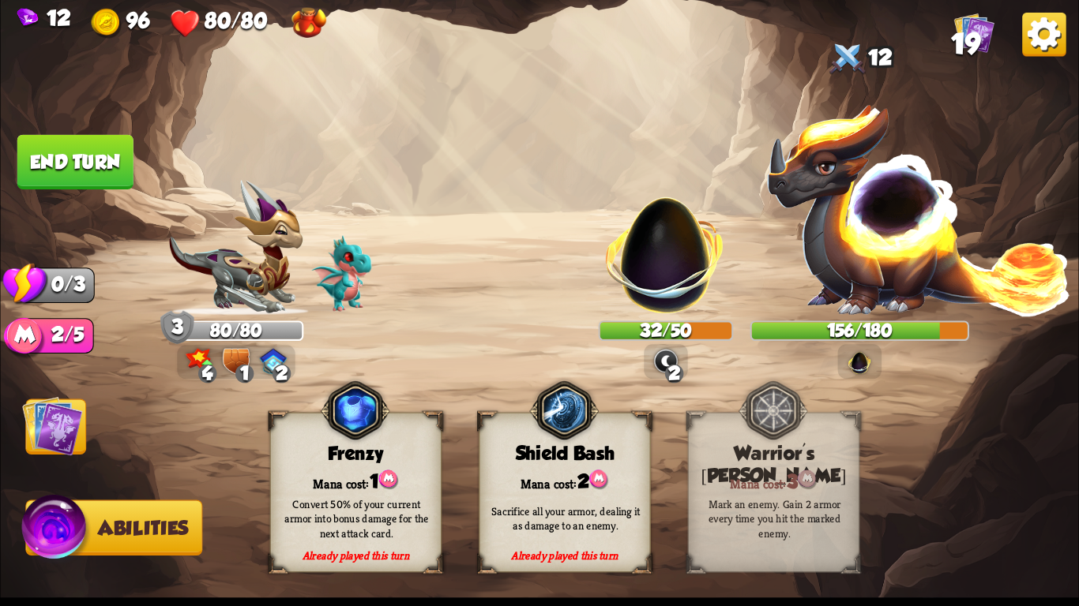
click at [62, 427] on img at bounding box center [52, 426] width 61 height 61
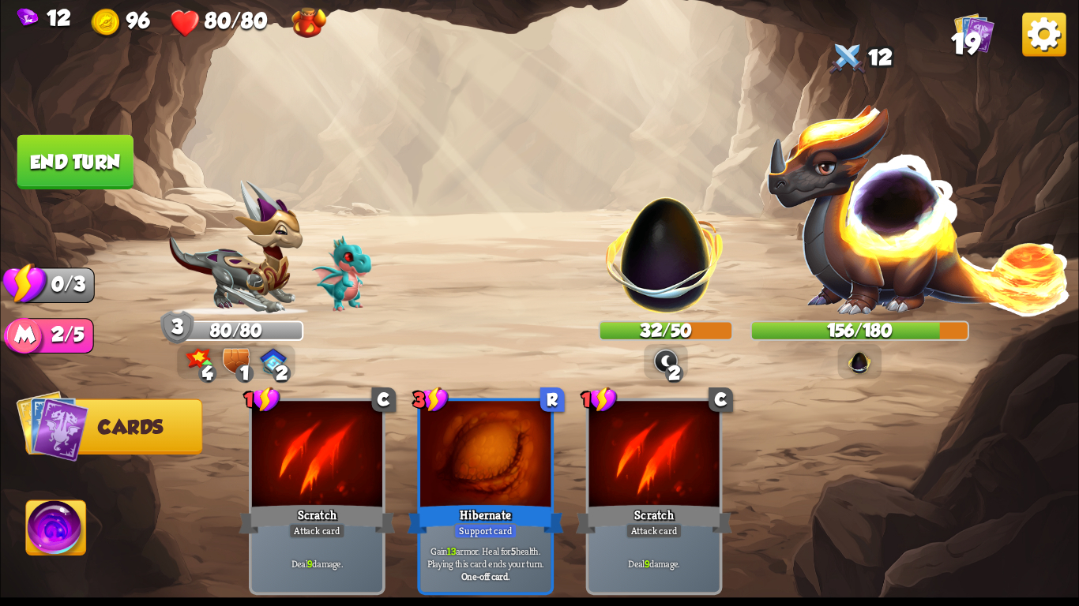
click at [42, 160] on button "End turn" at bounding box center [75, 162] width 116 height 54
